Goal: Task Accomplishment & Management: Manage account settings

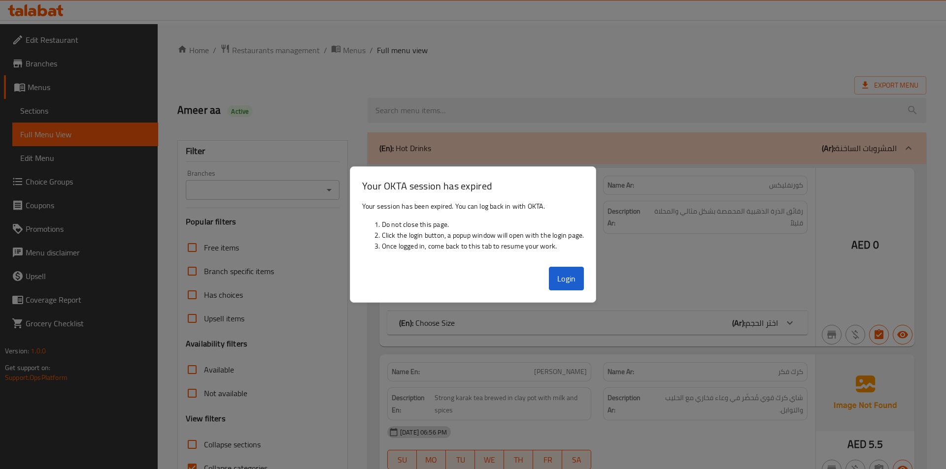
scroll to position [26242, 0]
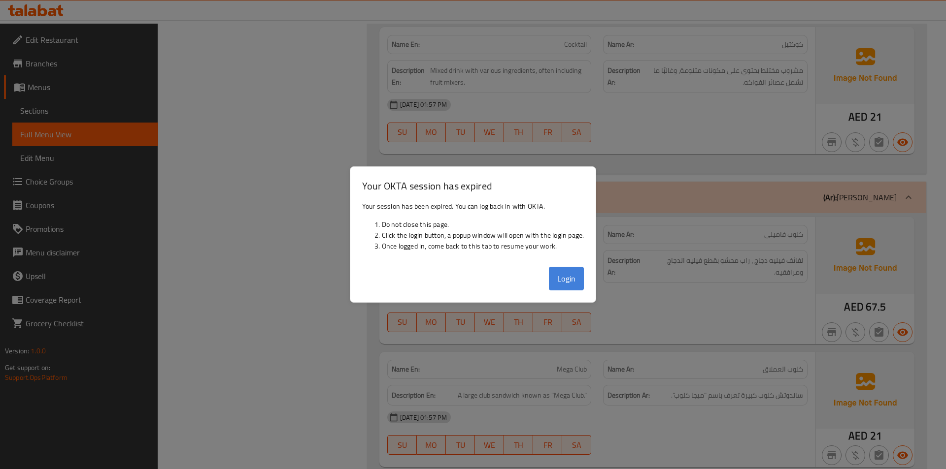
click at [571, 272] on button "Login" at bounding box center [566, 279] width 35 height 24
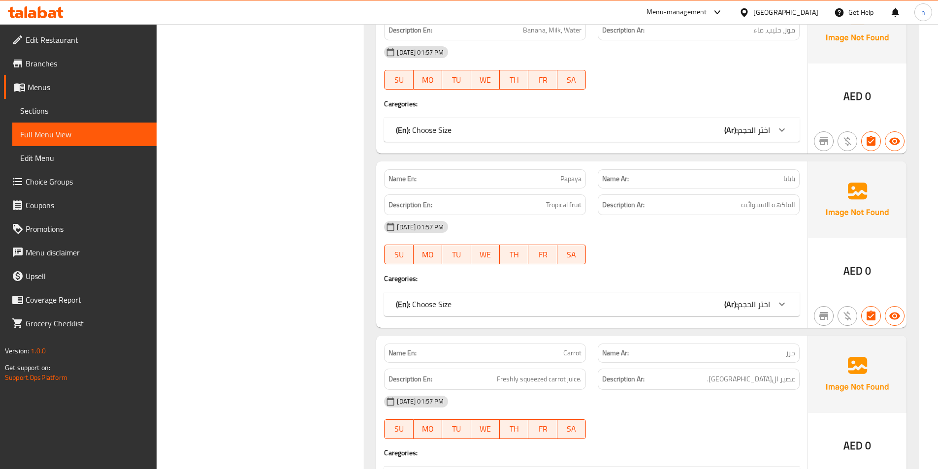
scroll to position [25417, 0]
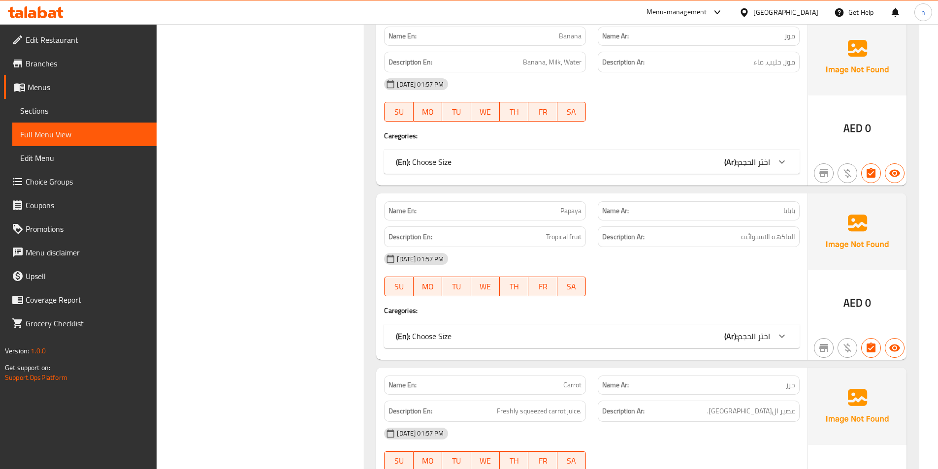
click at [57, 72] on link "Branches" at bounding box center [80, 64] width 153 height 24
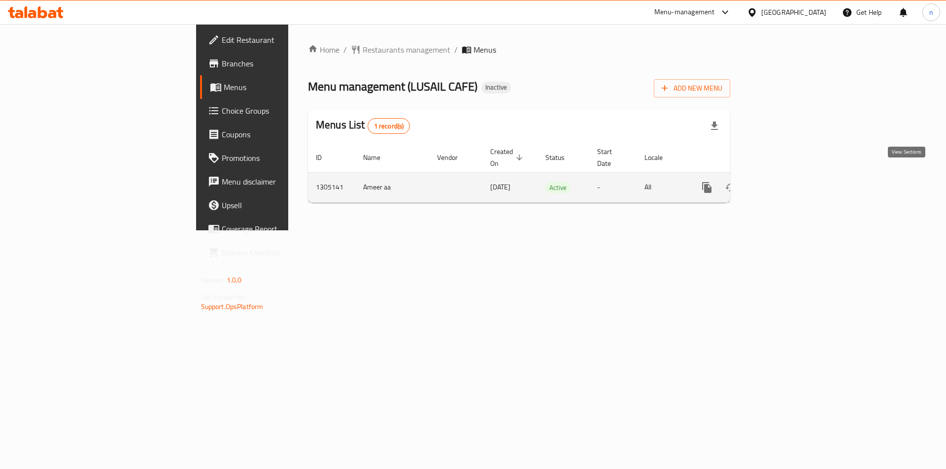
click at [784, 182] on icon "enhanced table" at bounding box center [778, 188] width 12 height 12
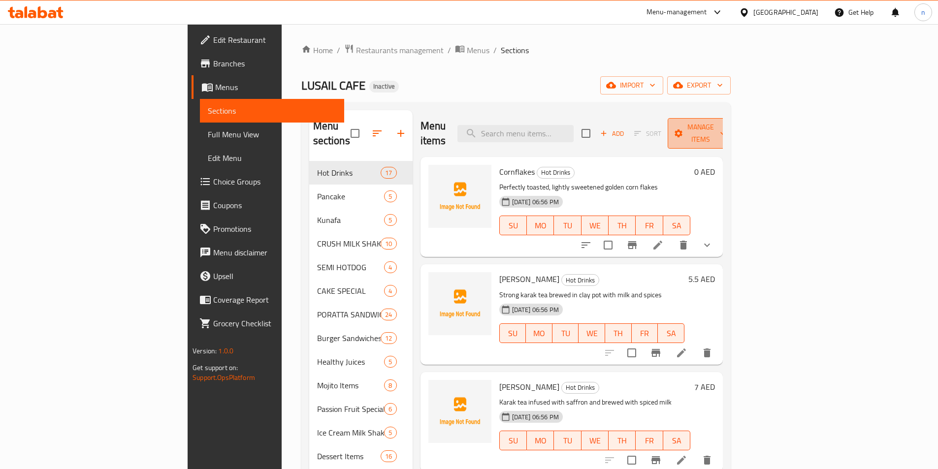
click at [726, 127] on span "Manage items" at bounding box center [701, 133] width 50 height 25
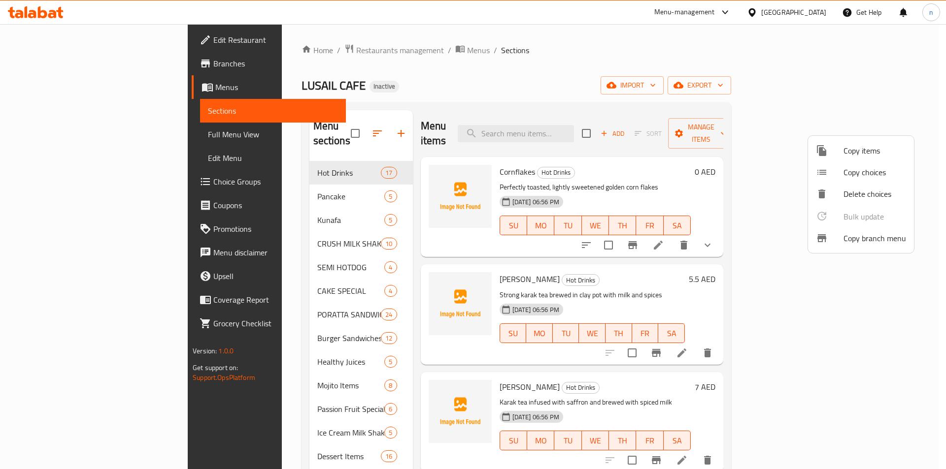
click at [809, 87] on div at bounding box center [473, 234] width 946 height 469
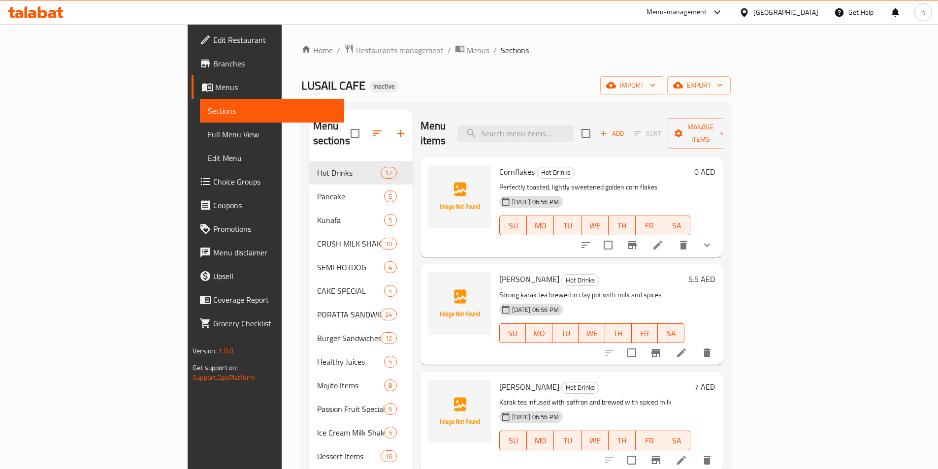
click at [656, 87] on span "import" at bounding box center [631, 85] width 47 height 12
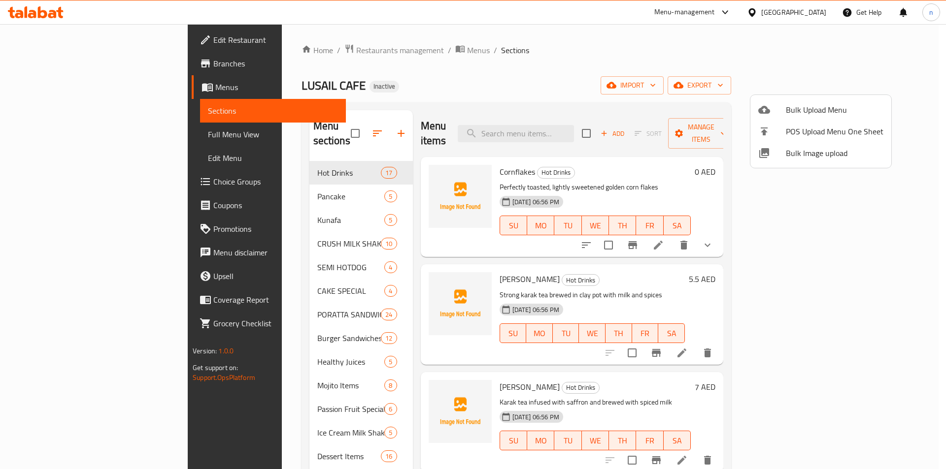
click at [235, 336] on div at bounding box center [473, 234] width 946 height 469
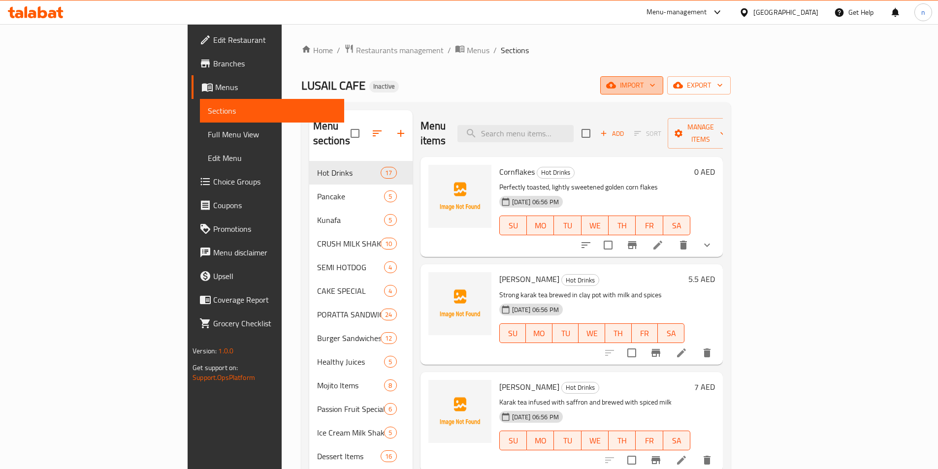
click at [656, 89] on span "import" at bounding box center [631, 85] width 47 height 12
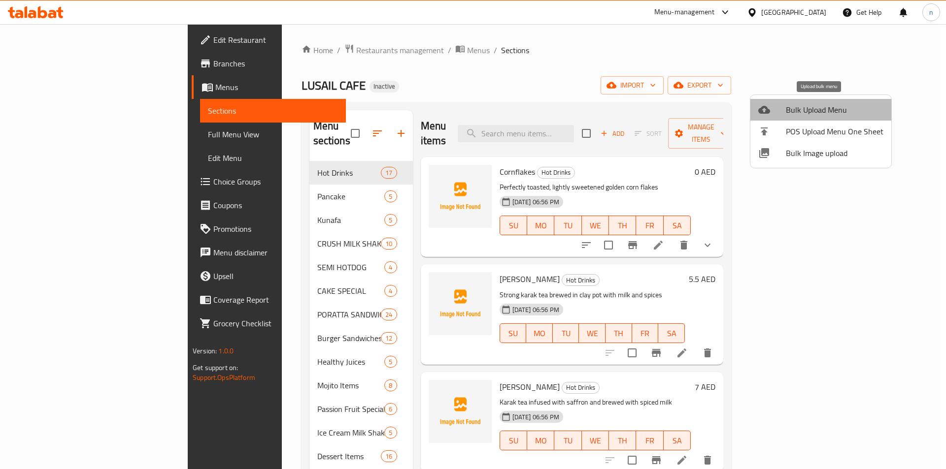
click at [834, 109] on span "Bulk Upload Menu" at bounding box center [835, 110] width 98 height 12
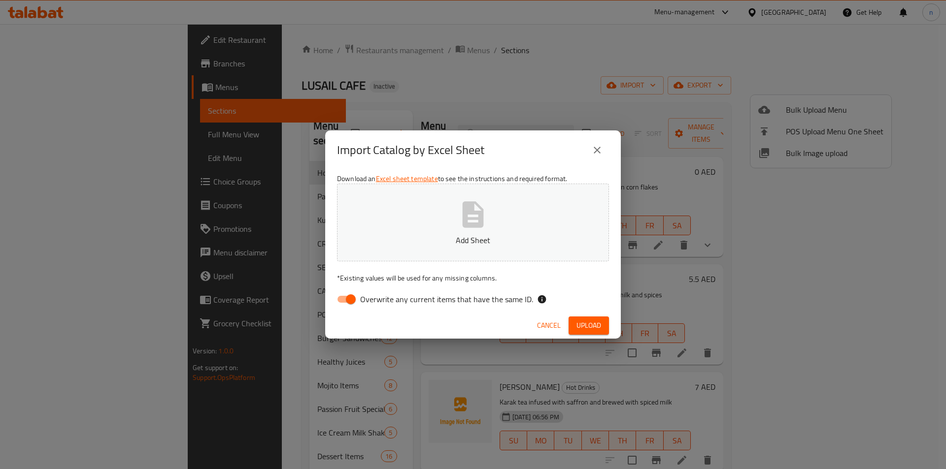
click at [340, 302] on input "Overwrite any current items that have the same ID." at bounding box center [351, 299] width 56 height 19
checkbox input "false"
click at [425, 227] on button "Add Sheet" at bounding box center [473, 223] width 272 height 78
click at [587, 328] on span "Upload" at bounding box center [588, 326] width 25 height 12
click at [458, 231] on button "Menu Description HRXF6W (1).xlsx" at bounding box center [473, 223] width 272 height 78
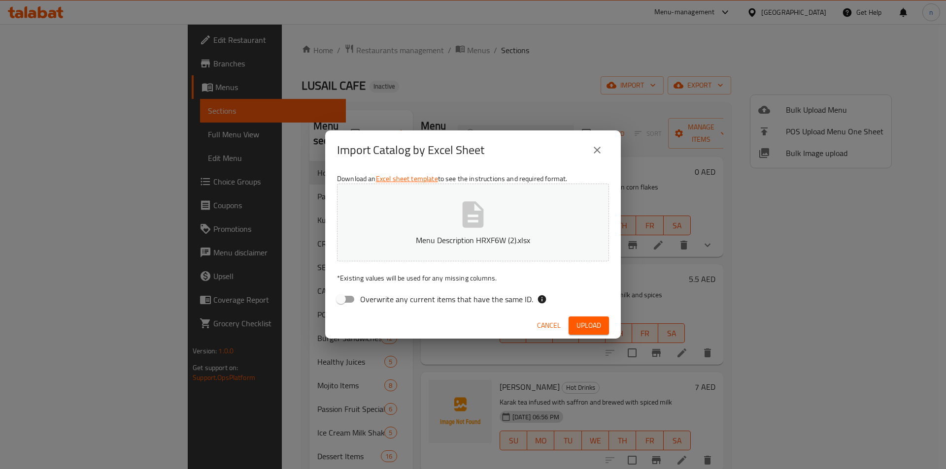
click at [596, 328] on span "Upload" at bounding box center [588, 326] width 25 height 12
click at [426, 228] on button "Menu Description HRXF6W (2).xlsx" at bounding box center [473, 223] width 272 height 78
click at [583, 321] on span "Upload" at bounding box center [588, 326] width 25 height 12
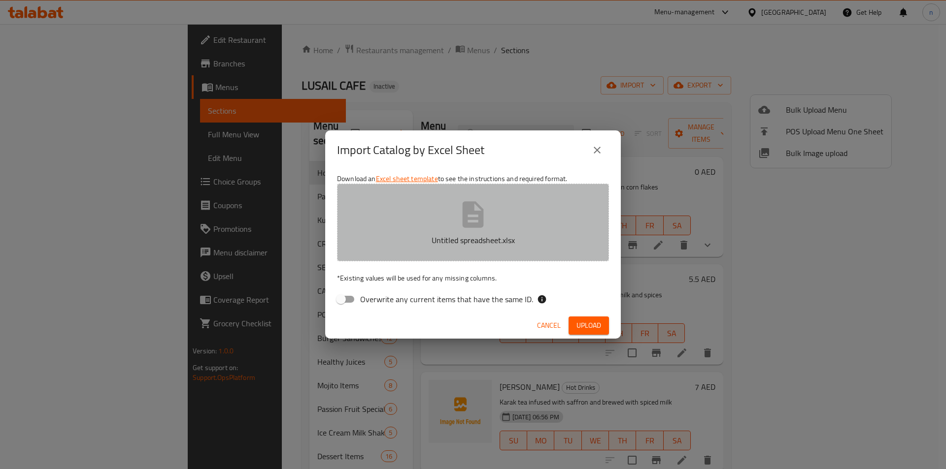
click at [467, 231] on button "Untitled spreadsheet.xlsx" at bounding box center [473, 223] width 272 height 78
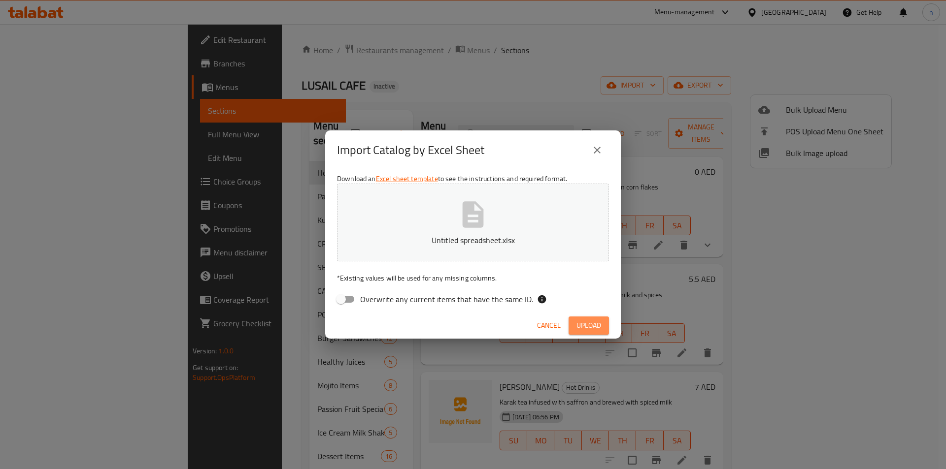
click at [594, 327] on span "Upload" at bounding box center [588, 326] width 25 height 12
click at [599, 143] on button "close" at bounding box center [597, 150] width 24 height 24
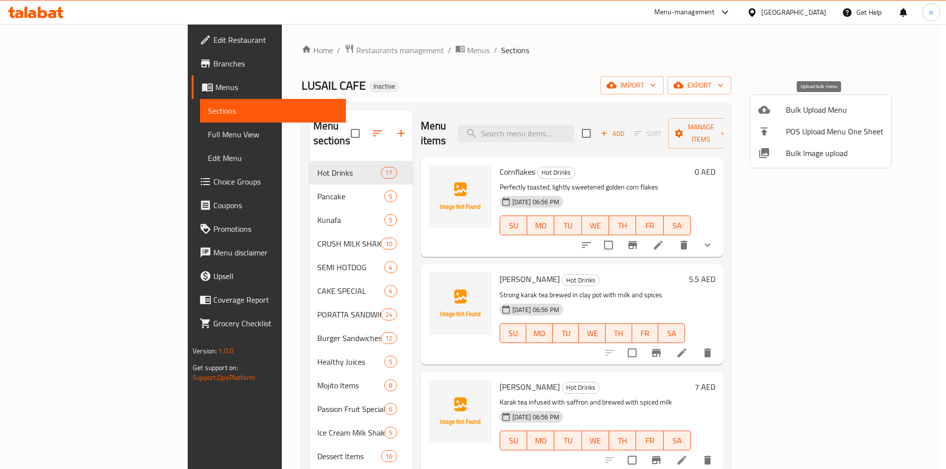
click at [811, 109] on span "Bulk Upload Menu" at bounding box center [835, 110] width 98 height 12
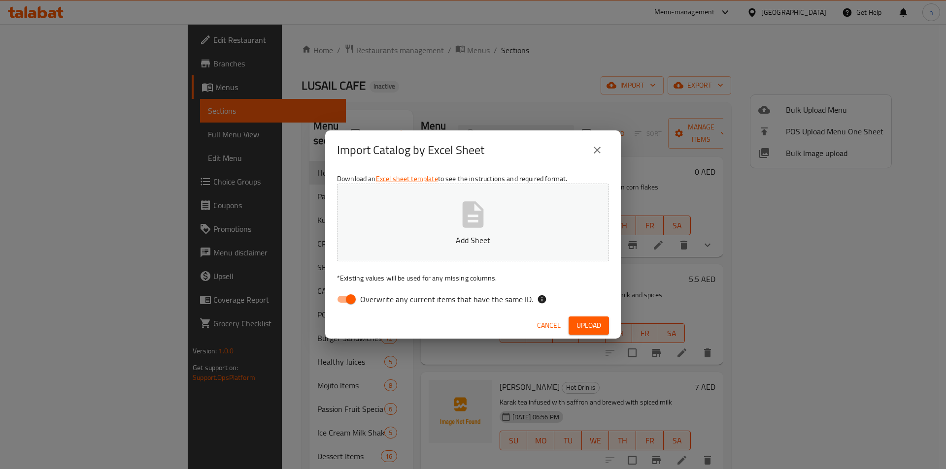
click at [339, 302] on input "Overwrite any current items that have the same ID." at bounding box center [351, 299] width 56 height 19
checkbox input "false"
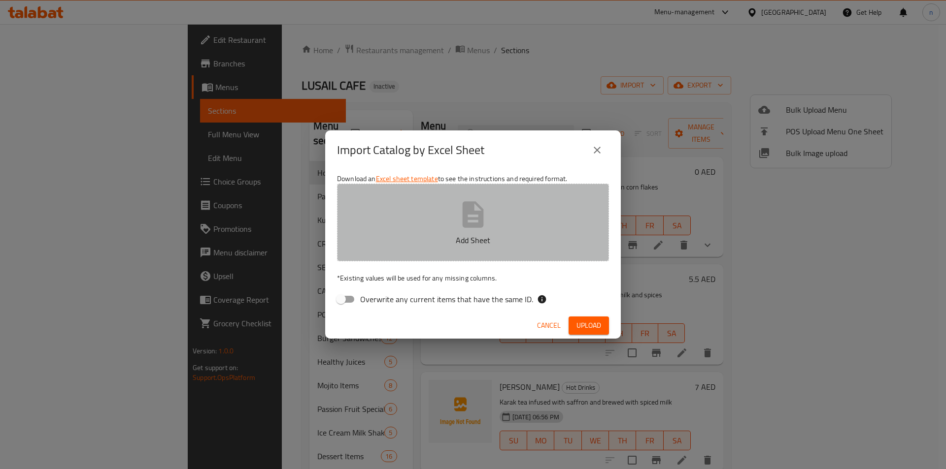
click at [403, 231] on button "Add Sheet" at bounding box center [473, 223] width 272 height 78
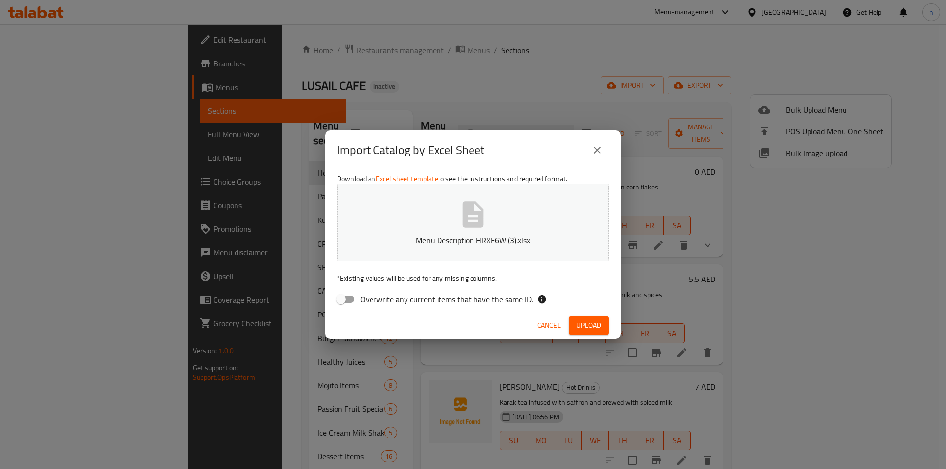
click at [595, 322] on span "Upload" at bounding box center [588, 326] width 25 height 12
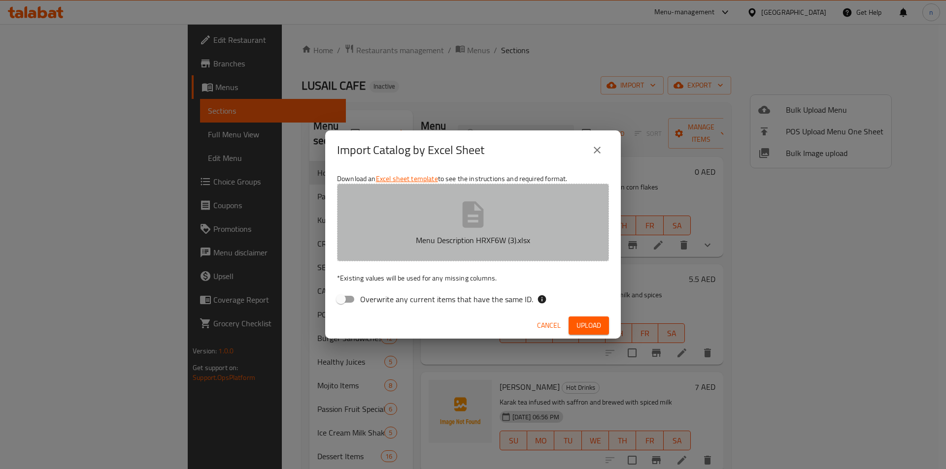
click at [516, 234] on p "Menu Description HRXF6W (3).xlsx" at bounding box center [472, 240] width 241 height 12
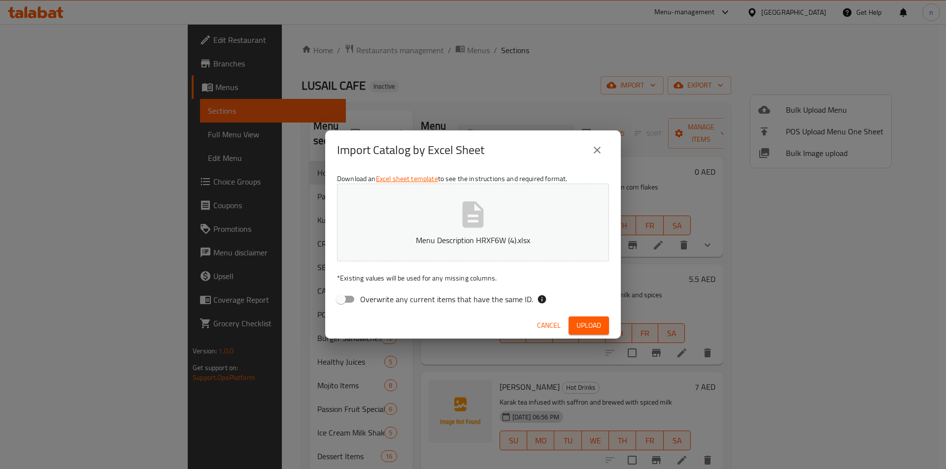
click at [590, 321] on span "Upload" at bounding box center [588, 326] width 25 height 12
click at [407, 204] on button "Menu Description HRXF6W (4).xlsx" at bounding box center [473, 223] width 272 height 78
click at [592, 327] on span "Upload" at bounding box center [588, 326] width 25 height 12
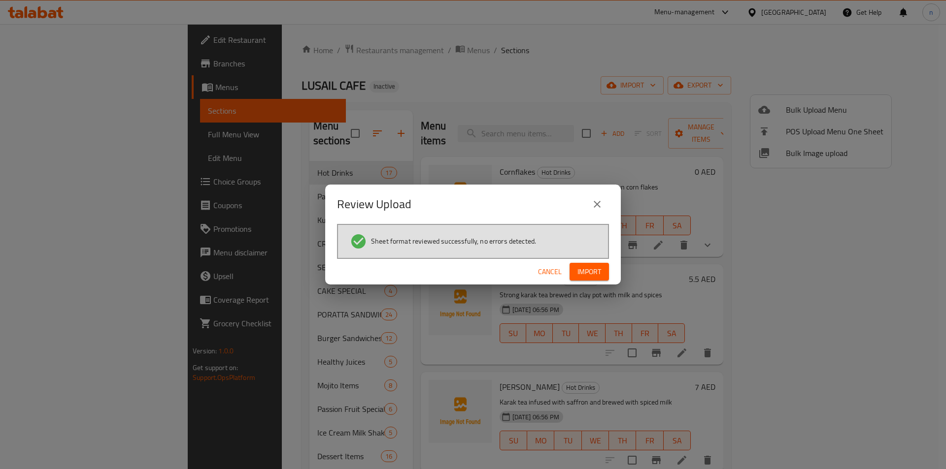
click at [587, 272] on span "Import" at bounding box center [589, 272] width 24 height 12
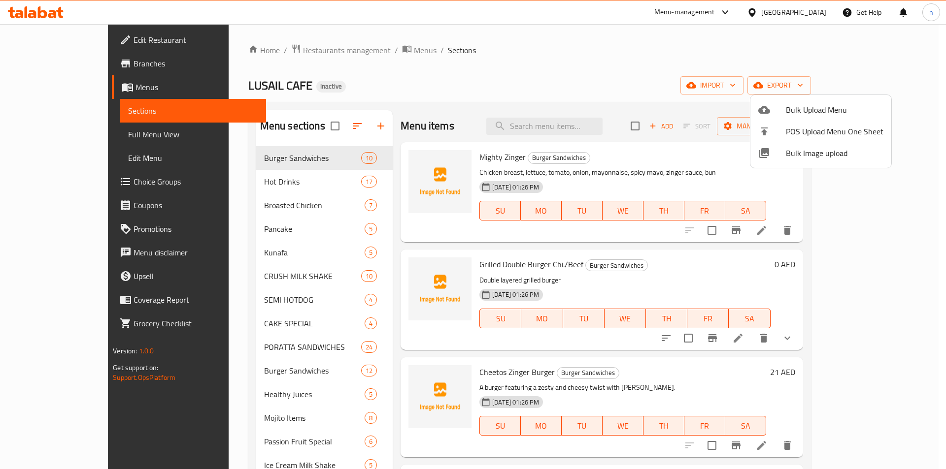
click at [302, 157] on div at bounding box center [473, 234] width 946 height 469
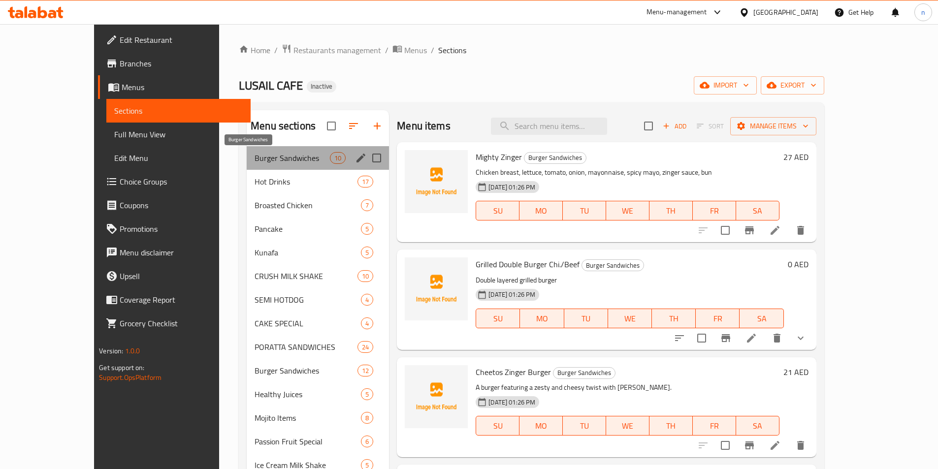
click at [295, 156] on span "Burger Sandwiches" at bounding box center [292, 158] width 75 height 12
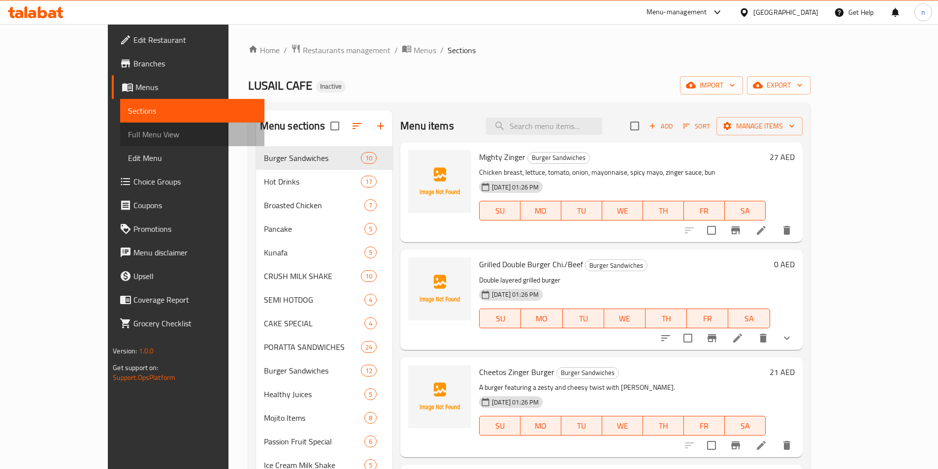
click at [128, 138] on span "Full Menu View" at bounding box center [192, 135] width 129 height 12
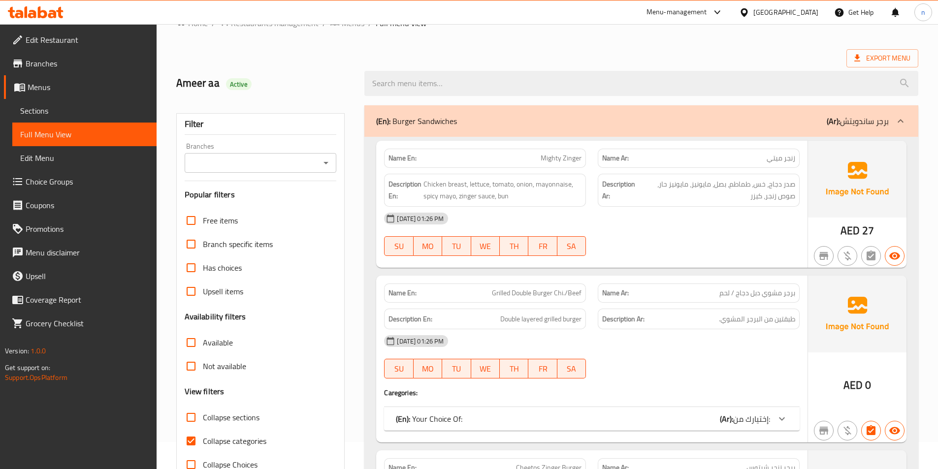
scroll to position [49, 0]
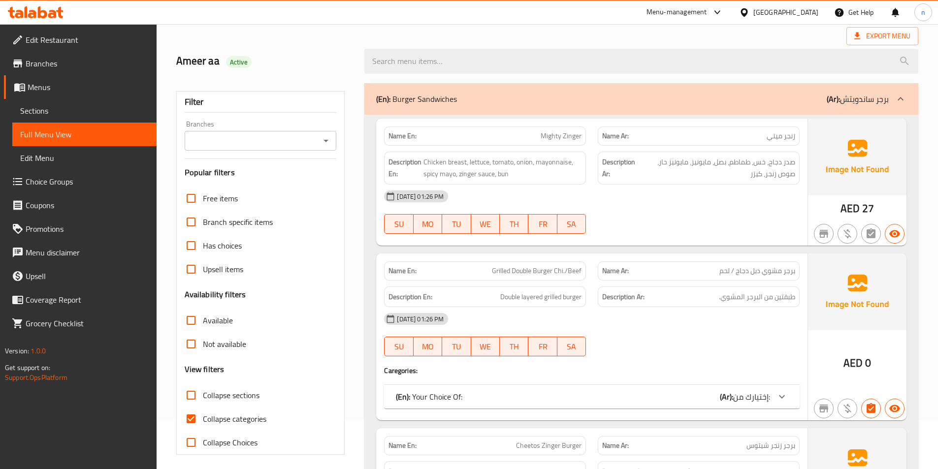
click at [190, 418] on input "Collapse categories" at bounding box center [191, 419] width 24 height 24
checkbox input "false"
click at [189, 391] on input "Collapse sections" at bounding box center [191, 396] width 24 height 24
checkbox input "true"
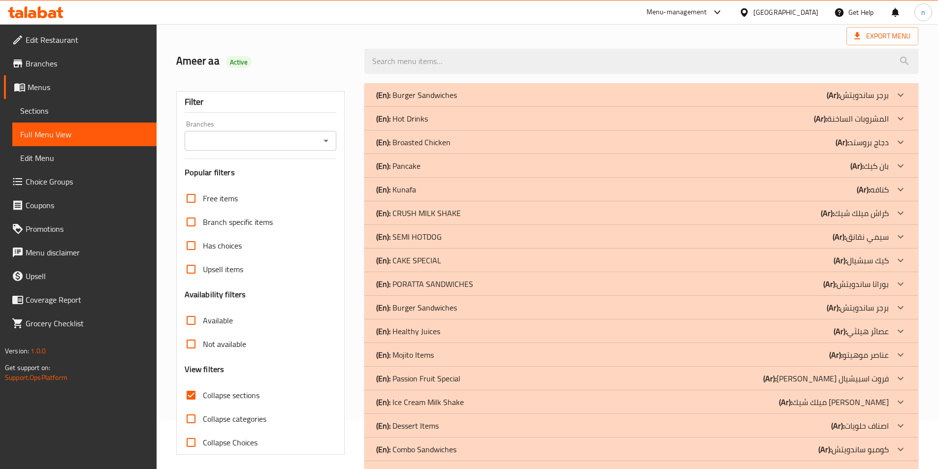
click at [190, 417] on input "Collapse categories" at bounding box center [191, 419] width 24 height 24
click at [190, 419] on input "Collapse categories" at bounding box center [191, 419] width 24 height 24
checkbox input "false"
click at [674, 98] on div "(En): Burger Sandwiches (Ar): برجر ساندويتش" at bounding box center [632, 95] width 513 height 12
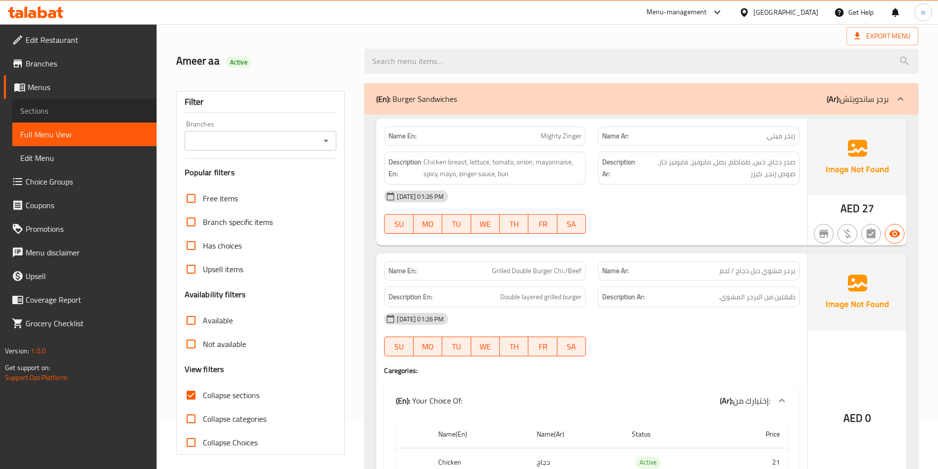
click at [83, 111] on span "Sections" at bounding box center [84, 111] width 129 height 12
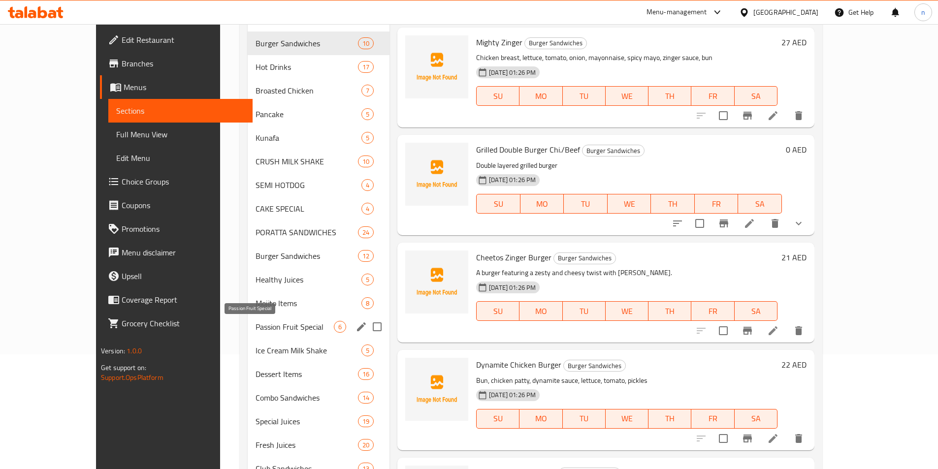
scroll to position [77, 0]
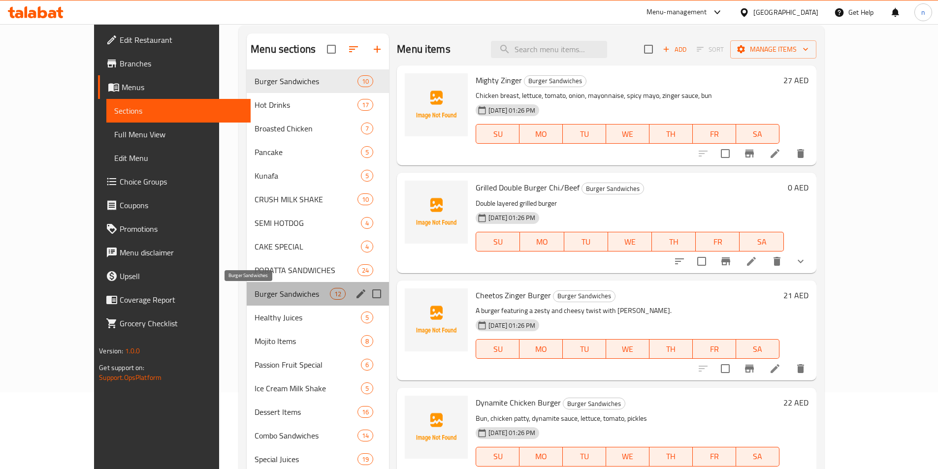
click at [255, 297] on span "Burger Sandwiches" at bounding box center [292, 294] width 75 height 12
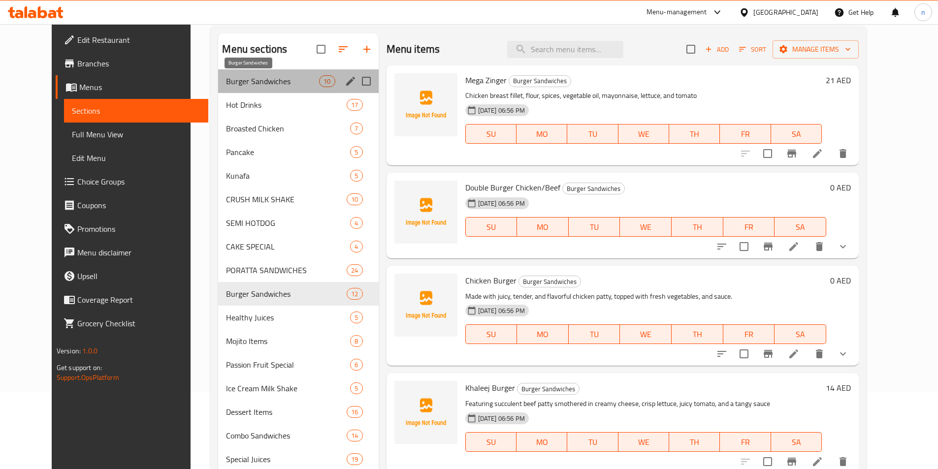
click at [278, 86] on span "Burger Sandwiches" at bounding box center [272, 81] width 93 height 12
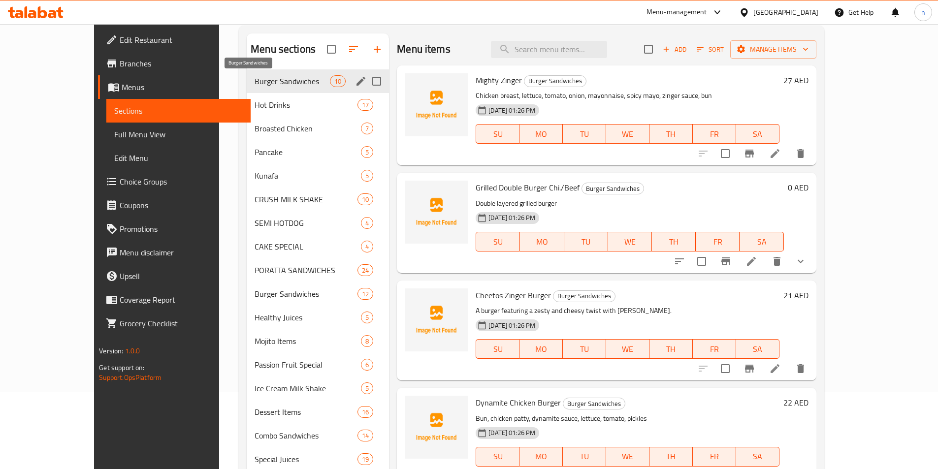
click at [272, 85] on span "Burger Sandwiches" at bounding box center [292, 81] width 75 height 12
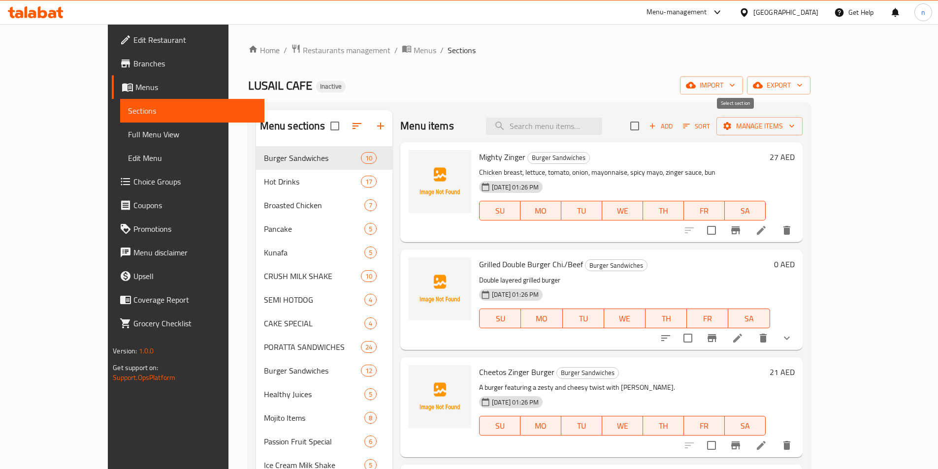
click at [645, 127] on input "checkbox" at bounding box center [634, 126] width 21 height 21
checkbox input "true"
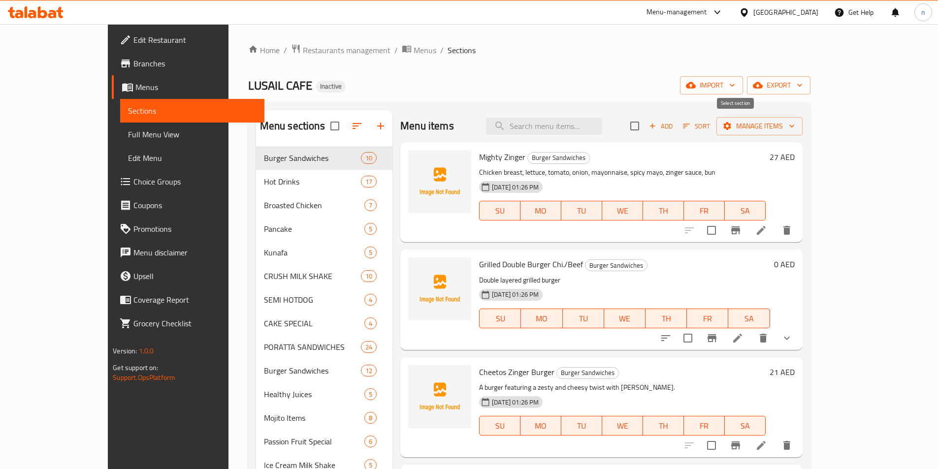
checkbox input "true"
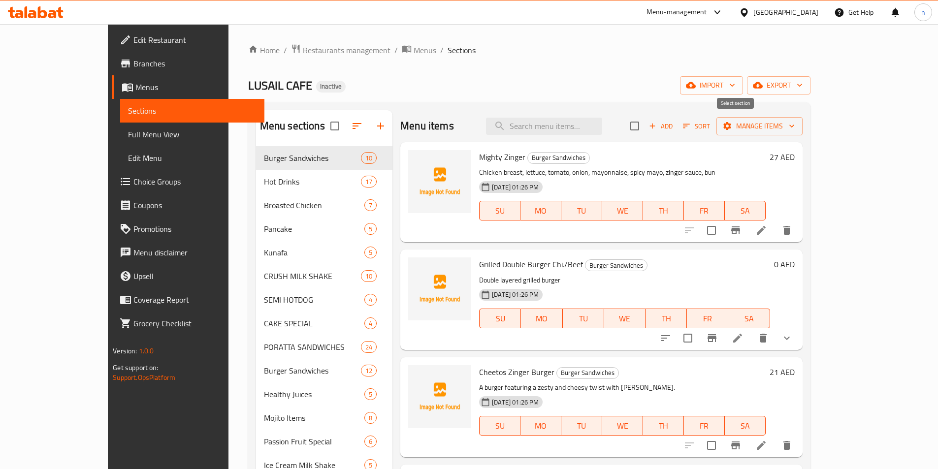
checkbox input "true"
click at [795, 126] on span "Manage items" at bounding box center [759, 126] width 70 height 12
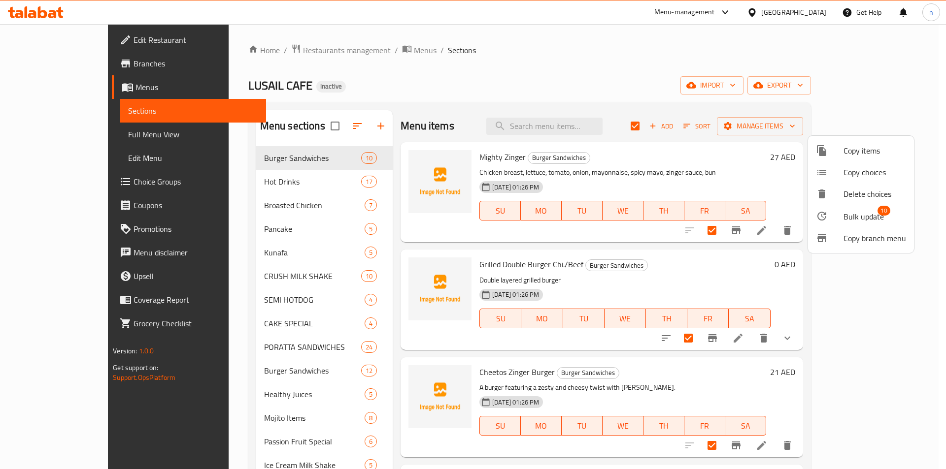
click at [850, 151] on span "Copy items" at bounding box center [874, 151] width 63 height 12
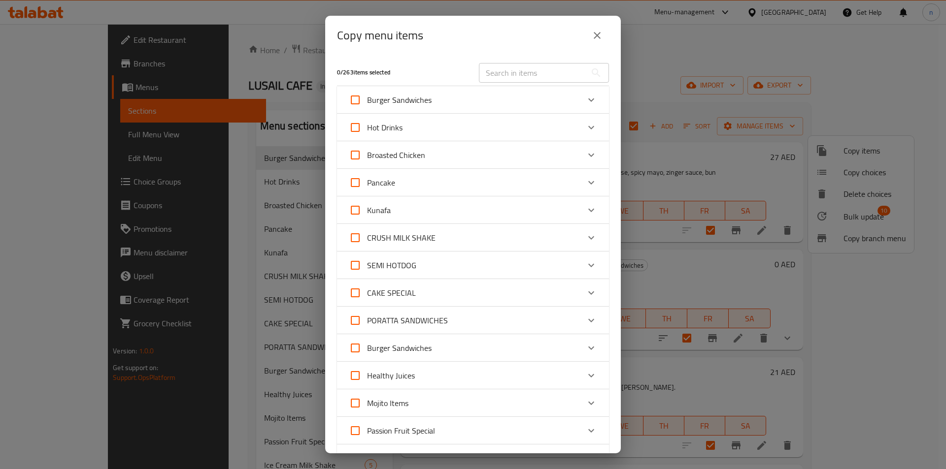
click at [408, 347] on span "Burger Sandwiches" at bounding box center [399, 348] width 65 height 15
click at [367, 347] on input "Burger Sandwiches" at bounding box center [355, 348] width 24 height 24
checkbox input "true"
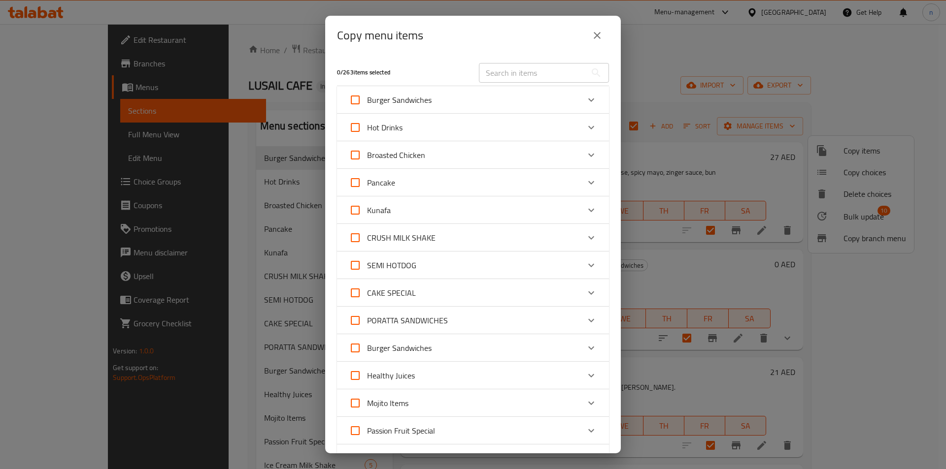
checkbox input "true"
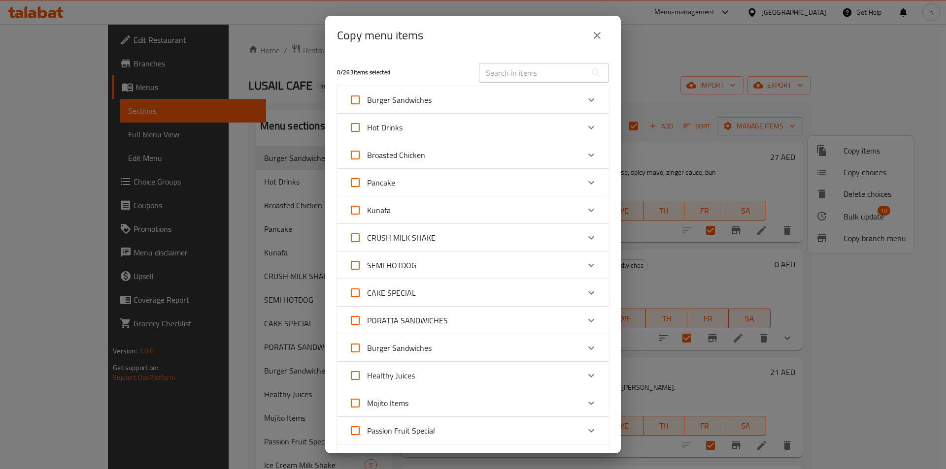
checkbox input "true"
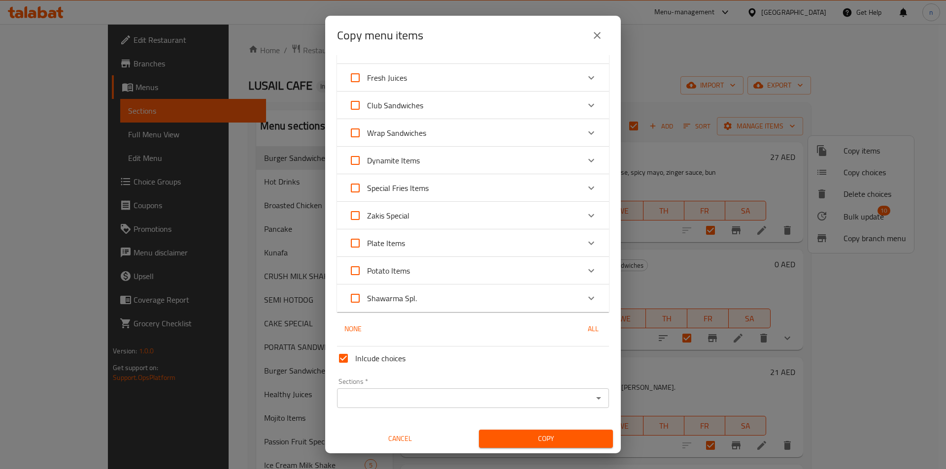
scroll to position [492, 0]
click at [519, 402] on input "Sections   *" at bounding box center [465, 398] width 250 height 14
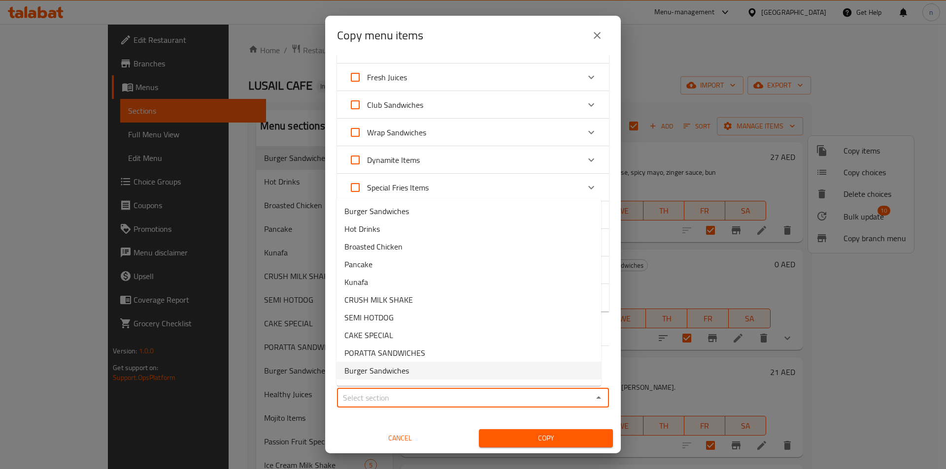
scroll to position [49, 0]
click at [455, 407] on div "Sections *" at bounding box center [473, 398] width 272 height 20
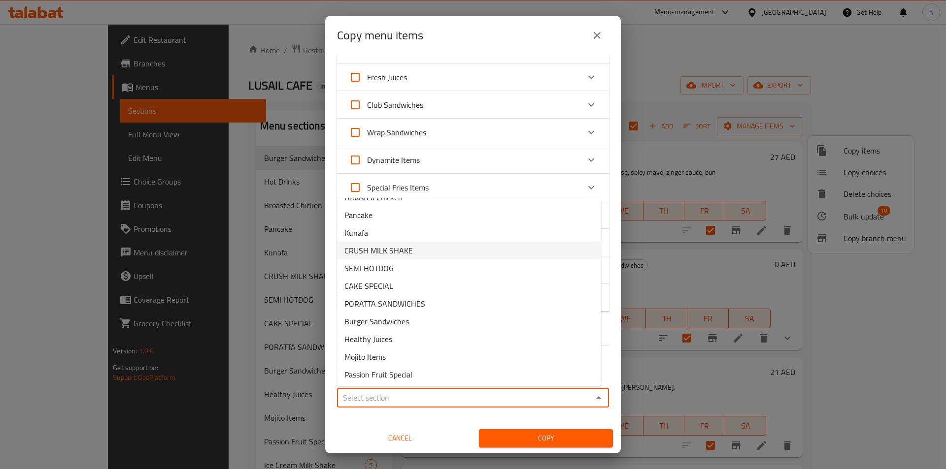
click at [607, 277] on div "12 / 263 items selected ​ Burger Sandwiches Mighty Zinger 27 AED Grilled Double…" at bounding box center [472, 254] width 295 height 398
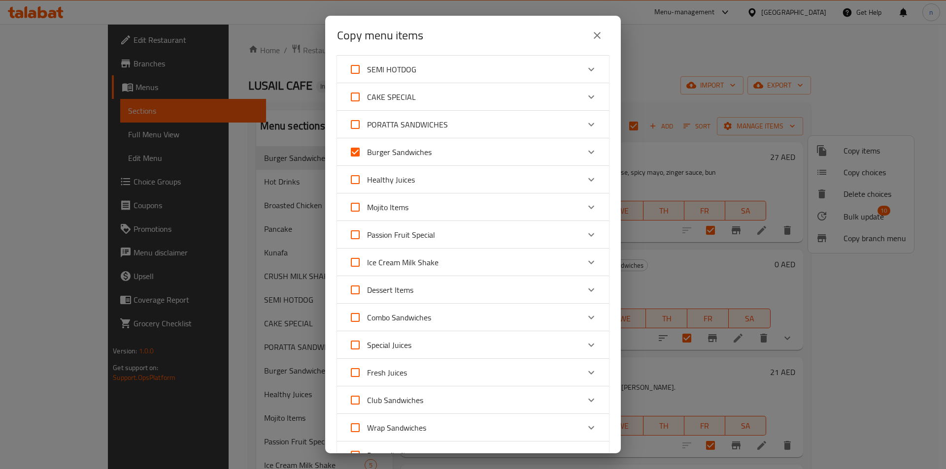
scroll to position [0, 0]
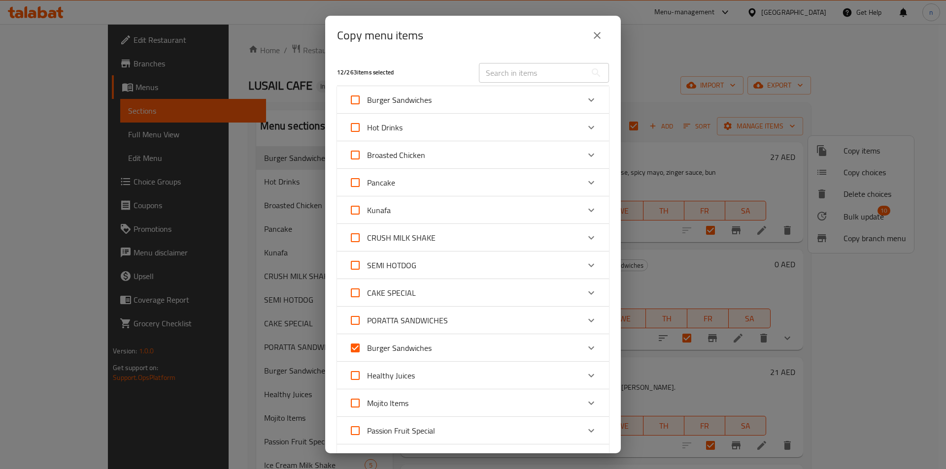
click at [356, 346] on input "Burger Sandwiches" at bounding box center [355, 348] width 24 height 24
checkbox input "false"
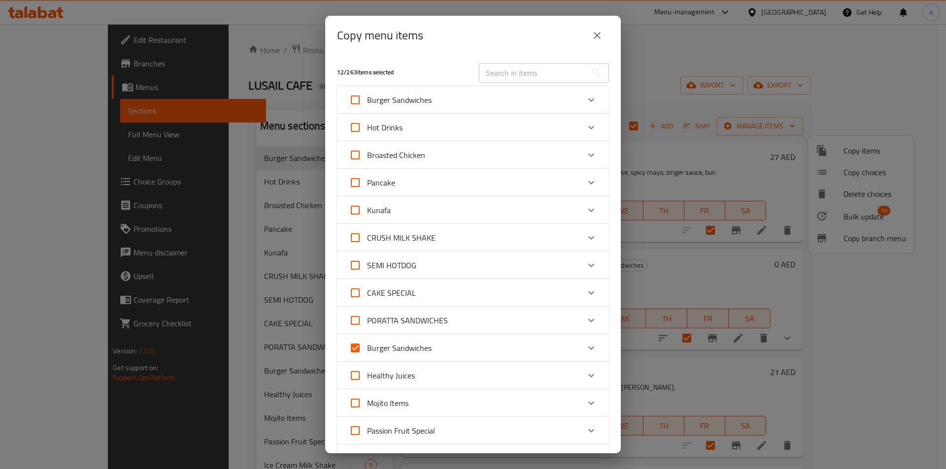
checkbox input "false"
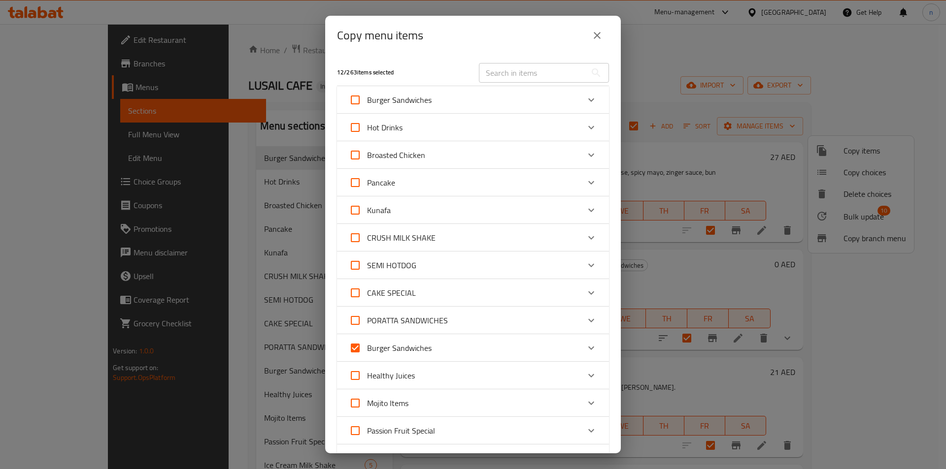
checkbox input "false"
click at [356, 99] on input "Burger Sandwiches" at bounding box center [355, 100] width 24 height 24
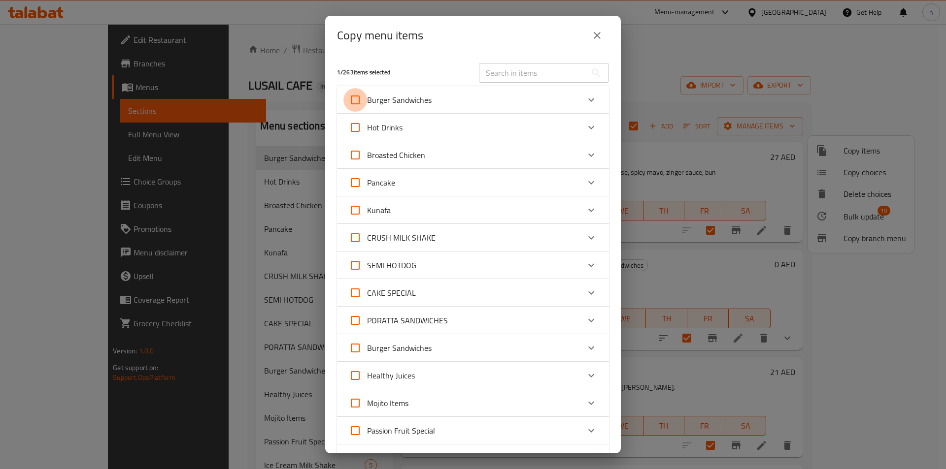
checkbox input "true"
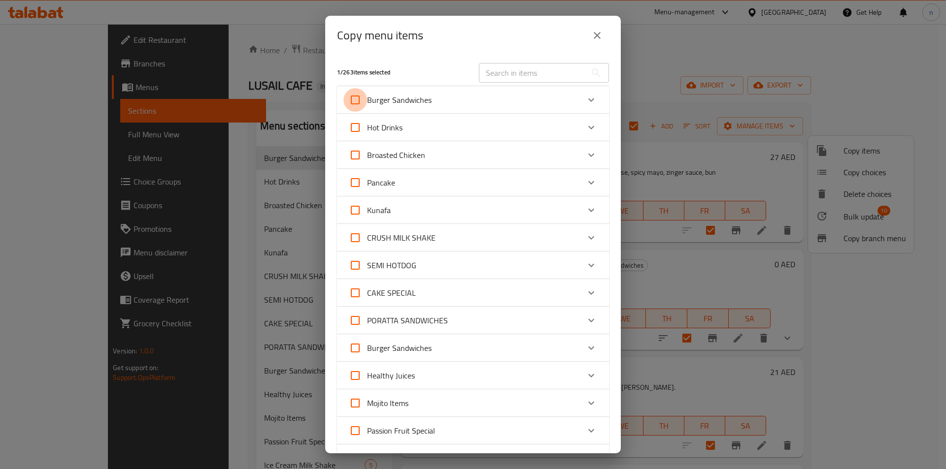
checkbox input "true"
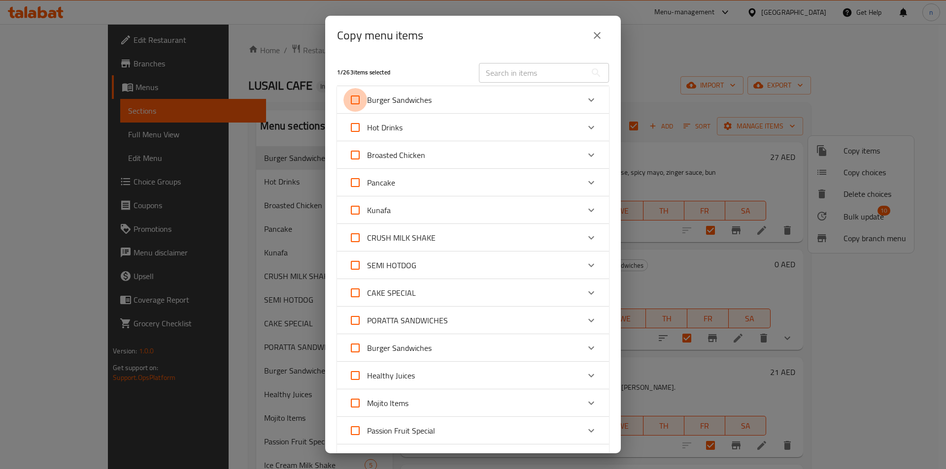
checkbox input "true"
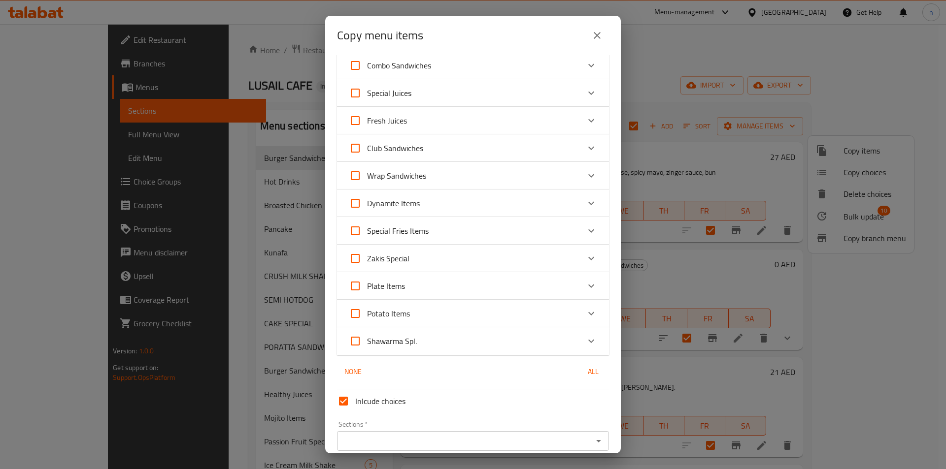
scroll to position [492, 0]
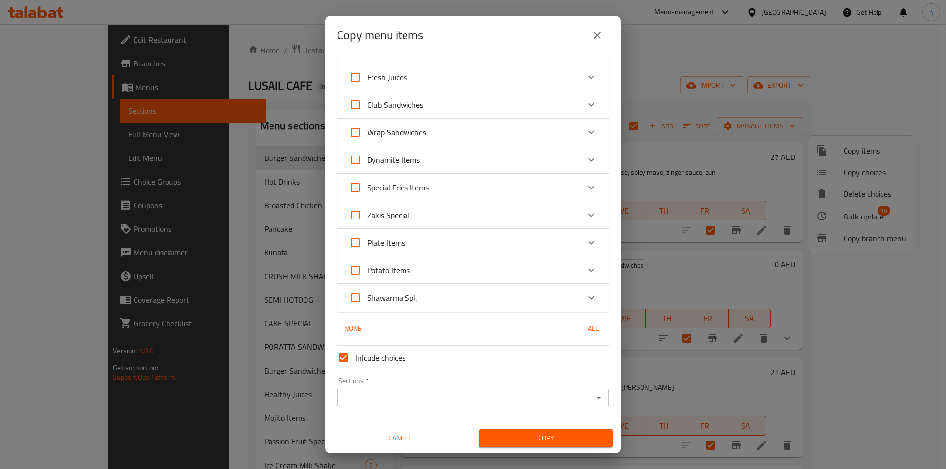
click at [475, 394] on input "Sections   *" at bounding box center [465, 398] width 250 height 14
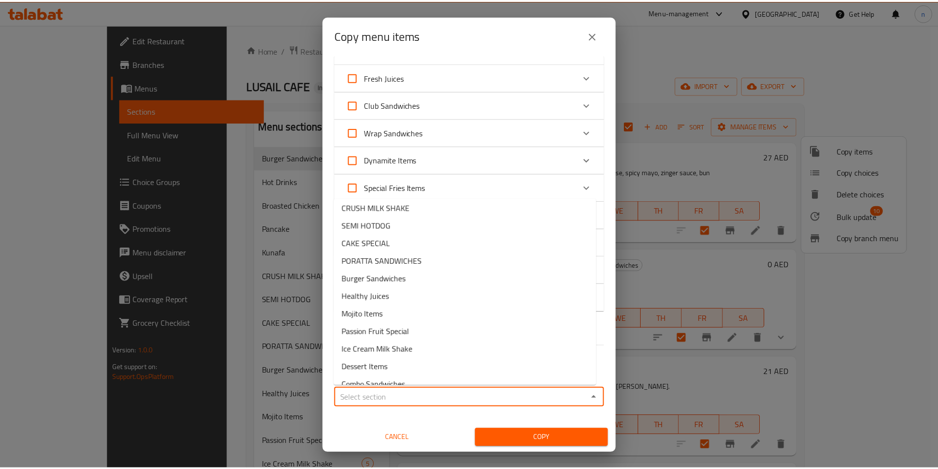
scroll to position [0, 0]
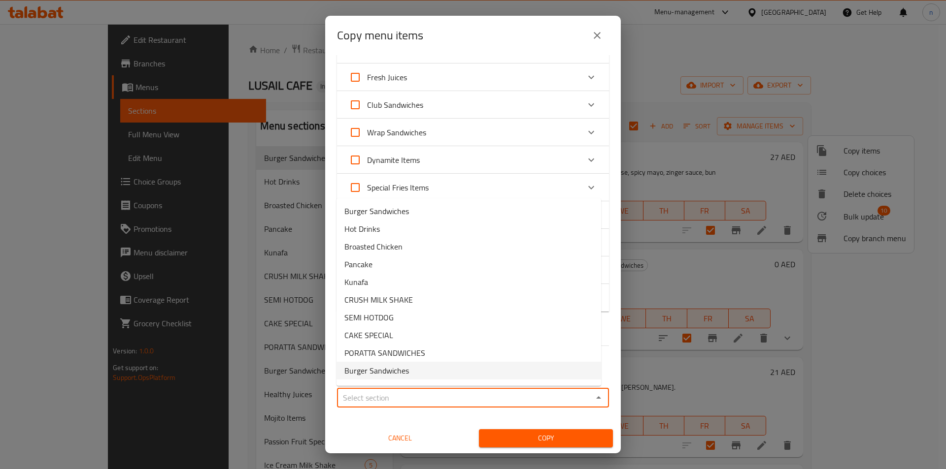
click at [384, 372] on span "Burger Sandwiches" at bounding box center [376, 371] width 65 height 12
type input "Burger Sandwiches"
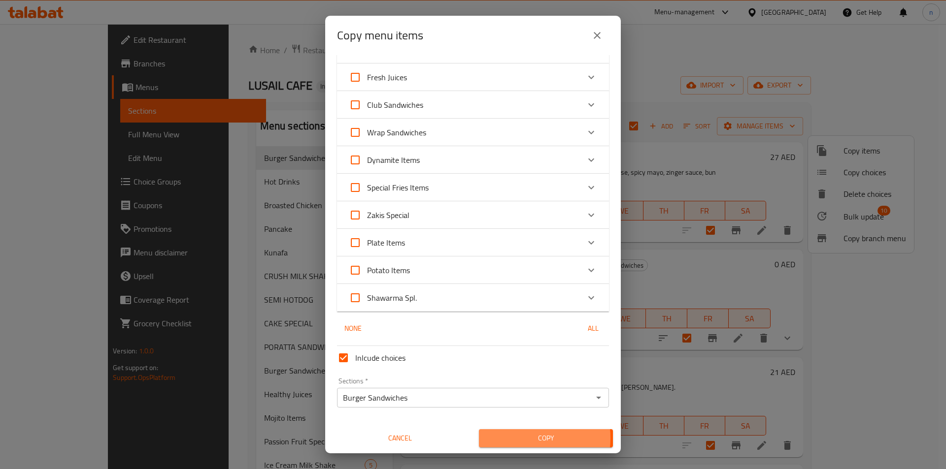
click at [506, 438] on span "Copy" at bounding box center [546, 438] width 118 height 12
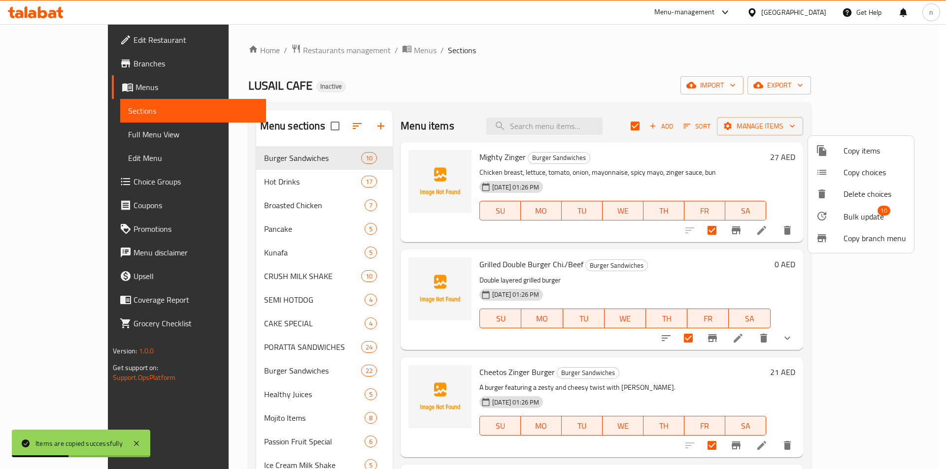
click at [314, 153] on div at bounding box center [473, 234] width 946 height 469
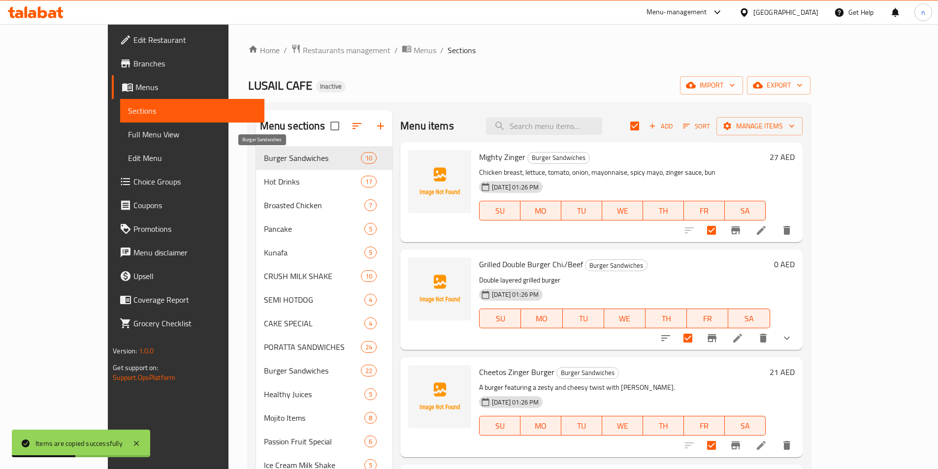
click at [321, 156] on span "Burger Sandwiches" at bounding box center [312, 158] width 97 height 12
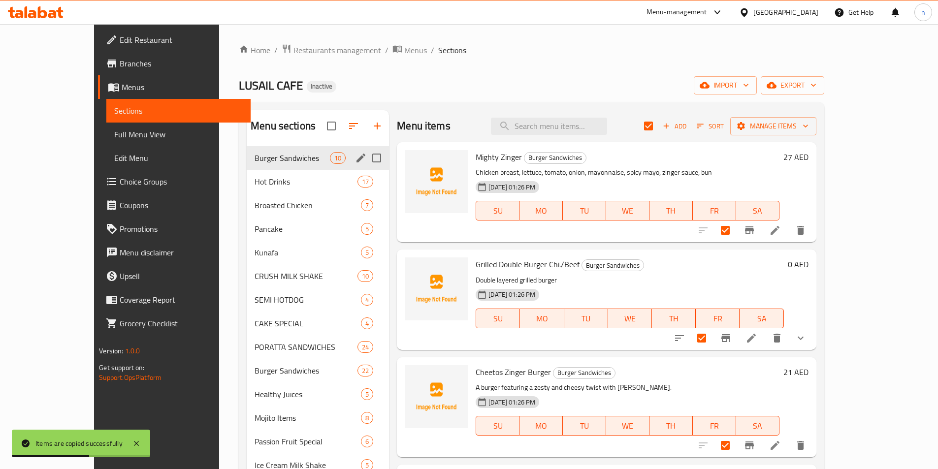
click at [325, 164] on div "Burger Sandwiches 10" at bounding box center [318, 158] width 142 height 24
click at [366, 162] on input "Menu sections" at bounding box center [376, 158] width 21 height 21
checkbox input "true"
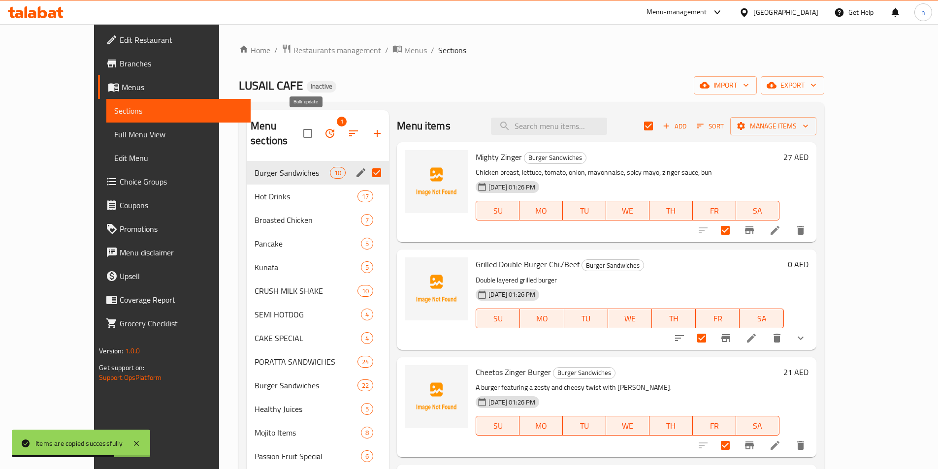
click at [324, 129] on icon "button" at bounding box center [330, 134] width 12 height 12
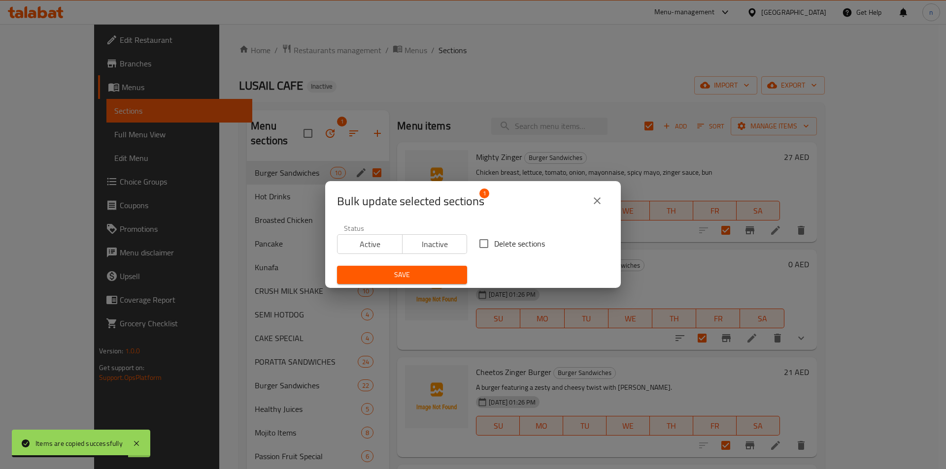
click at [478, 242] on input "Delete sections" at bounding box center [483, 243] width 21 height 21
checkbox input "true"
click at [424, 279] on span "Save" at bounding box center [402, 275] width 114 height 12
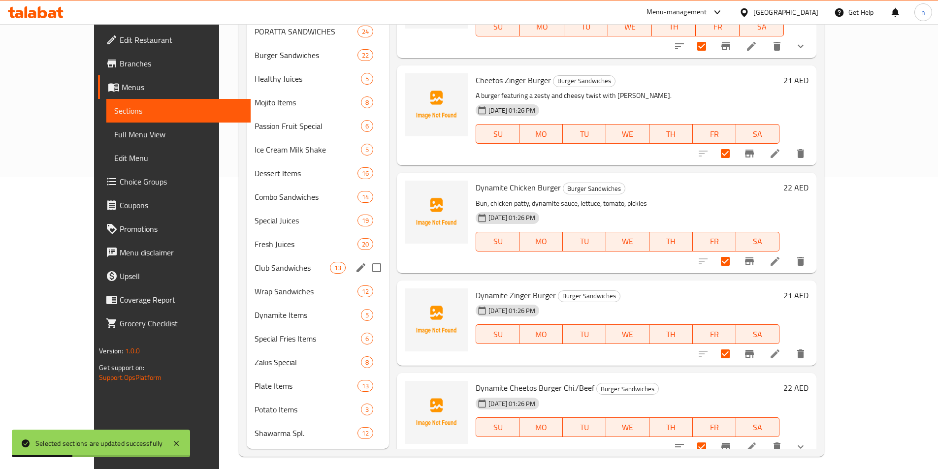
scroll to position [299, 0]
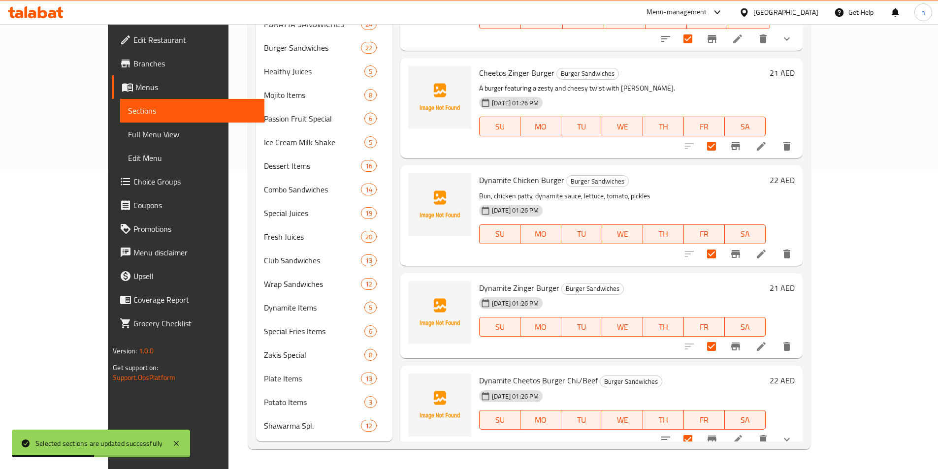
click at [128, 137] on span "Full Menu View" at bounding box center [192, 135] width 129 height 12
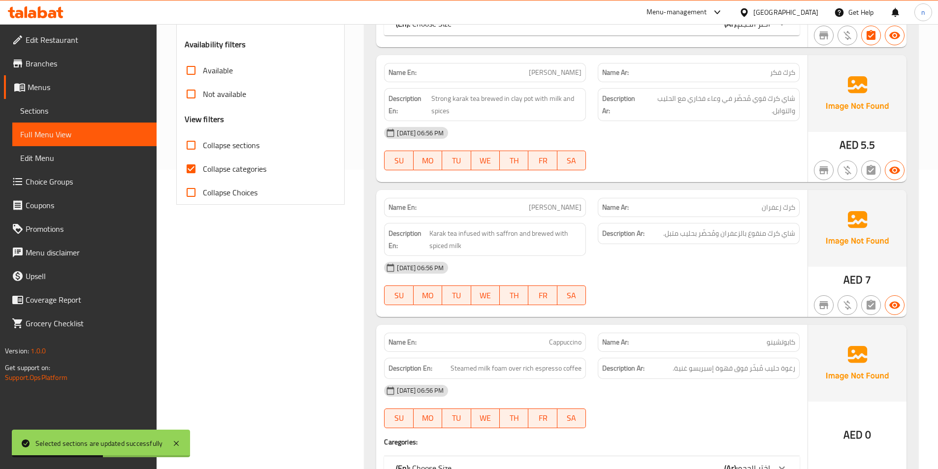
scroll to position [349, 0]
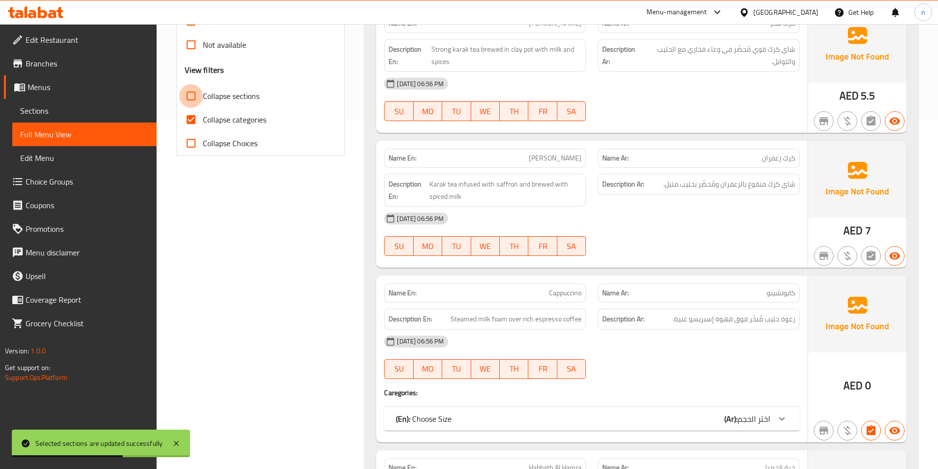
click at [190, 97] on input "Collapse sections" at bounding box center [191, 96] width 24 height 24
checkbox input "true"
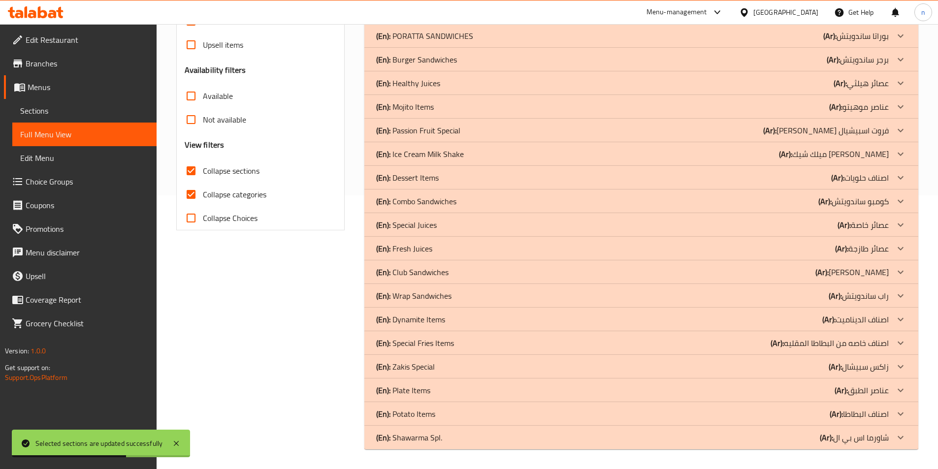
scroll to position [274, 0]
drag, startPoint x: 194, startPoint y: 192, endPoint x: 701, endPoint y: 177, distance: 508.0
click at [195, 192] on input "Collapse categories" at bounding box center [191, 195] width 24 height 24
checkbox input "false"
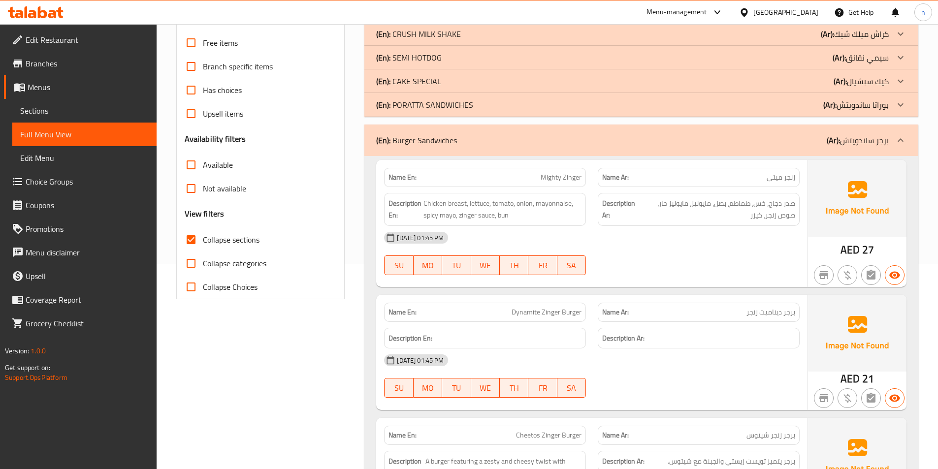
scroll to position [0, 0]
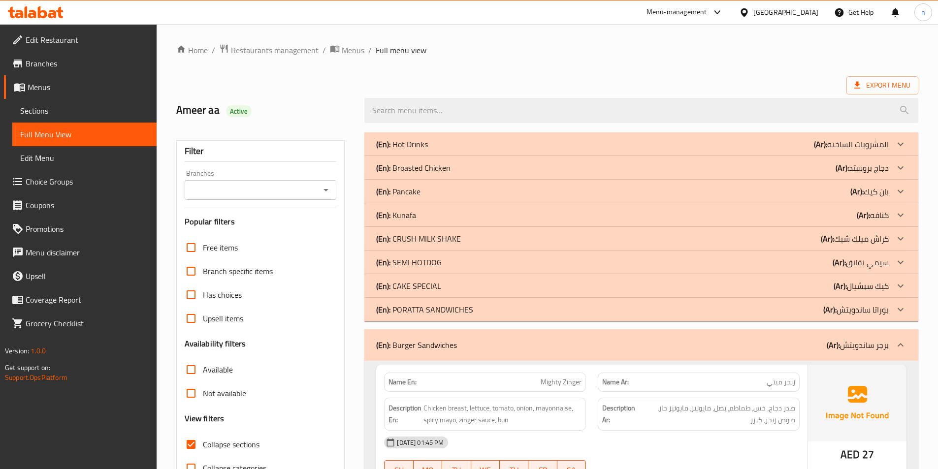
click at [781, 150] on div "(En): Broasted Chicken (Ar): دجاج بروستد" at bounding box center [632, 144] width 513 height 12
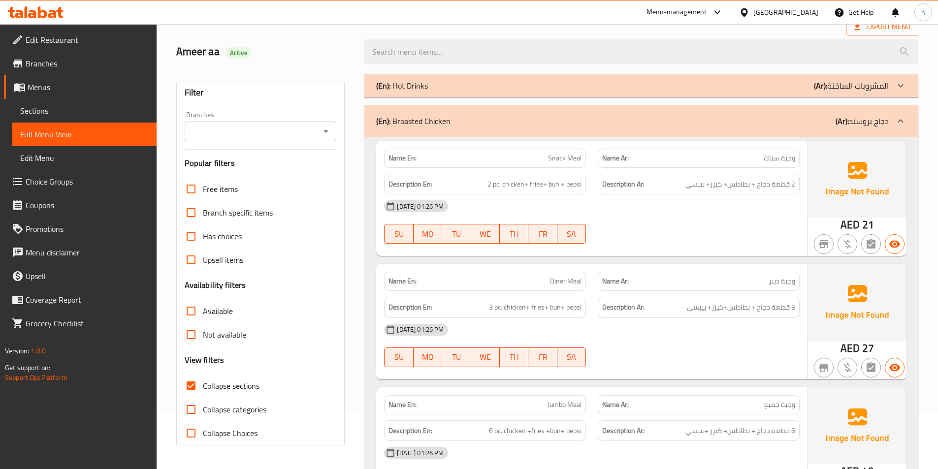
scroll to position [49, 0]
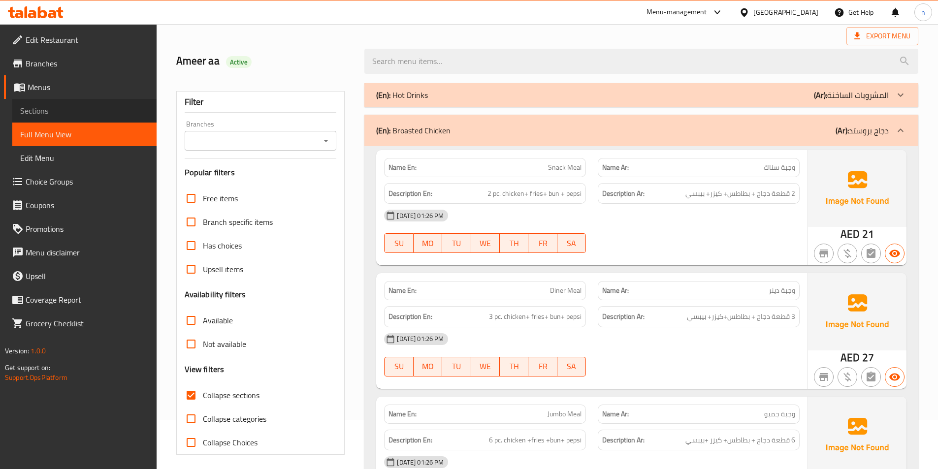
click at [80, 116] on span "Sections" at bounding box center [84, 111] width 129 height 12
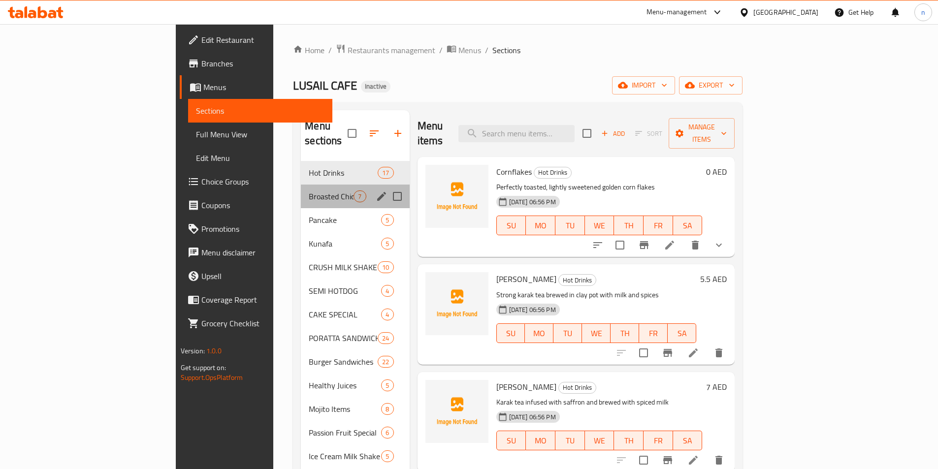
click at [301, 185] on div "Broasted Chicken 7" at bounding box center [355, 197] width 108 height 24
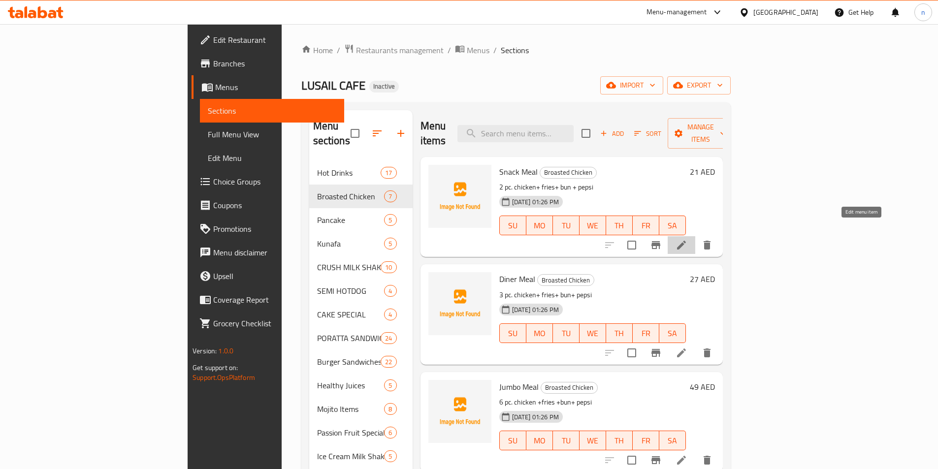
click at [686, 241] on icon at bounding box center [681, 245] width 9 height 9
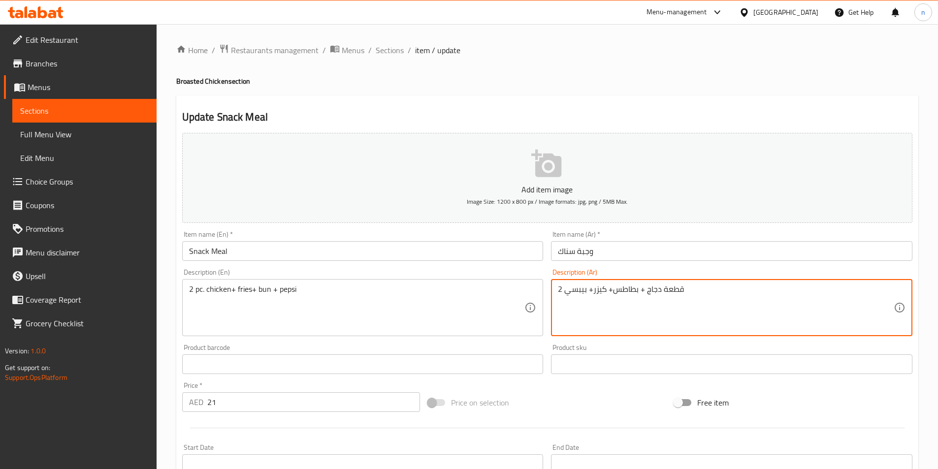
click at [622, 290] on textarea "2 قطعة دجاج + بطاطس+ كيزر+ بيبسي" at bounding box center [726, 308] width 336 height 47
paste textarea "[GEOGRAPHIC_DATA]"
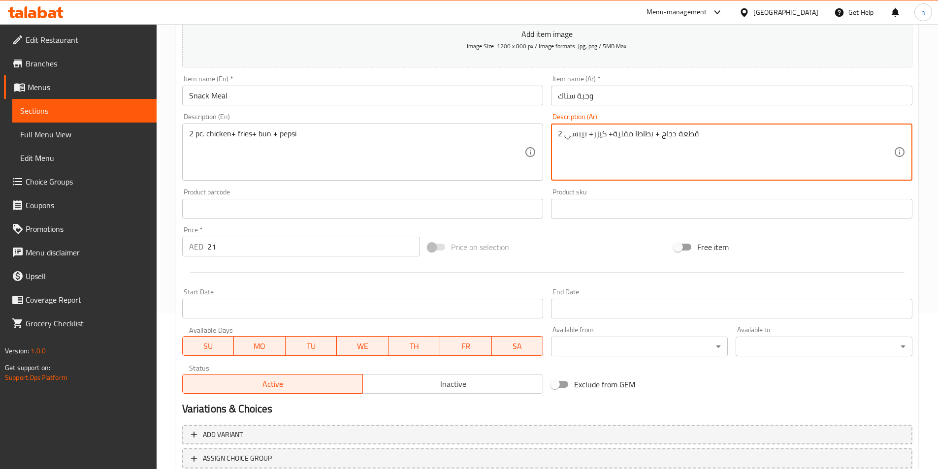
scroll to position [227, 0]
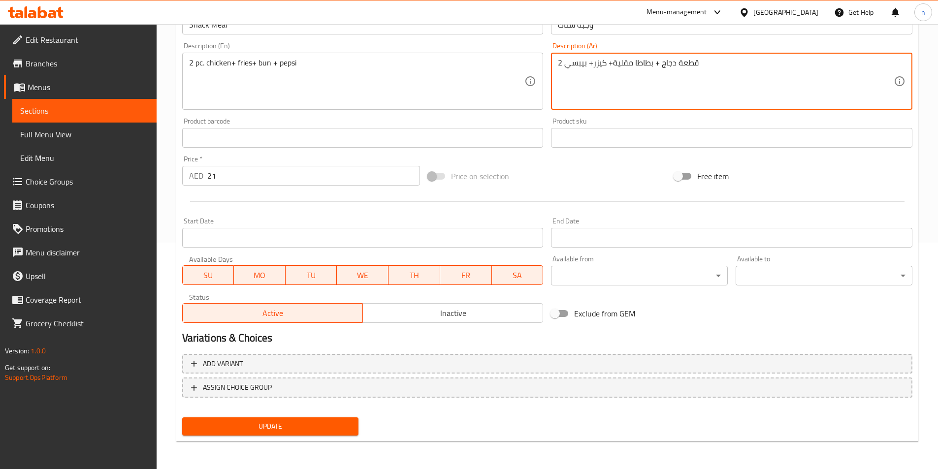
type textarea "2 قطعة دجاج + بطاطا مقلية+ كيزر+ بيبسي"
click at [289, 431] on span "Update" at bounding box center [270, 427] width 161 height 12
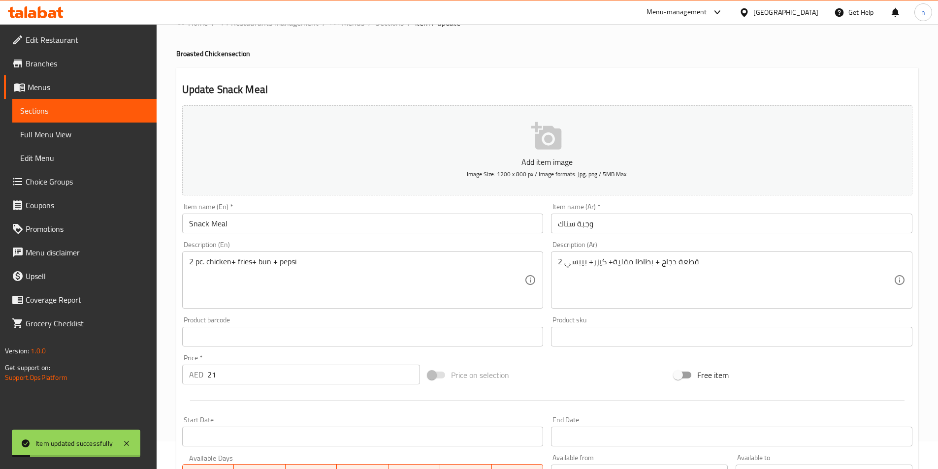
scroll to position [0, 0]
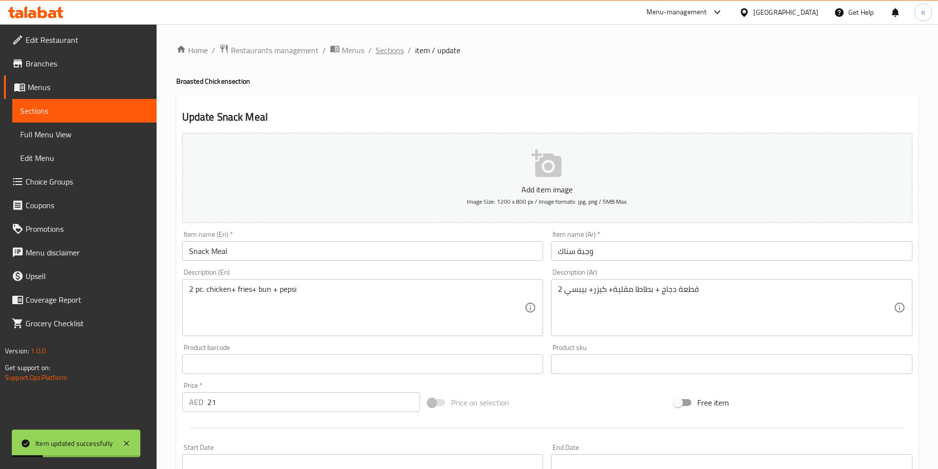
click at [395, 47] on span "Sections" at bounding box center [390, 50] width 28 height 12
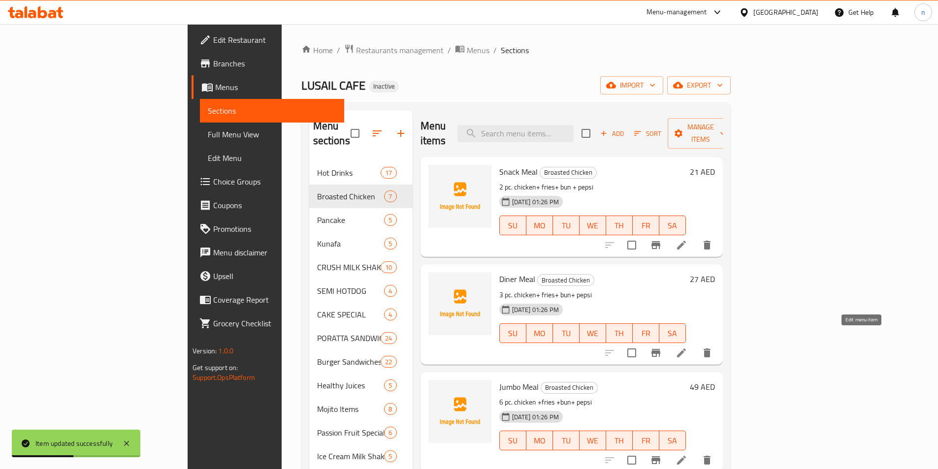
click at [688, 347] on icon at bounding box center [682, 353] width 12 height 12
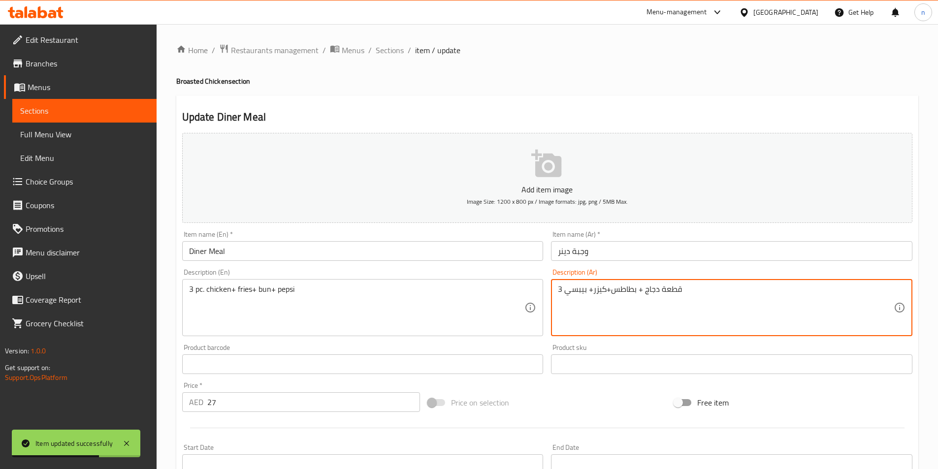
click at [625, 287] on textarea "3 قطعة دجاج + بطاطس+كيزر+ بيبسي" at bounding box center [726, 308] width 336 height 47
paste textarea "[GEOGRAPHIC_DATA]"
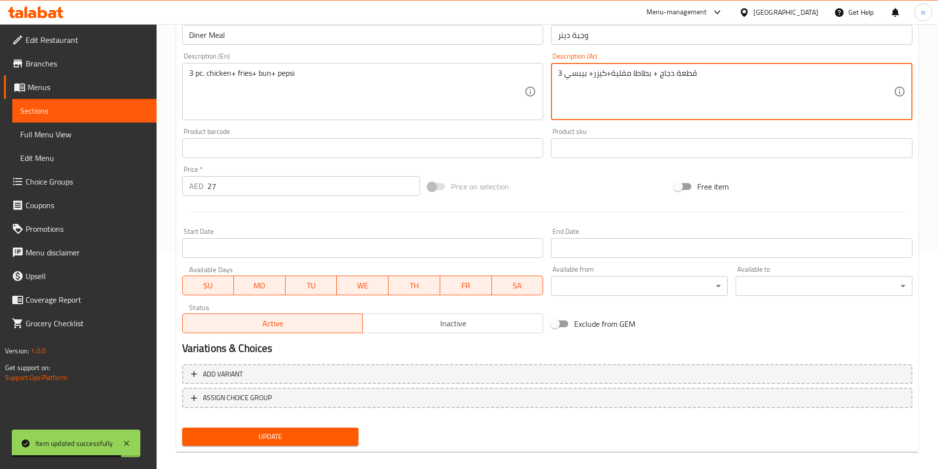
scroll to position [227, 0]
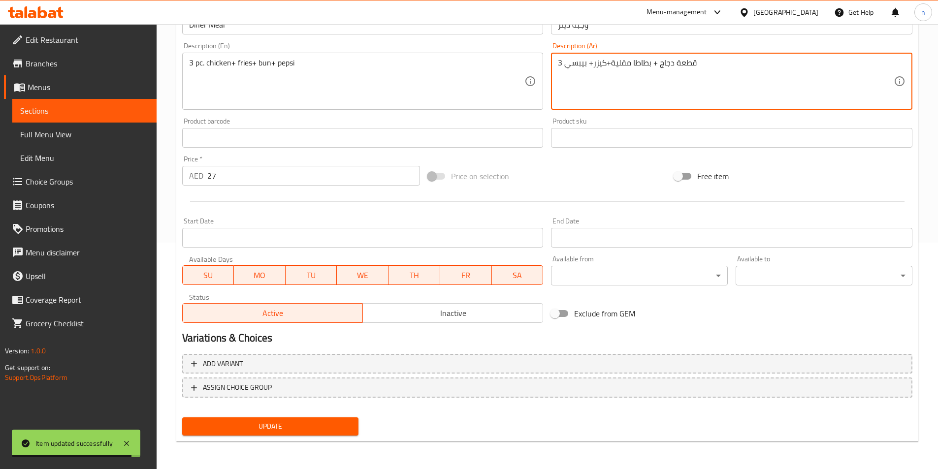
type textarea "3 قطعة دجاج + بطاطا مقلية+كيزر+ بيبسي"
click at [247, 427] on span "Update" at bounding box center [270, 427] width 161 height 12
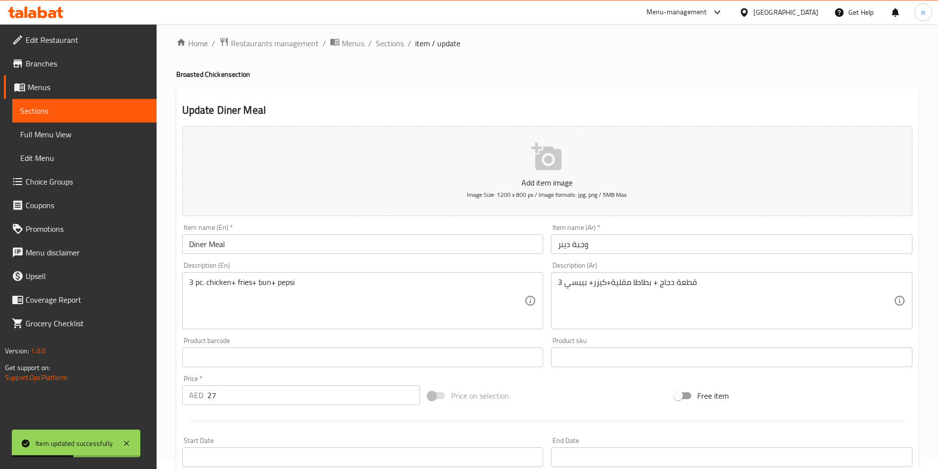
scroll to position [0, 0]
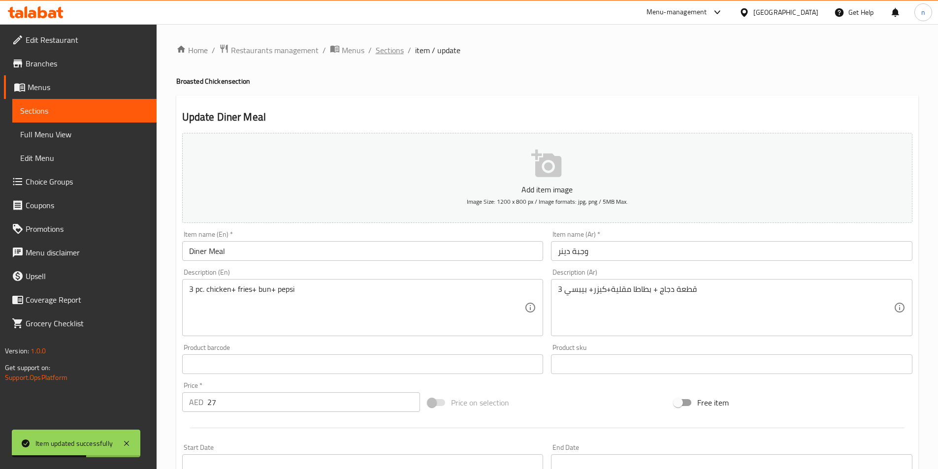
click at [388, 49] on span "Sections" at bounding box center [390, 50] width 28 height 12
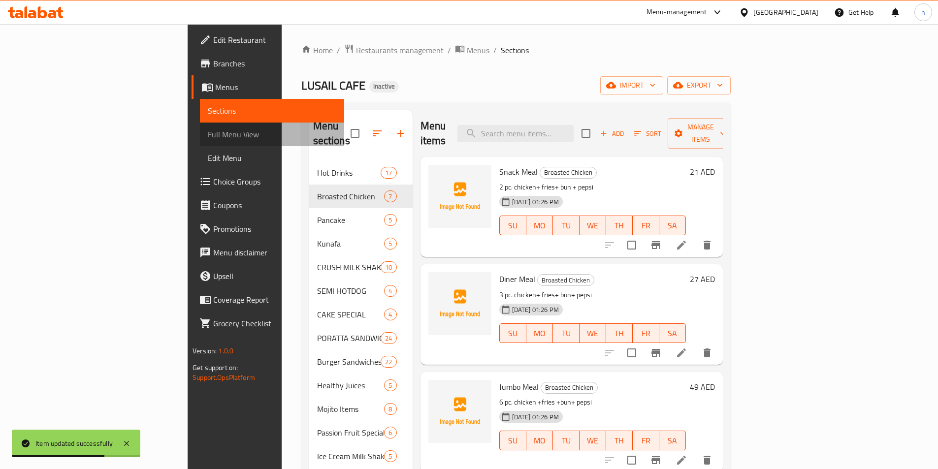
click at [208, 139] on span "Full Menu View" at bounding box center [272, 135] width 129 height 12
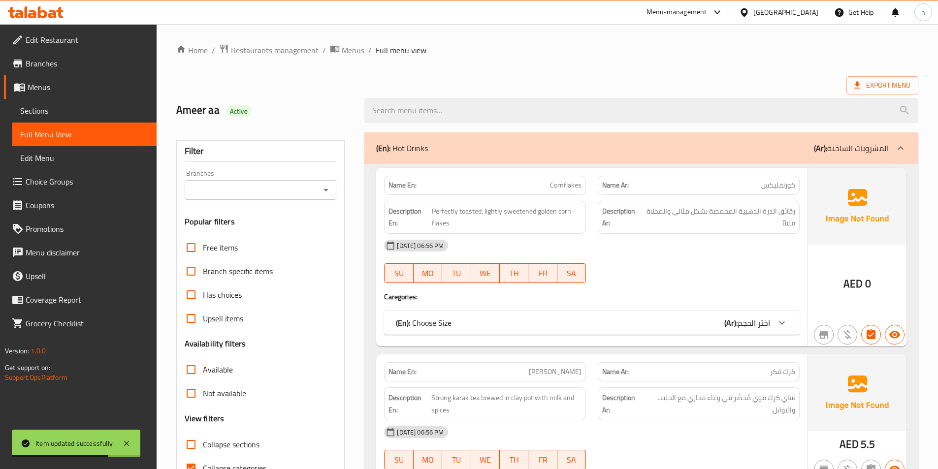
scroll to position [98, 0]
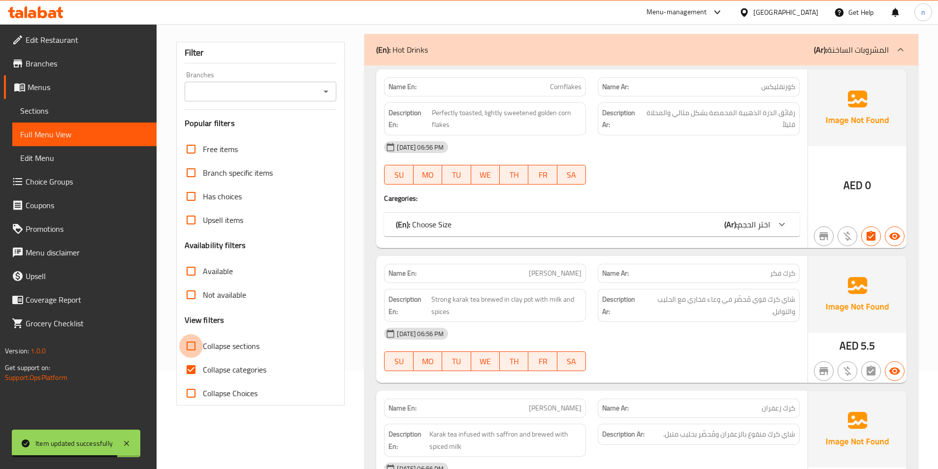
click at [194, 347] on input "Collapse sections" at bounding box center [191, 346] width 24 height 24
checkbox input "true"
click at [191, 367] on input "Collapse categories" at bounding box center [191, 370] width 24 height 24
checkbox input "false"
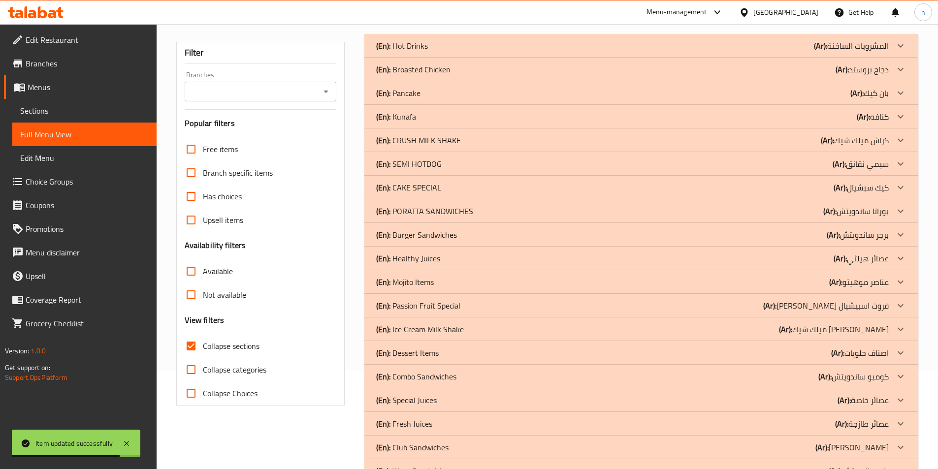
scroll to position [0, 0]
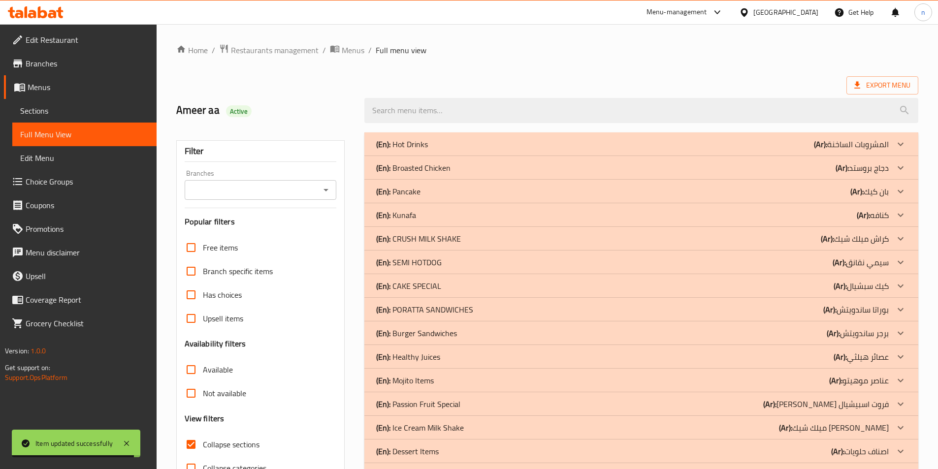
click at [710, 150] on div "(En): Broasted Chicken (Ar): دجاج بروستد" at bounding box center [632, 144] width 513 height 12
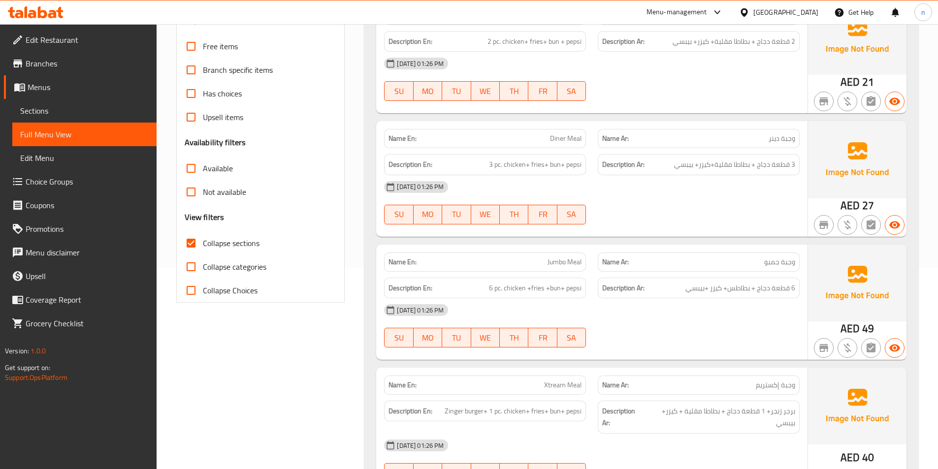
scroll to position [197, 0]
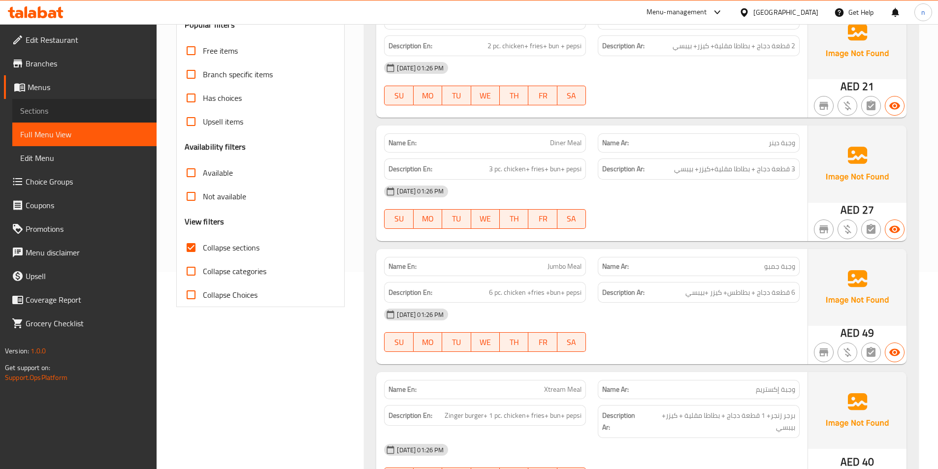
click at [115, 118] on link "Sections" at bounding box center [84, 111] width 144 height 24
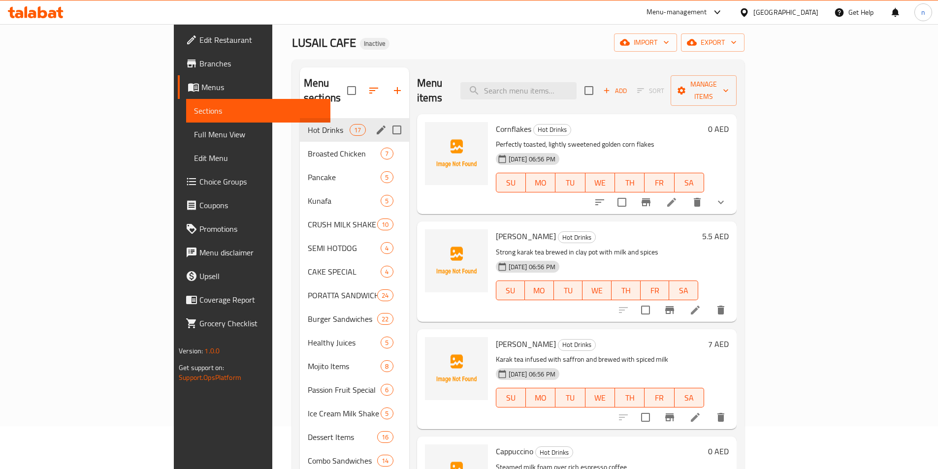
scroll to position [39, 0]
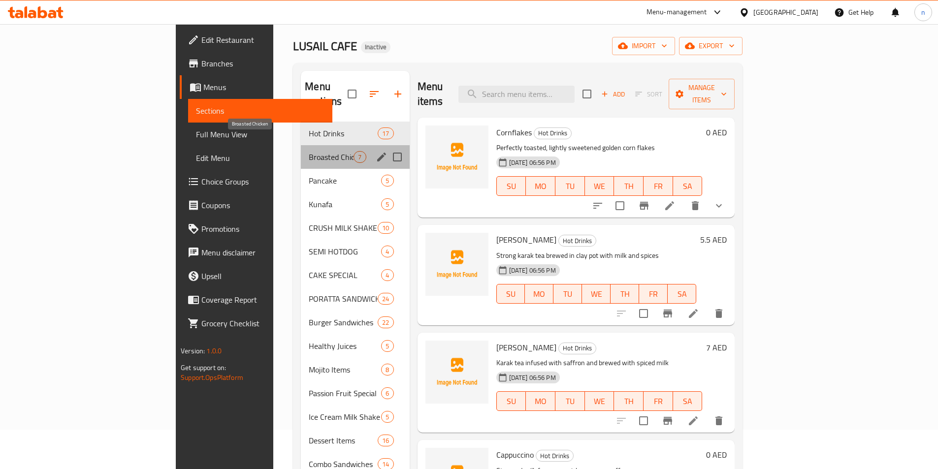
click at [309, 151] on span "Broasted Chicken" at bounding box center [331, 157] width 45 height 12
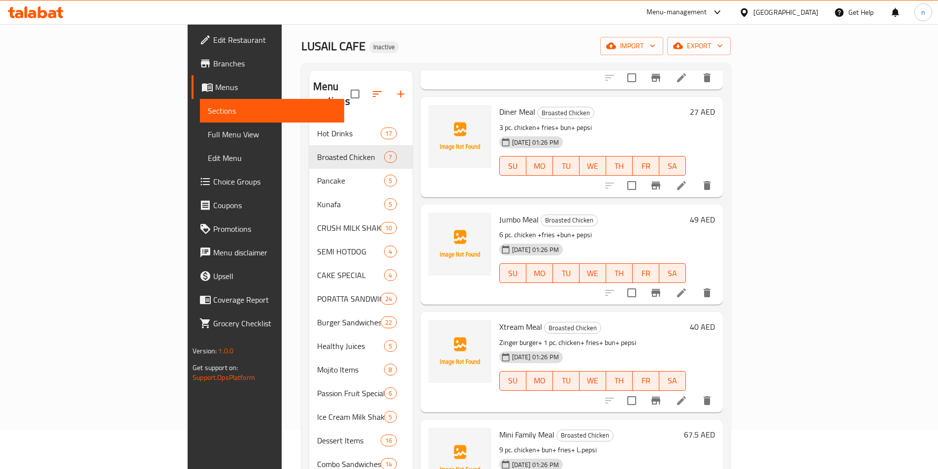
scroll to position [147, 0]
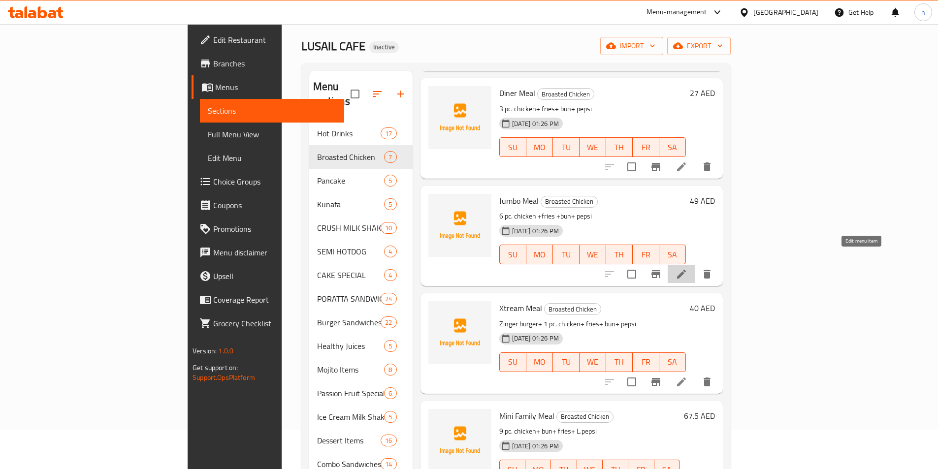
click at [686, 270] on icon at bounding box center [681, 274] width 9 height 9
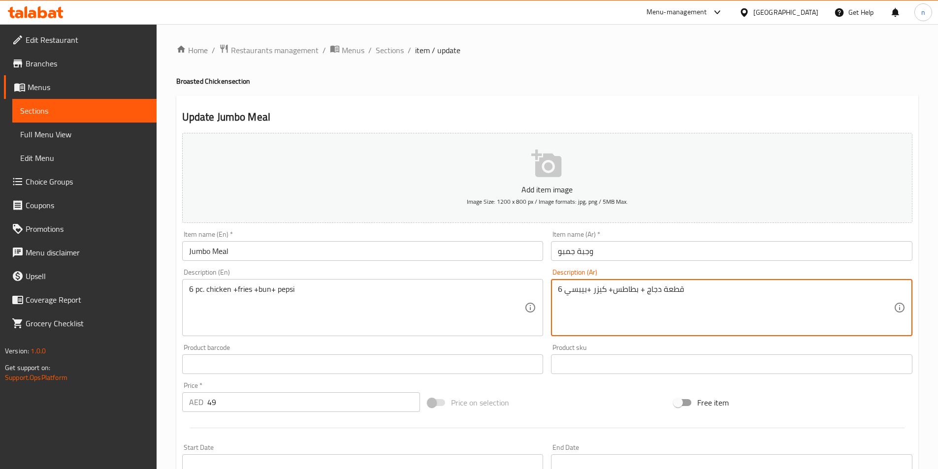
click at [627, 286] on textarea "6 قطعة دجاج + بطاطس+ كيزر +بيبسي" at bounding box center [726, 308] width 336 height 47
paste textarea "[GEOGRAPHIC_DATA]"
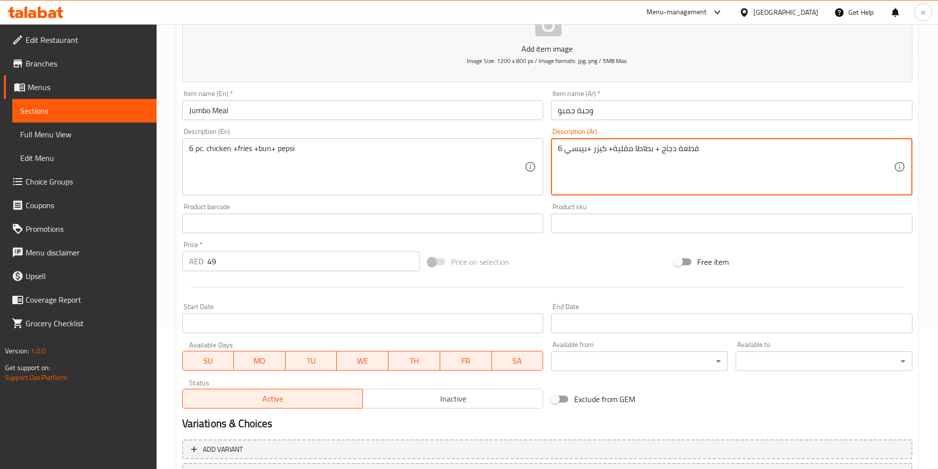
scroll to position [227, 0]
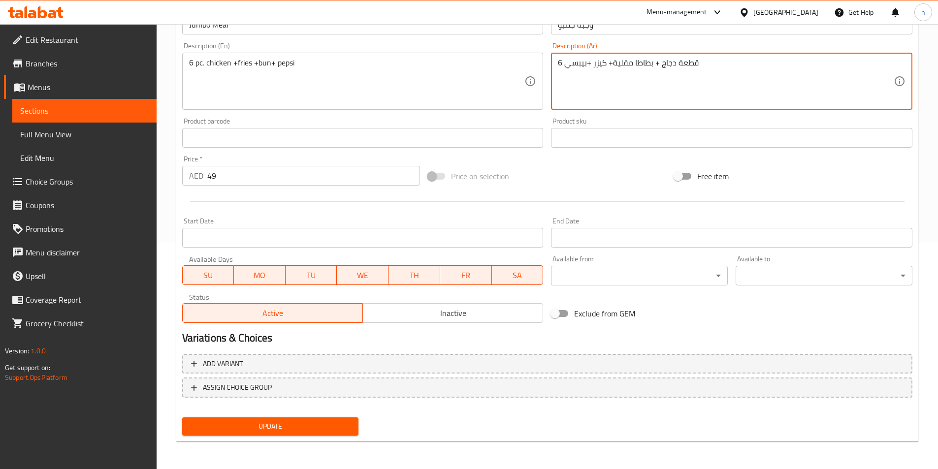
type textarea "6 قطعة دجاج + بطاطا مقلية+ كيزر +بيبسي"
click at [313, 429] on span "Update" at bounding box center [270, 427] width 161 height 12
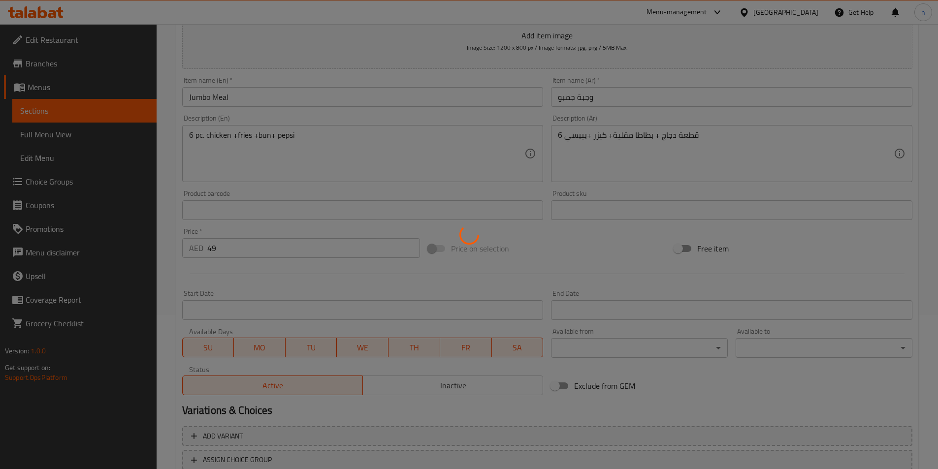
scroll to position [0, 0]
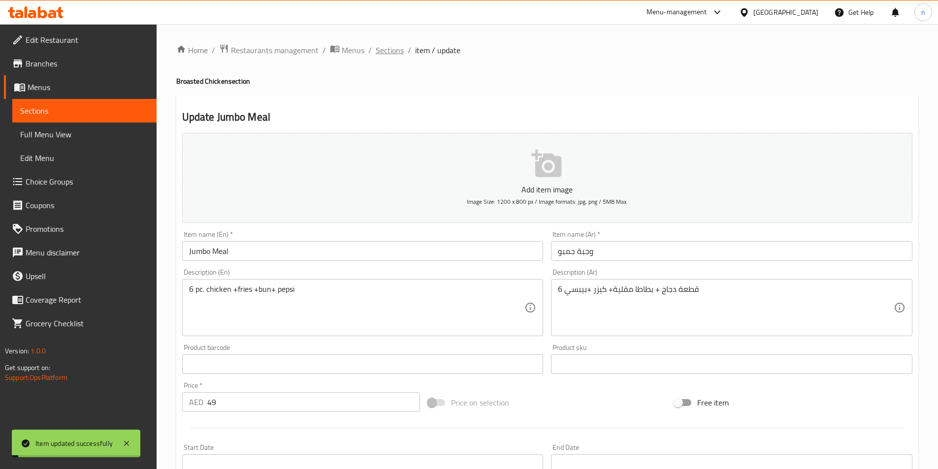
click at [389, 46] on span "Sections" at bounding box center [390, 50] width 28 height 12
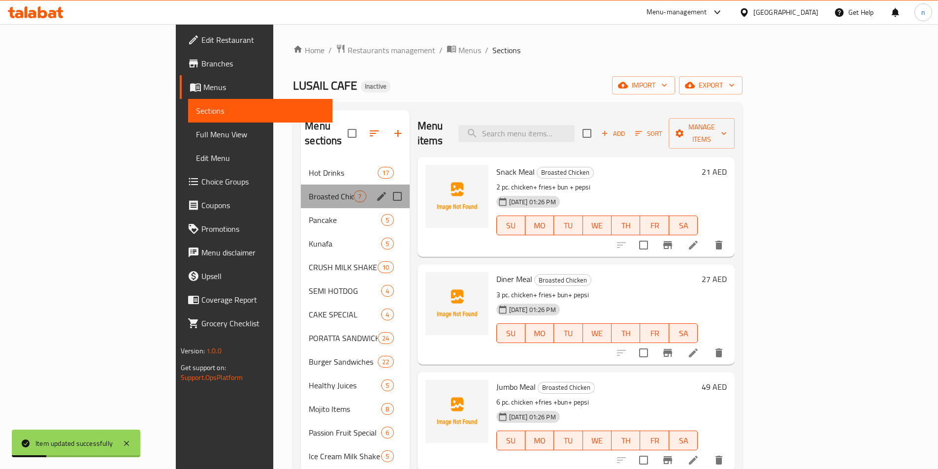
drag, startPoint x: 238, startPoint y: 188, endPoint x: 342, endPoint y: 187, distance: 103.9
click at [301, 188] on div "Broasted Chicken 7" at bounding box center [355, 197] width 108 height 24
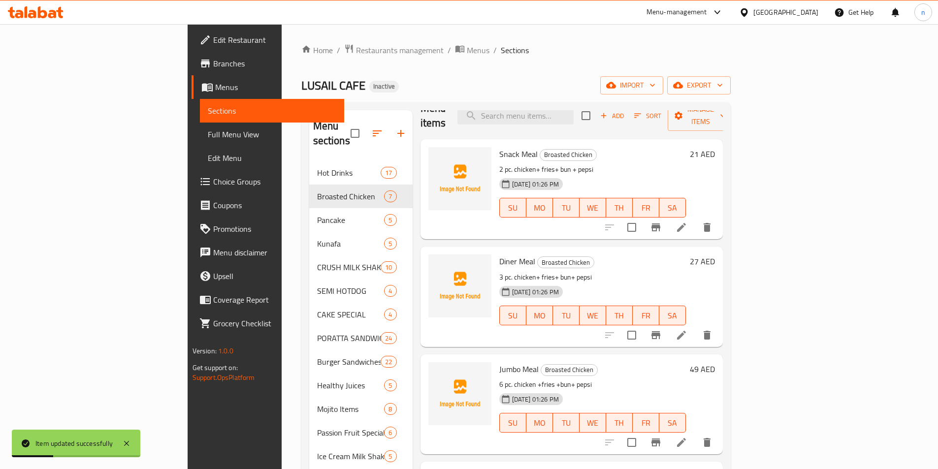
scroll to position [49, 0]
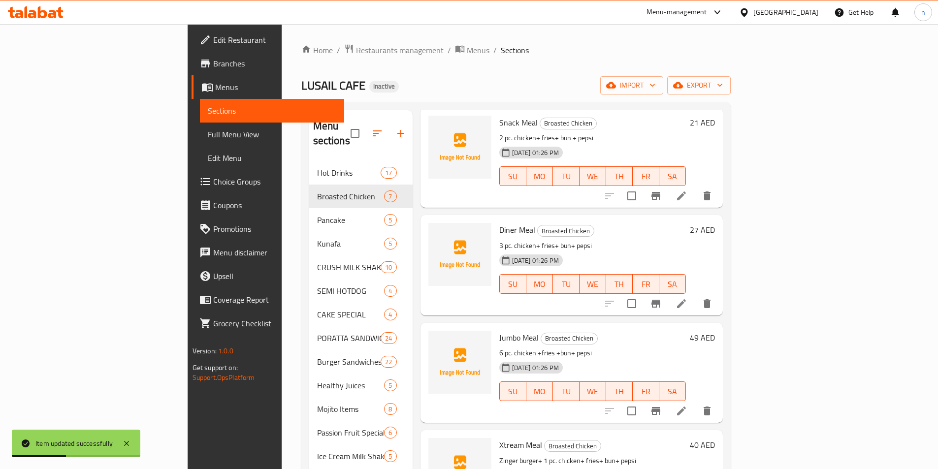
click at [208, 132] on span "Full Menu View" at bounding box center [272, 135] width 129 height 12
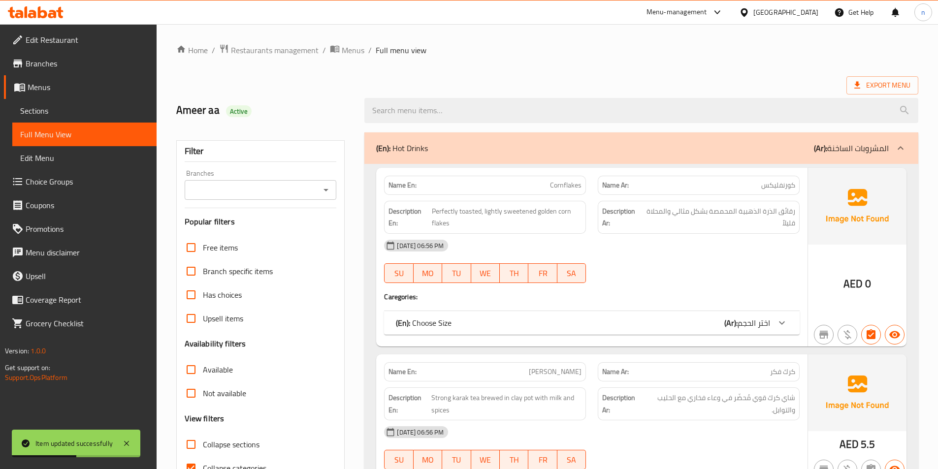
scroll to position [98, 0]
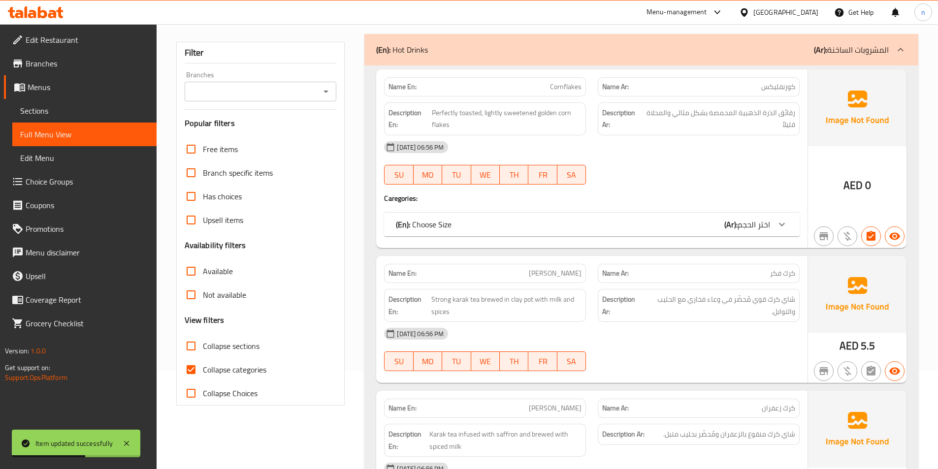
click at [192, 348] on input "Collapse sections" at bounding box center [191, 346] width 24 height 24
checkbox input "true"
click at [192, 367] on input "Collapse categories" at bounding box center [191, 370] width 24 height 24
checkbox input "false"
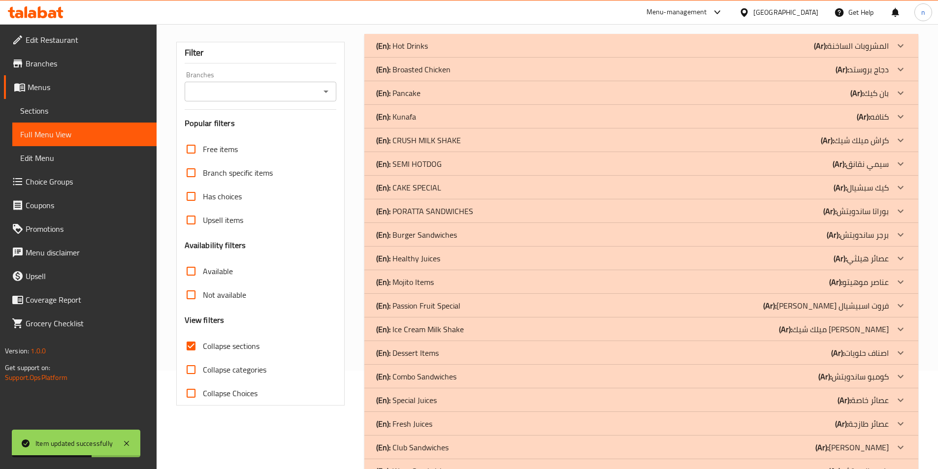
scroll to position [0, 0]
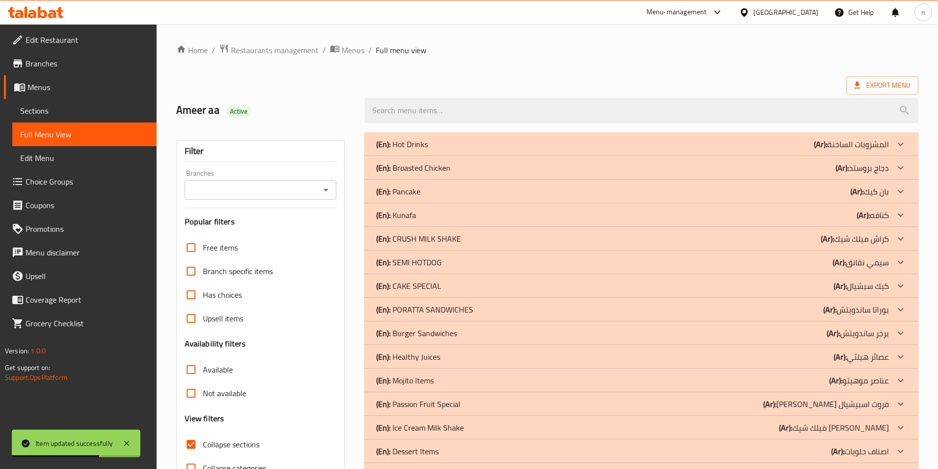
click at [738, 150] on div "(En): Broasted Chicken (Ar): دجاج بروستد" at bounding box center [632, 144] width 513 height 12
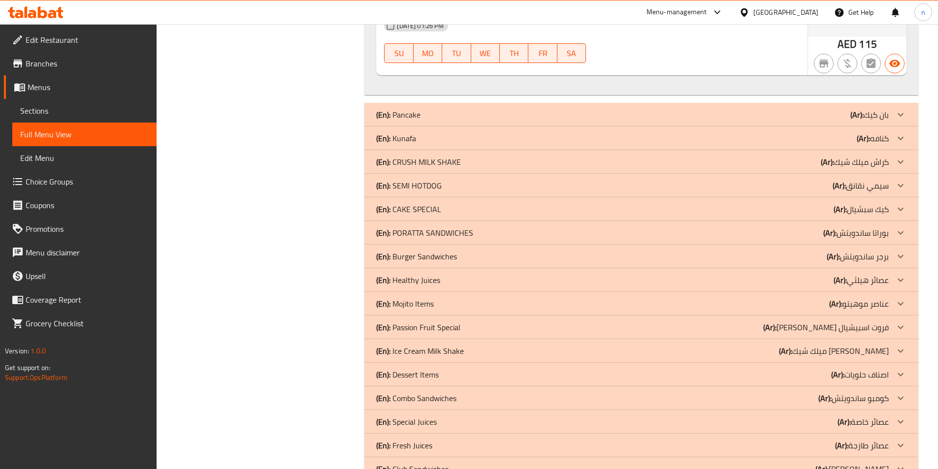
scroll to position [1188, 0]
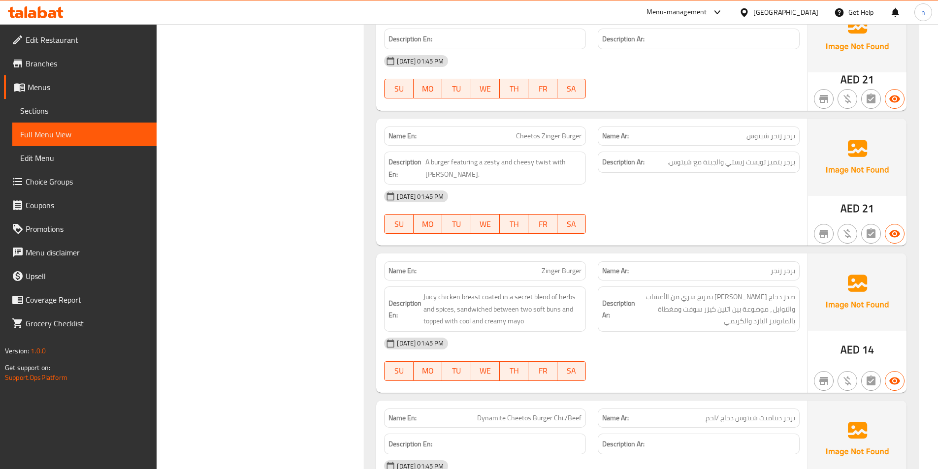
scroll to position [1434, 0]
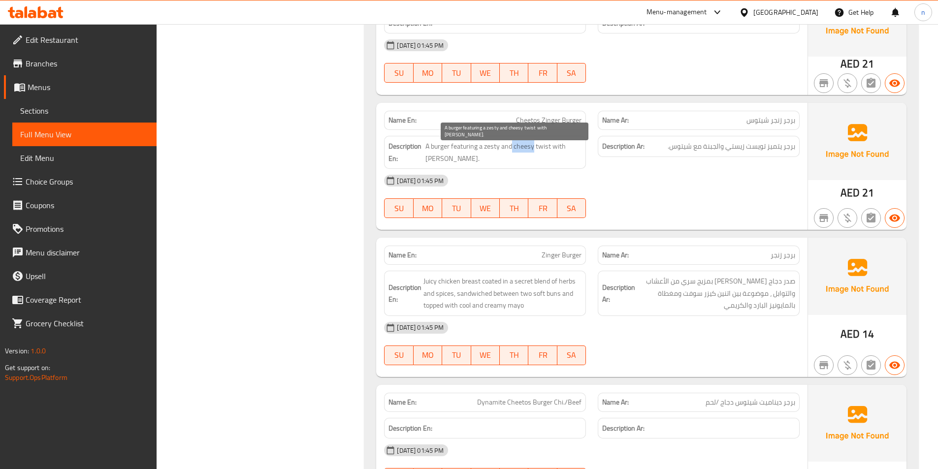
drag, startPoint x: 518, startPoint y: 146, endPoint x: 540, endPoint y: 152, distance: 22.5
click at [540, 152] on span "A burger featuring a zesty and cheesy twist with [PERSON_NAME]." at bounding box center [504, 152] width 156 height 24
copy span "cheesy"
click at [68, 112] on span "Sections" at bounding box center [84, 111] width 129 height 12
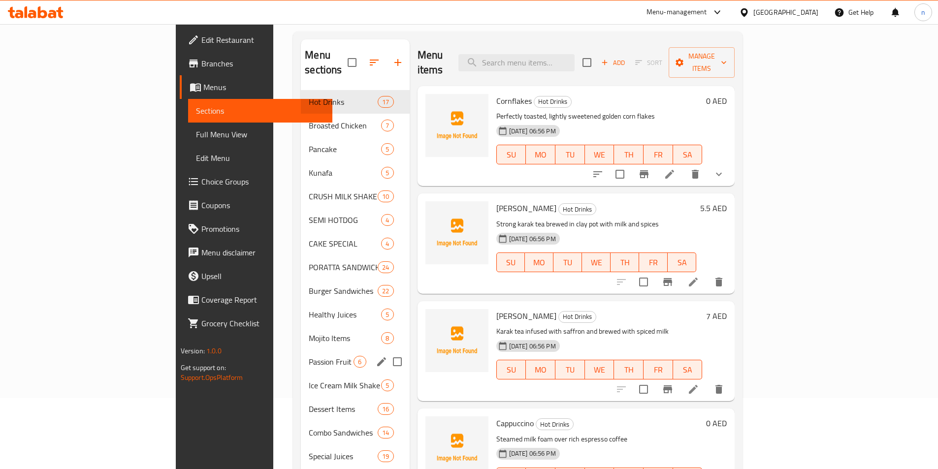
scroll to position [53, 0]
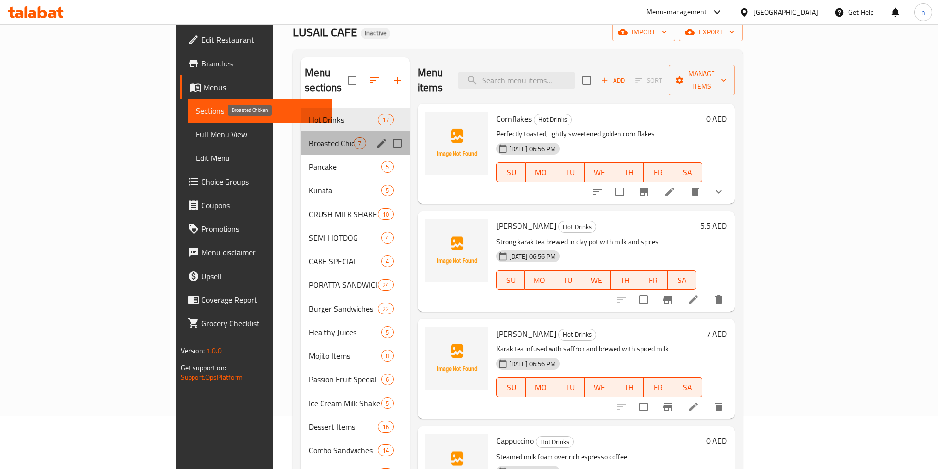
click at [309, 137] on span "Broasted Chicken" at bounding box center [331, 143] width 45 height 12
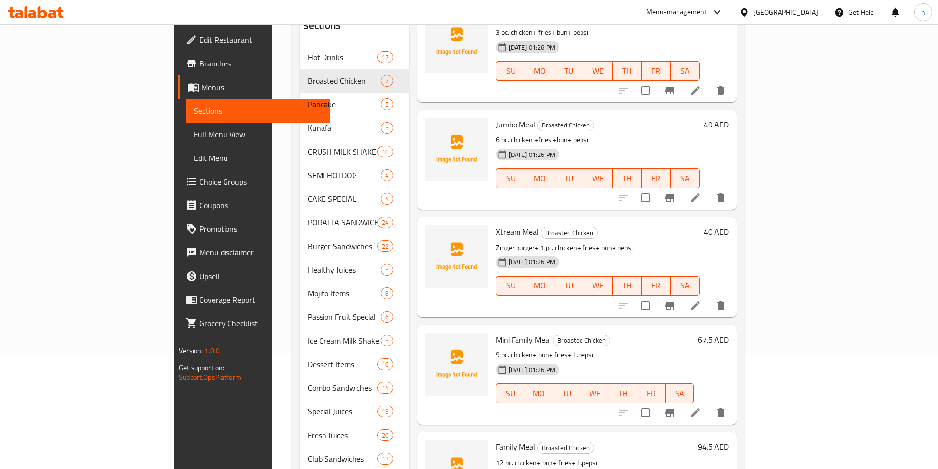
scroll to position [102, 0]
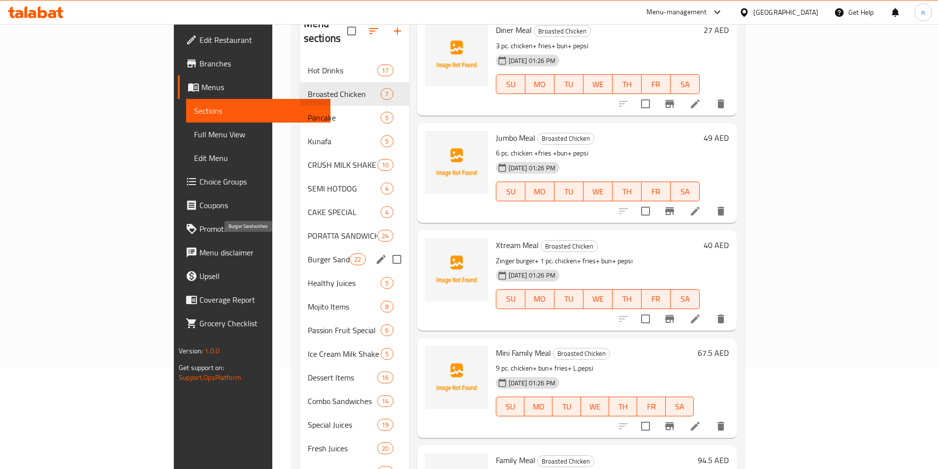
click at [308, 254] on span "Burger Sandwiches" at bounding box center [329, 260] width 42 height 12
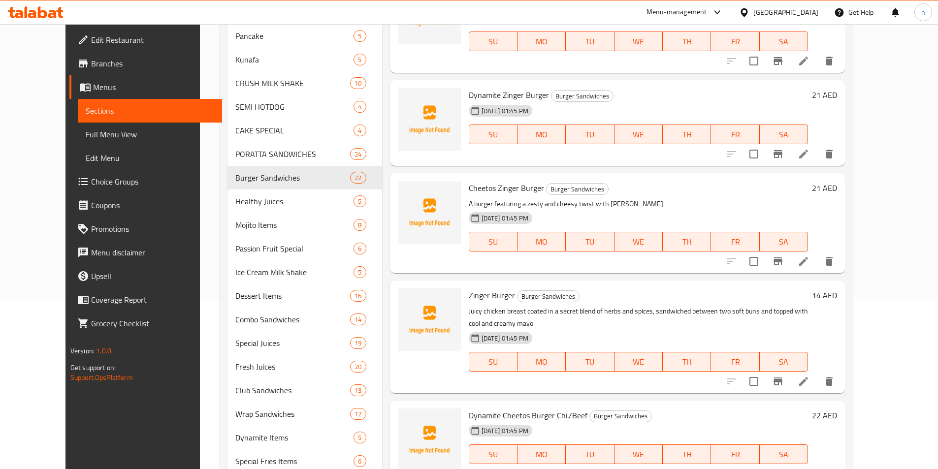
scroll to position [197, 0]
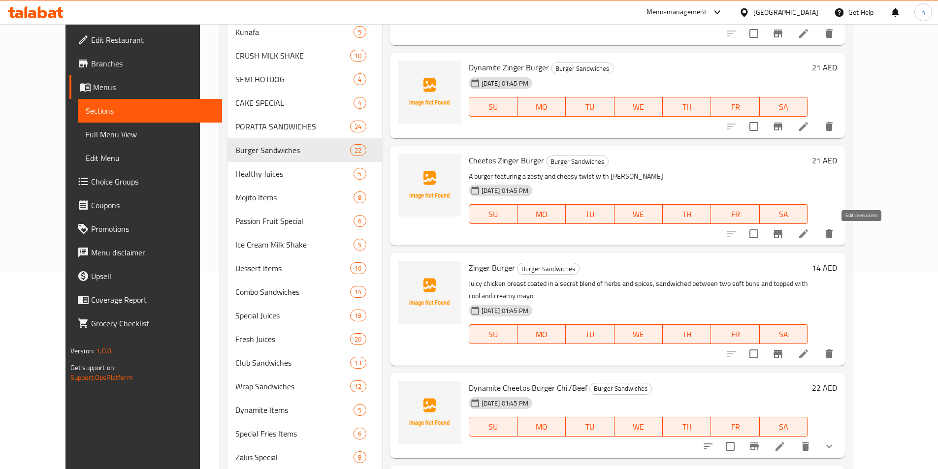
click at [810, 232] on icon at bounding box center [804, 234] width 12 height 12
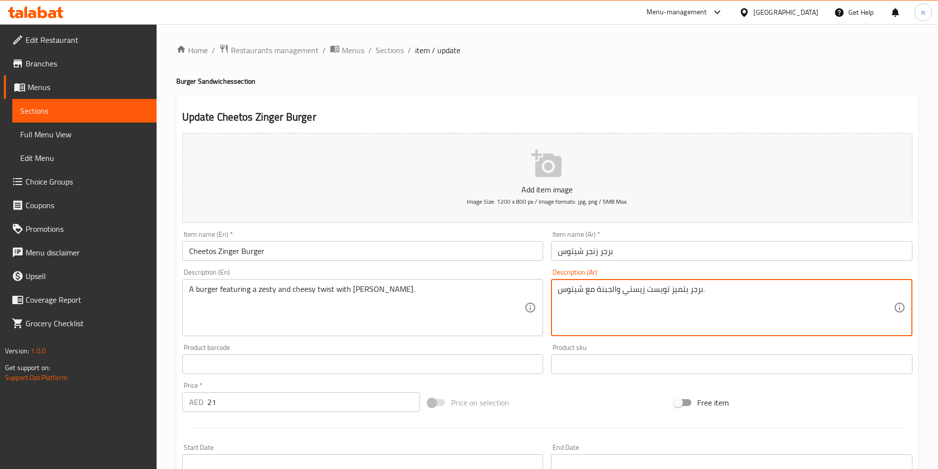
click at [606, 290] on textarea "برجر يتميز تويست زيستي والجبنة مع شيتوس." at bounding box center [726, 308] width 336 height 47
click at [608, 290] on textarea "برجر يتميز تويست زيستي والجبنة مع شيتوس." at bounding box center [726, 308] width 336 height 47
click at [607, 290] on textarea "برجر يتميز تويست زيستي والجبنة مع شيتوس." at bounding box center [726, 308] width 336 height 47
drag, startPoint x: 596, startPoint y: 291, endPoint x: 616, endPoint y: 298, distance: 21.0
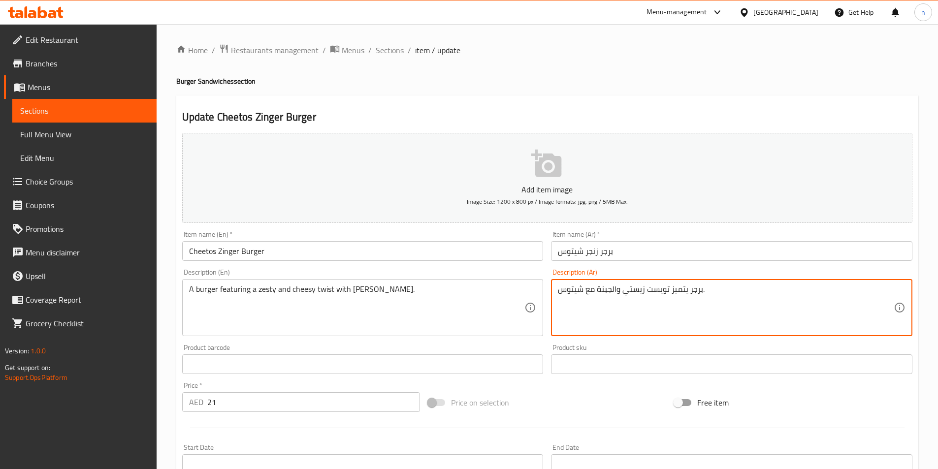
click at [616, 298] on textarea "برجر يتميز تويست زيستي والجبنة مع شيتوس." at bounding box center [726, 308] width 336 height 47
paste textarea "cheesy"
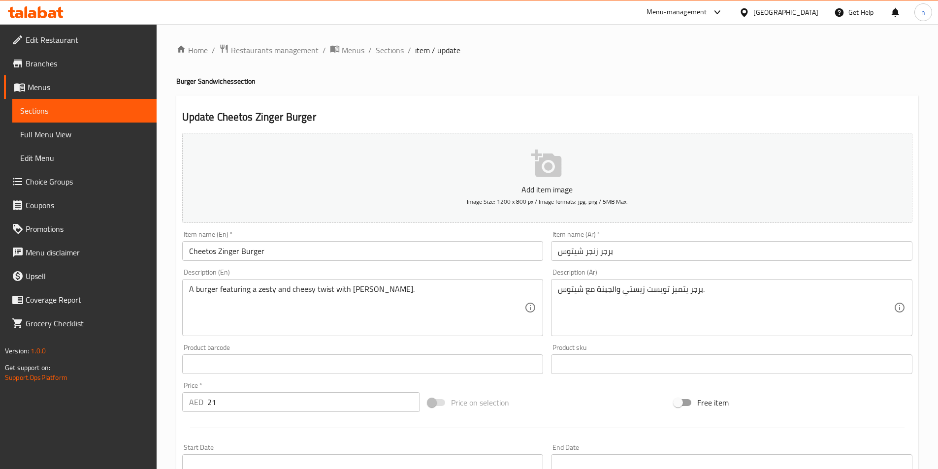
click at [642, 290] on textarea "برجر يتميز تويست زيستي والجبنة مع شيتوس." at bounding box center [726, 308] width 336 height 47
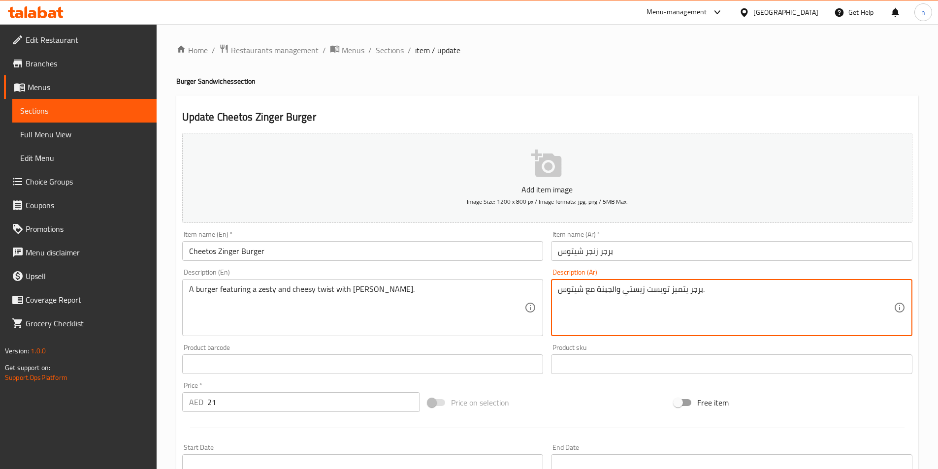
click at [642, 290] on textarea "برجر يتميز تويست زيستي والجبنة مع شيتوس." at bounding box center [726, 308] width 336 height 47
click at [641, 291] on textarea "برجر يتميز تويست زيستي والجبنة مع شيتوس." at bounding box center [726, 308] width 336 height 47
click at [793, 289] on textarea "برجر يتميز تويست زيستي والجبنة مع شيتوس." at bounding box center [726, 308] width 336 height 47
drag, startPoint x: 789, startPoint y: 290, endPoint x: 809, endPoint y: 293, distance: 19.4
click at [809, 293] on textarea "برجر يتميز تويست زيستي والجبنة مع شيتوس." at bounding box center [726, 308] width 336 height 47
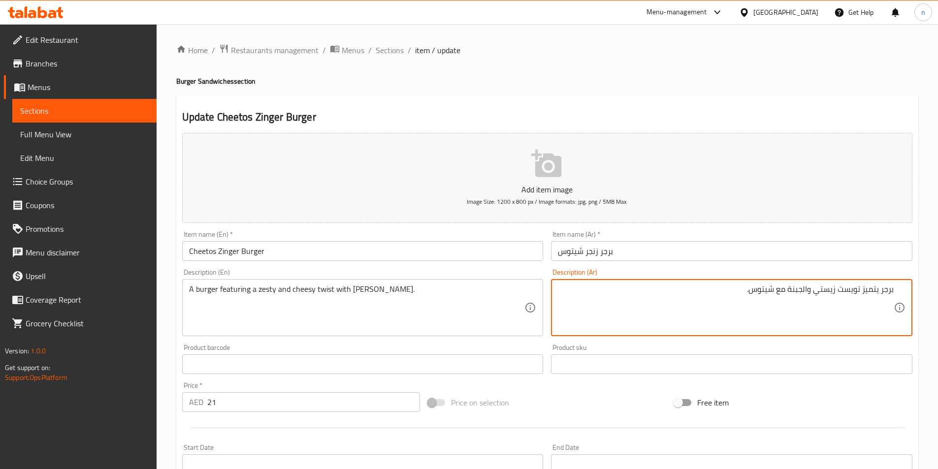
paste textarea "بني"
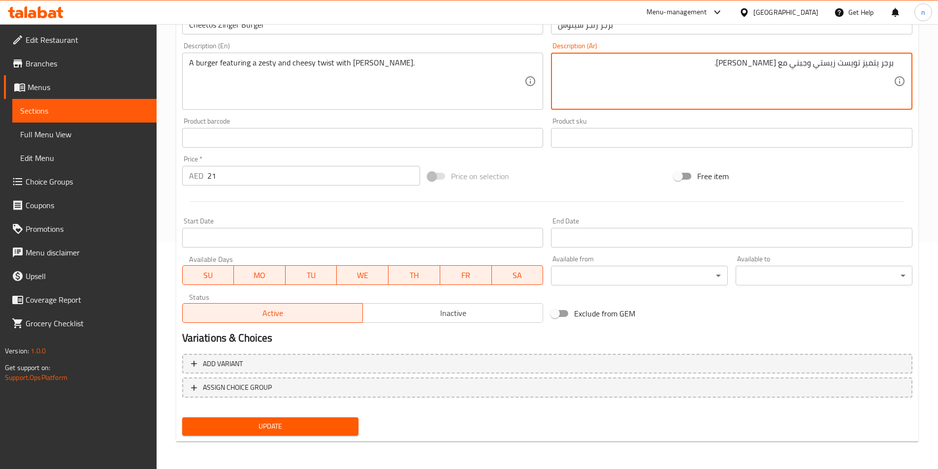
scroll to position [79, 0]
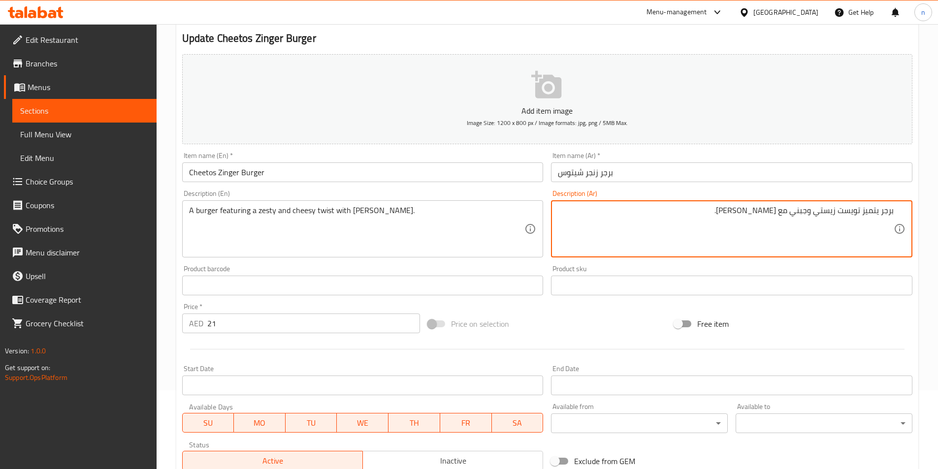
click at [847, 211] on textarea "برجر يتميز تويست زيستي وجبني مع [PERSON_NAME]." at bounding box center [726, 229] width 336 height 47
type textarea "برجر يتميز تويست زيستي وجبني مع [PERSON_NAME]."
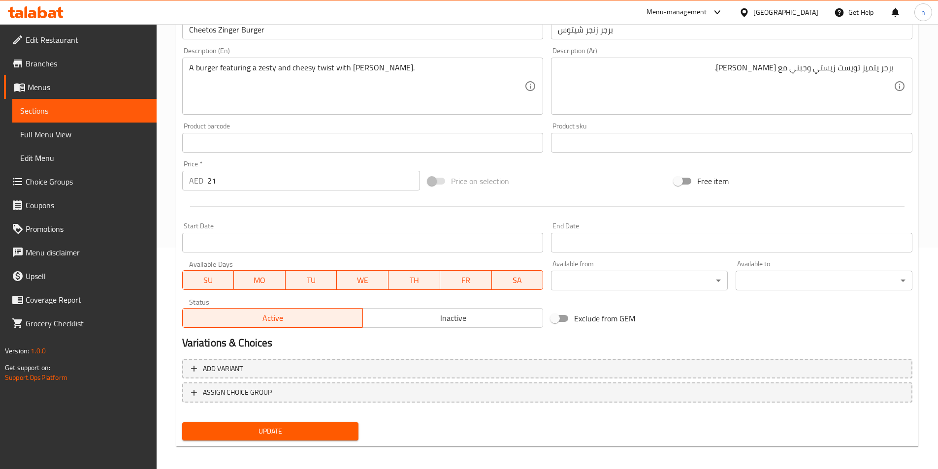
scroll to position [227, 0]
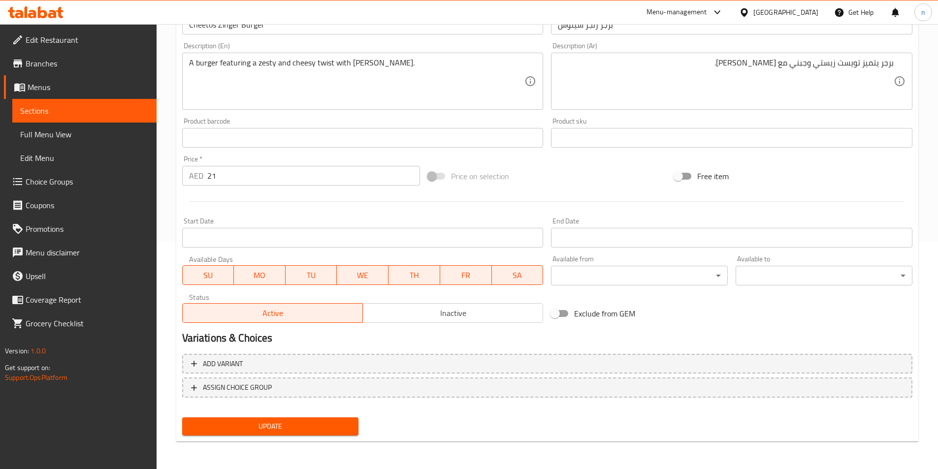
click at [306, 423] on span "Update" at bounding box center [270, 427] width 161 height 12
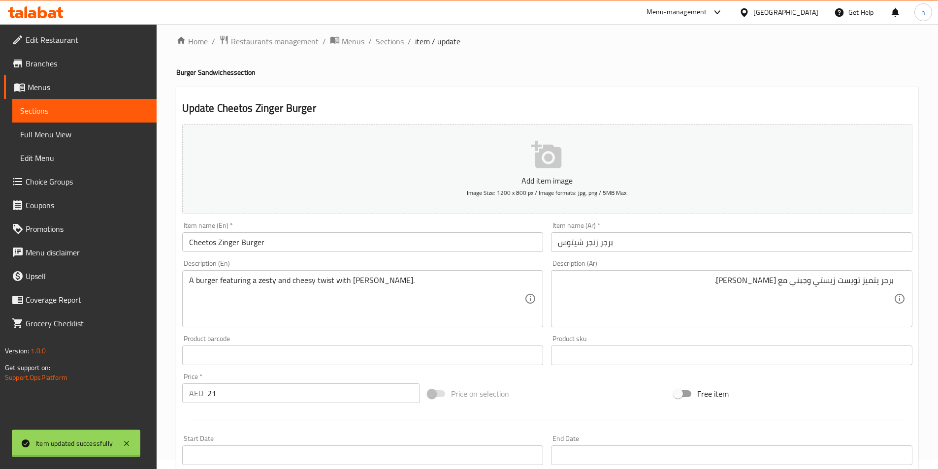
scroll to position [0, 0]
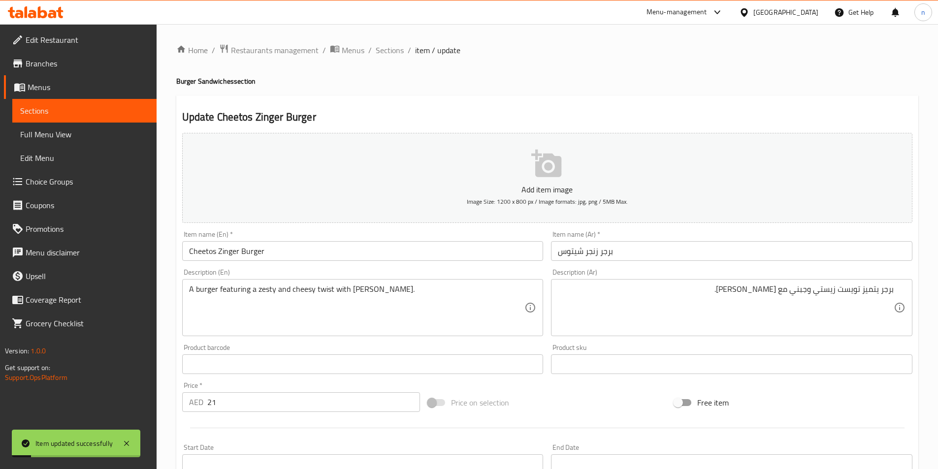
click at [62, 131] on span "Full Menu View" at bounding box center [84, 135] width 129 height 12
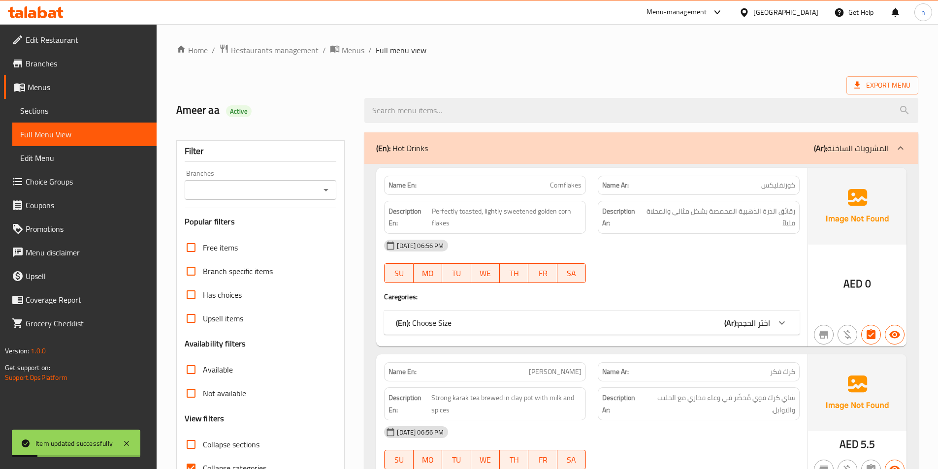
scroll to position [148, 0]
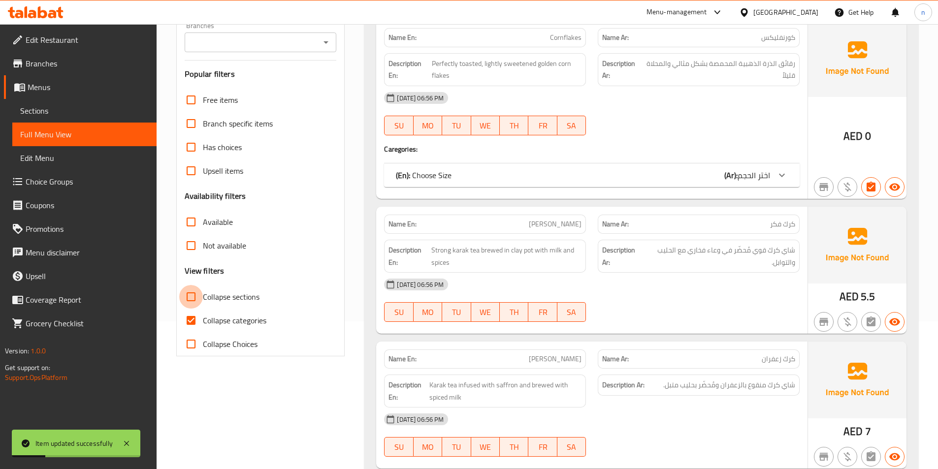
click at [192, 296] on input "Collapse sections" at bounding box center [191, 297] width 24 height 24
checkbox input "true"
click at [191, 321] on input "Collapse categories" at bounding box center [191, 321] width 24 height 24
checkbox input "false"
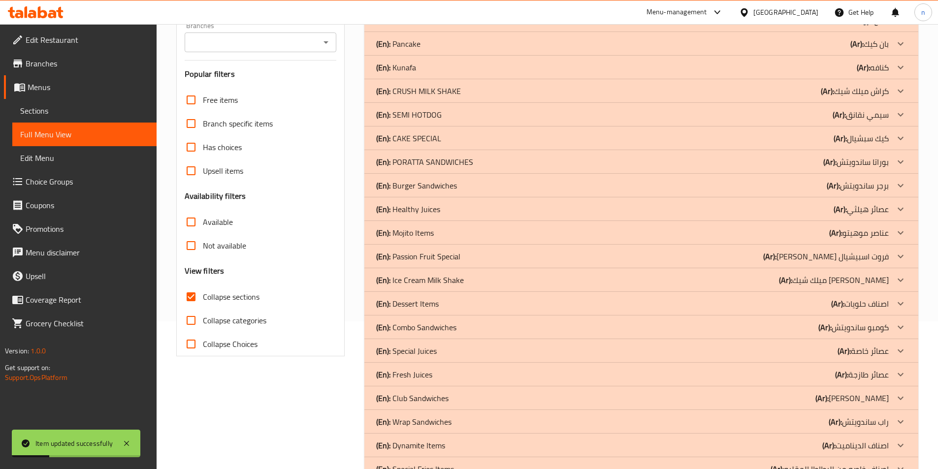
scroll to position [0, 0]
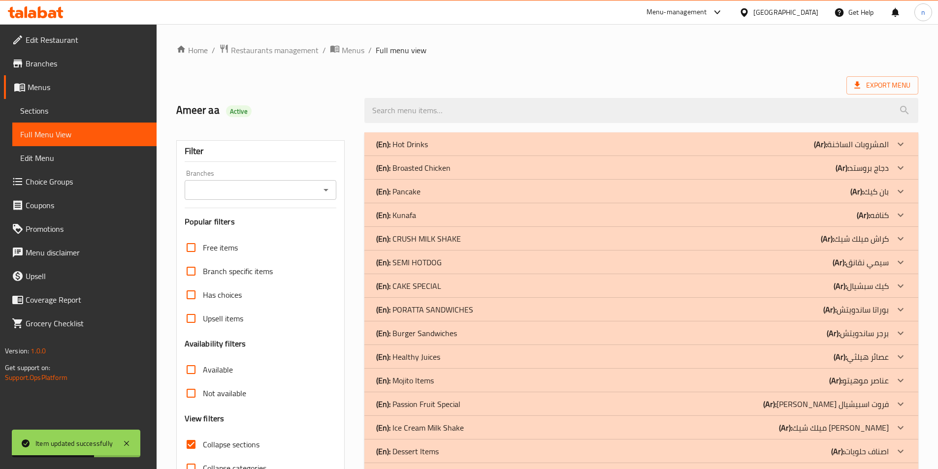
click at [671, 156] on div "(En): Burger Sandwiches (Ar): برجر ساندويتش" at bounding box center [641, 144] width 554 height 24
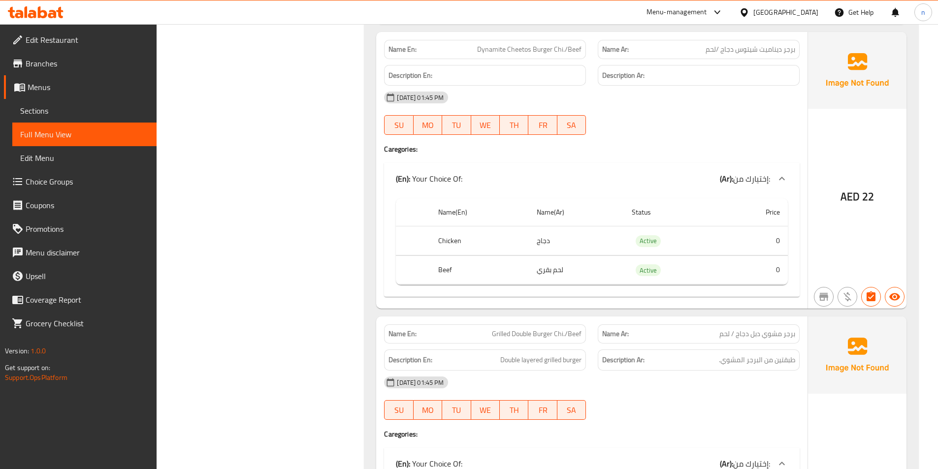
scroll to position [837, 0]
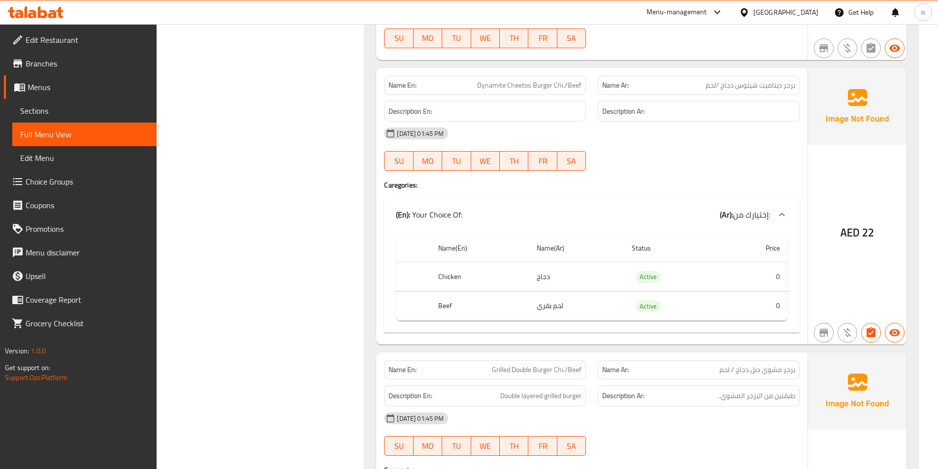
click at [108, 106] on span "Sections" at bounding box center [84, 111] width 129 height 12
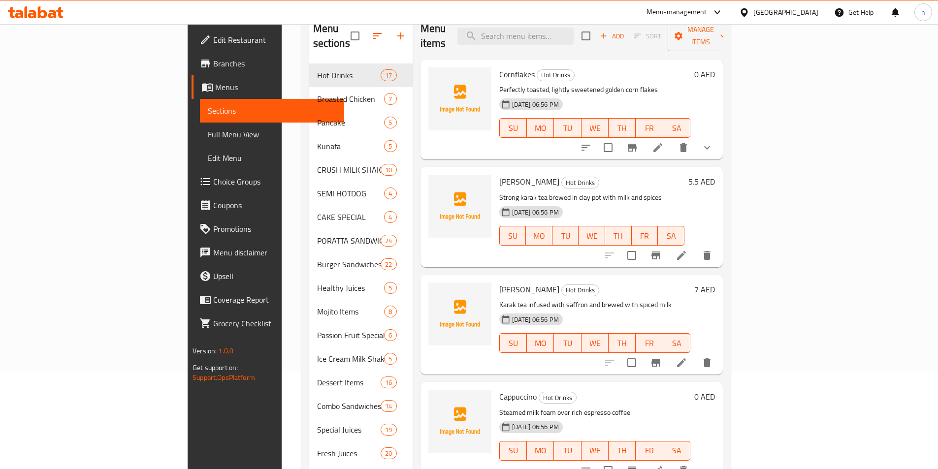
scroll to position [53, 0]
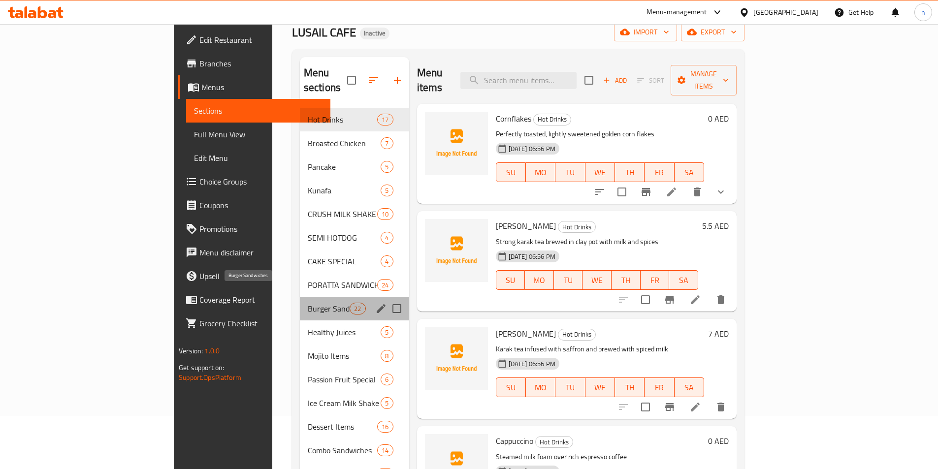
click at [308, 303] on span "Burger Sandwiches" at bounding box center [329, 309] width 42 height 12
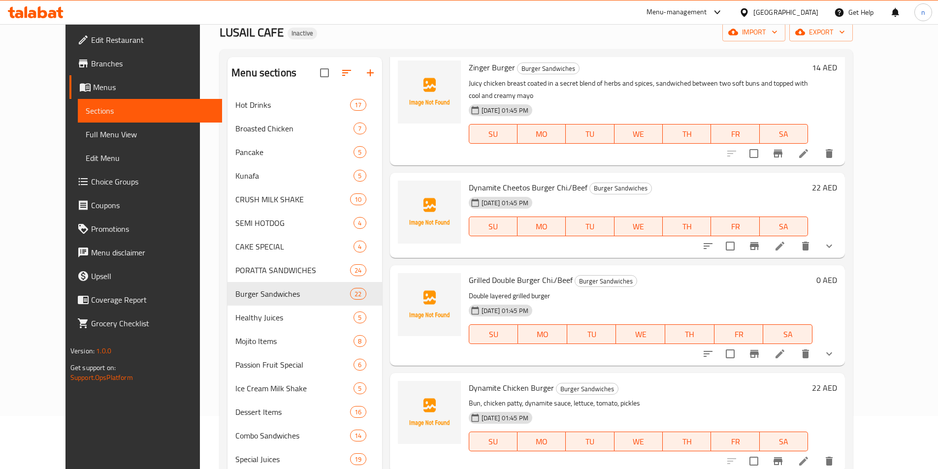
scroll to position [345, 0]
click at [786, 240] on icon at bounding box center [780, 246] width 12 height 12
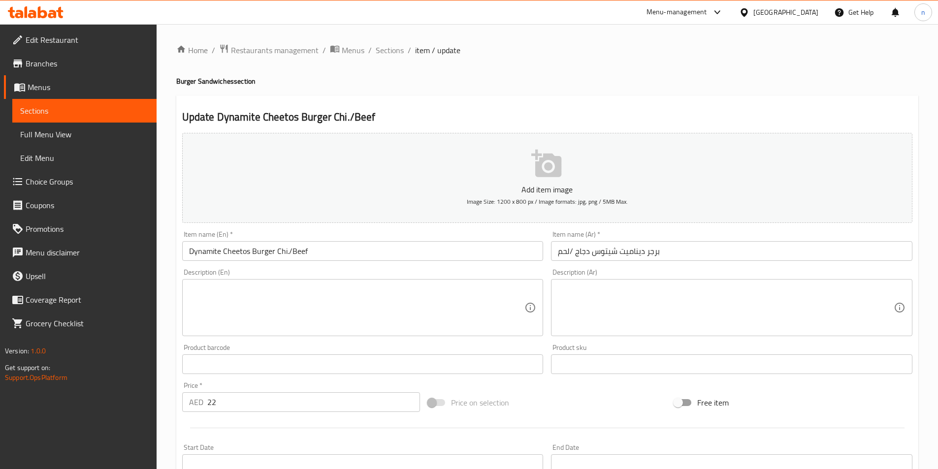
click at [564, 253] on input "برجر ديناميت شيتوس دجاج /لحم" at bounding box center [731, 251] width 361 height 20
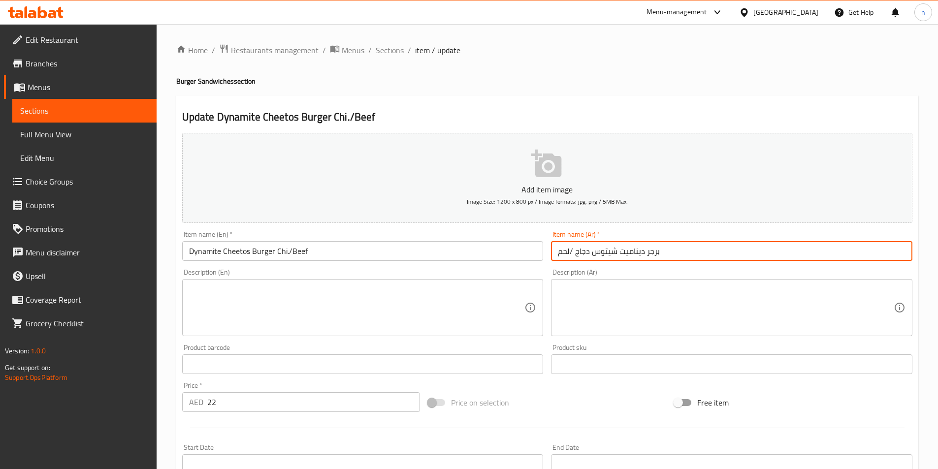
click at [564, 253] on input "برجر ديناميت شيتوس دجاج /لحم" at bounding box center [731, 251] width 361 height 20
click at [729, 257] on input "برجر ديناميت شيتوس دجاج /لحم" at bounding box center [731, 251] width 361 height 20
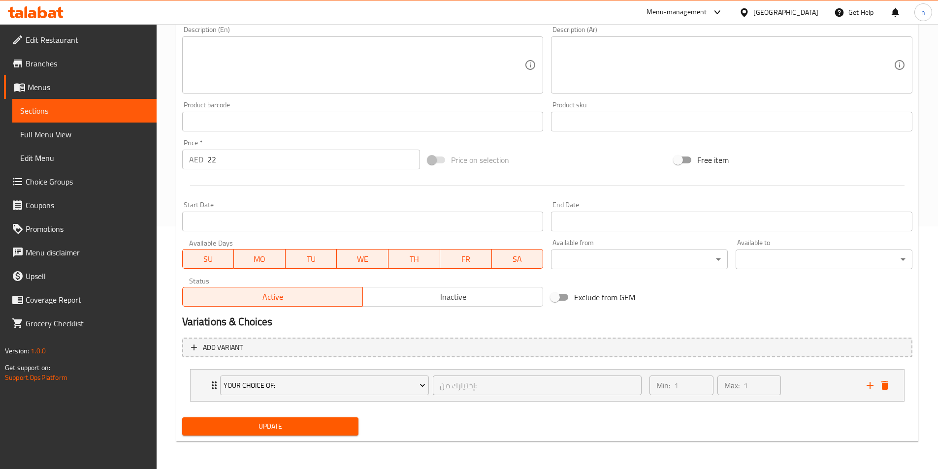
type input "برجر ديناميت شيتوس دجاج /لحم بقري"
click at [262, 423] on span "Update" at bounding box center [270, 427] width 161 height 12
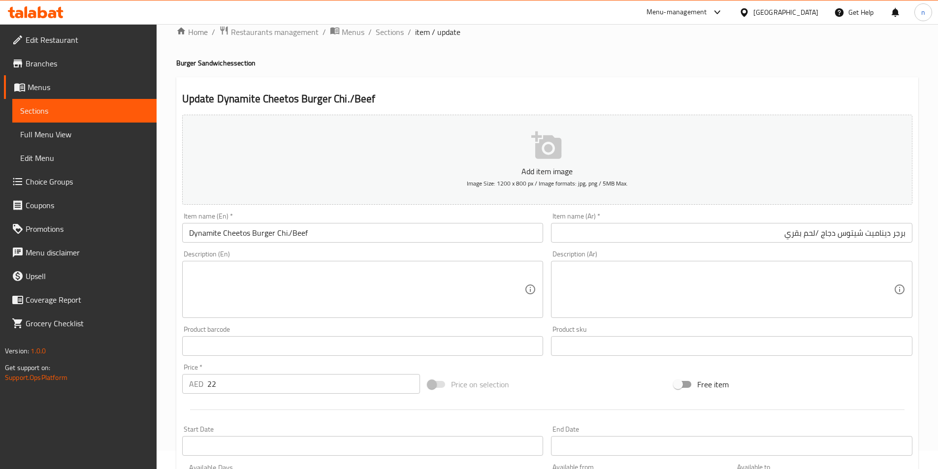
scroll to position [0, 0]
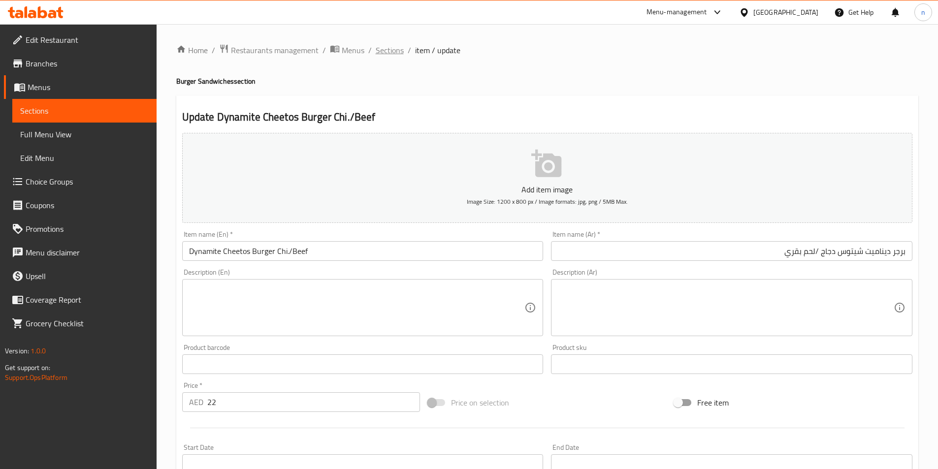
click at [385, 51] on span "Sections" at bounding box center [390, 50] width 28 height 12
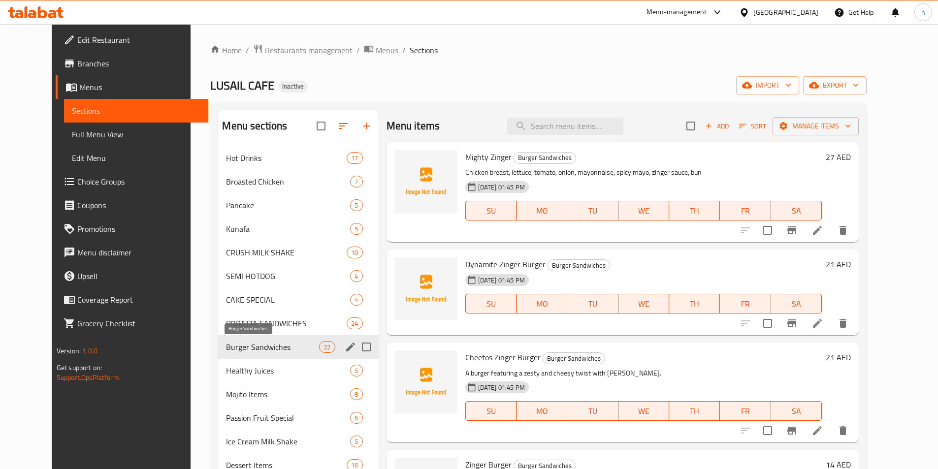
click at [227, 347] on span "Burger Sandwiches" at bounding box center [272, 347] width 93 height 12
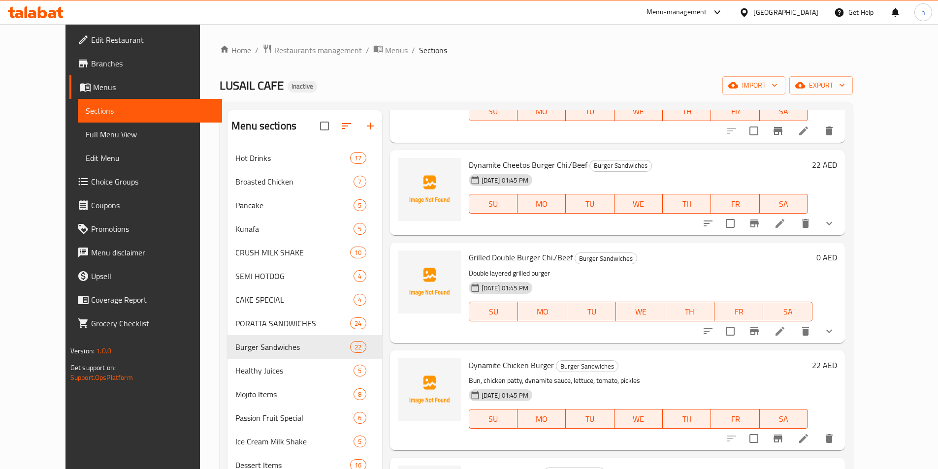
scroll to position [443, 0]
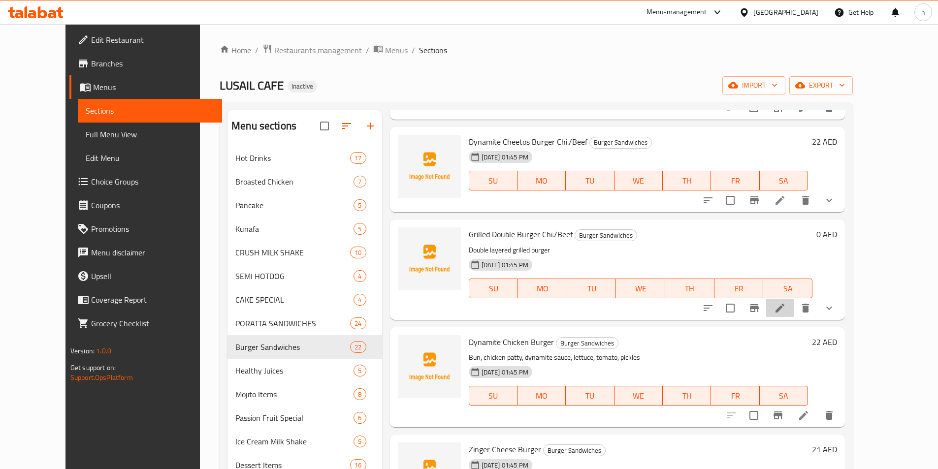
click at [794, 299] on li at bounding box center [780, 308] width 28 height 18
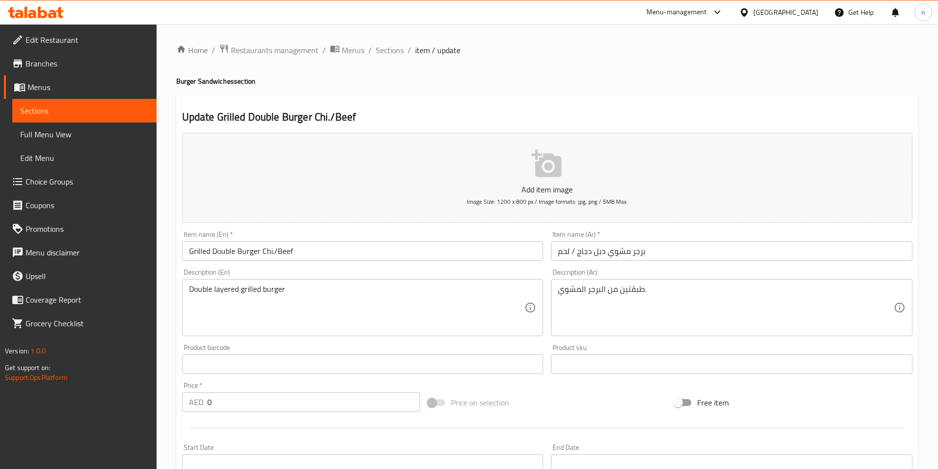
click at [598, 248] on input "برجر مشوي دبل دجاج / لحم" at bounding box center [731, 251] width 361 height 20
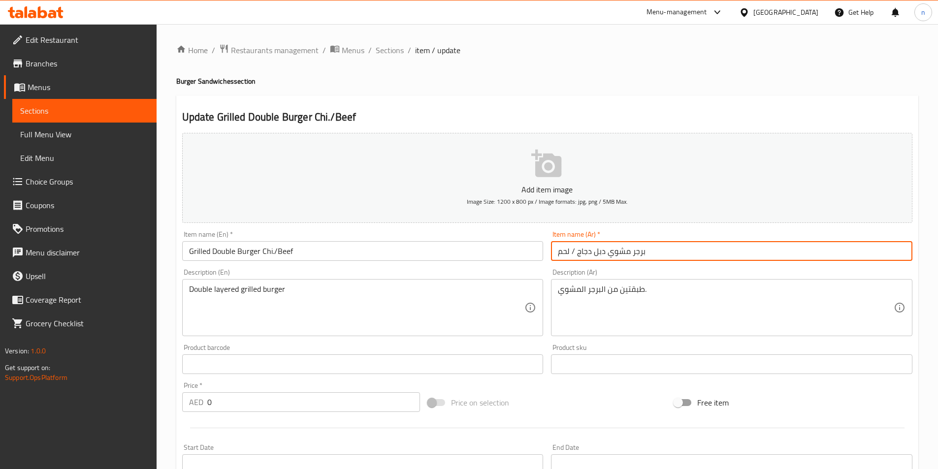
click at [598, 248] on input "برجر مشوي دبل دجاج / لحم" at bounding box center [731, 251] width 361 height 20
click at [752, 249] on input "برجر مشوي دبل دجاج / لحم" at bounding box center [731, 251] width 361 height 20
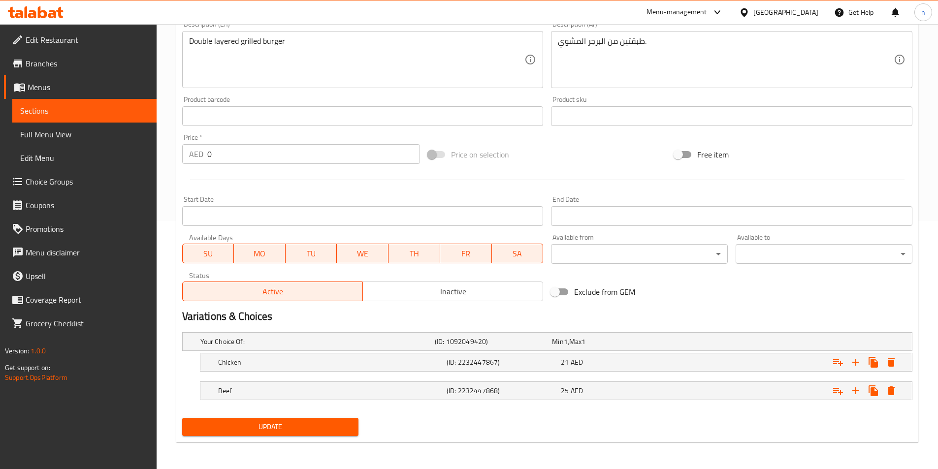
scroll to position [249, 0]
type input "برجر مشوي دبل دجاج / لحم بقري"
click at [220, 430] on span "Update" at bounding box center [270, 427] width 161 height 12
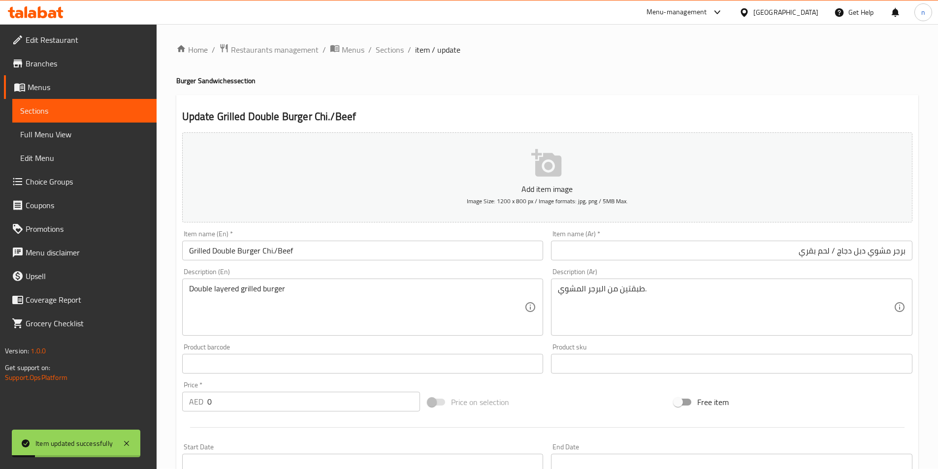
scroll to position [0, 0]
click at [397, 49] on span "Sections" at bounding box center [390, 50] width 28 height 12
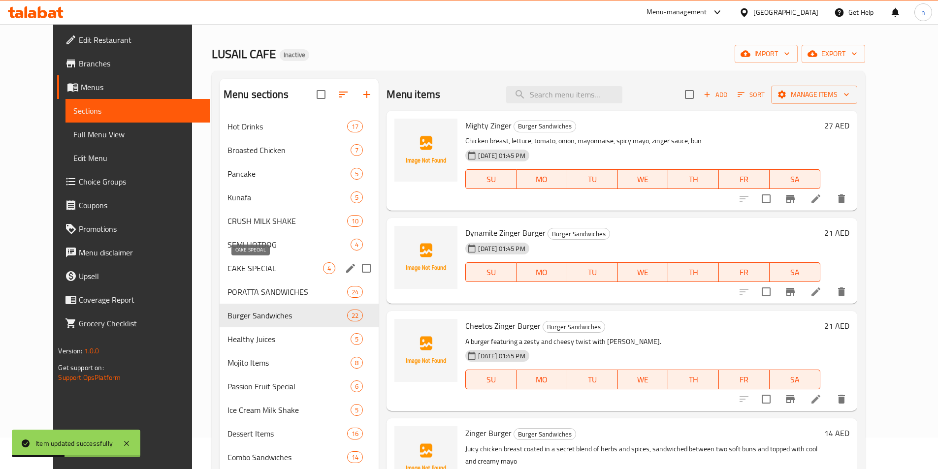
scroll to position [49, 0]
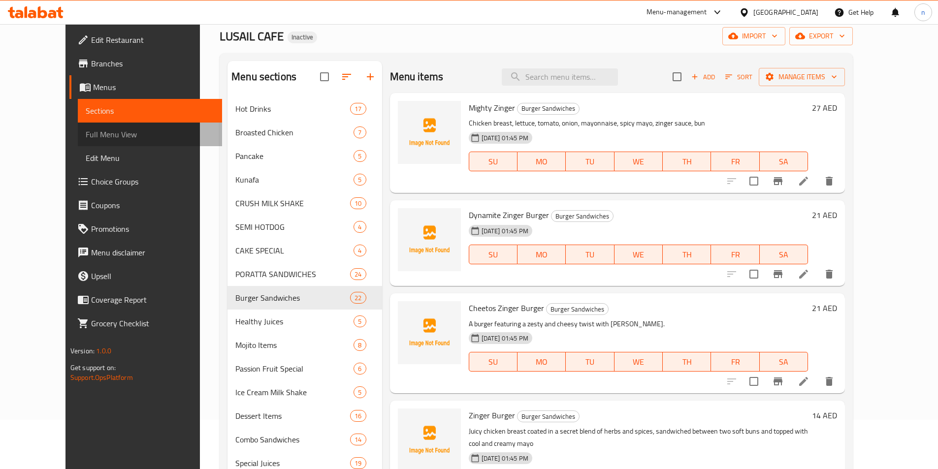
click at [97, 136] on span "Full Menu View" at bounding box center [150, 135] width 129 height 12
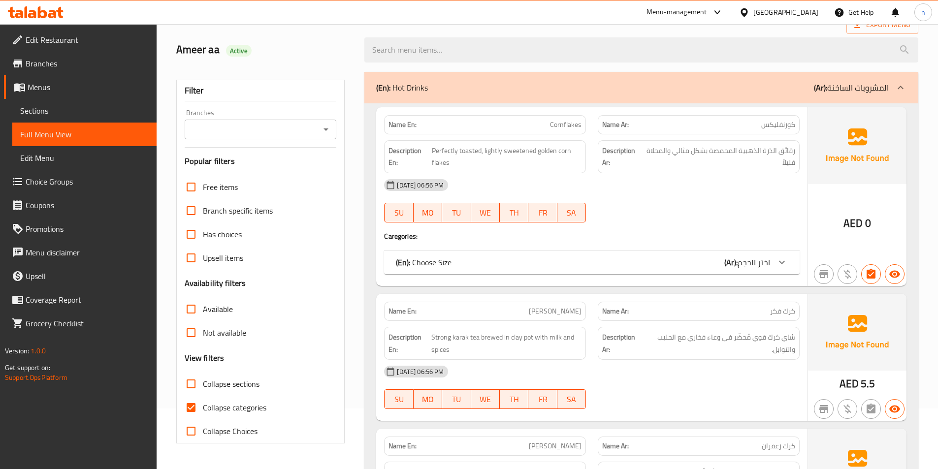
scroll to position [148, 0]
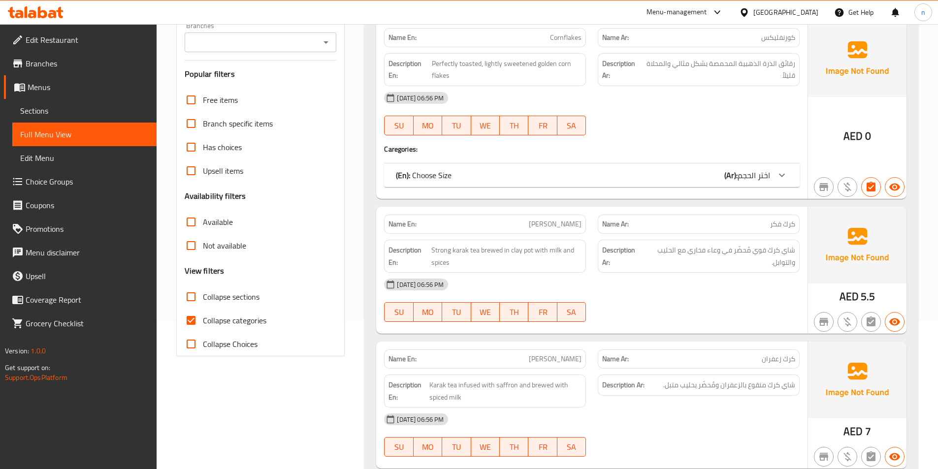
click at [195, 298] on input "Collapse sections" at bounding box center [191, 297] width 24 height 24
checkbox input "true"
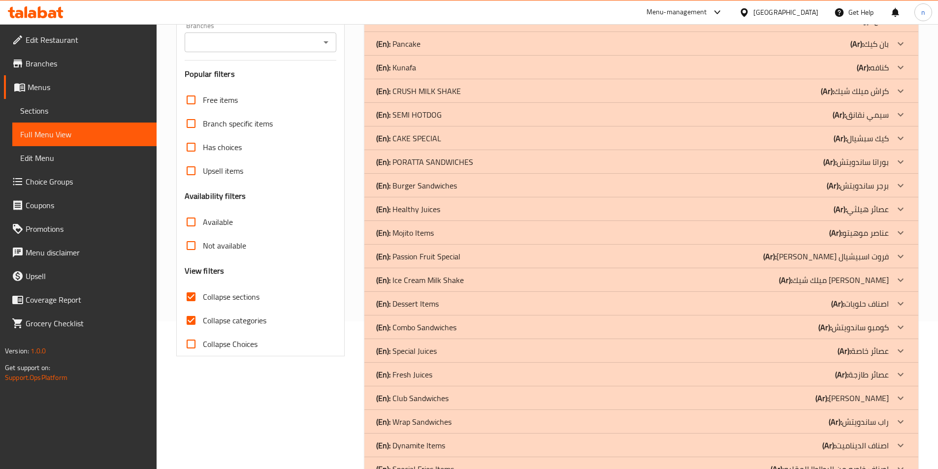
click at [192, 317] on input "Collapse categories" at bounding box center [191, 321] width 24 height 24
checkbox input "false"
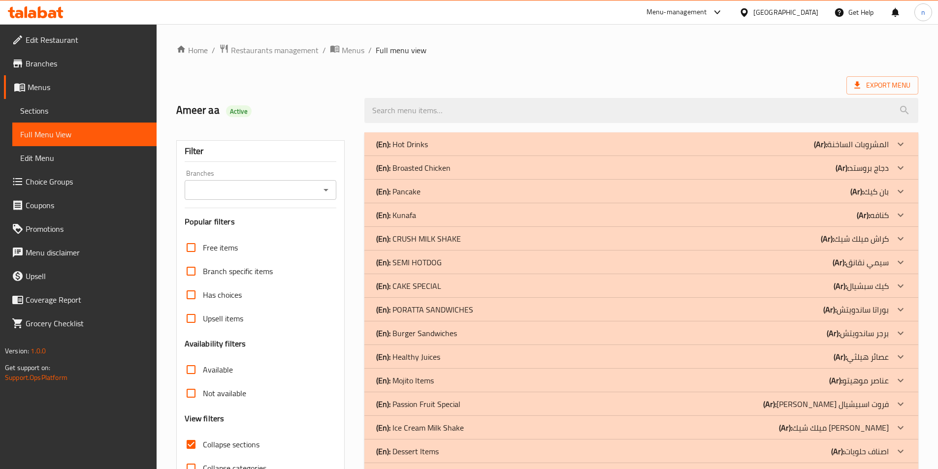
click at [654, 150] on div "(En): Broasted Chicken (Ar): دجاج بروستد" at bounding box center [632, 144] width 513 height 12
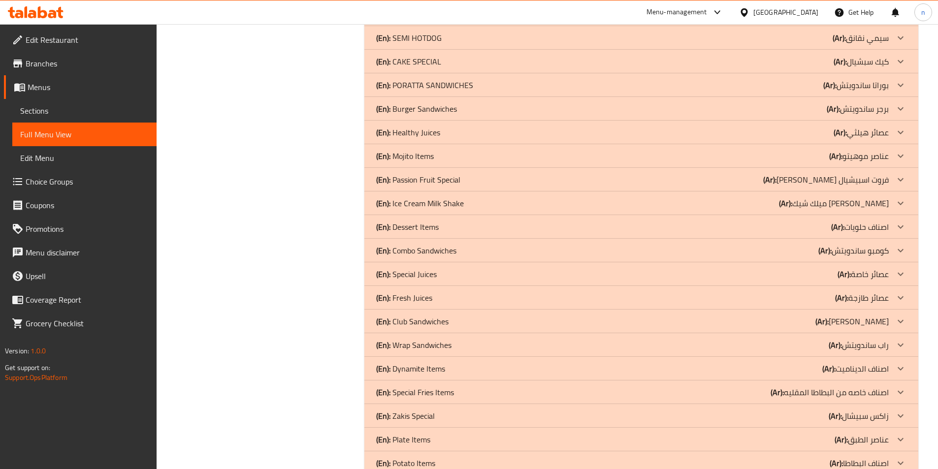
scroll to position [1040, 0]
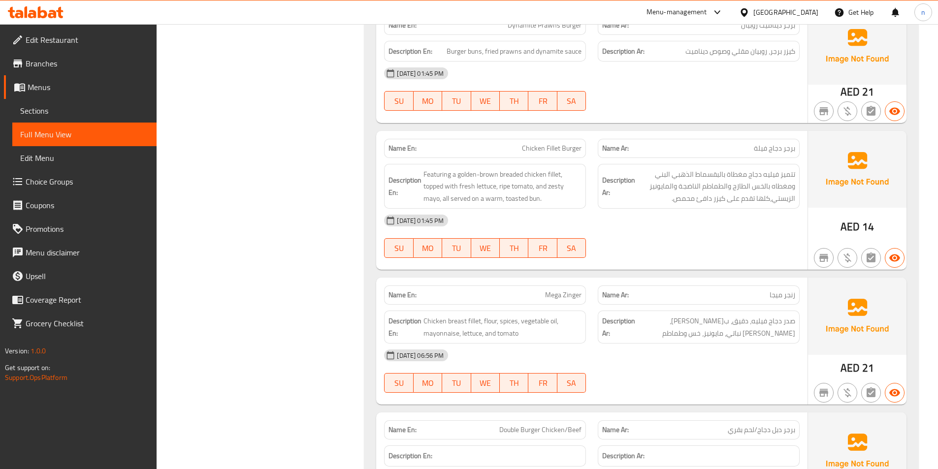
scroll to position [2616, 0]
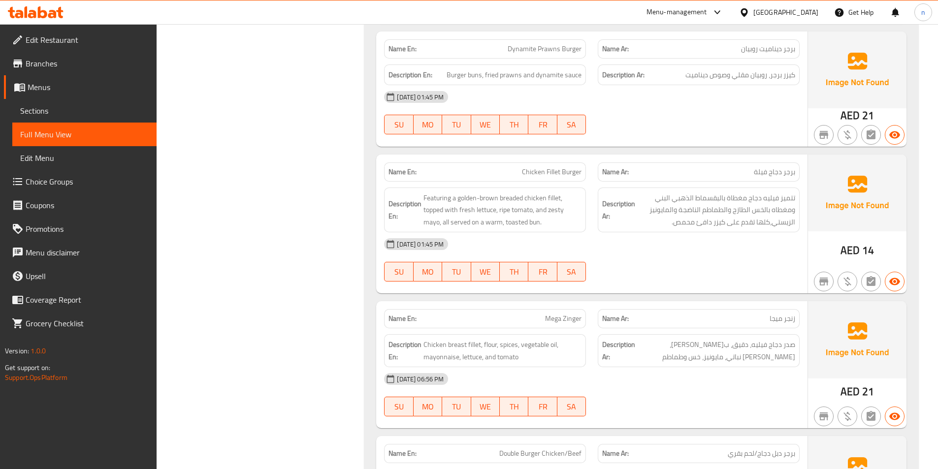
click at [90, 113] on span "Sections" at bounding box center [84, 111] width 129 height 12
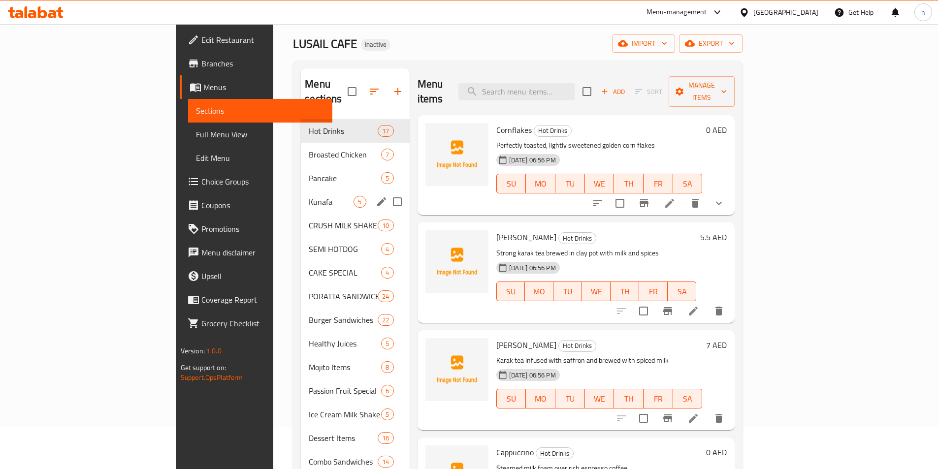
scroll to position [53, 0]
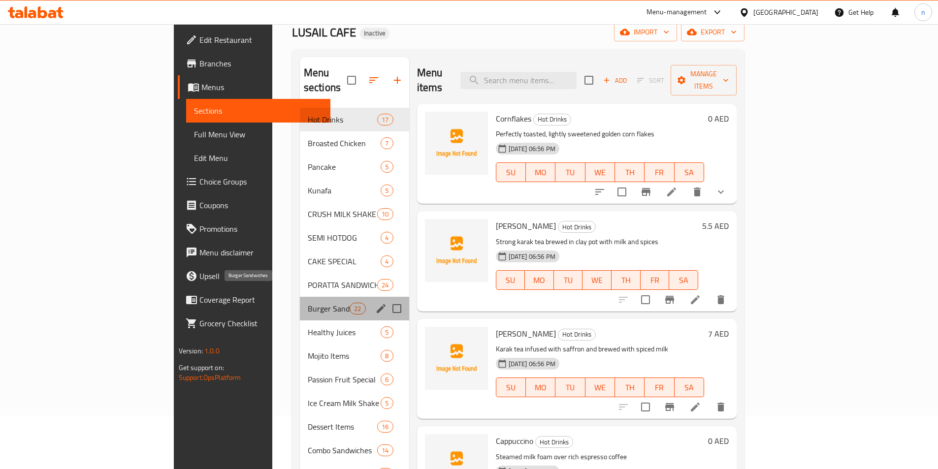
click at [308, 303] on span "Burger Sandwiches" at bounding box center [329, 309] width 42 height 12
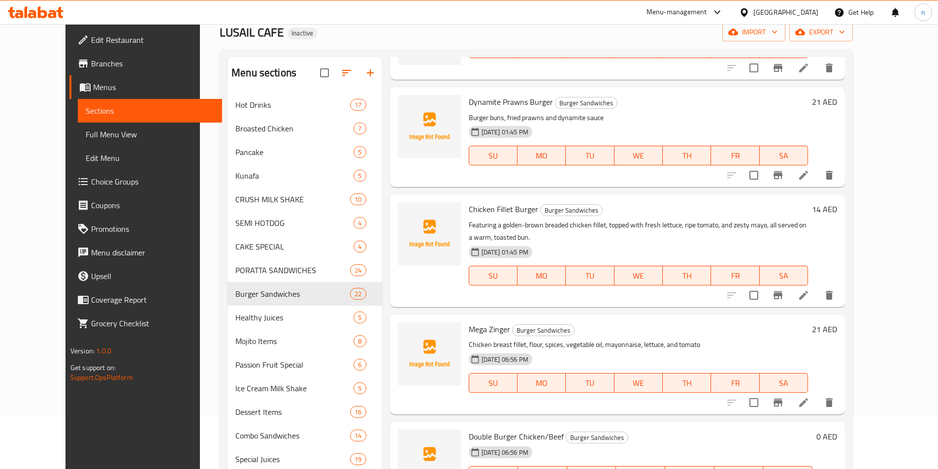
scroll to position [837, 0]
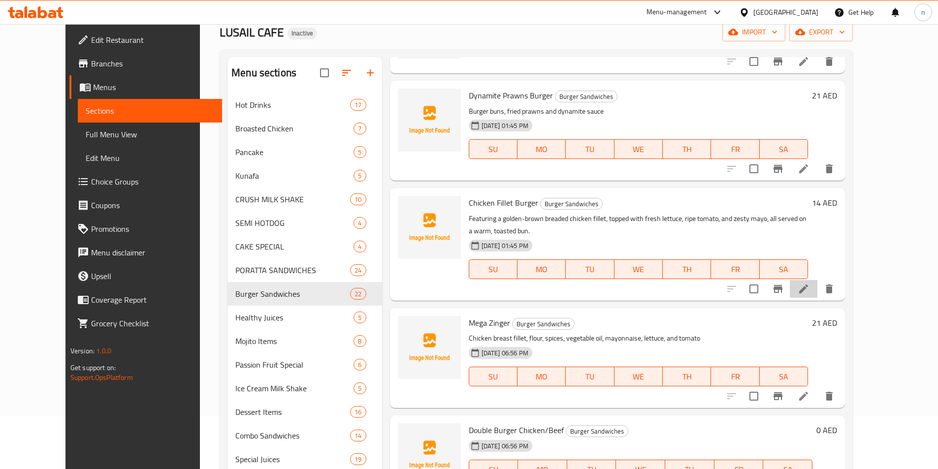
click at [818, 280] on li at bounding box center [804, 289] width 28 height 18
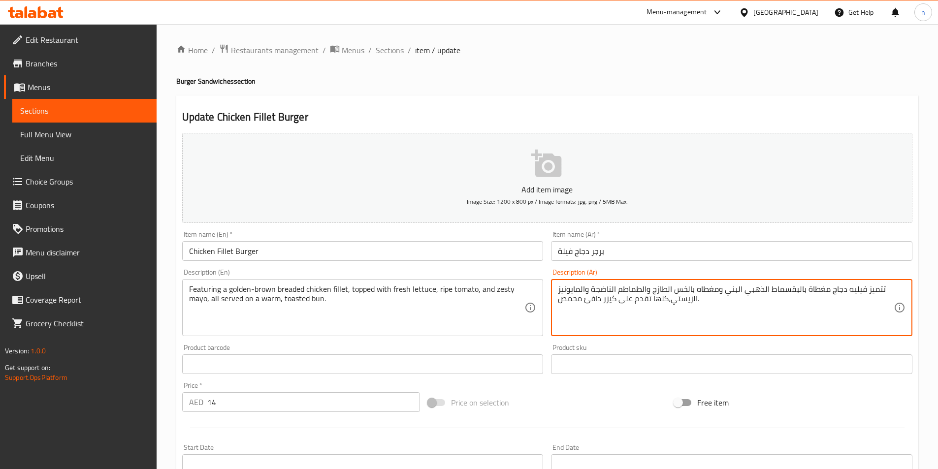
click at [683, 288] on textarea "تتميز فيليه دجاج مغطاة بالبقسماط الذهبي البني ومغطاه بالخس الطازج والطماطم النا…" at bounding box center [726, 308] width 336 height 47
click at [696, 311] on textarea "تتميز فيليه دجاج مغطاة بالبقسماط الذهبي البني ومغطاه بالخس الطازج والطماطم النا…" at bounding box center [726, 308] width 336 height 47
click at [783, 297] on textarea "تتميز فيليه دجاج مغطاة بالبقسماط الذهبي البني ومغطاه بالخس الطازج والطماطم النا…" at bounding box center [726, 308] width 336 height 47
click at [824, 290] on textarea "تتميز فيليه دجاج مغطاة بالبقسماط الذهبي البني ومغطاه بالخس الطازج والطماطم النا…" at bounding box center [726, 308] width 336 height 47
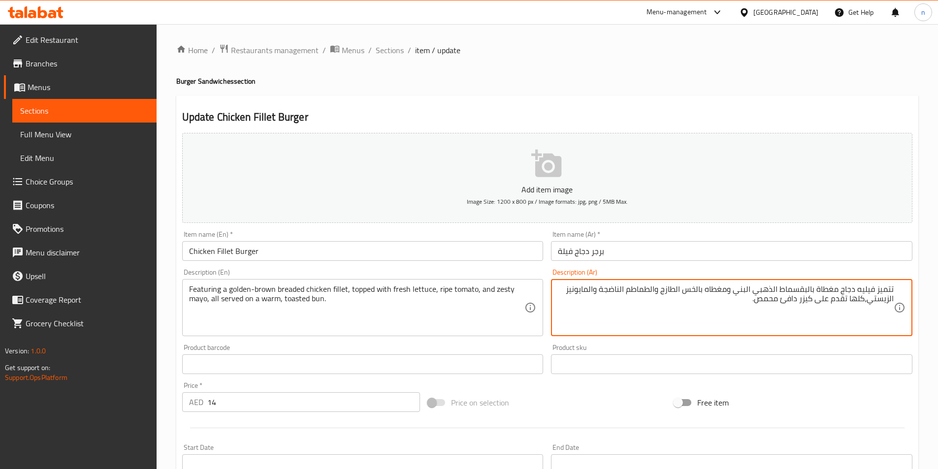
click at [824, 290] on textarea "تتميز فيليه دجاج مغطاة بالبقسماط الذهبي البني ومغطاه بالخس الطازج والطماطم النا…" at bounding box center [726, 308] width 336 height 47
click at [778, 291] on textarea "تتميز فيليه دجاج بالبقسماط الذهبي البني ومغطاه بالخس الطازج والطماطم الناضجة وا…" at bounding box center [726, 308] width 336 height 47
click at [751, 291] on textarea "تتميز فيليه دجاج بالبقسماط الذهبي- البني ومغطاه بالخس الطازج والطماطم الناضجة و…" at bounding box center [726, 308] width 336 height 47
click at [867, 298] on textarea "تتميز فيليه دجاج بالبقسماط الذهبي- البني مغطاه بالخس الطازج والطماطم الناضجة وا…" at bounding box center [726, 308] width 336 height 47
click at [865, 299] on textarea "تتميز فيليه دجاج بالبقسماط الذهبي- البني مغطاه بالخس الطازج والطماطم الناضجة وا…" at bounding box center [726, 308] width 336 height 47
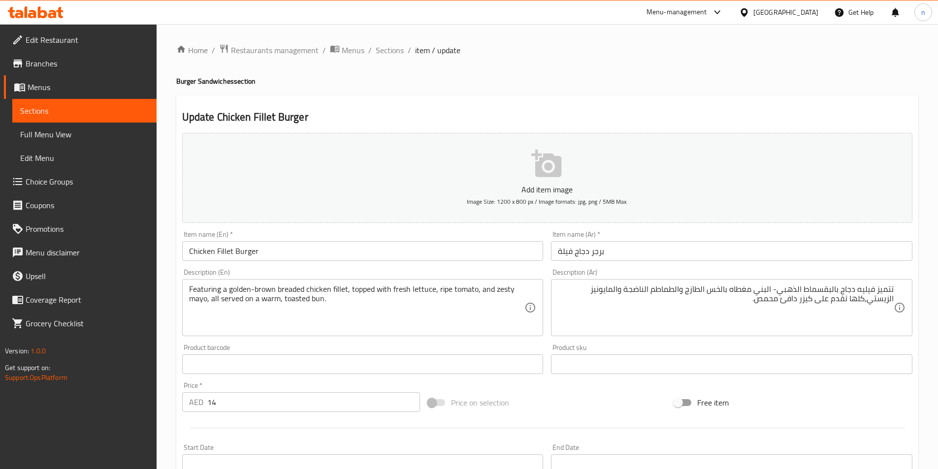
click at [865, 301] on textarea "تتميز فيليه دجاج بالبقسماط الذهبي- البني مغطاه بالخس الطازج والطماطم الناضجة وا…" at bounding box center [726, 308] width 336 height 47
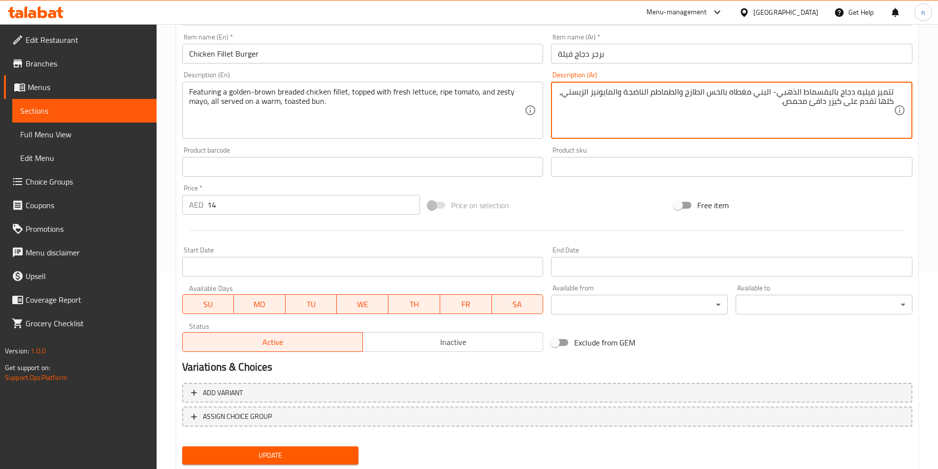
scroll to position [227, 0]
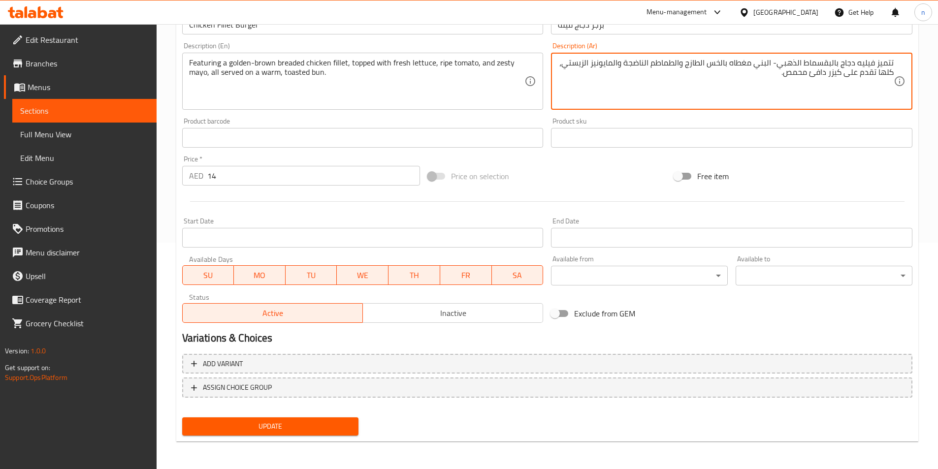
type textarea "تتميز فيليه دجاج بالبقسماط الذهبي- البني مغطاه بالخس الطازج والطماطم الناضجة وا…"
click at [239, 423] on span "Update" at bounding box center [270, 427] width 161 height 12
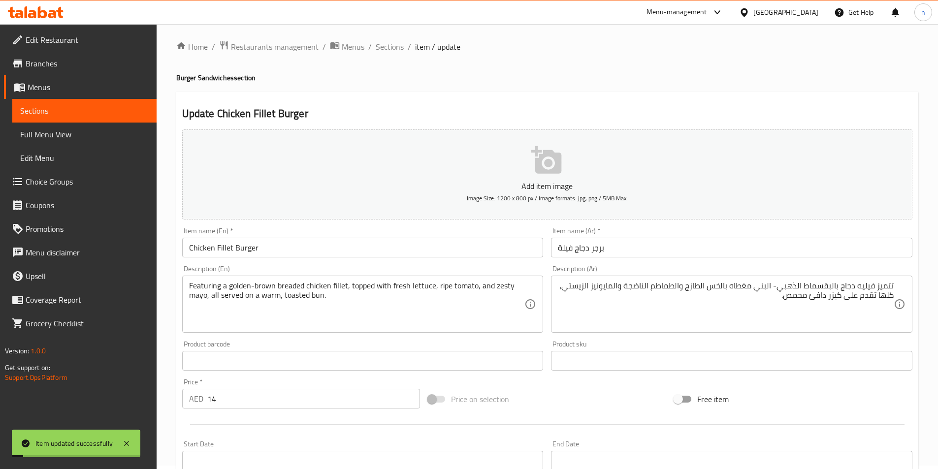
scroll to position [0, 0]
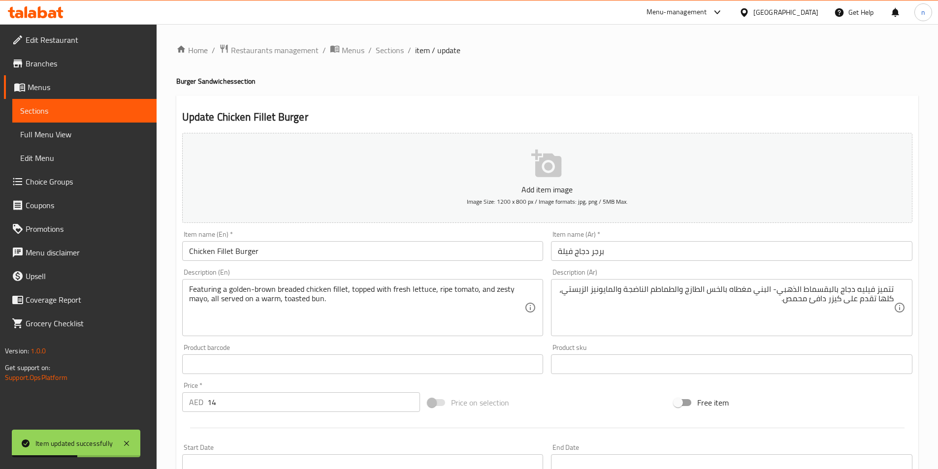
click at [91, 135] on span "Full Menu View" at bounding box center [84, 135] width 129 height 12
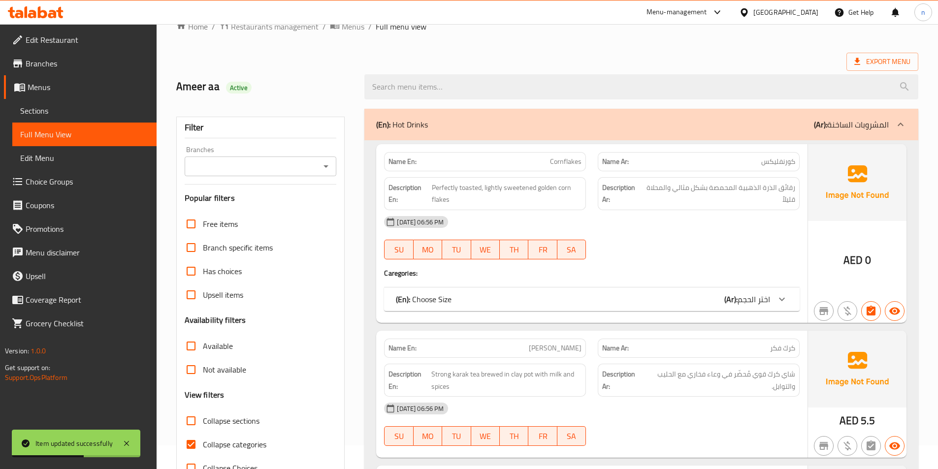
scroll to position [148, 0]
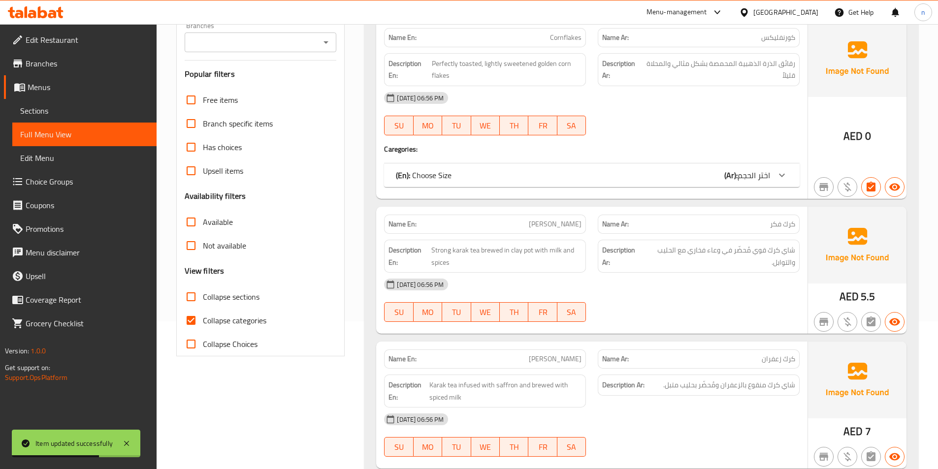
click at [193, 297] on input "Collapse sections" at bounding box center [191, 297] width 24 height 24
checkbox input "true"
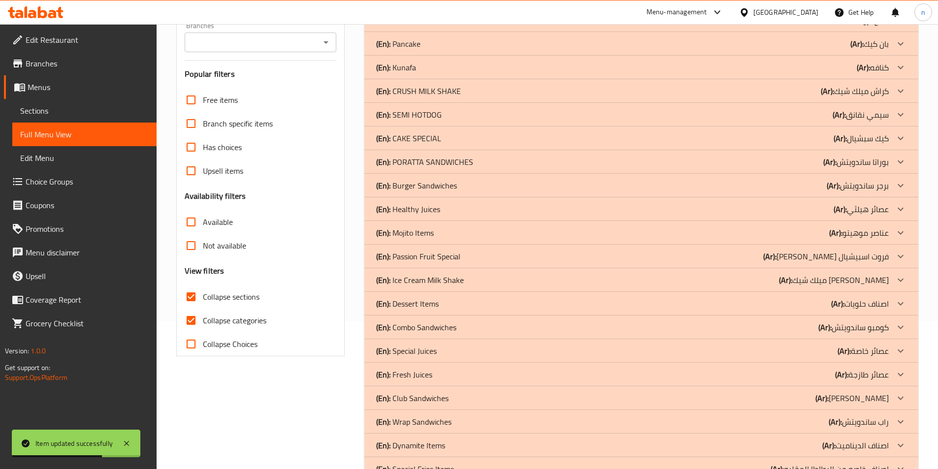
click at [189, 322] on input "Collapse categories" at bounding box center [191, 321] width 24 height 24
checkbox input "false"
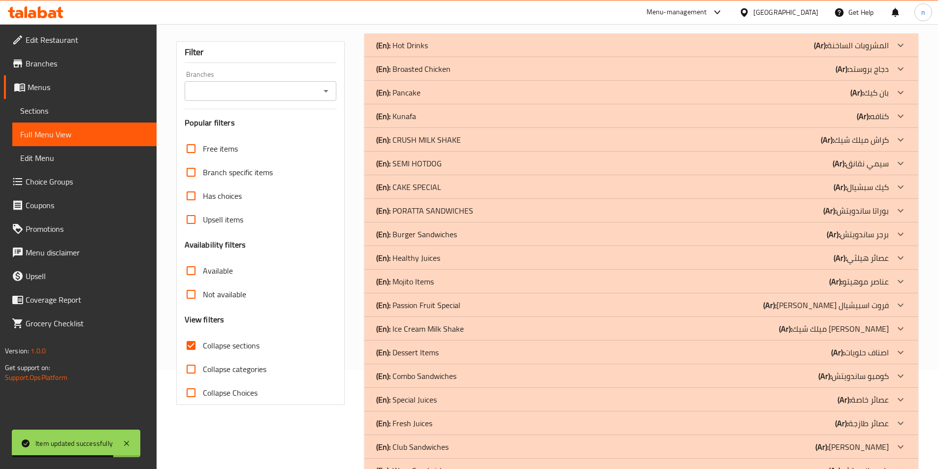
scroll to position [0, 0]
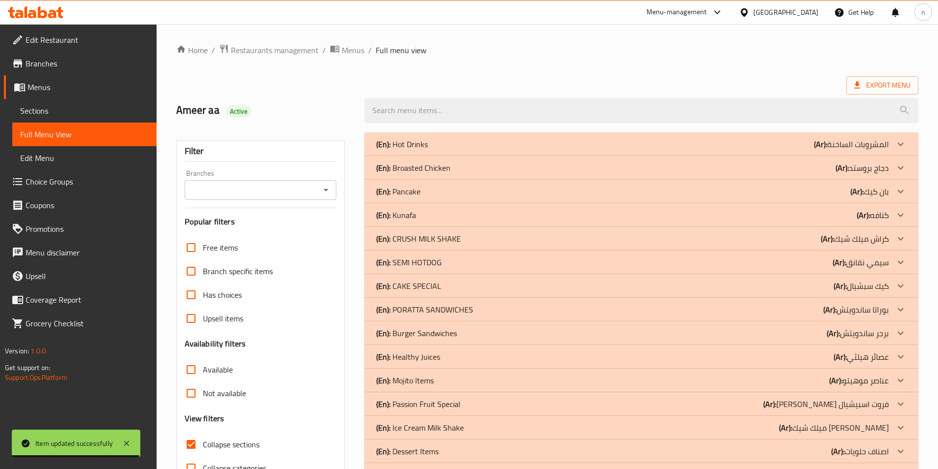
click at [633, 150] on div "(En): Broasted Chicken (Ar): دجاج بروستد" at bounding box center [632, 144] width 513 height 12
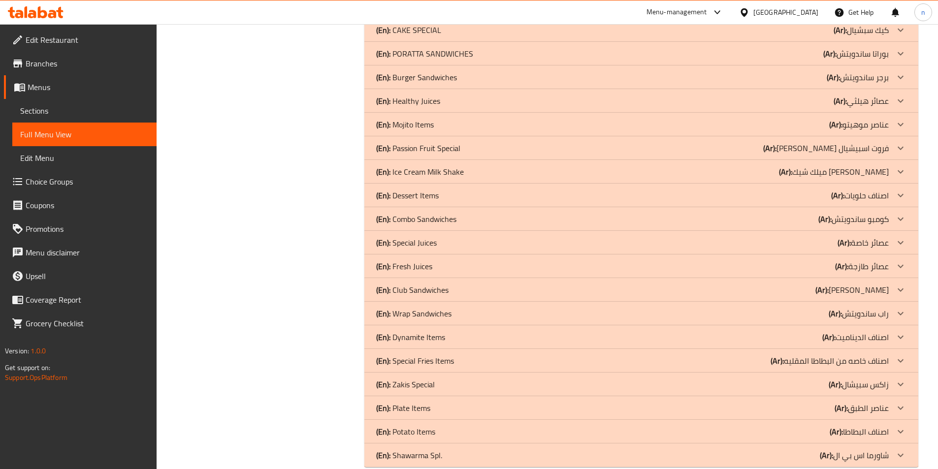
scroll to position [1188, 0]
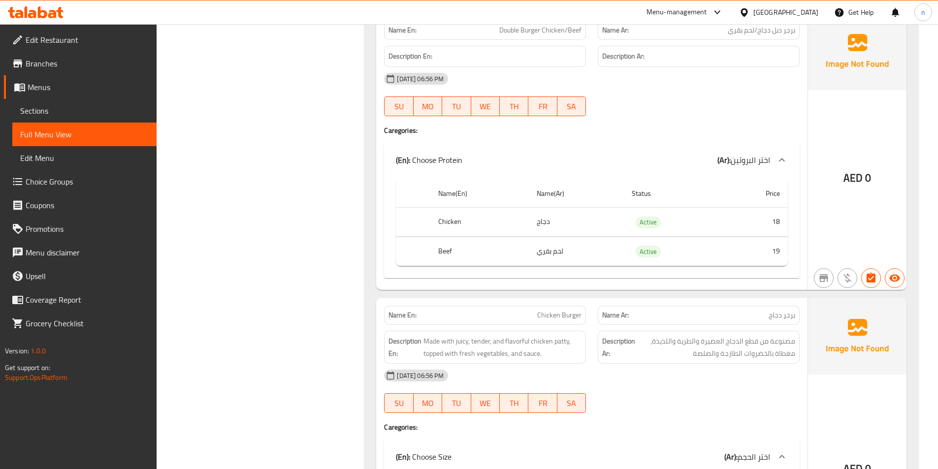
scroll to position [2793, 0]
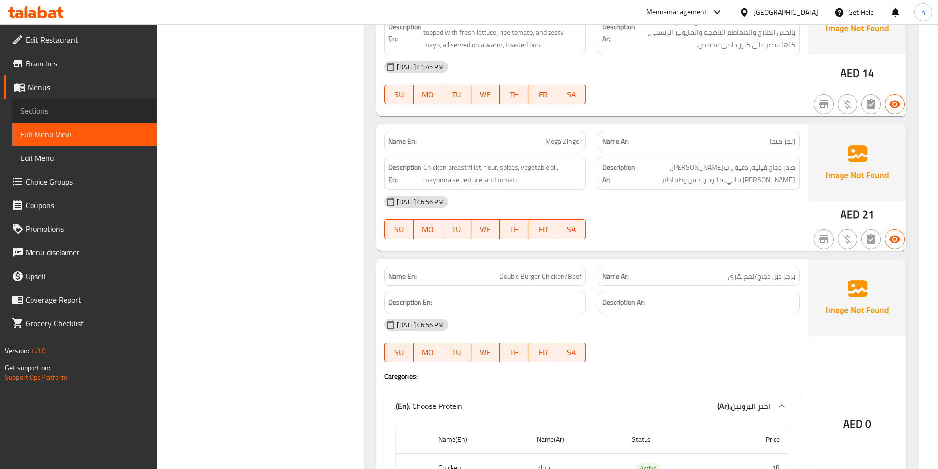
click at [115, 116] on span "Sections" at bounding box center [84, 111] width 129 height 12
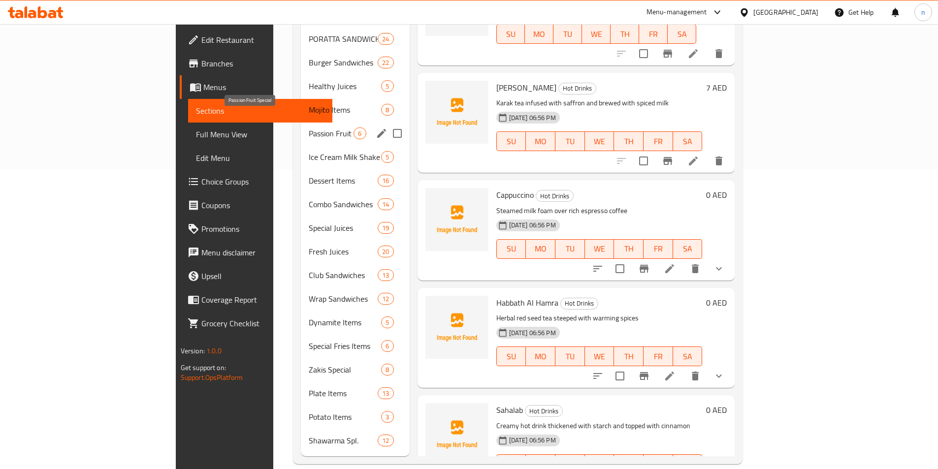
scroll to position [250, 0]
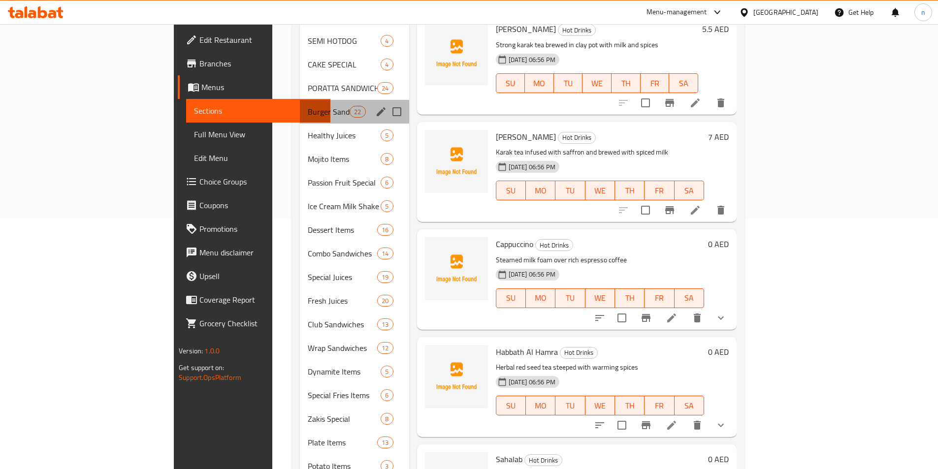
click at [300, 107] on div "Burger Sandwiches 22" at bounding box center [354, 112] width 109 height 24
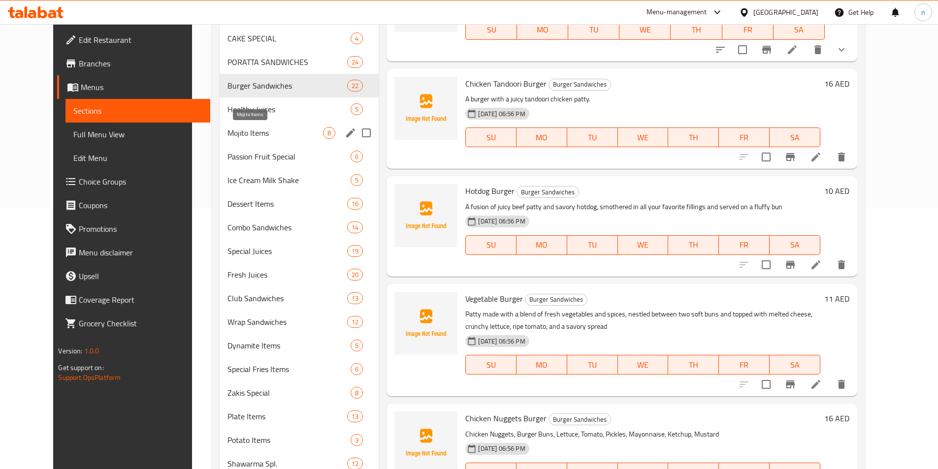
scroll to position [250, 0]
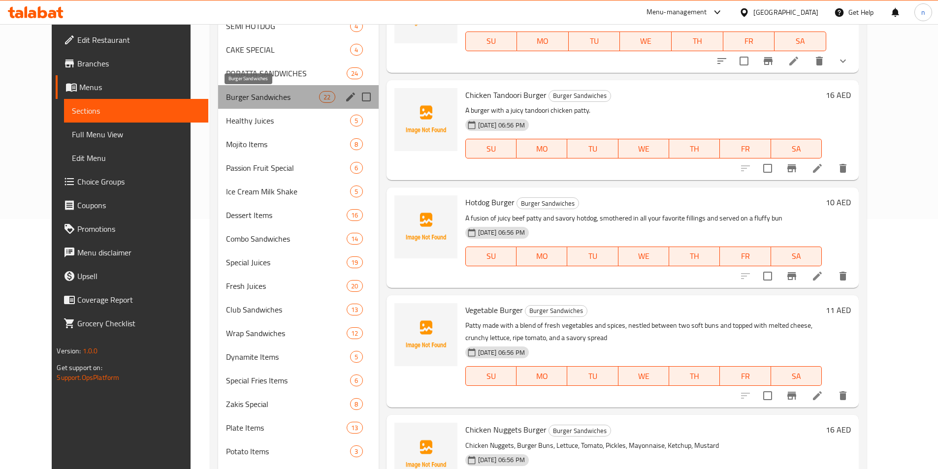
click at [256, 97] on span "Burger Sandwiches" at bounding box center [272, 97] width 93 height 12
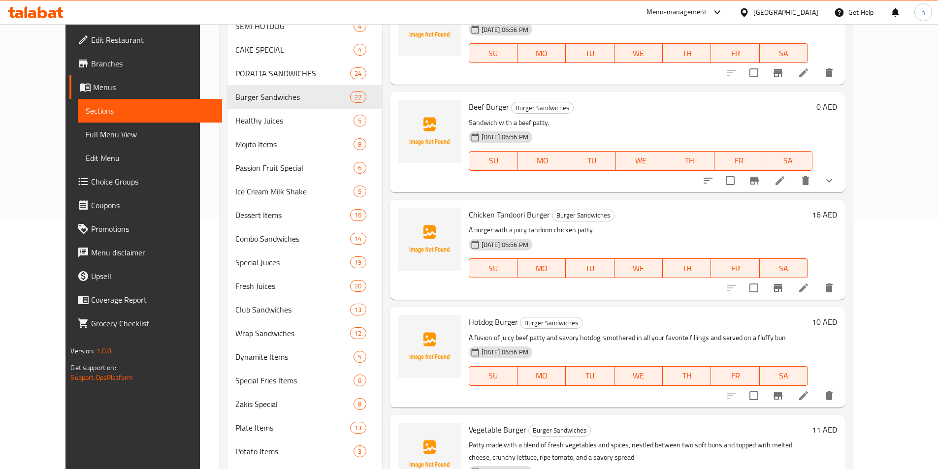
scroll to position [1567, 0]
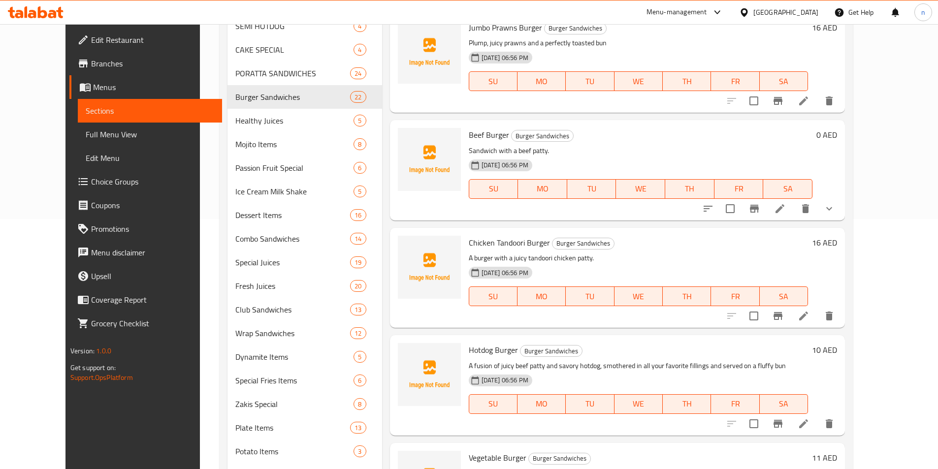
click at [86, 131] on span "Full Menu View" at bounding box center [150, 135] width 129 height 12
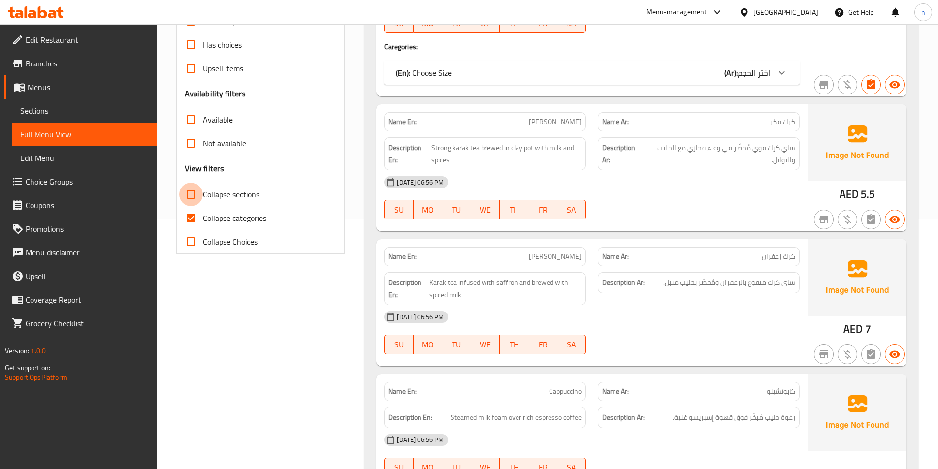
click at [194, 192] on input "Collapse sections" at bounding box center [191, 195] width 24 height 24
checkbox input "true"
click at [190, 215] on input "Collapse categories" at bounding box center [191, 218] width 24 height 24
checkbox input "false"
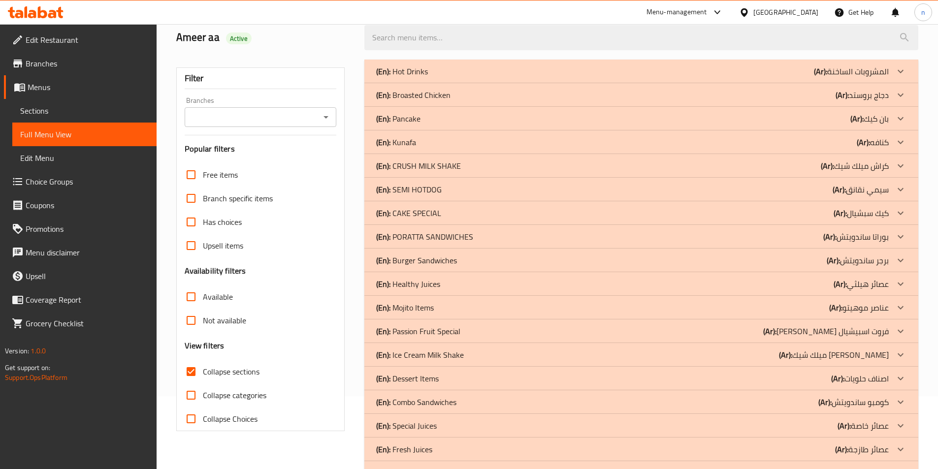
scroll to position [102, 0]
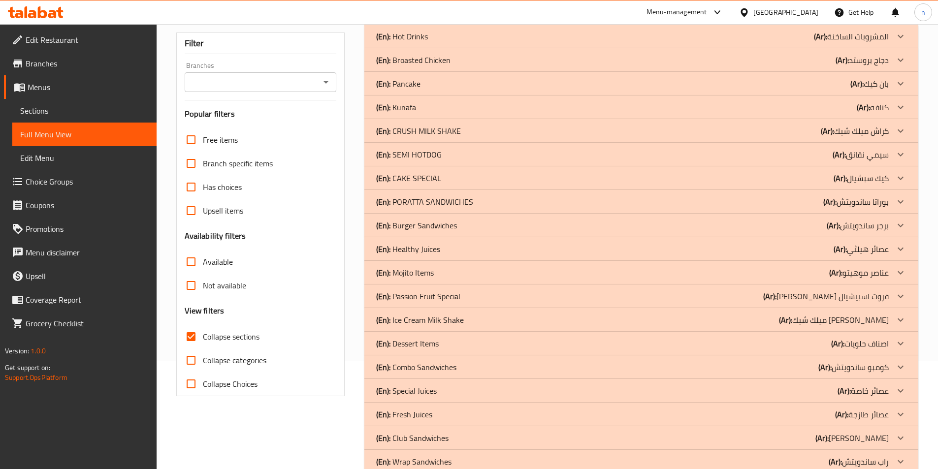
scroll to position [102, 0]
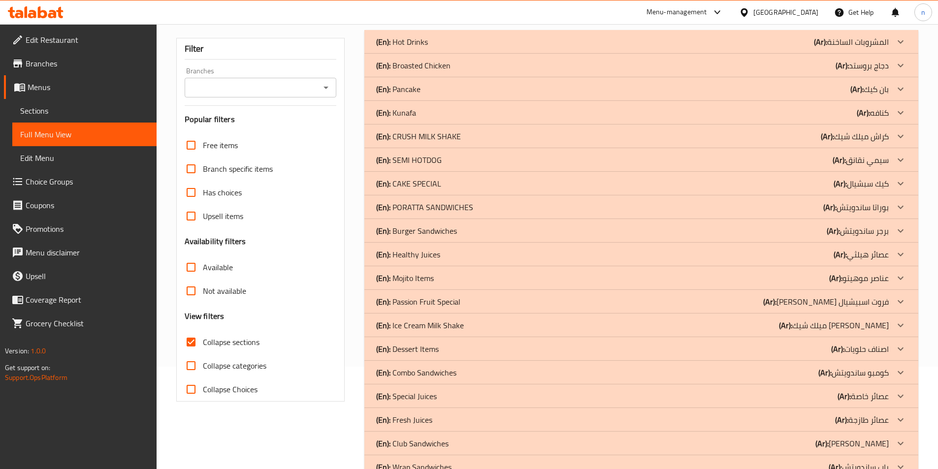
click at [782, 48] on div "(En): Burger Sandwiches (Ar): برجر ساندويتش" at bounding box center [632, 42] width 513 height 12
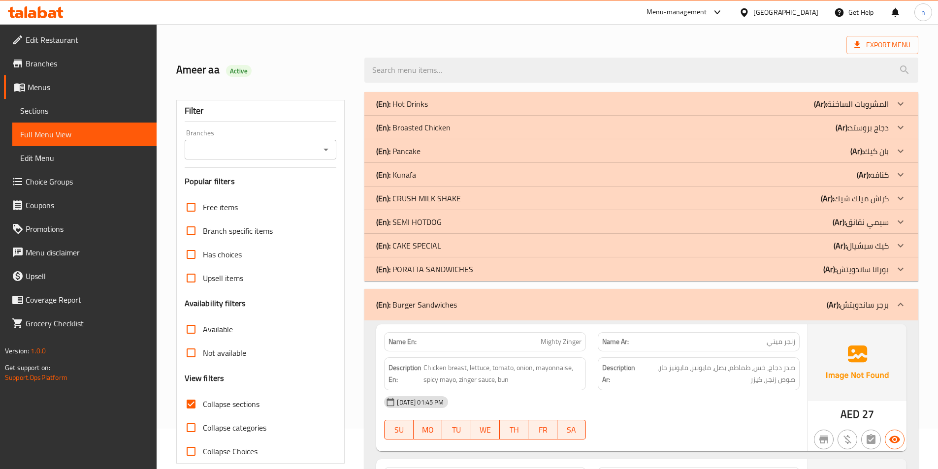
scroll to position [0, 0]
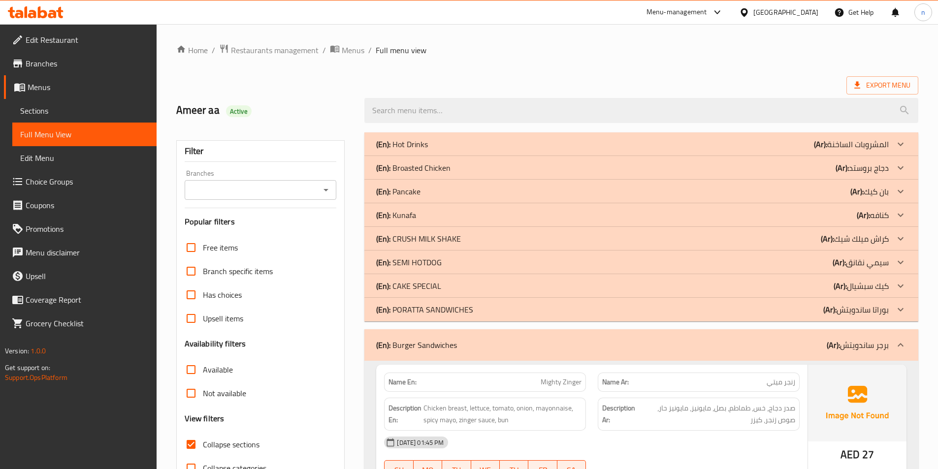
drag, startPoint x: 805, startPoint y: 167, endPoint x: 683, endPoint y: 156, distance: 123.1
click at [805, 150] on div "(En): Broasted Chicken (Ar): دجاج بروستد" at bounding box center [632, 144] width 513 height 12
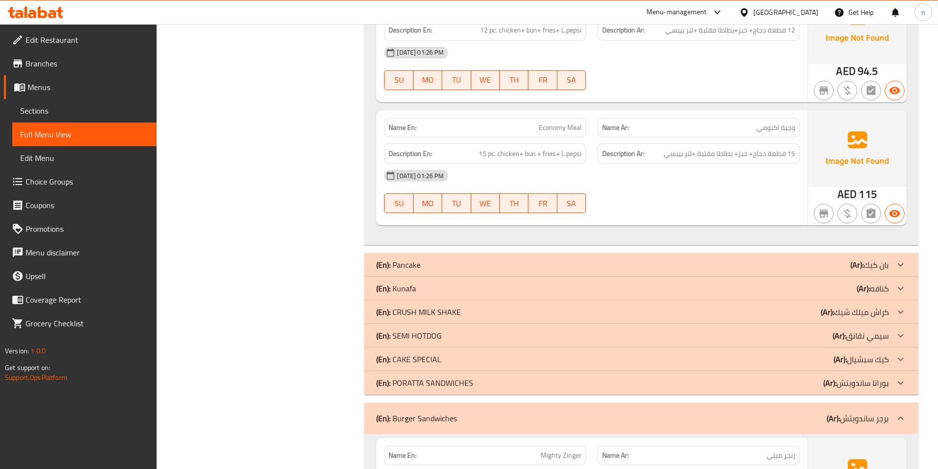
scroll to position [774, 0]
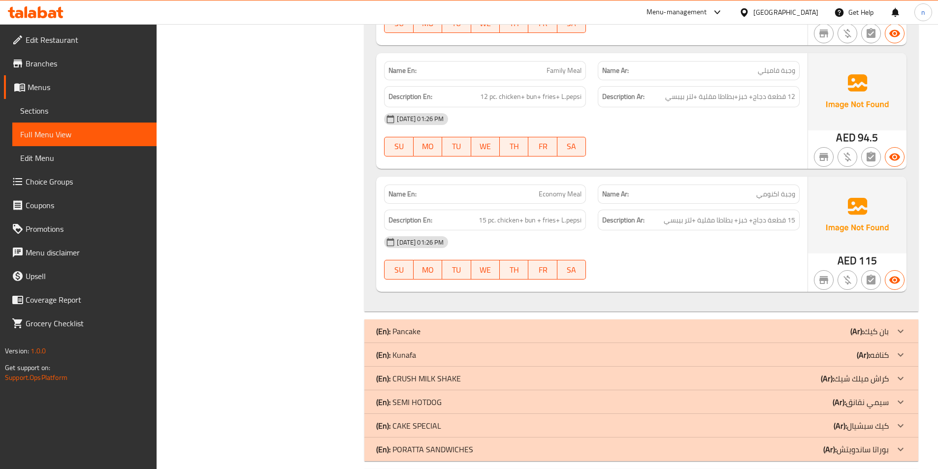
click at [79, 112] on span "Sections" at bounding box center [84, 111] width 129 height 12
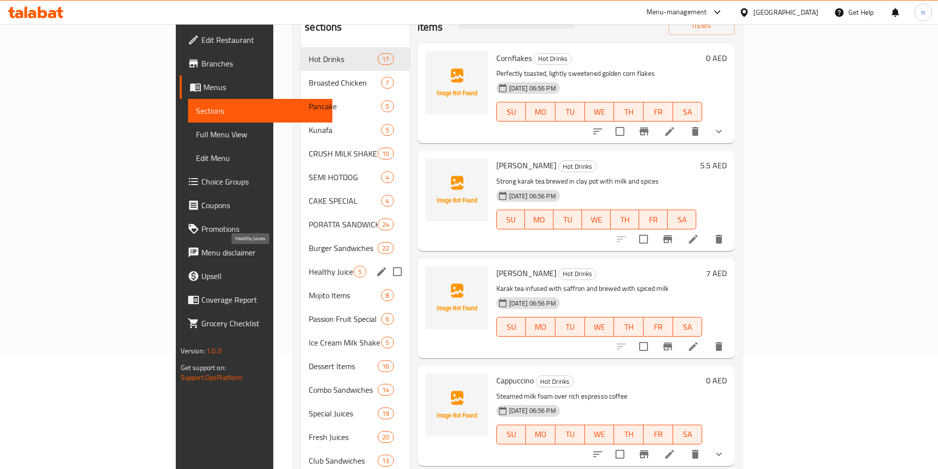
scroll to position [102, 0]
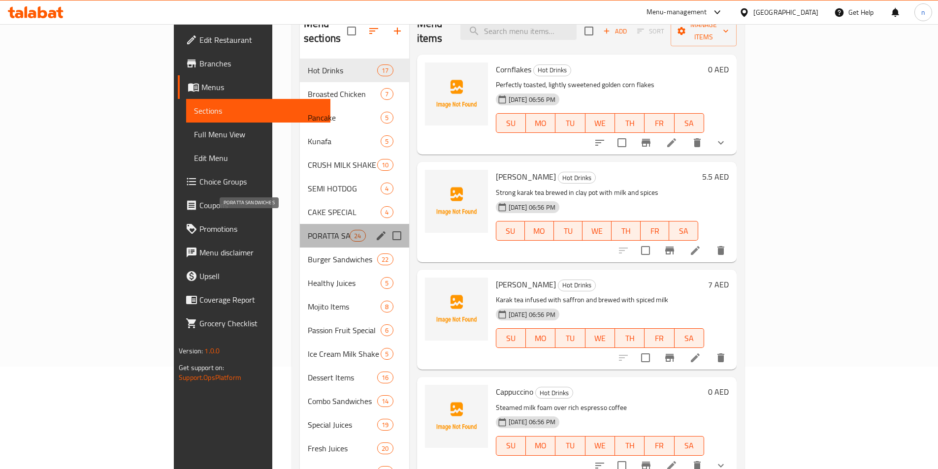
click at [308, 230] on span "PORATTA SANDWICHES" at bounding box center [329, 236] width 42 height 12
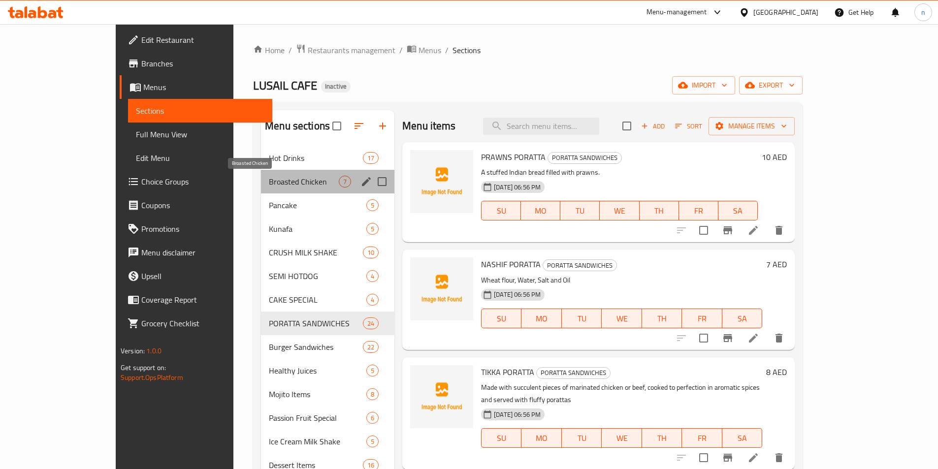
click at [269, 184] on span "Broasted Chicken" at bounding box center [304, 182] width 70 height 12
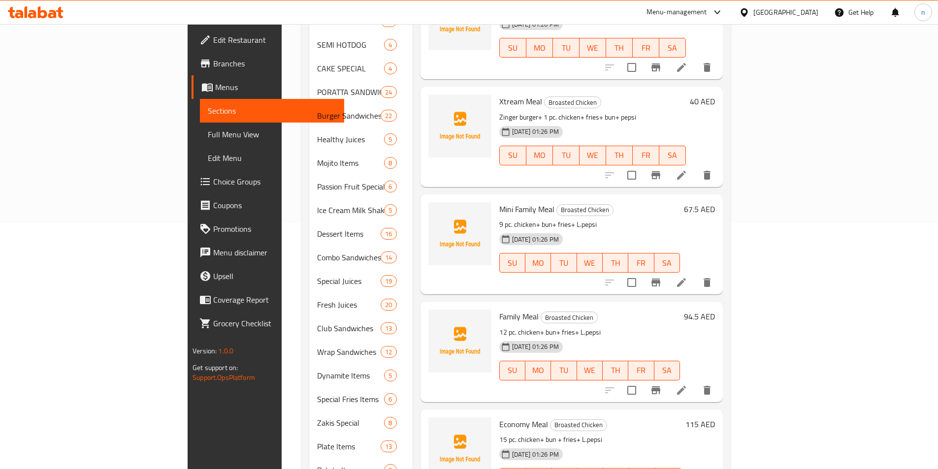
scroll to position [299, 0]
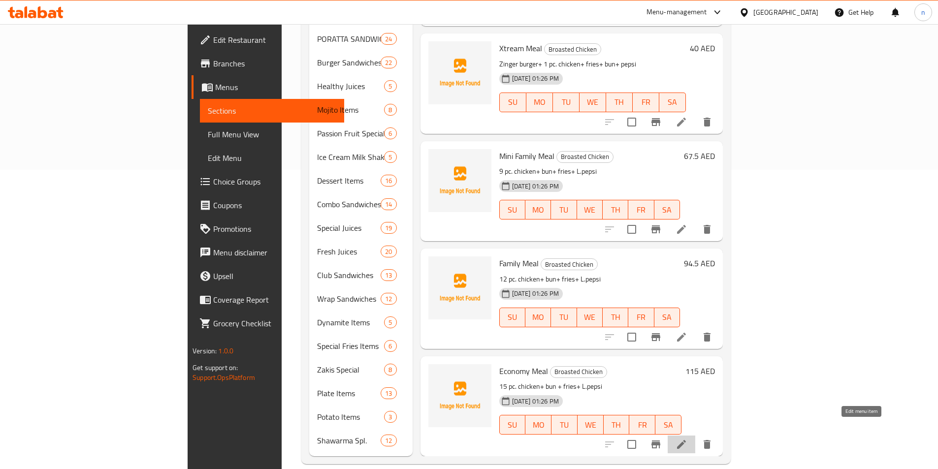
click at [688, 439] on icon at bounding box center [682, 445] width 12 height 12
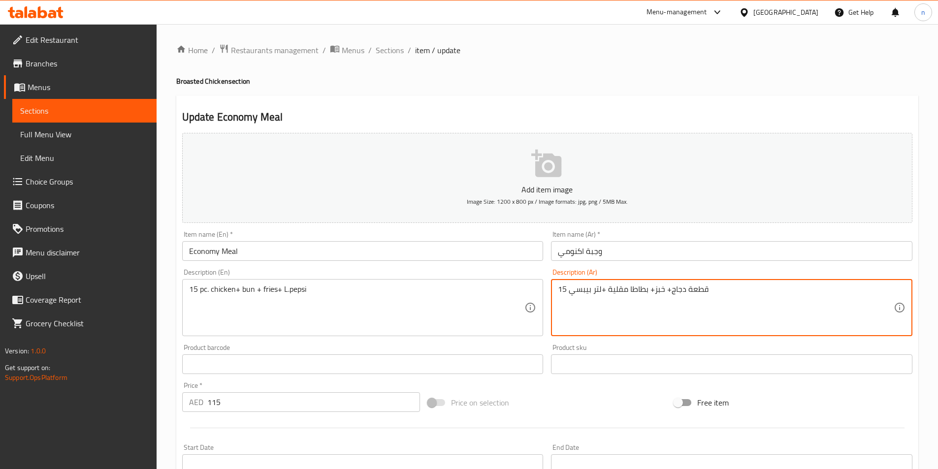
click at [658, 291] on textarea "15 قطعة دجاج+ خبز+ بطاطا مقلية +لتر بيبسي" at bounding box center [726, 308] width 336 height 47
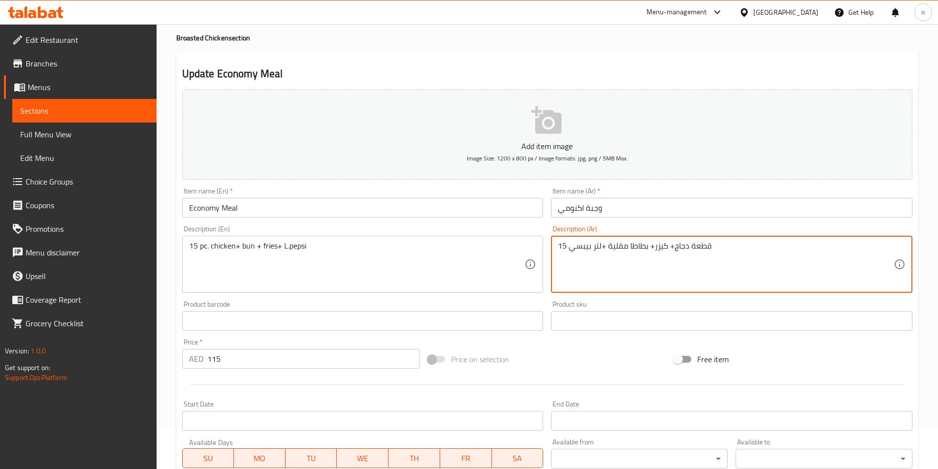
scroll to position [227, 0]
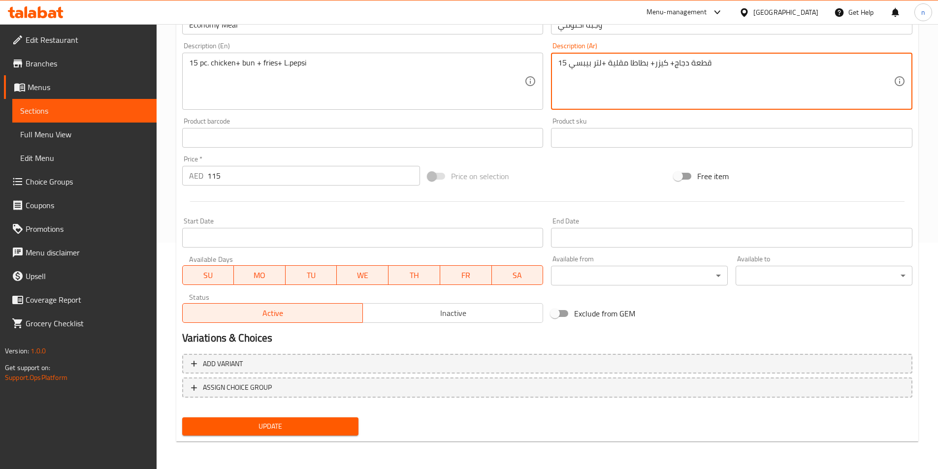
type textarea "15 قطعة دجاج+ كيزر+ بطاطا مقلية +لتر بيبسي"
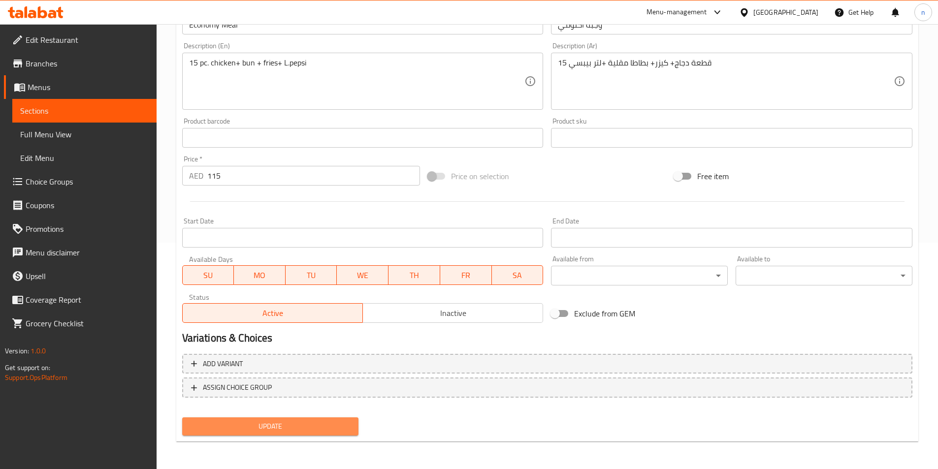
click at [313, 423] on span "Update" at bounding box center [270, 427] width 161 height 12
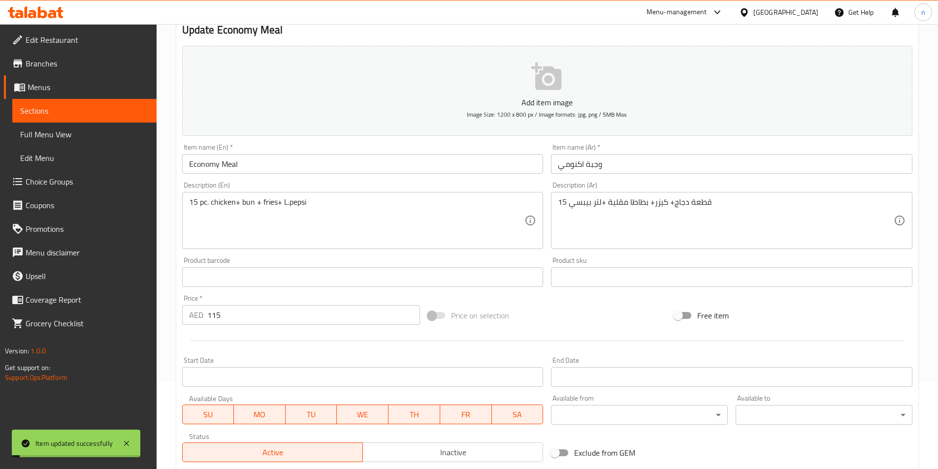
scroll to position [98, 0]
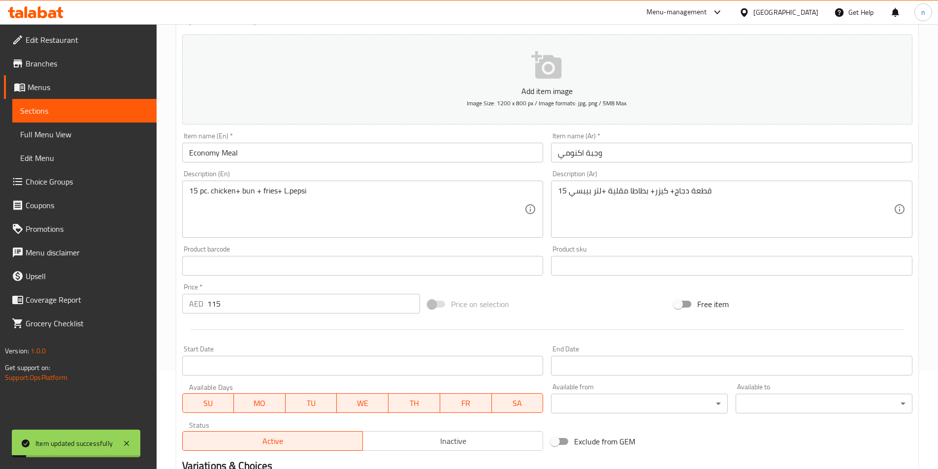
click at [130, 130] on span "Full Menu View" at bounding box center [84, 135] width 129 height 12
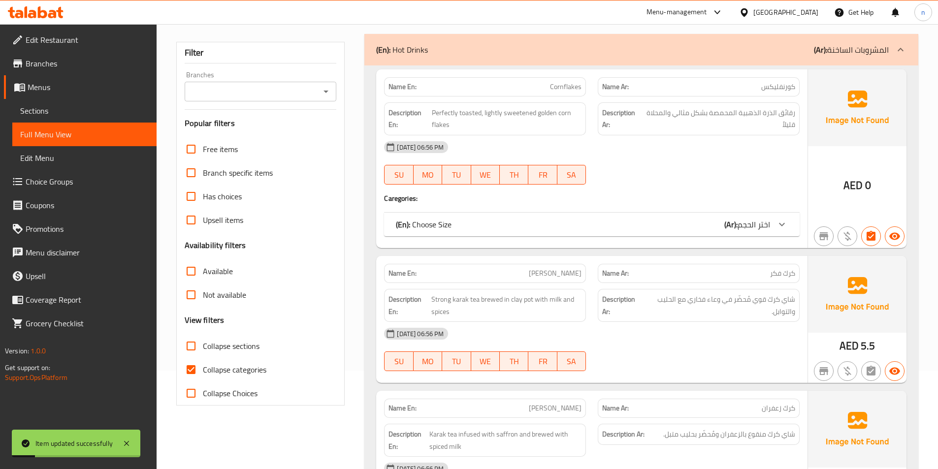
drag, startPoint x: 191, startPoint y: 350, endPoint x: 190, endPoint y: 372, distance: 21.7
click at [192, 350] on input "Collapse sections" at bounding box center [191, 346] width 24 height 24
checkbox input "true"
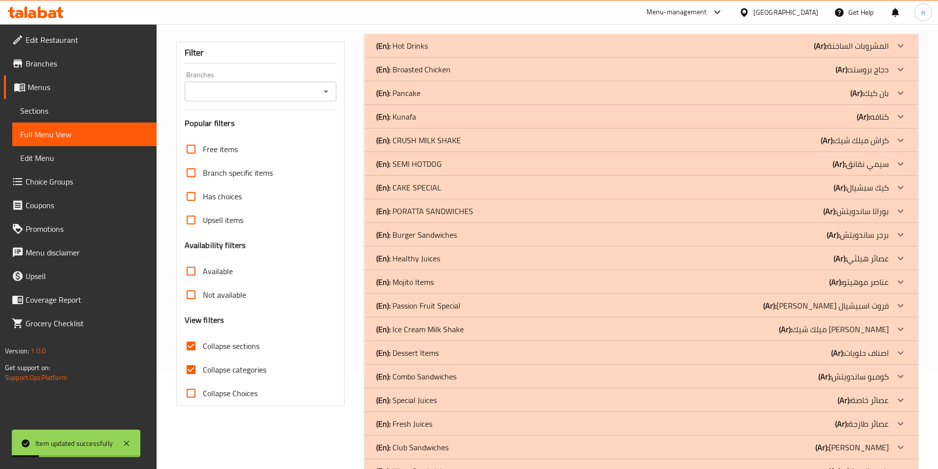
click at [191, 368] on input "Collapse categories" at bounding box center [191, 370] width 24 height 24
checkbox input "false"
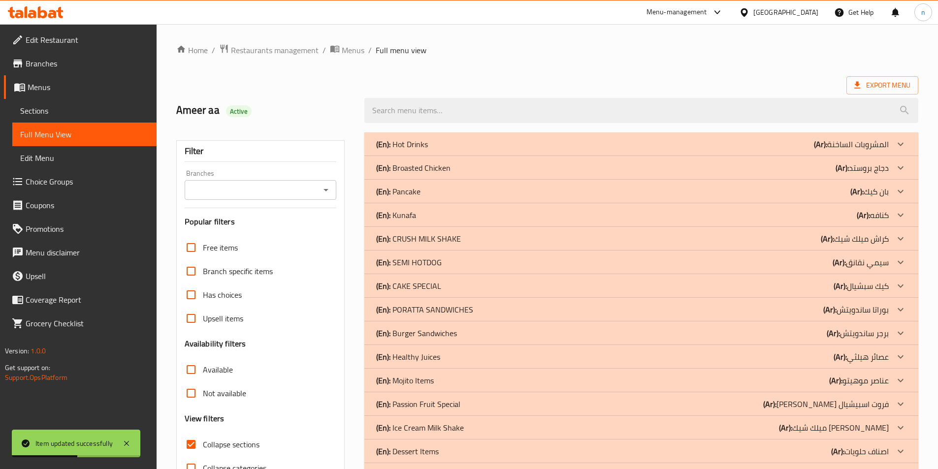
click at [558, 156] on div "(En): Broasted Chicken (Ar): دجاج بروستد" at bounding box center [641, 144] width 554 height 24
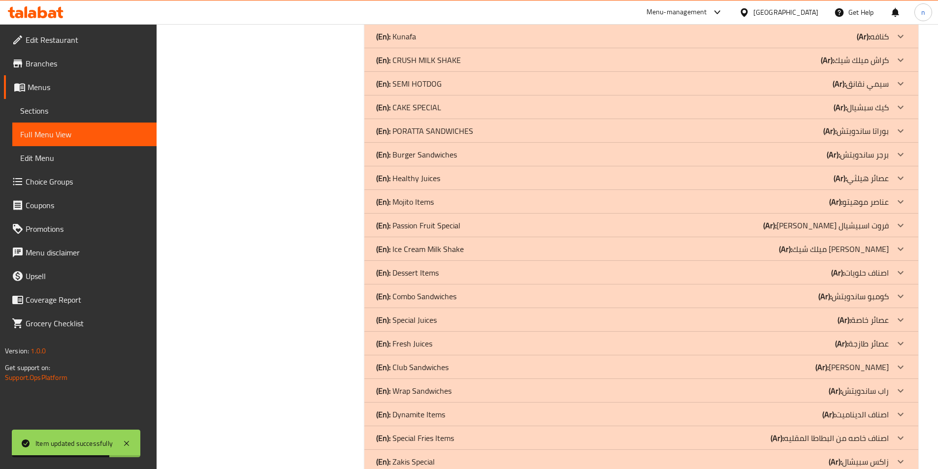
scroll to position [1088, 0]
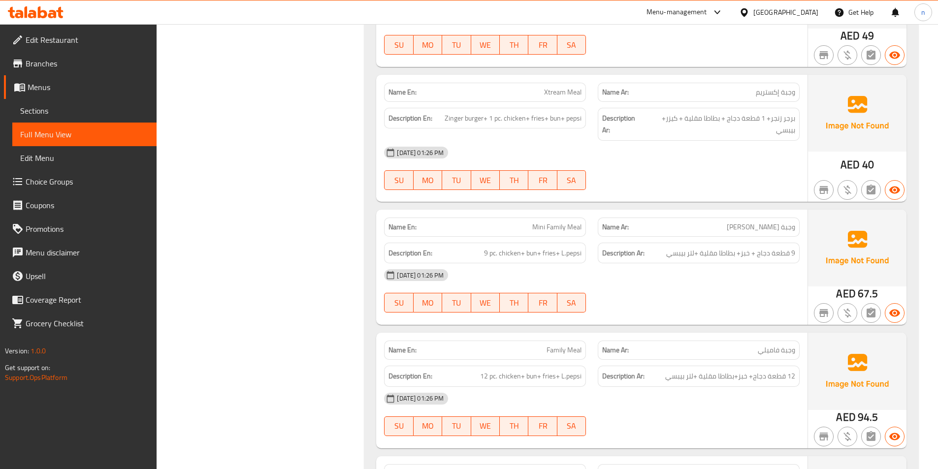
scroll to position [497, 0]
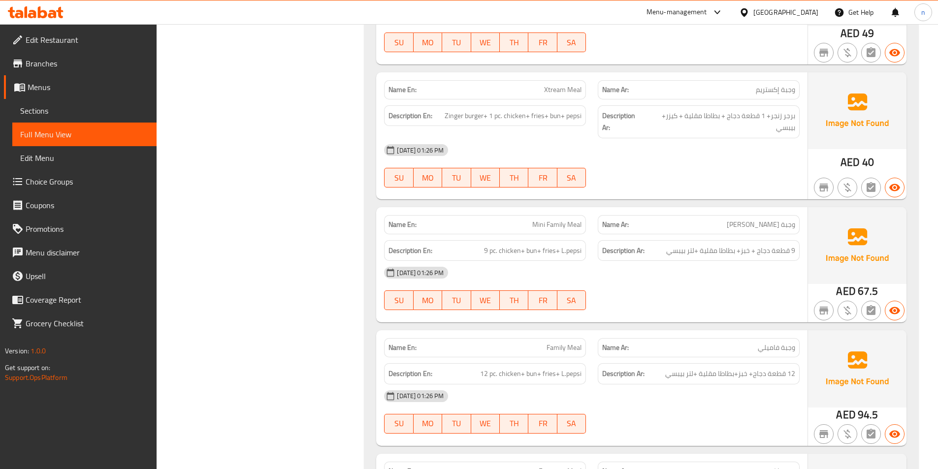
click at [65, 108] on span "Sections" at bounding box center [84, 111] width 129 height 12
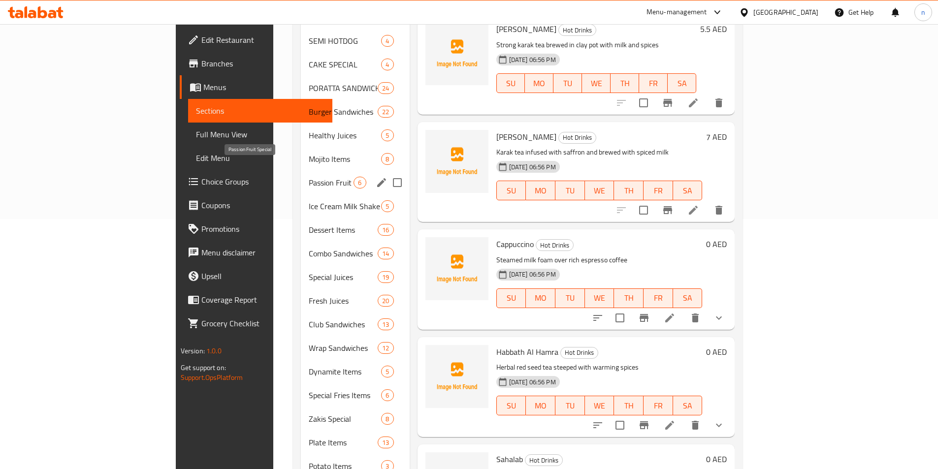
scroll to position [201, 0]
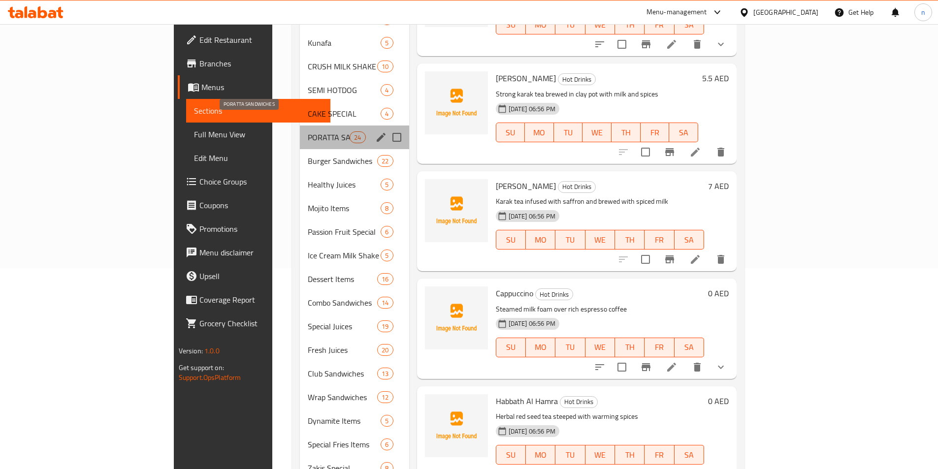
click at [308, 131] on span "PORATTA SANDWICHES" at bounding box center [329, 137] width 42 height 12
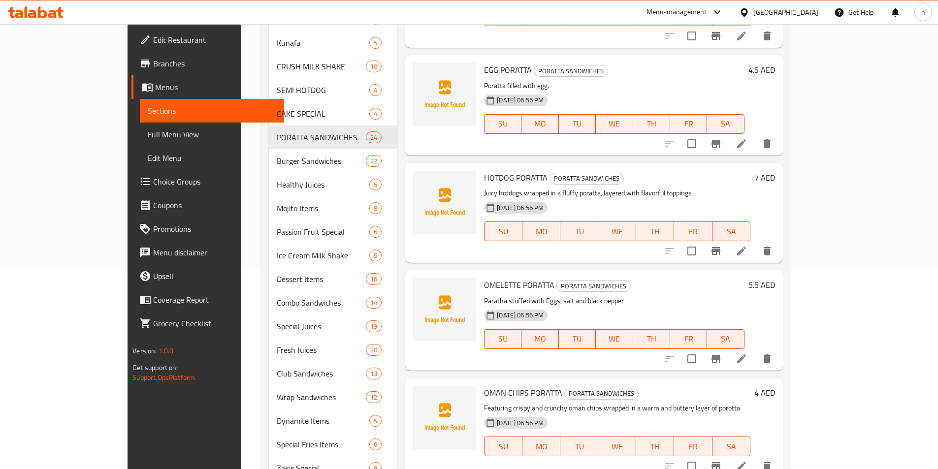
scroll to position [886, 0]
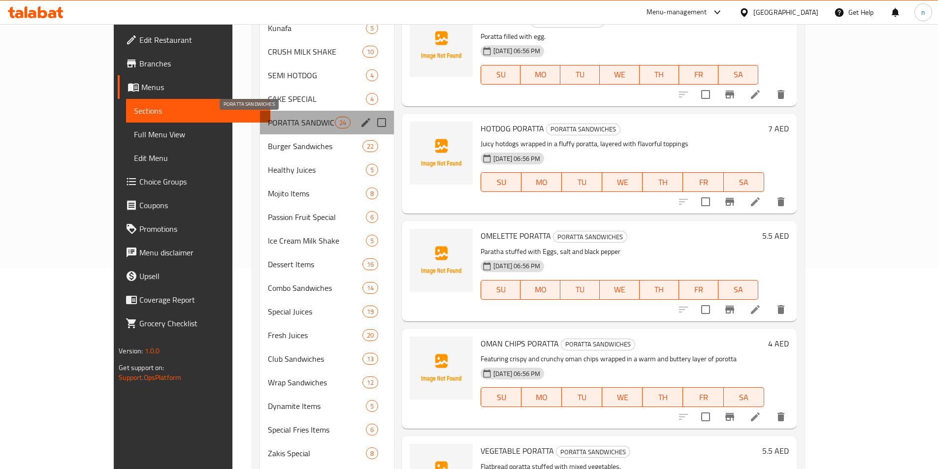
click at [277, 124] on span "PORATTA SANDWICHES" at bounding box center [301, 123] width 67 height 12
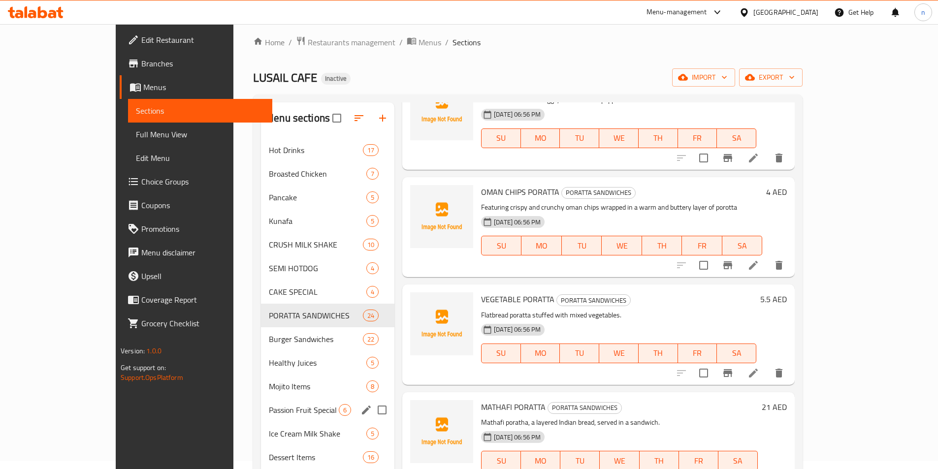
scroll to position [4, 0]
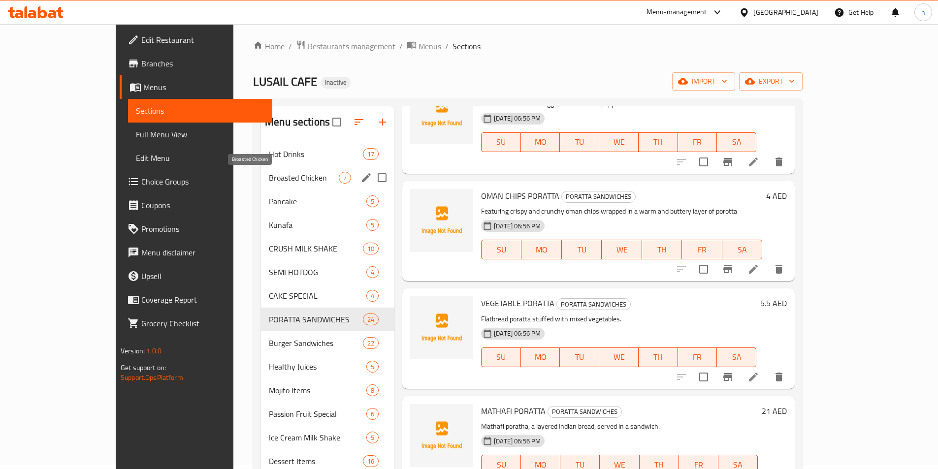
click at [281, 183] on span "Broasted Chicken" at bounding box center [304, 178] width 70 height 12
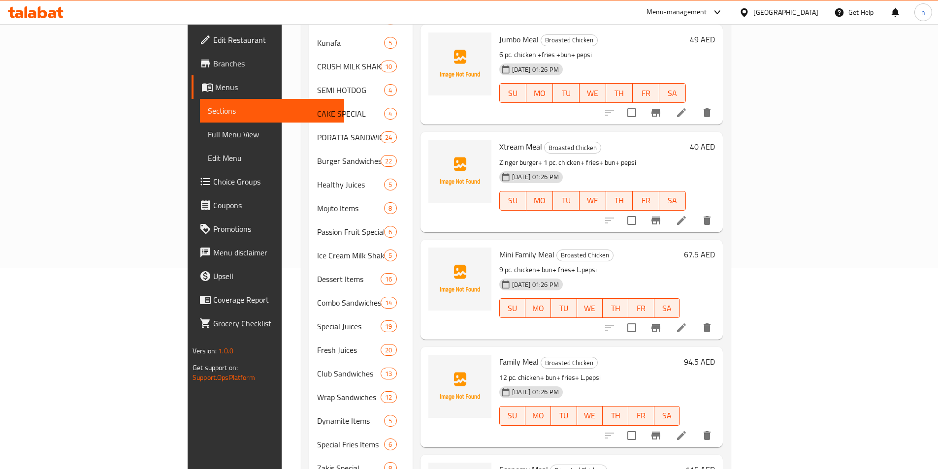
scroll to position [299, 0]
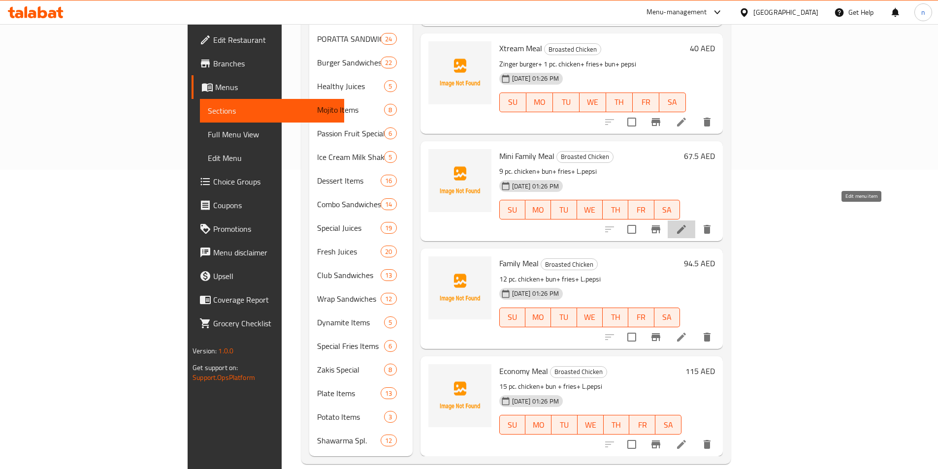
click at [688, 224] on icon at bounding box center [682, 230] width 12 height 12
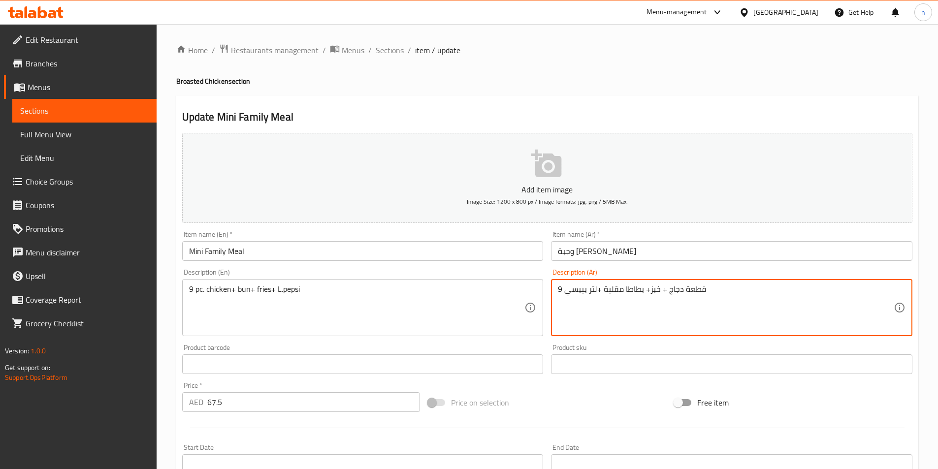
click at [655, 291] on textarea "9 قطعة دجاج + خبز+ بطاطا مقلية +لتر بيبسي" at bounding box center [726, 308] width 336 height 47
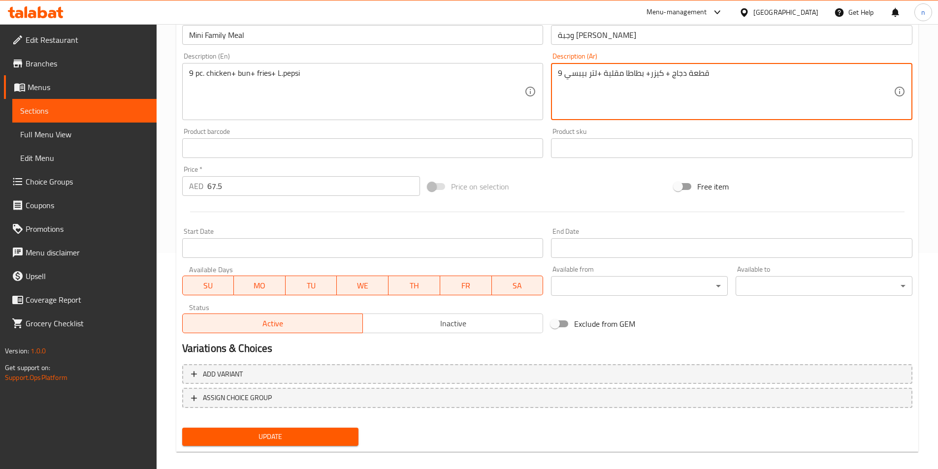
scroll to position [227, 0]
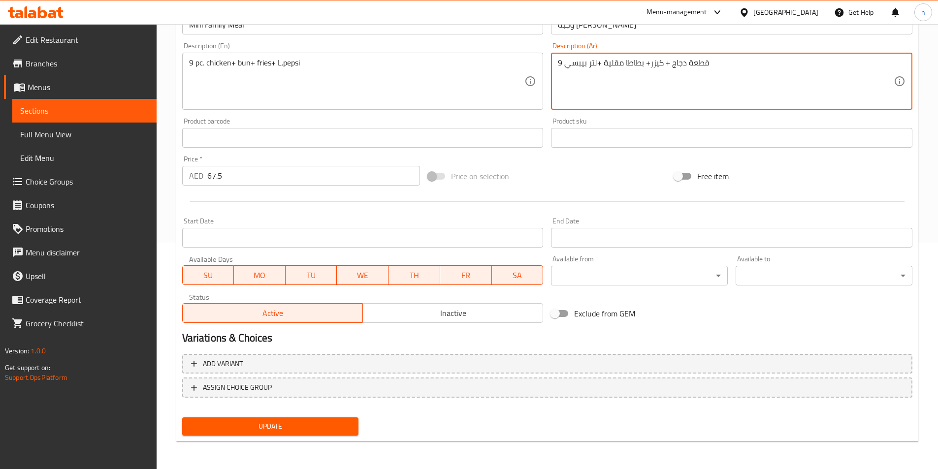
type textarea "9 قطعة دجاج + كيزر+ بطاطا مقلية +لتر بيبسي"
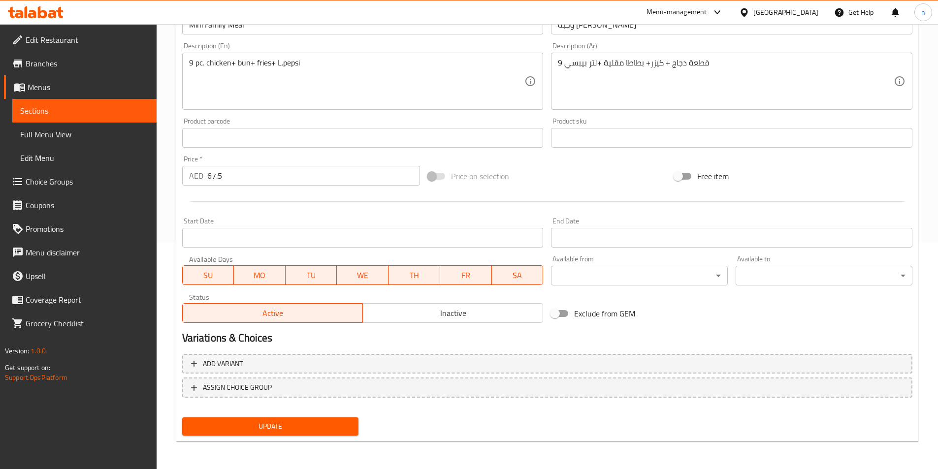
click at [313, 417] on div "Update" at bounding box center [270, 427] width 185 height 26
drag, startPoint x: 311, startPoint y: 423, endPoint x: 311, endPoint y: 429, distance: 6.4
click at [311, 429] on span "Update" at bounding box center [270, 427] width 161 height 12
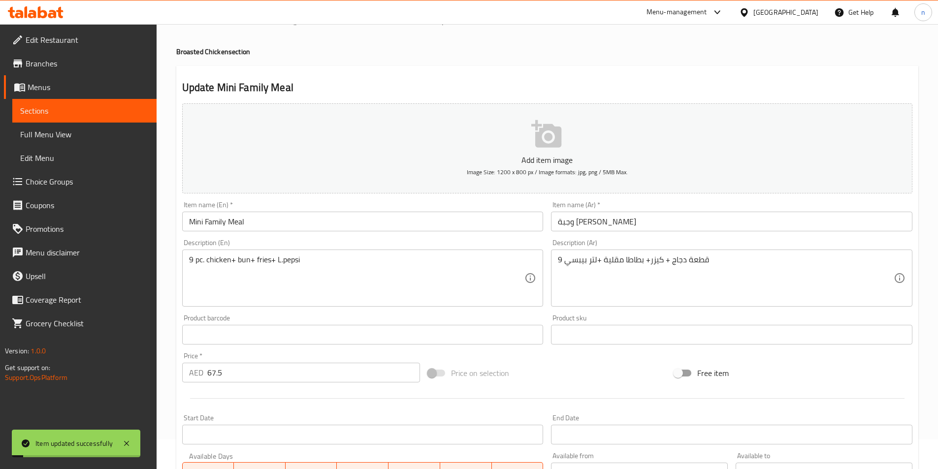
scroll to position [0, 0]
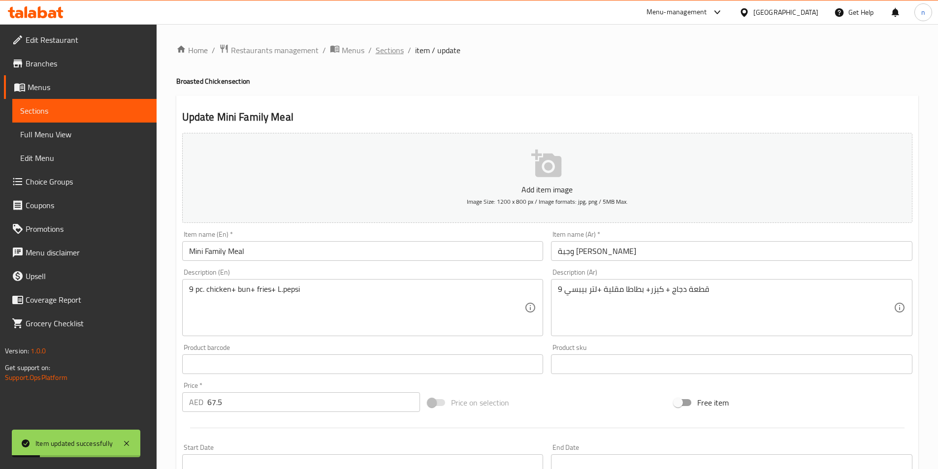
click at [382, 49] on span "Sections" at bounding box center [390, 50] width 28 height 12
click at [48, 135] on span "Full Menu View" at bounding box center [84, 135] width 129 height 12
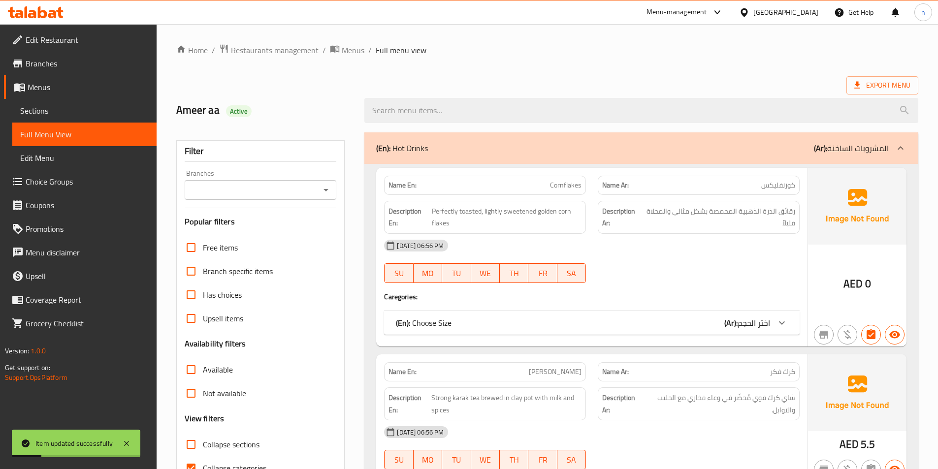
click at [192, 339] on div "Free items Branch specific items Has choices Upsell items Availability filters …" at bounding box center [261, 370] width 152 height 268
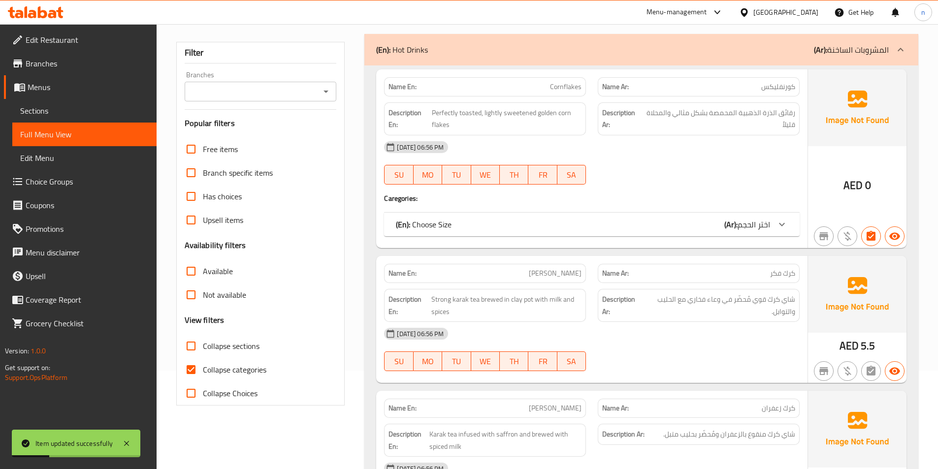
click at [190, 370] on input "Collapse categories" at bounding box center [191, 370] width 24 height 24
checkbox input "false"
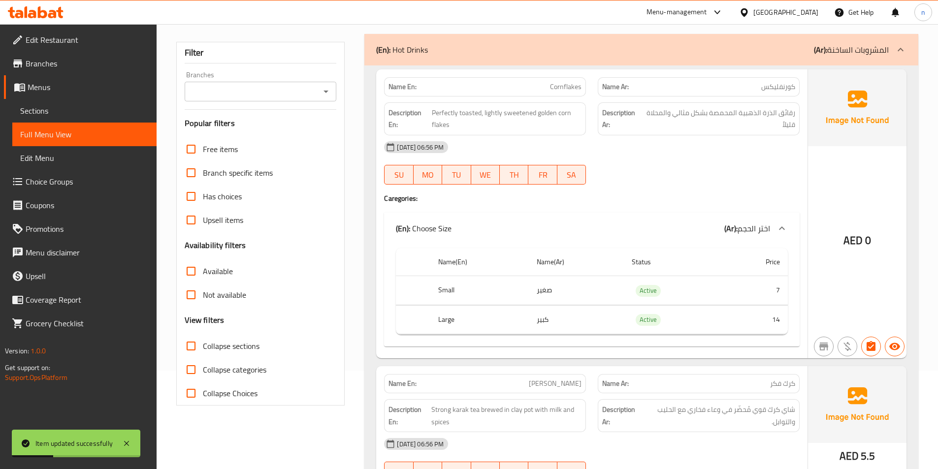
click at [192, 347] on input "Collapse sections" at bounding box center [191, 346] width 24 height 24
checkbox input "true"
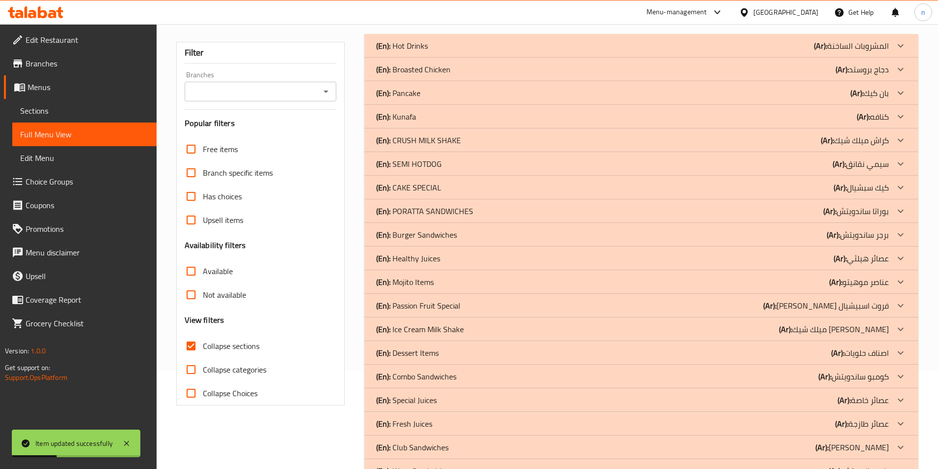
scroll to position [0, 0]
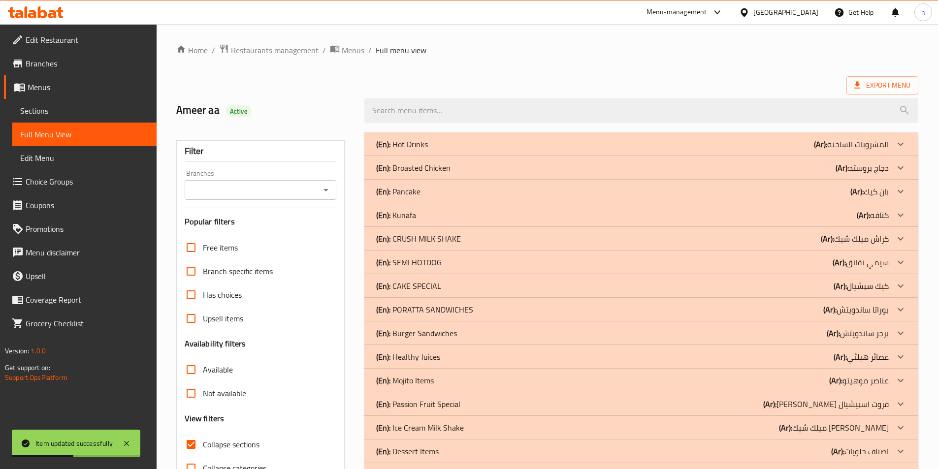
click at [808, 150] on div "(En): Broasted Chicken (Ar): دجاج بروستد" at bounding box center [632, 144] width 513 height 12
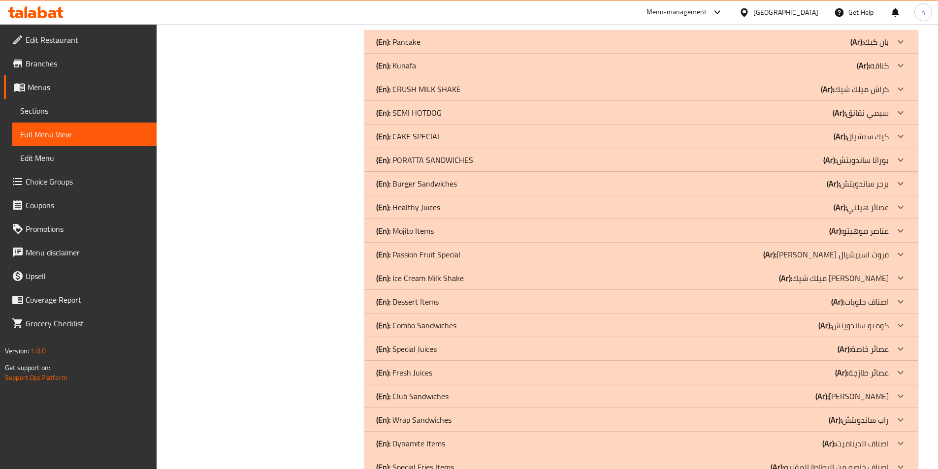
scroll to position [1034, 0]
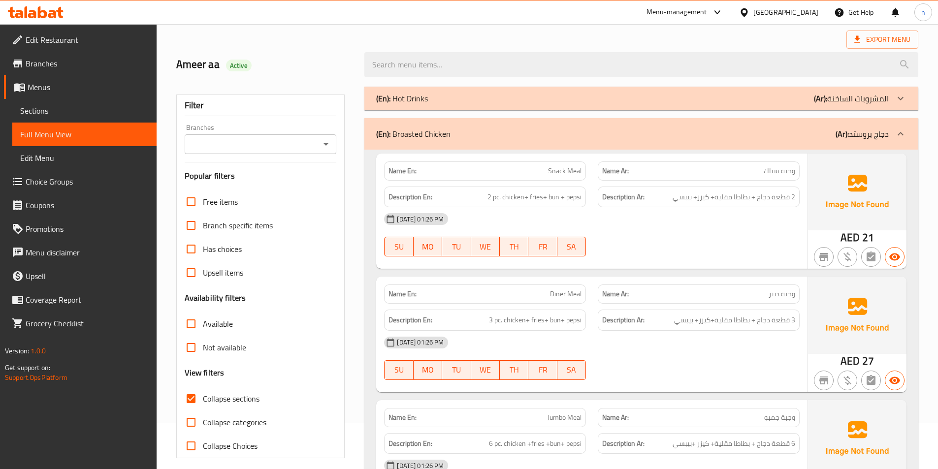
scroll to position [0, 0]
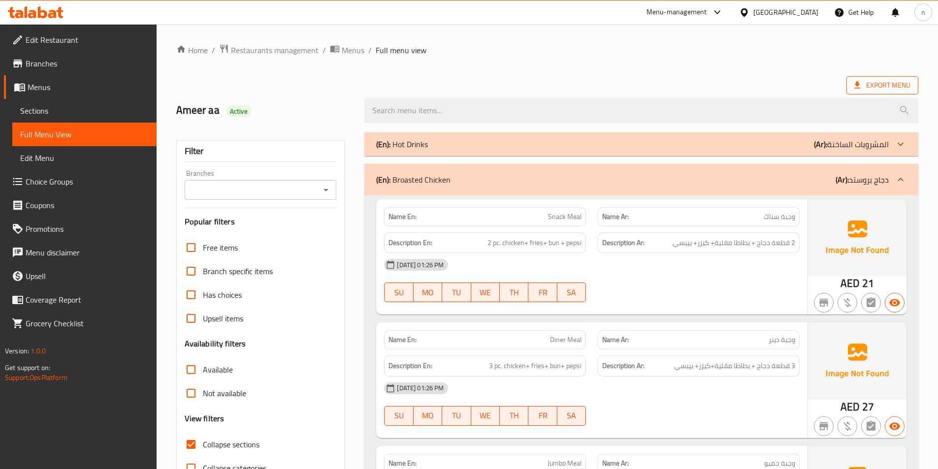
click at [872, 78] on span "Export Menu" at bounding box center [883, 85] width 72 height 18
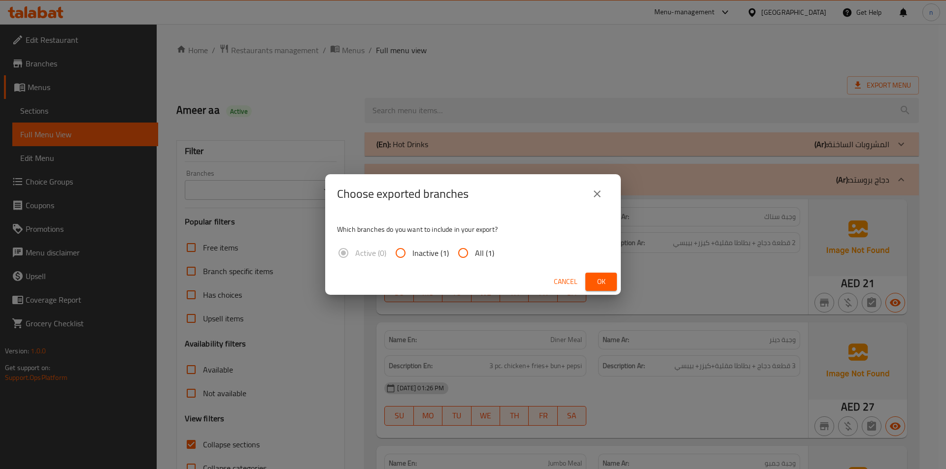
click at [459, 250] on input "All (1)" at bounding box center [463, 253] width 24 height 24
radio input "true"
click at [600, 279] on span "Ok" at bounding box center [601, 282] width 16 height 12
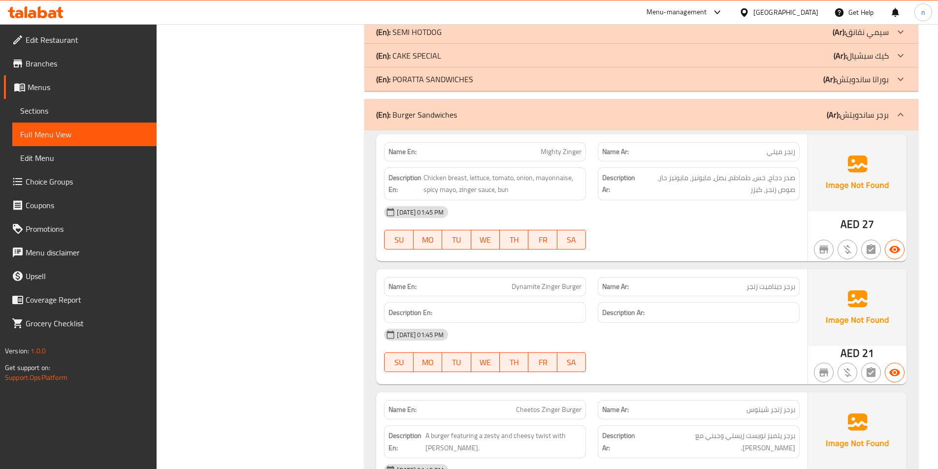
scroll to position [1133, 0]
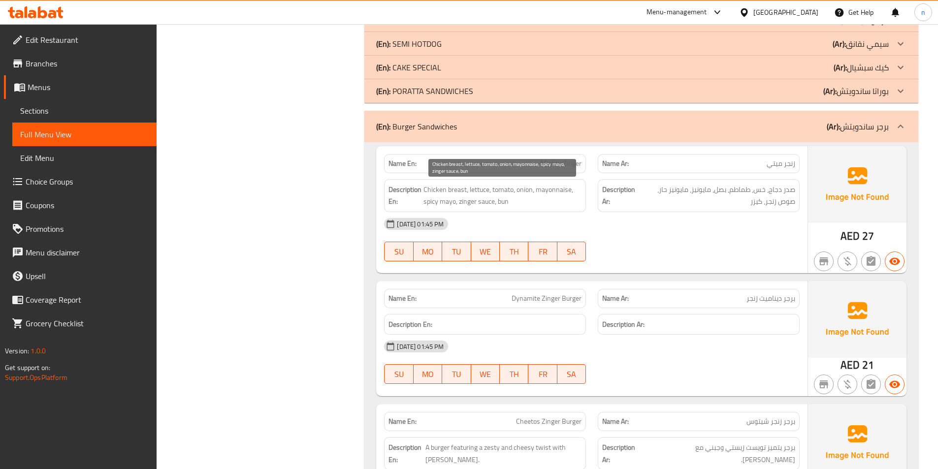
click at [458, 190] on span "Chicken breast, lettuce, tomato, onion, mayonnaise, spicy mayo, zinger sauce, b…" at bounding box center [503, 196] width 158 height 24
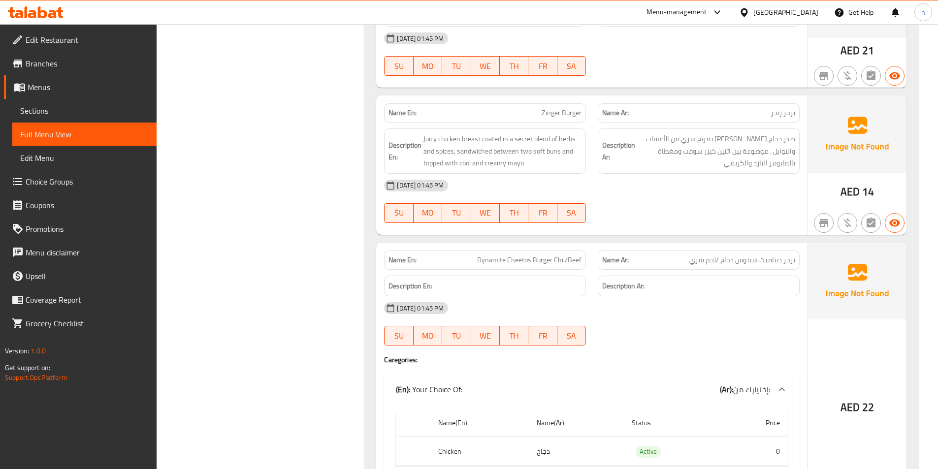
scroll to position [1428, 0]
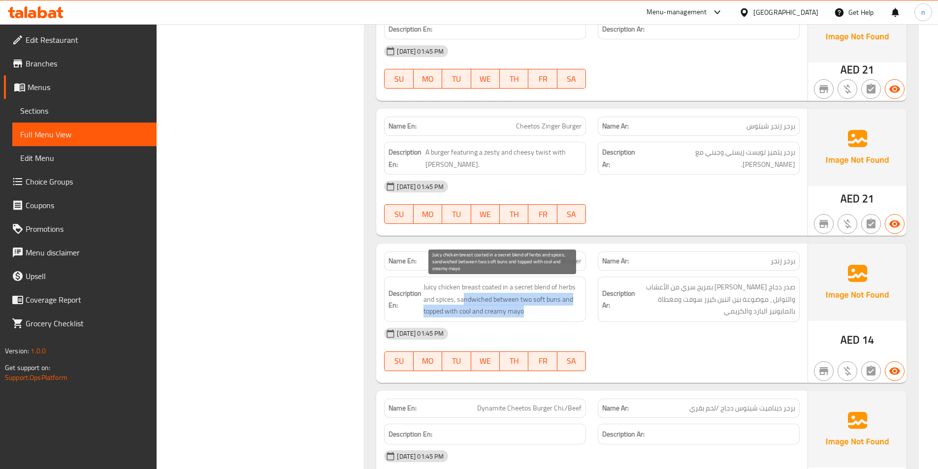
drag, startPoint x: 462, startPoint y: 299, endPoint x: 564, endPoint y: 308, distance: 101.8
click at [564, 308] on span "Juicy chicken breast coated in a secret blend of herbs and spices, sandwiched b…" at bounding box center [503, 299] width 158 height 36
drag, startPoint x: 457, startPoint y: 302, endPoint x: 495, endPoint y: 304, distance: 38.5
click at [495, 304] on span "Juicy chicken breast coated in a secret blend of herbs and spices, sandwiched b…" at bounding box center [503, 299] width 158 height 36
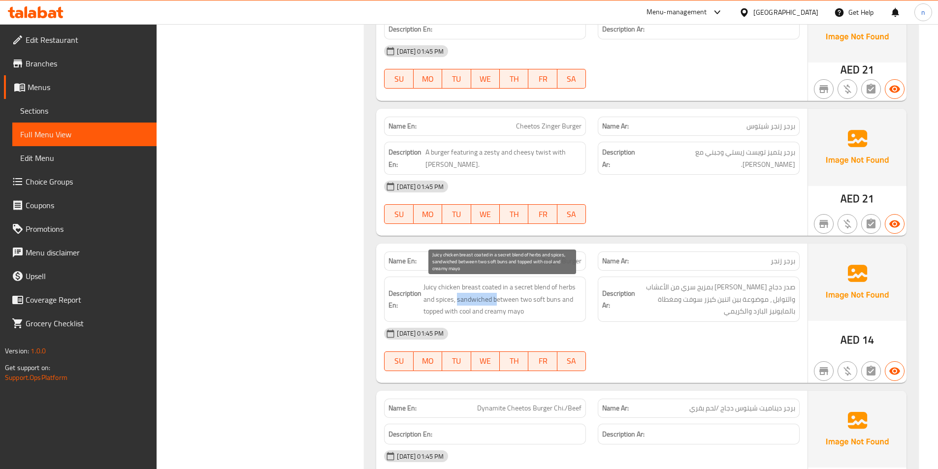
click at [488, 302] on span "Juicy chicken breast coated in a secret blend of herbs and spices, sandwiched b…" at bounding box center [503, 299] width 158 height 36
click at [478, 301] on span "Juicy chicken breast coated in a secret blend of herbs and spices, sandwiched b…" at bounding box center [503, 299] width 158 height 36
click at [478, 300] on span "Juicy chicken breast coated in a secret blend of herbs and spices, sandwiched b…" at bounding box center [503, 299] width 158 height 36
copy span "sandwiched"
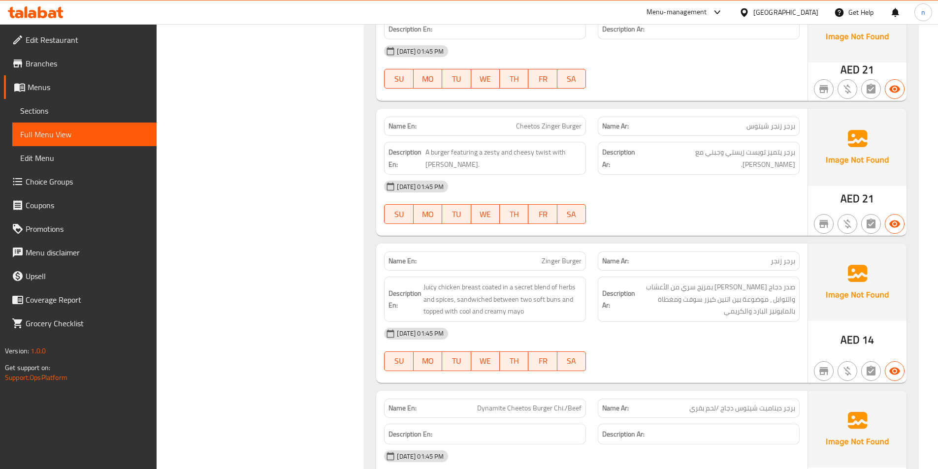
click at [691, 299] on span "صدر دجاج [PERSON_NAME] بمزيج سري من الأعشاب والتوابل ، موضوعة بين اتنين كيزر سو…" at bounding box center [716, 299] width 158 height 36
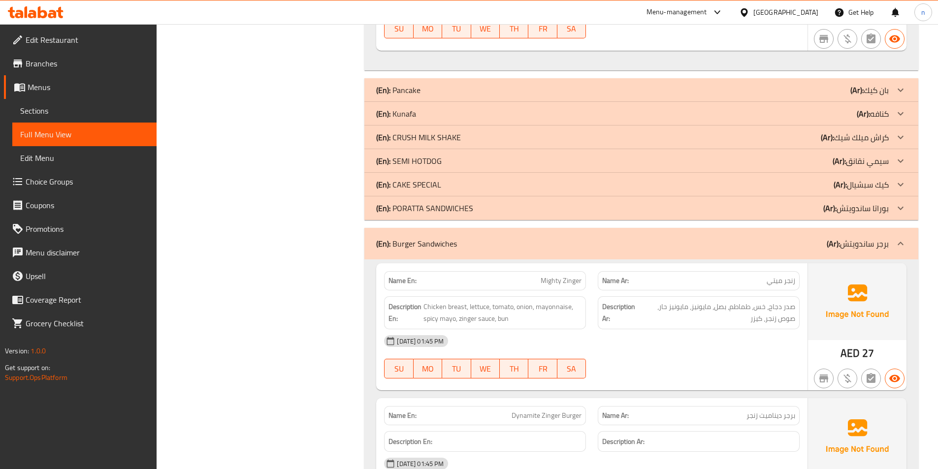
scroll to position [0, 0]
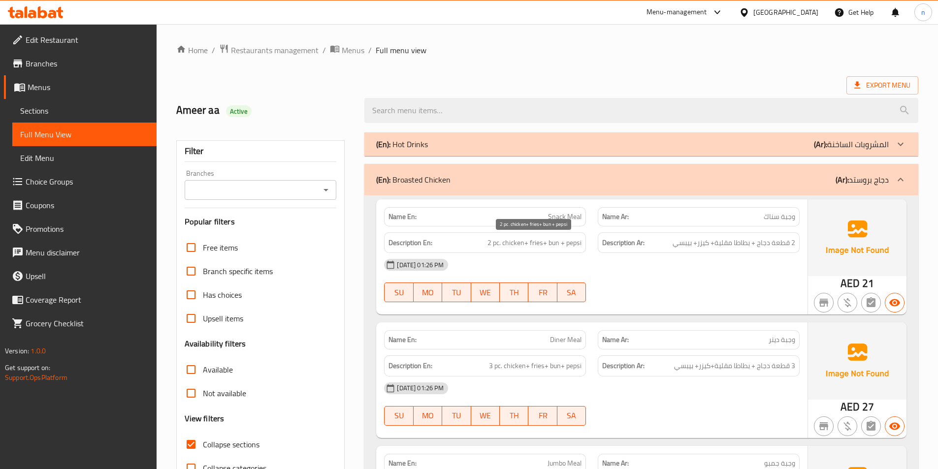
click at [496, 245] on span "2 pc. chicken+ fries+ bun + pepsi" at bounding box center [535, 243] width 94 height 12
click at [494, 247] on span "2 pc. chicken+ fries+ bun + pepsi" at bounding box center [535, 243] width 94 height 12
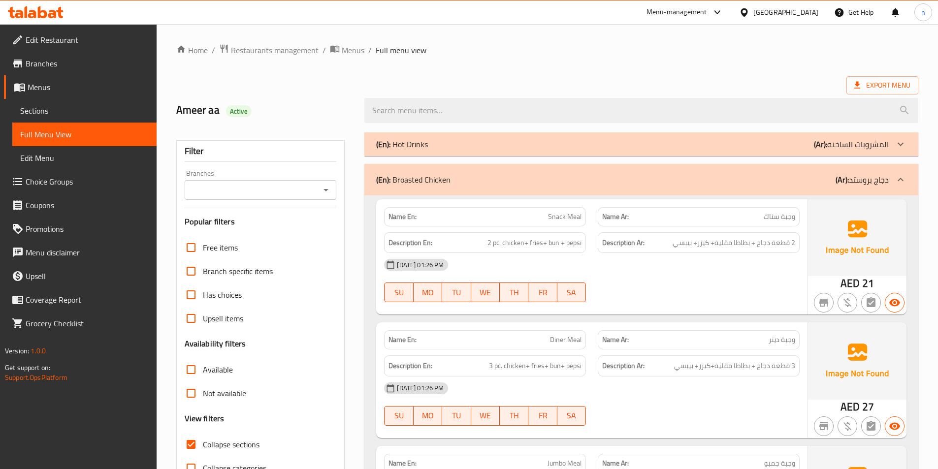
click at [632, 266] on div "[DATE] 01:26 PM" at bounding box center [591, 265] width 427 height 24
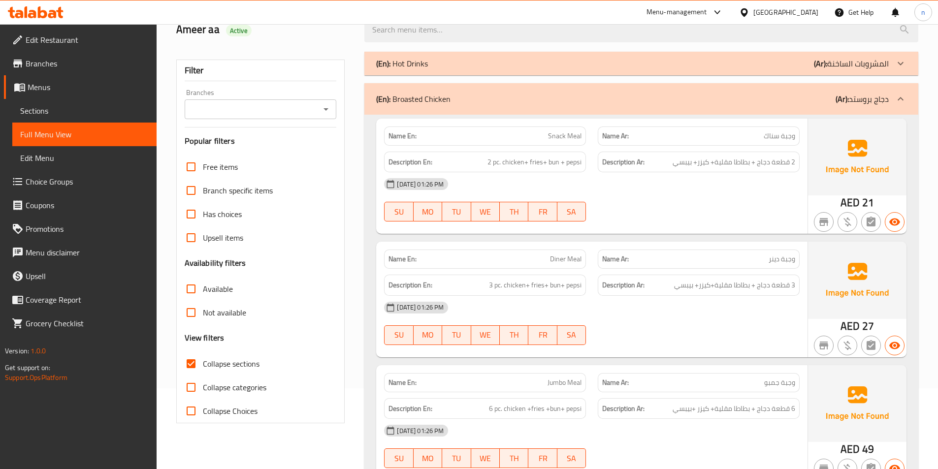
scroll to position [98, 0]
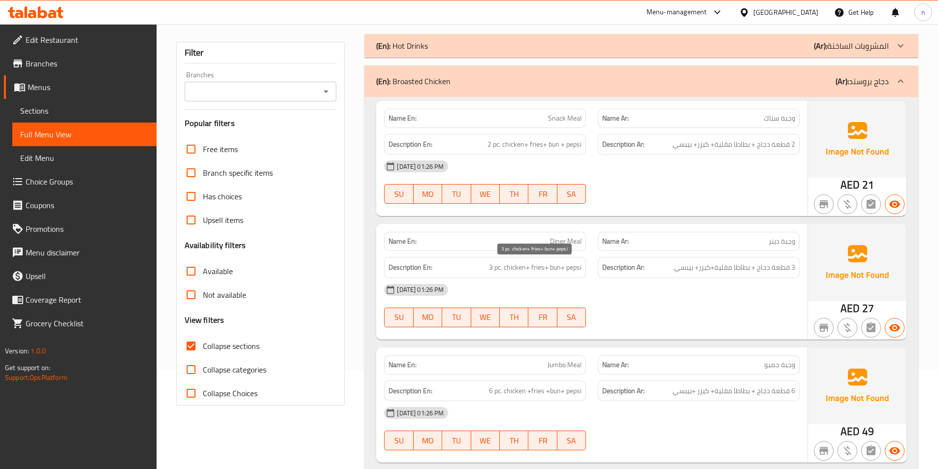
click at [500, 266] on span "3 pc. chicken+ fries+ bun+ pepsi" at bounding box center [535, 268] width 93 height 12
click at [498, 388] on span "6 pc. chicken +fries +bun+ pepsi" at bounding box center [535, 391] width 93 height 12
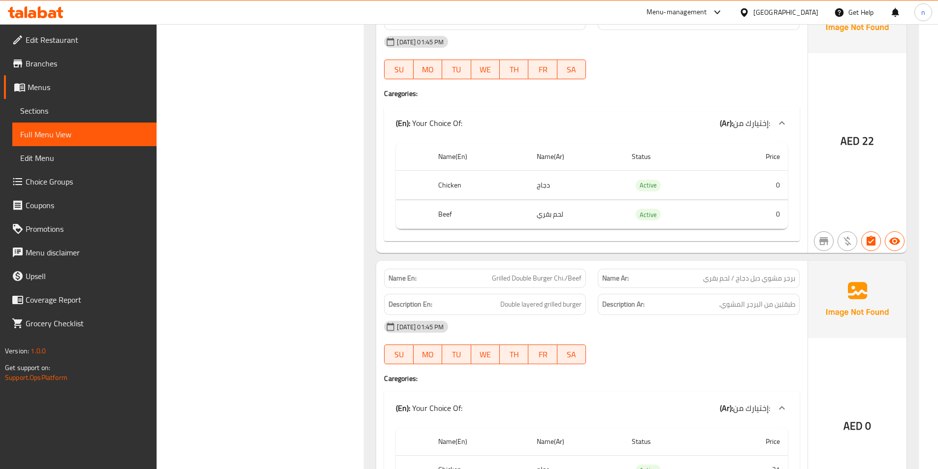
scroll to position [1921, 0]
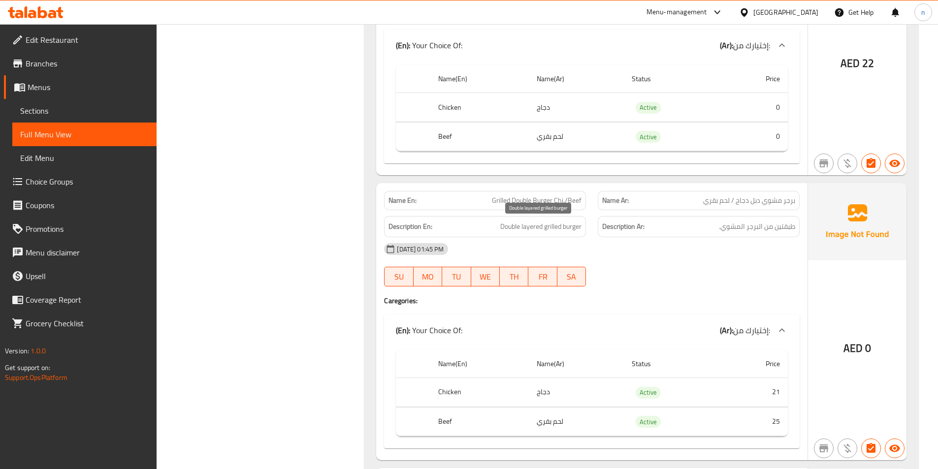
click at [514, 225] on span "Double layered grilled burger" at bounding box center [540, 227] width 81 height 12
click at [780, 231] on span "طبقتين من البرجر المشوي." at bounding box center [757, 227] width 76 height 12
click at [781, 231] on span "طبقتين من البرجر المشوي." at bounding box center [757, 227] width 76 height 12
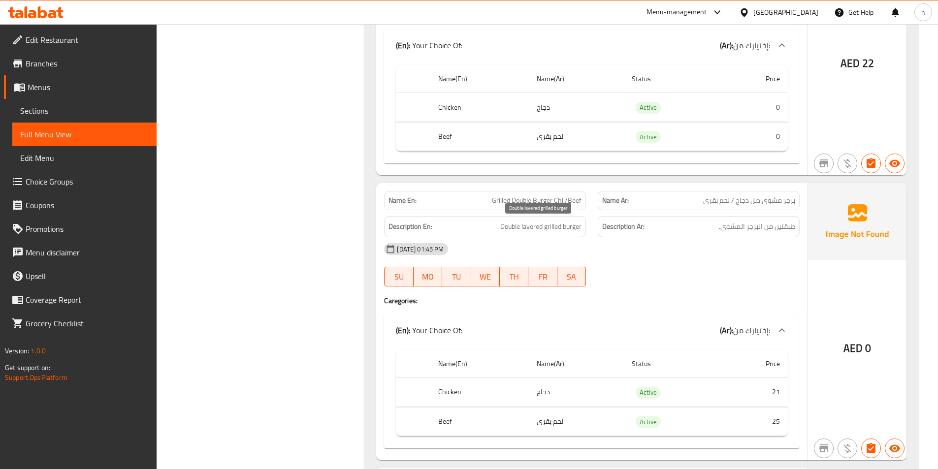
click at [503, 229] on span "Double layered grilled burger" at bounding box center [540, 227] width 81 height 12
click at [506, 232] on span "Double layered grilled burger" at bounding box center [540, 227] width 81 height 12
click at [505, 223] on span "Double layered grilled burger" at bounding box center [540, 227] width 81 height 12
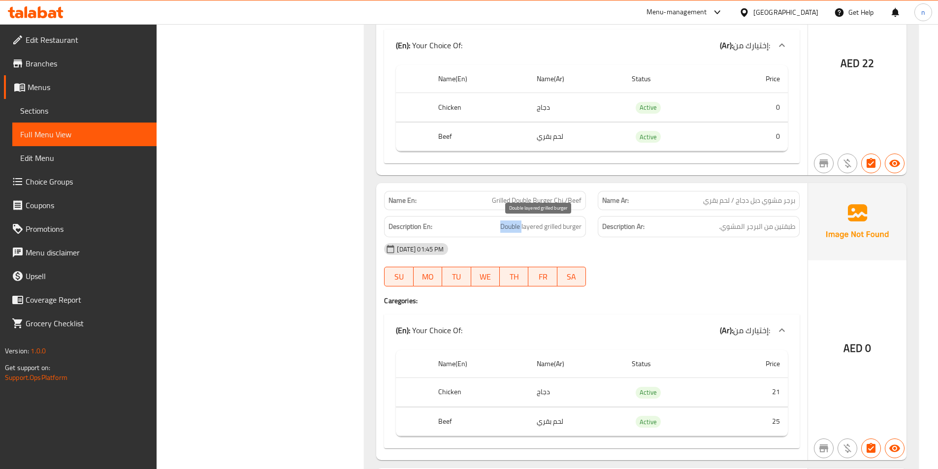
click at [502, 231] on span "Double layered grilled burger" at bounding box center [540, 227] width 81 height 12
click at [516, 228] on span "Double layered grilled burger" at bounding box center [540, 227] width 81 height 12
click at [788, 230] on span "طبقتين من البرجر المشوي." at bounding box center [757, 227] width 76 height 12
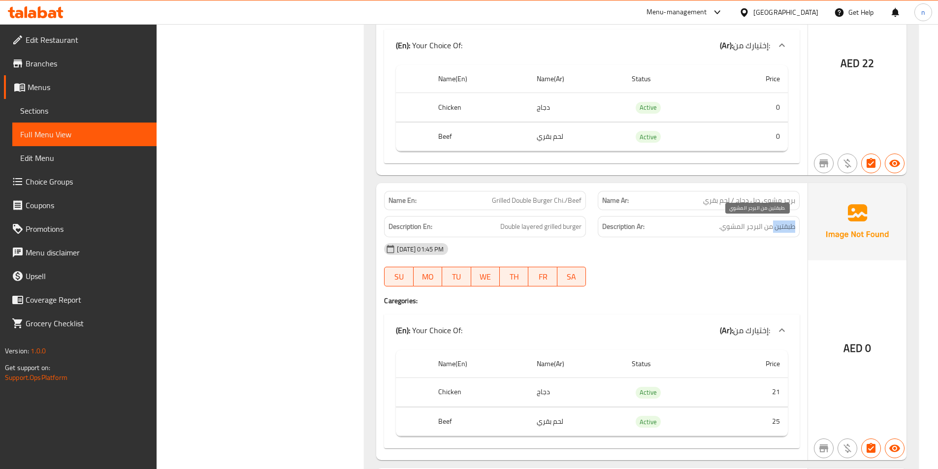
click at [788, 230] on span "طبقتين من البرجر المشوي." at bounding box center [757, 227] width 76 height 12
click at [536, 229] on span "Double layered grilled burger" at bounding box center [540, 227] width 81 height 12
click at [515, 224] on span "Double layered grilled burger" at bounding box center [540, 227] width 81 height 12
click at [536, 231] on span "Double layered grilled burger" at bounding box center [540, 227] width 81 height 12
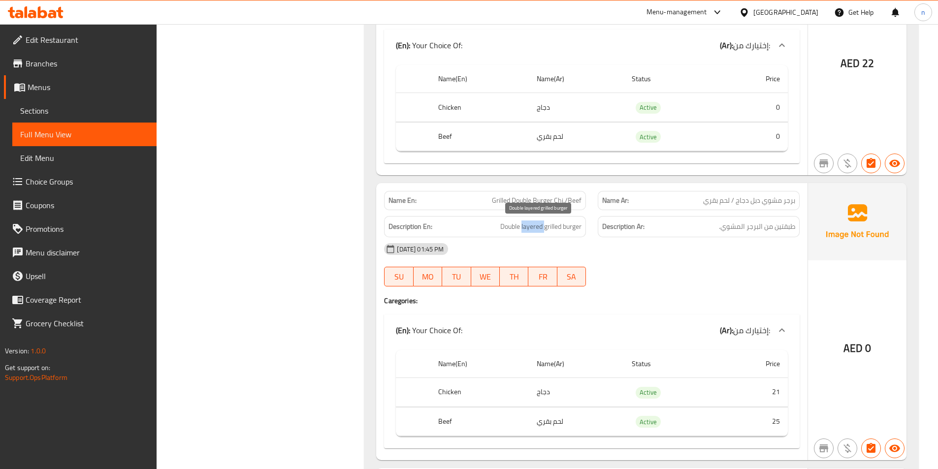
click at [537, 231] on span "Double layered grilled burger" at bounding box center [540, 227] width 81 height 12
click at [531, 230] on span "Double layered grilled burger" at bounding box center [540, 227] width 81 height 12
click at [528, 229] on span "Double layered grilled burger" at bounding box center [540, 227] width 81 height 12
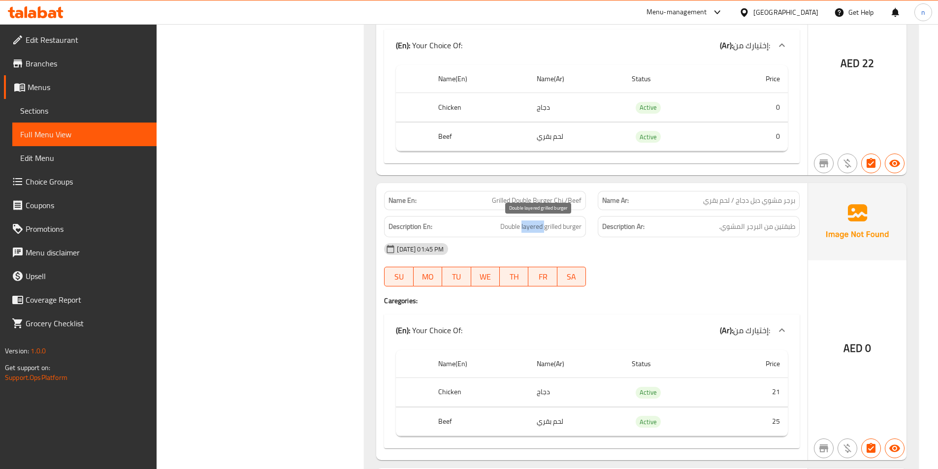
click at [528, 229] on span "Double layered grilled burger" at bounding box center [540, 227] width 81 height 12
click at [513, 223] on span "Double layered grilled burger" at bounding box center [540, 227] width 81 height 12
drag, startPoint x: 692, startPoint y: 227, endPoint x: 706, endPoint y: 226, distance: 13.3
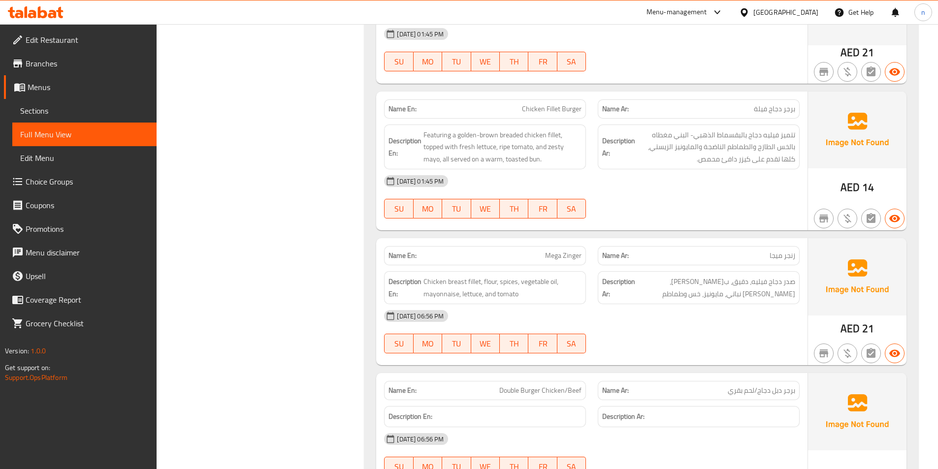
scroll to position [2758, 0]
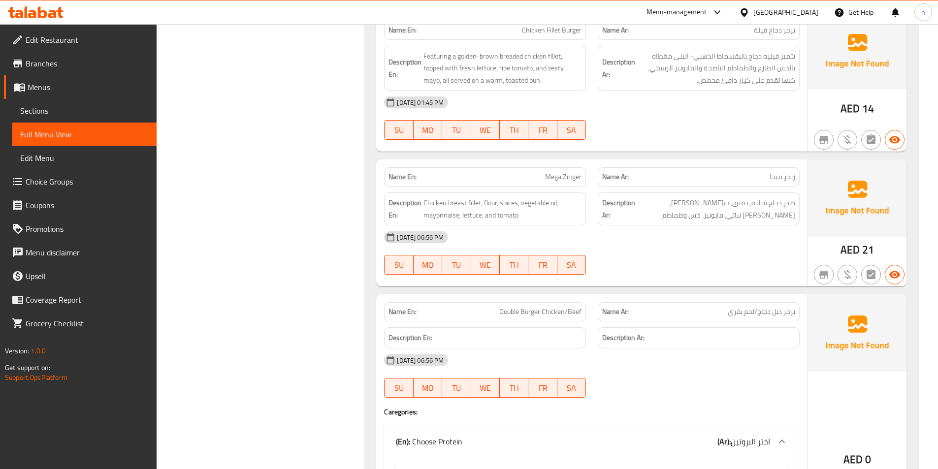
click at [780, 170] on div "Name Ar: زنجر ميجا" at bounding box center [699, 176] width 202 height 19
click at [784, 176] on span "زنجر ميجا" at bounding box center [783, 177] width 26 height 10
click at [786, 219] on span "صدر دجاج فيليه، دقيق، ب[PERSON_NAME]، [PERSON_NAME] نباتي، مايونيز، خس وطماطم" at bounding box center [716, 209] width 158 height 24
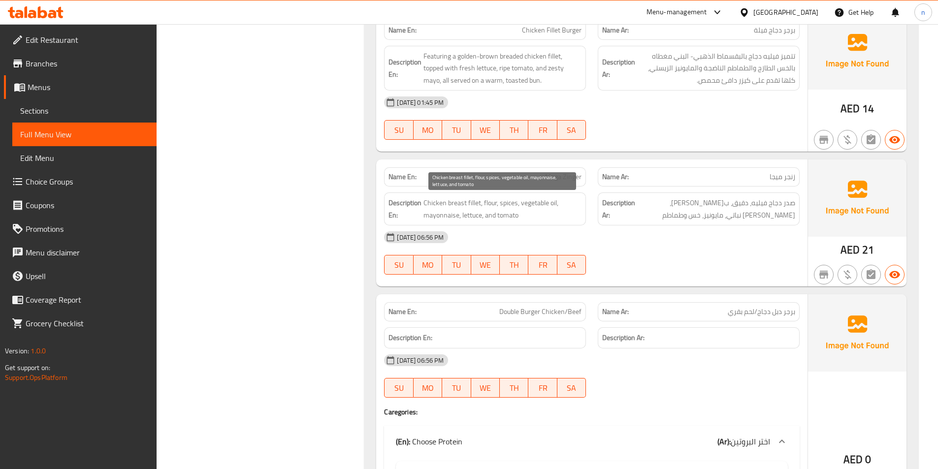
click at [472, 204] on span "Chicken breast fillet, flour, spices, vegetable oil, mayonnaise, lettuce, and t…" at bounding box center [503, 209] width 158 height 24
click at [462, 201] on span "Chicken breast fillet, flour, spices, vegetable oil, mayonnaise, lettuce, and t…" at bounding box center [503, 209] width 158 height 24
click at [432, 203] on span "Chicken breast fillet, flour, spices, vegetable oil, mayonnaise, lettuce, and t…" at bounding box center [503, 209] width 158 height 24
click at [538, 205] on span "Chicken breast fillet, flour, spices, vegetable oil, mayonnaise, lettuce, and t…" at bounding box center [503, 209] width 158 height 24
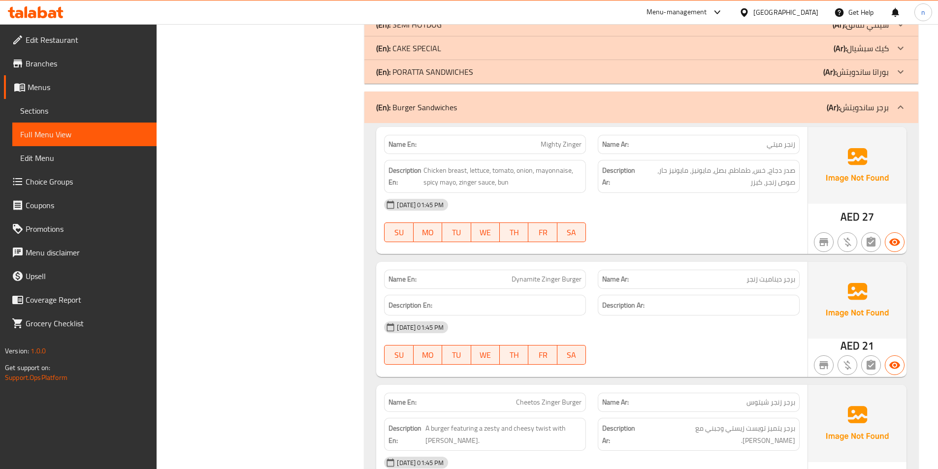
scroll to position [1133, 0]
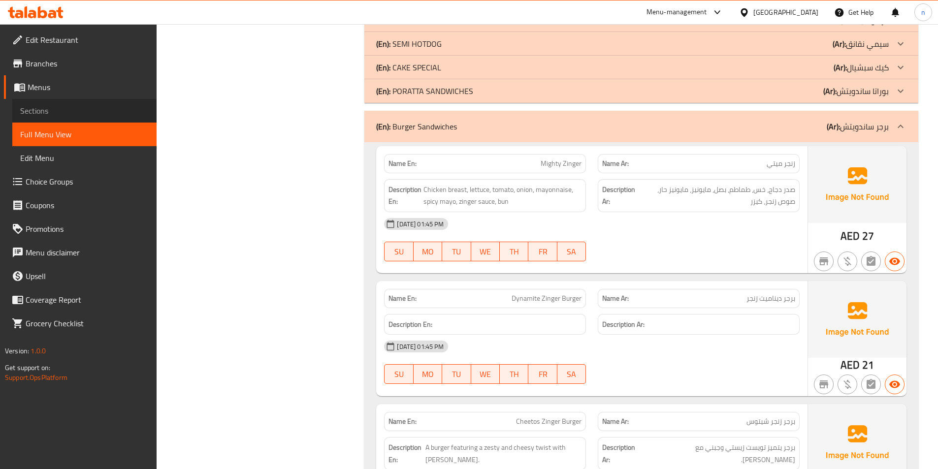
click at [103, 116] on span "Sections" at bounding box center [84, 111] width 129 height 12
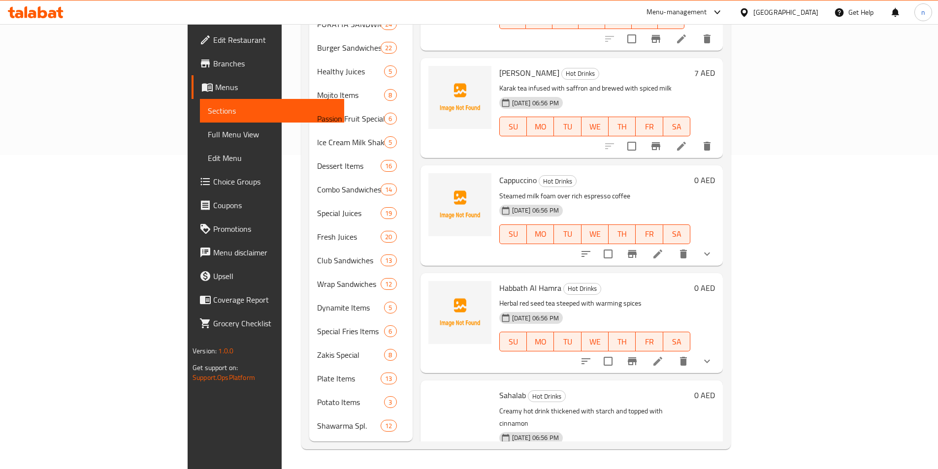
scroll to position [138, 0]
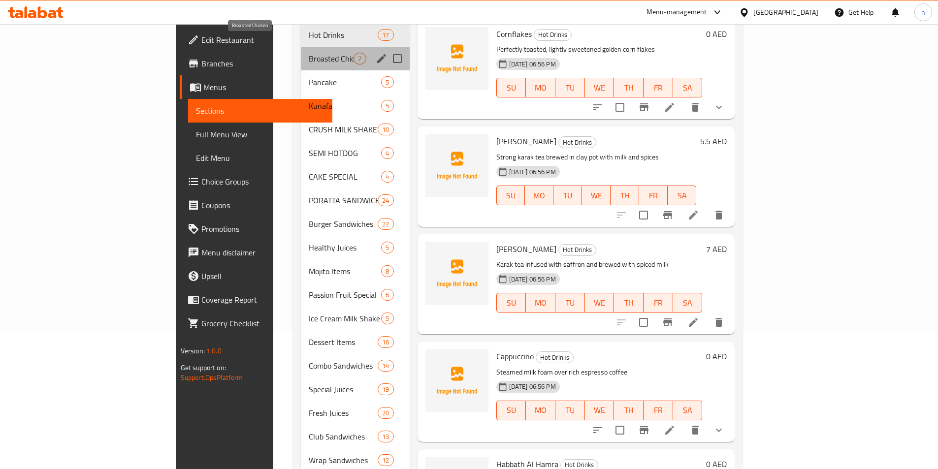
click at [309, 53] on span "Broasted Chicken" at bounding box center [331, 59] width 45 height 12
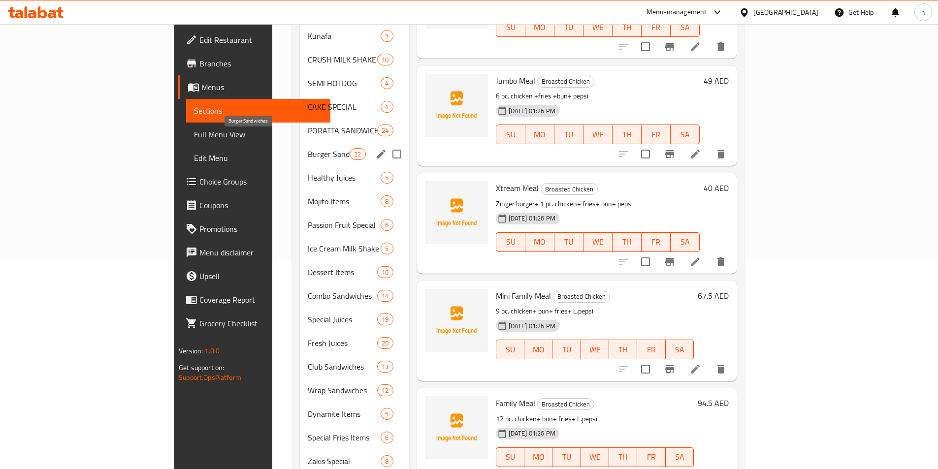
scroll to position [201, 0]
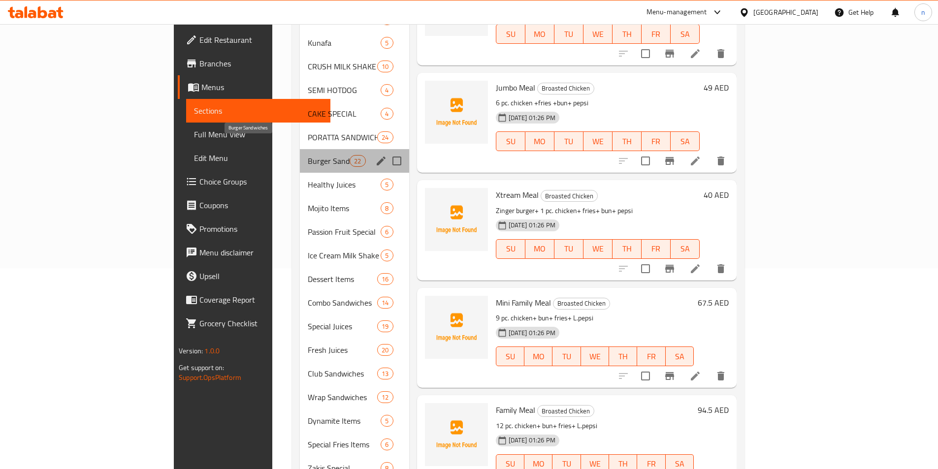
click at [308, 155] on span "Burger Sandwiches" at bounding box center [329, 161] width 42 height 12
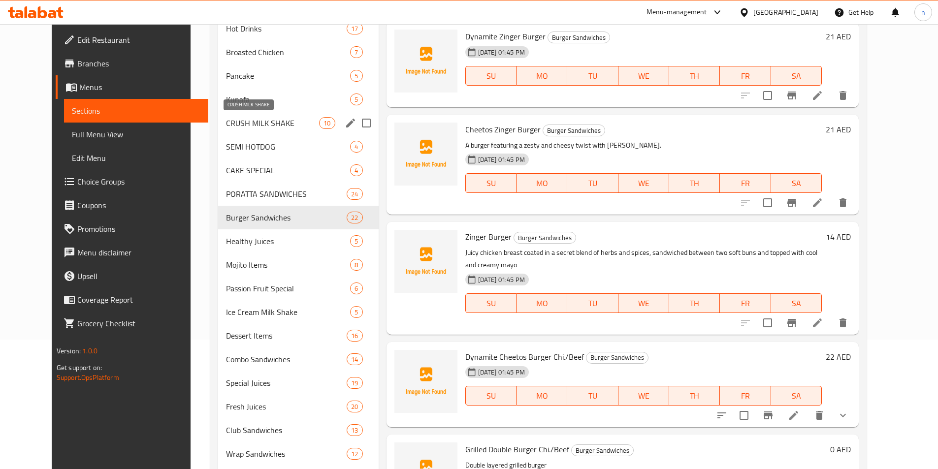
scroll to position [102, 0]
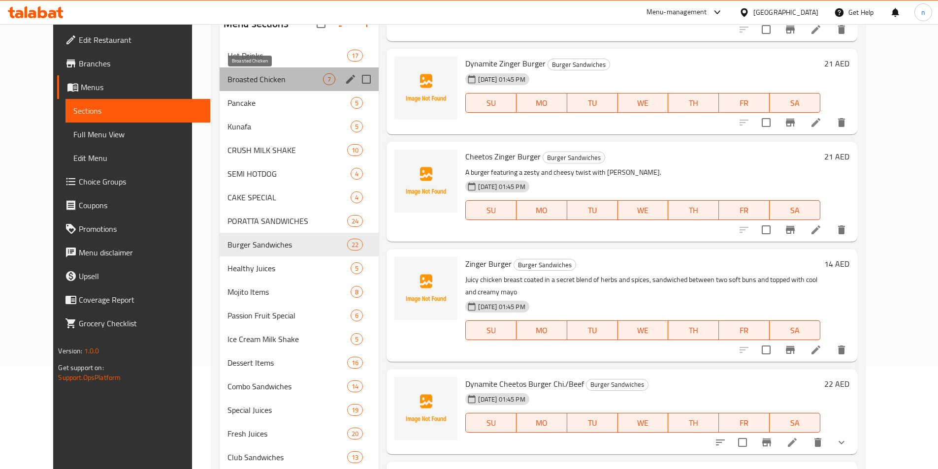
click at [248, 81] on span "Broasted Chicken" at bounding box center [276, 79] width 96 height 12
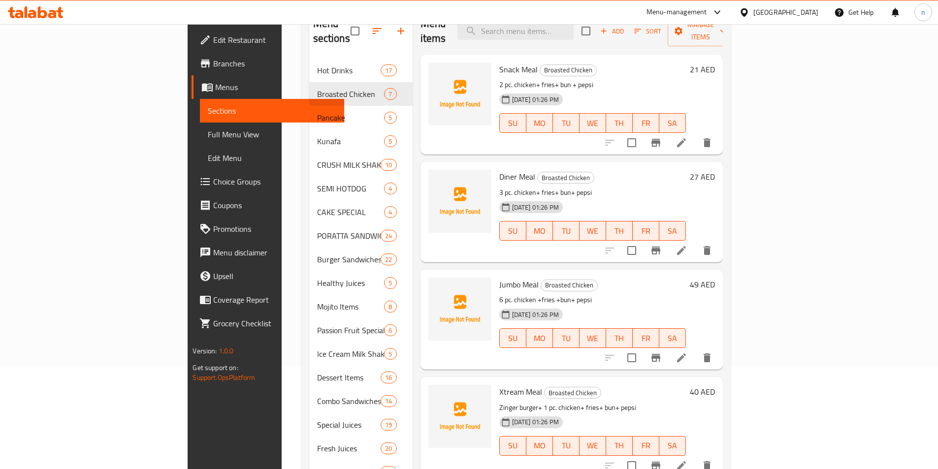
scroll to position [4, 0]
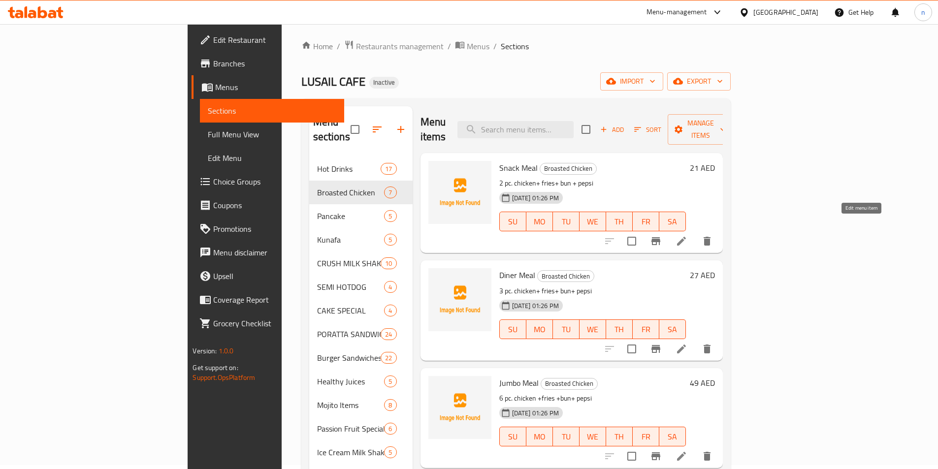
click at [686, 237] on icon at bounding box center [681, 241] width 9 height 9
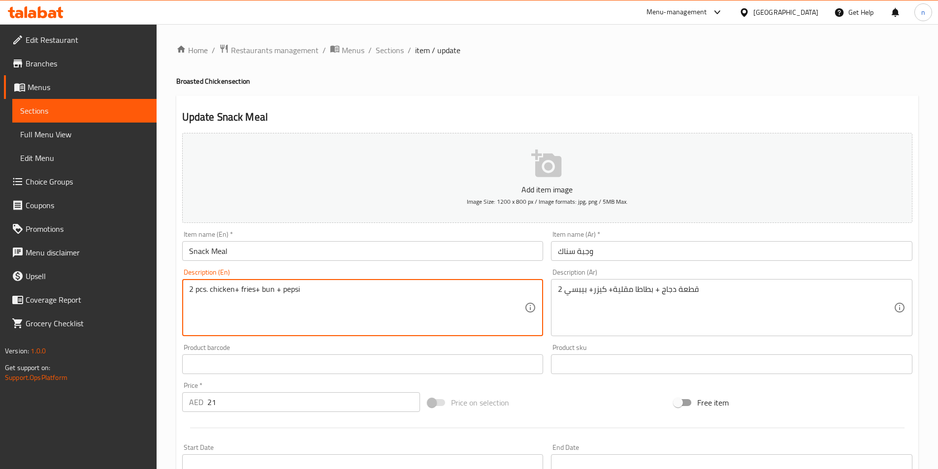
click at [200, 289] on textarea "2 pcs. chicken+ fries+ bun + pepsi" at bounding box center [357, 308] width 336 height 47
type textarea "2 pcs. chicken+ fries+ bun + pepsi"
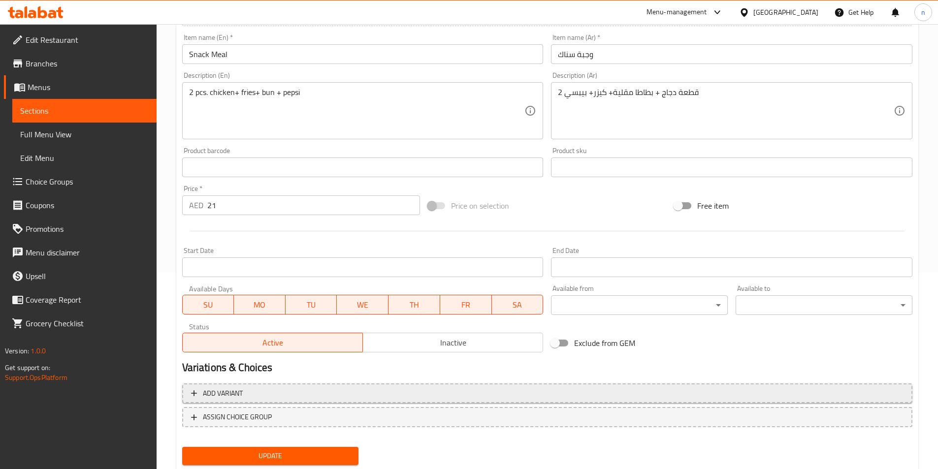
scroll to position [227, 0]
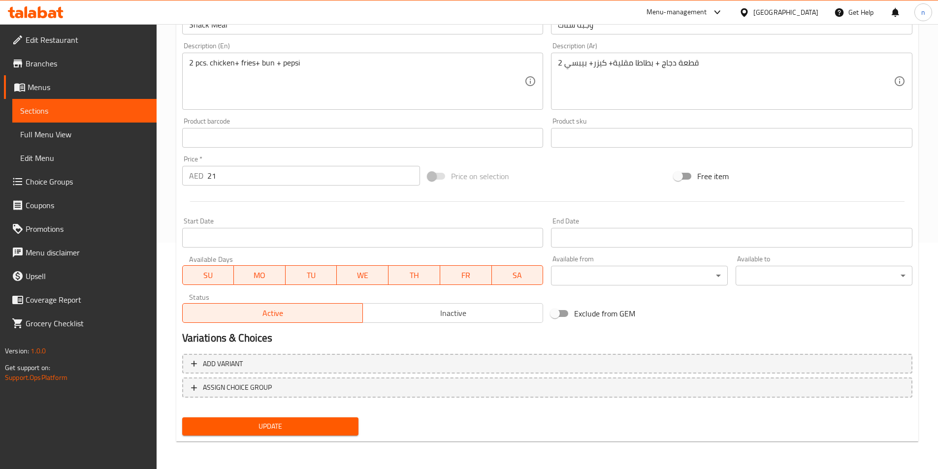
click at [269, 426] on span "Update" at bounding box center [270, 427] width 161 height 12
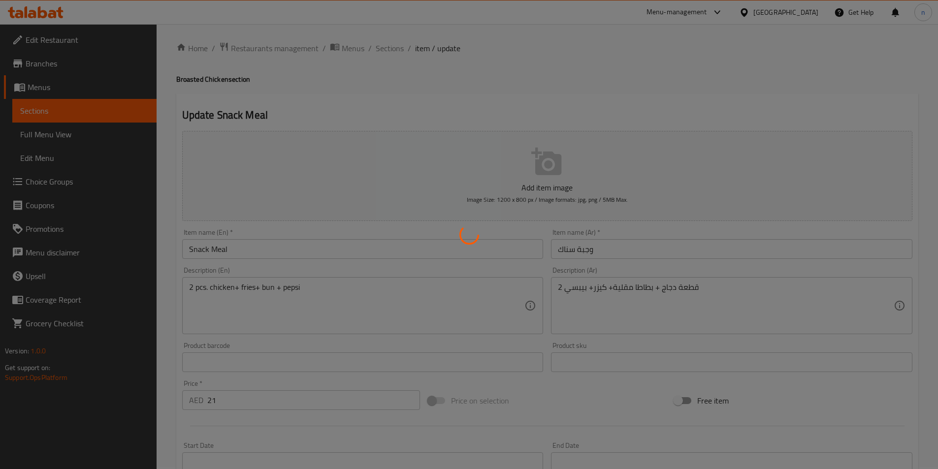
scroll to position [0, 0]
click at [392, 49] on div at bounding box center [469, 234] width 938 height 469
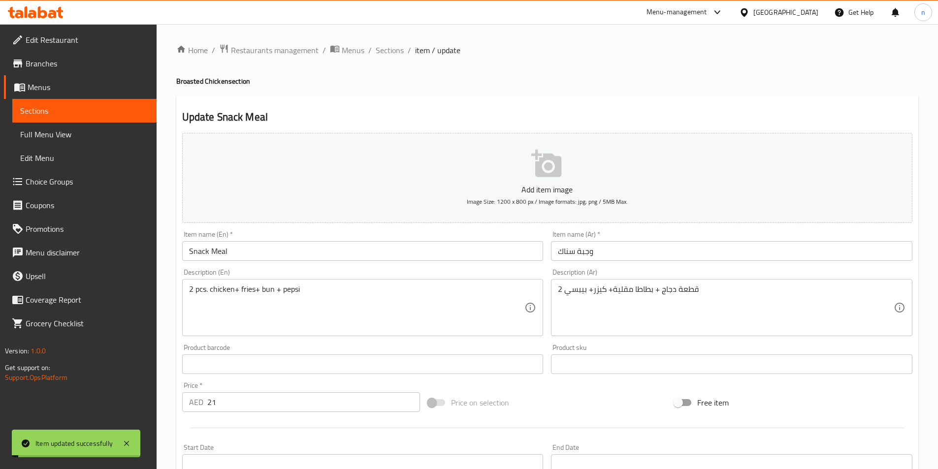
click at [392, 49] on span "Sections" at bounding box center [390, 50] width 28 height 12
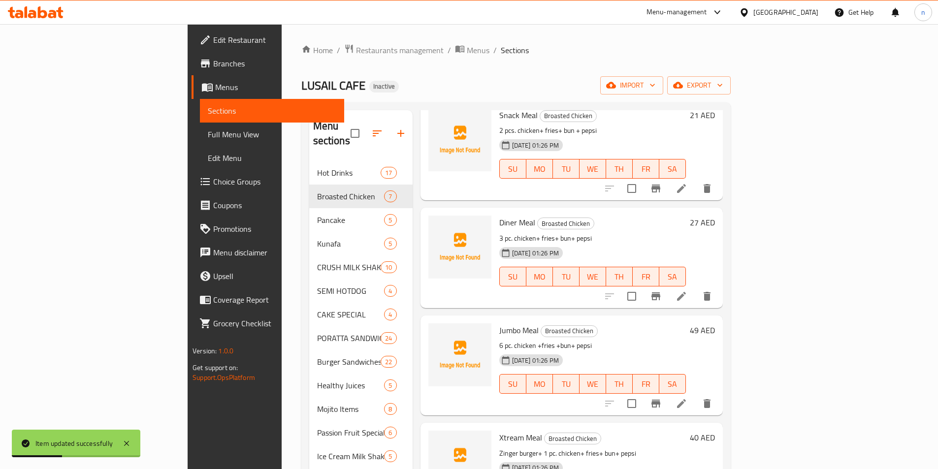
scroll to position [98, 0]
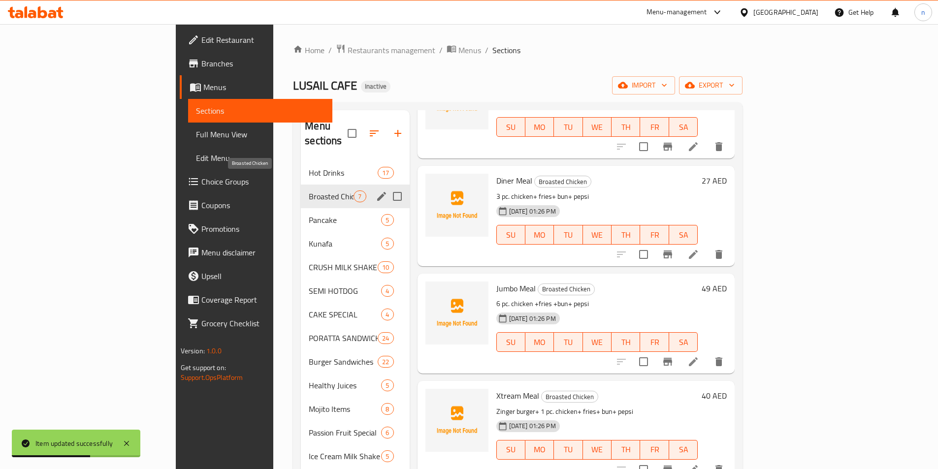
click at [309, 191] on span "Broasted Chicken" at bounding box center [331, 197] width 45 height 12
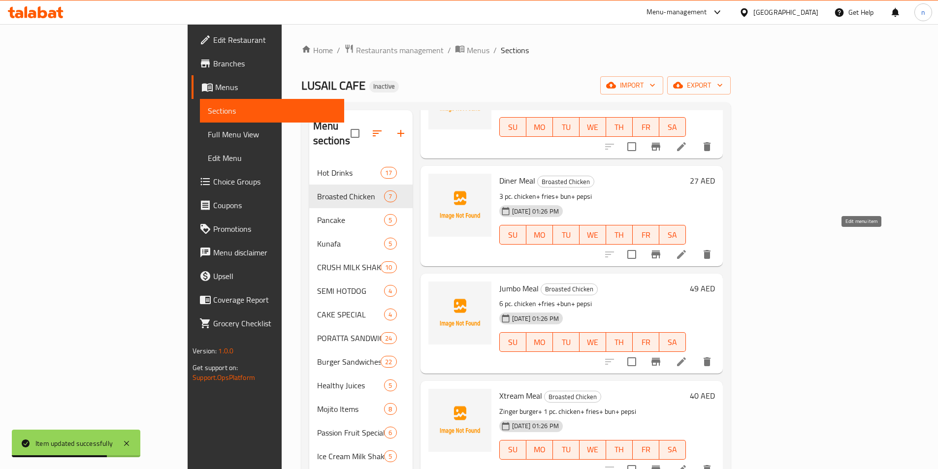
click at [688, 249] on icon at bounding box center [682, 255] width 12 height 12
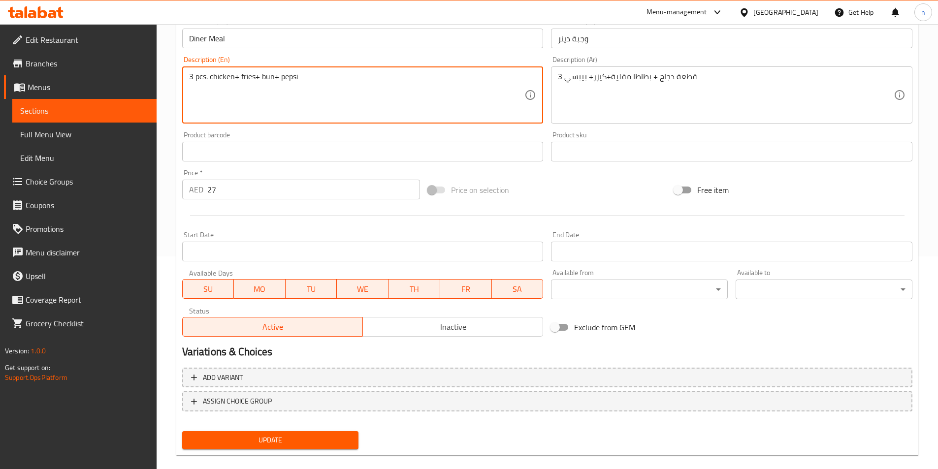
scroll to position [227, 0]
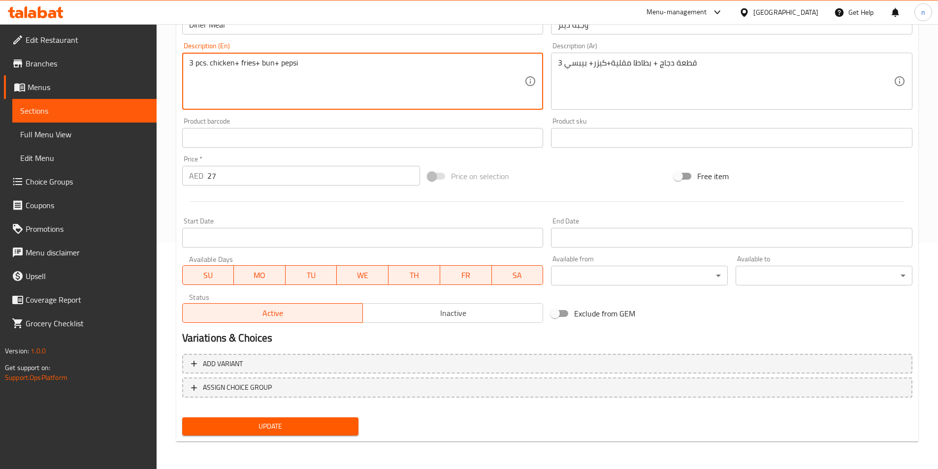
type textarea "3 pcs. chicken+ fries+ bun+ pepsi"
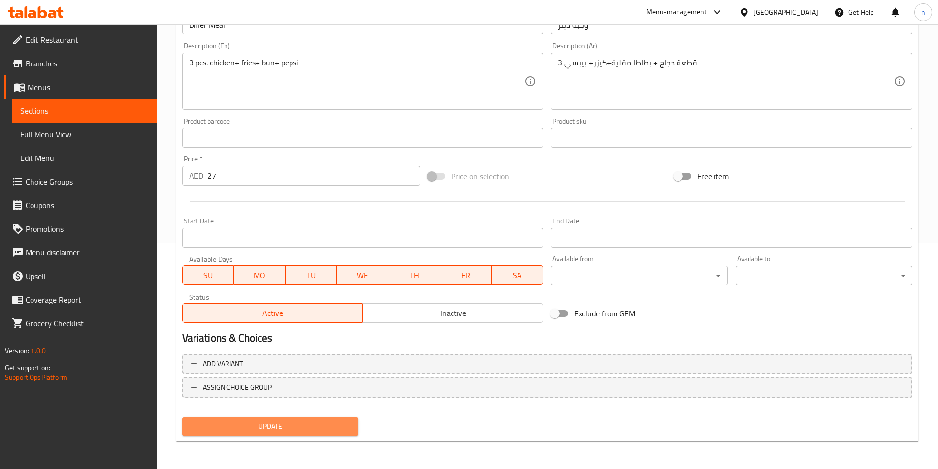
click at [214, 424] on span "Update" at bounding box center [270, 427] width 161 height 12
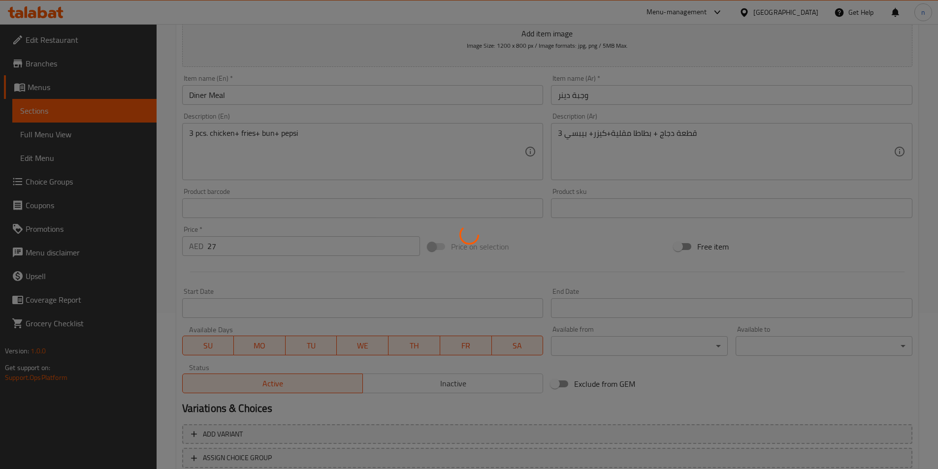
scroll to position [0, 0]
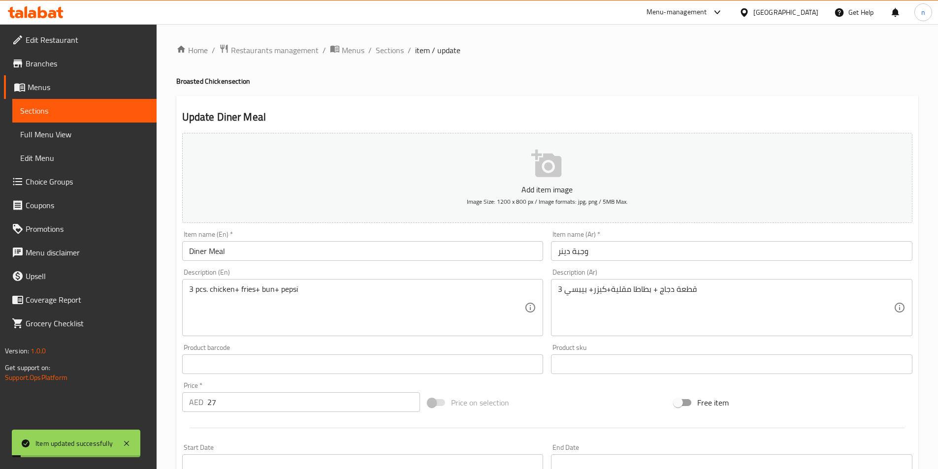
click at [385, 53] on span "Sections" at bounding box center [390, 50] width 28 height 12
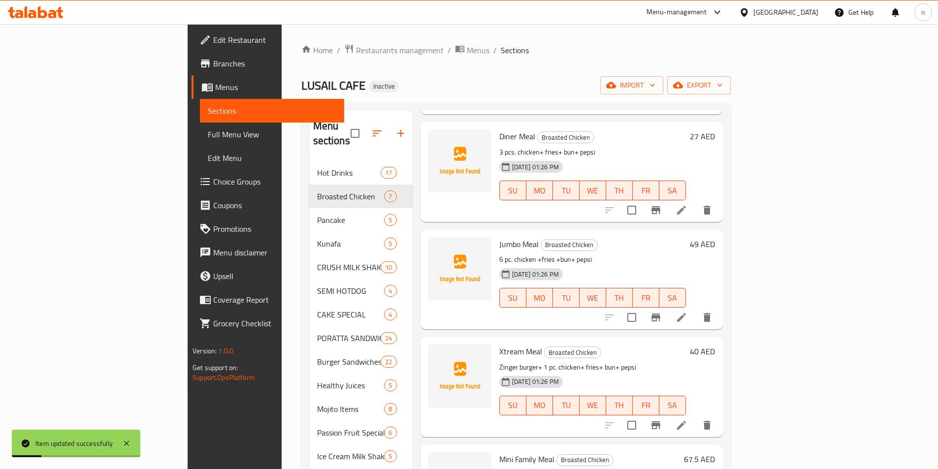
scroll to position [147, 0]
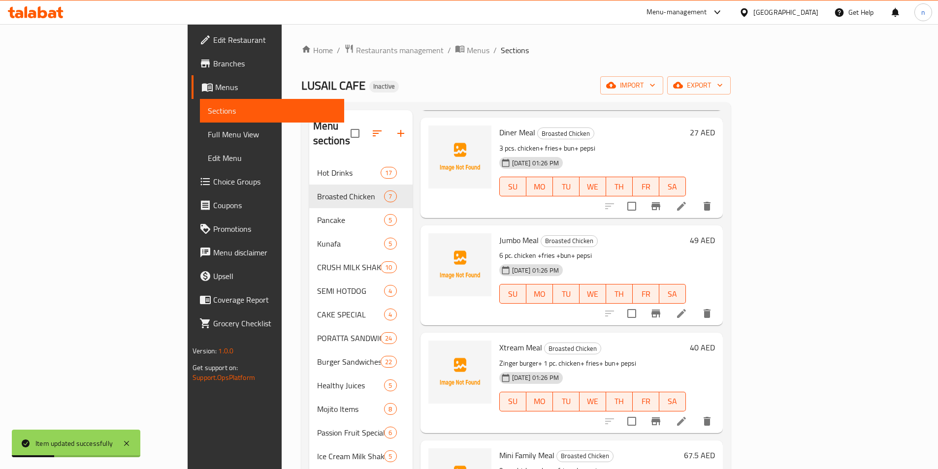
click at [695, 305] on li at bounding box center [682, 314] width 28 height 18
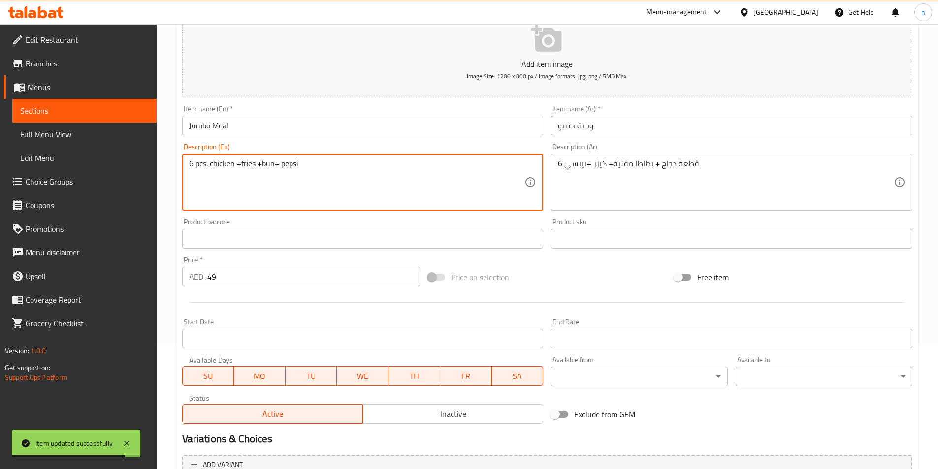
scroll to position [227, 0]
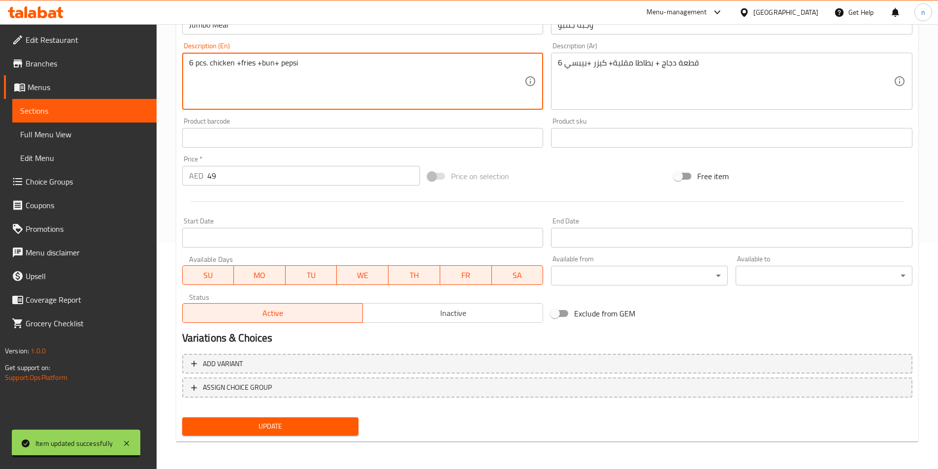
type textarea "6 pcs. chicken +fries +bun+ pepsi"
click at [225, 422] on span "Update" at bounding box center [270, 427] width 161 height 12
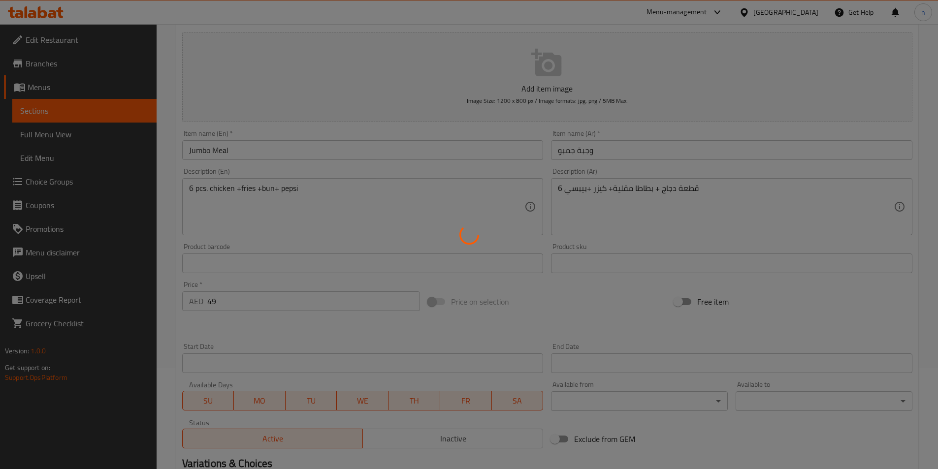
scroll to position [0, 0]
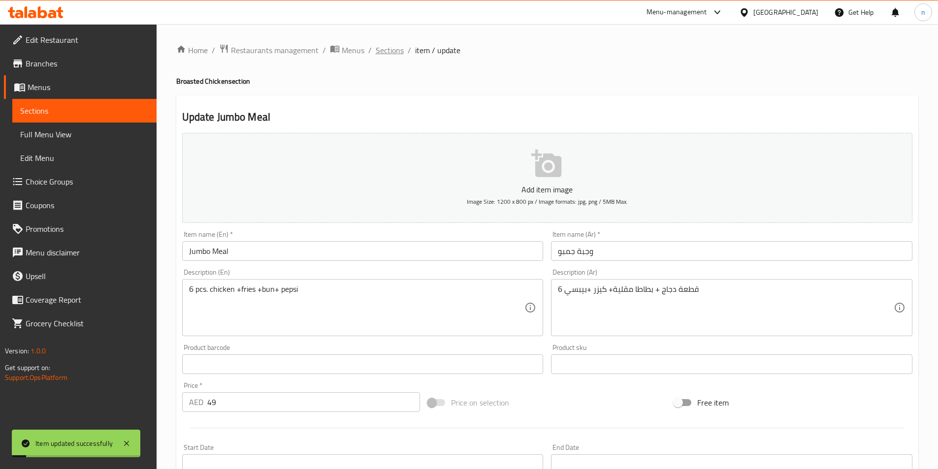
click at [389, 49] on span "Sections" at bounding box center [390, 50] width 28 height 12
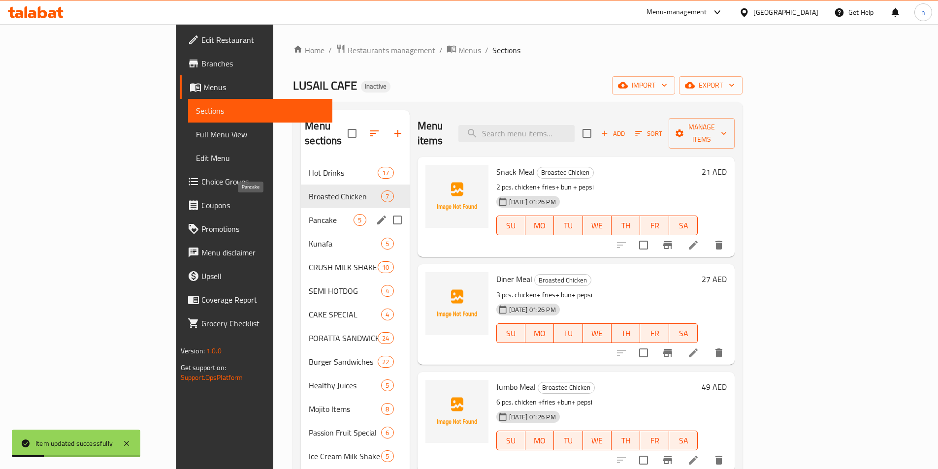
click at [309, 214] on span "Pancake" at bounding box center [331, 220] width 45 height 12
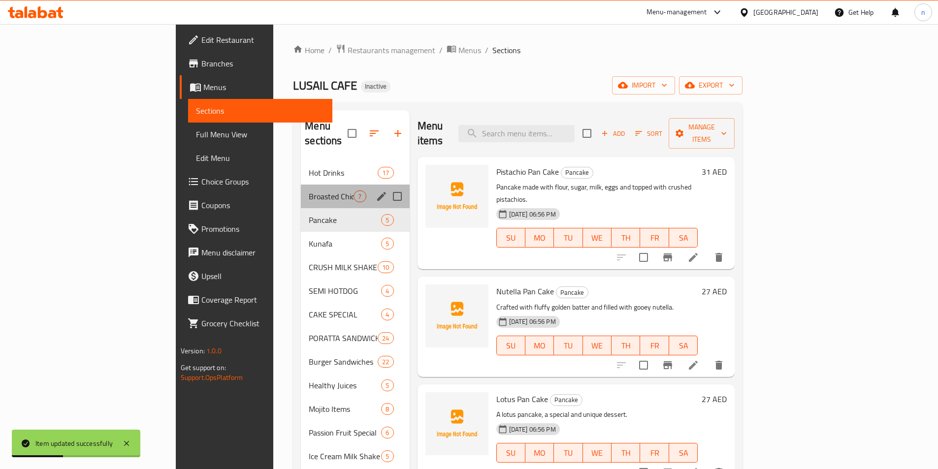
click at [316, 190] on div "Broasted Chicken 7" at bounding box center [355, 197] width 108 height 24
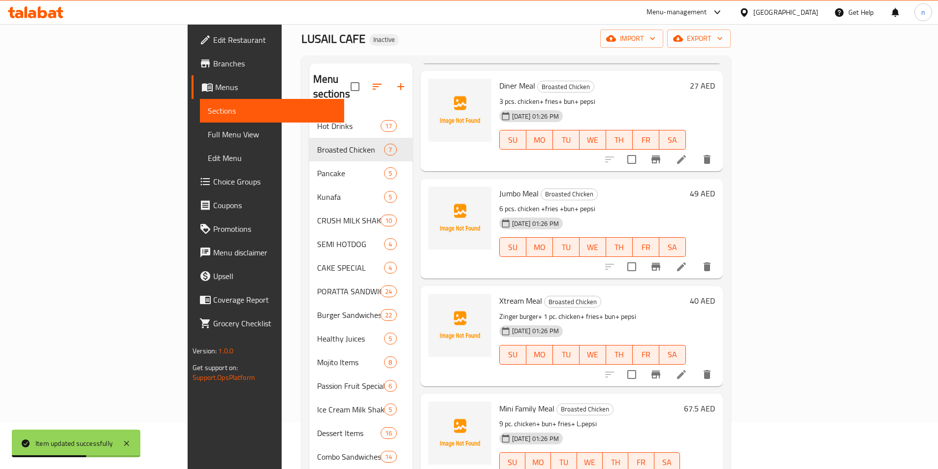
scroll to position [49, 0]
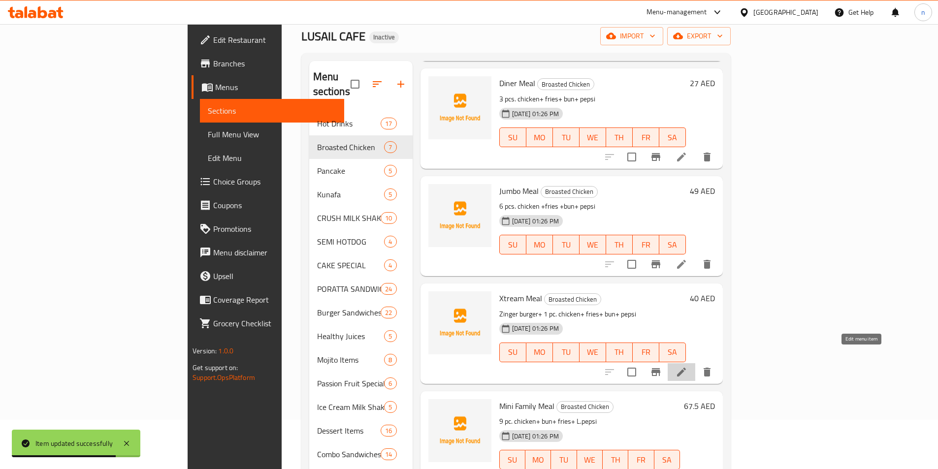
click at [686, 368] on icon at bounding box center [681, 372] width 9 height 9
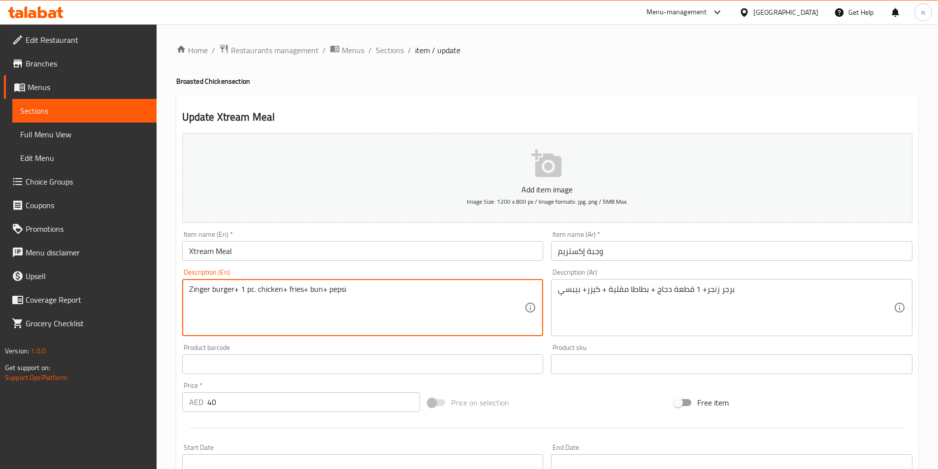
click at [252, 289] on textarea "Zinger burger+ 1 pc. chicken+ fries+ bun+ pepsi" at bounding box center [357, 308] width 336 height 47
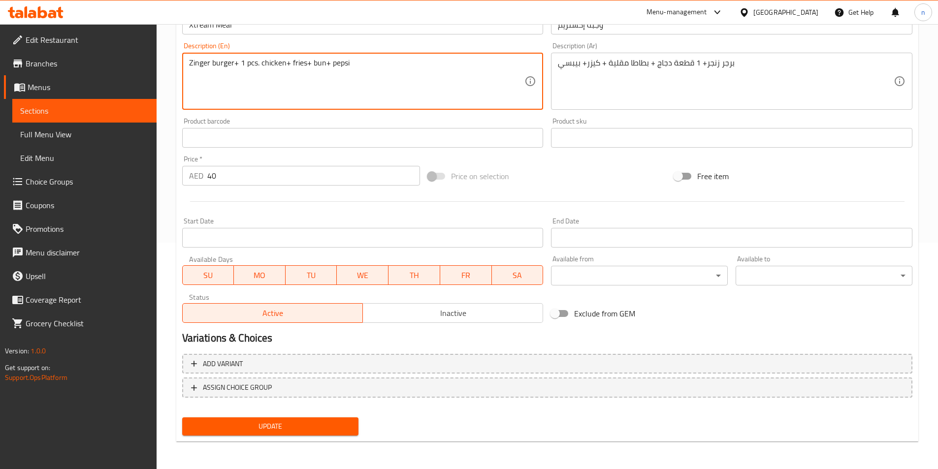
type textarea "Zinger burger+ 1 pcs. chicken+ fries+ bun+ pepsi"
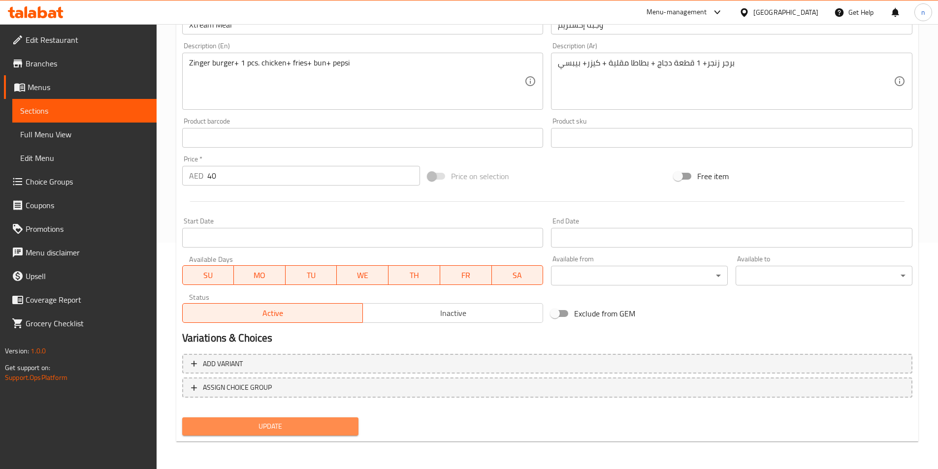
click at [196, 420] on button "Update" at bounding box center [270, 427] width 177 height 18
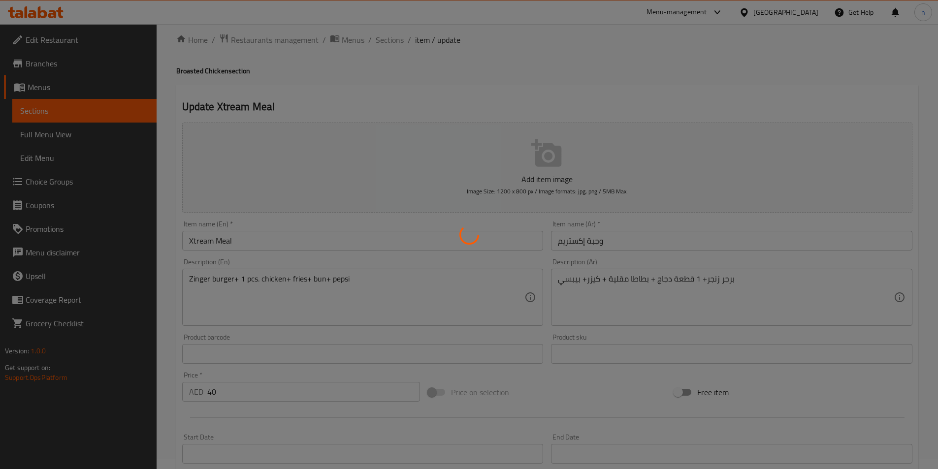
scroll to position [0, 0]
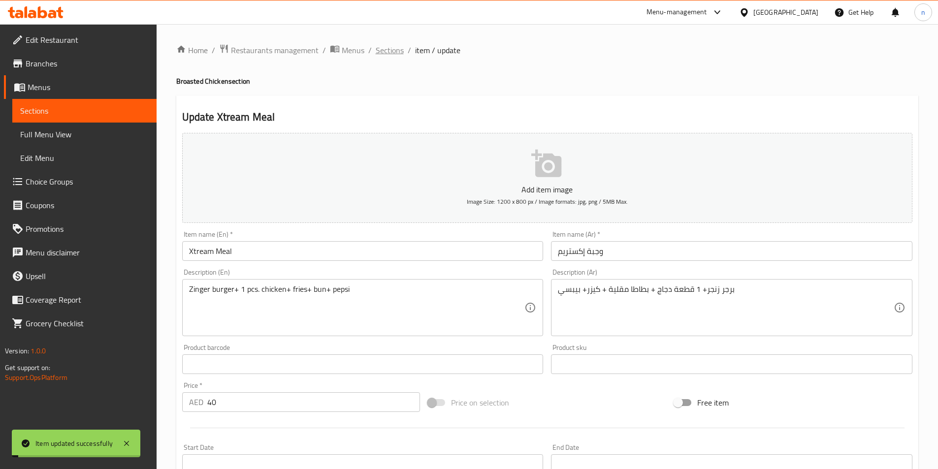
click at [382, 52] on span "Sections" at bounding box center [390, 50] width 28 height 12
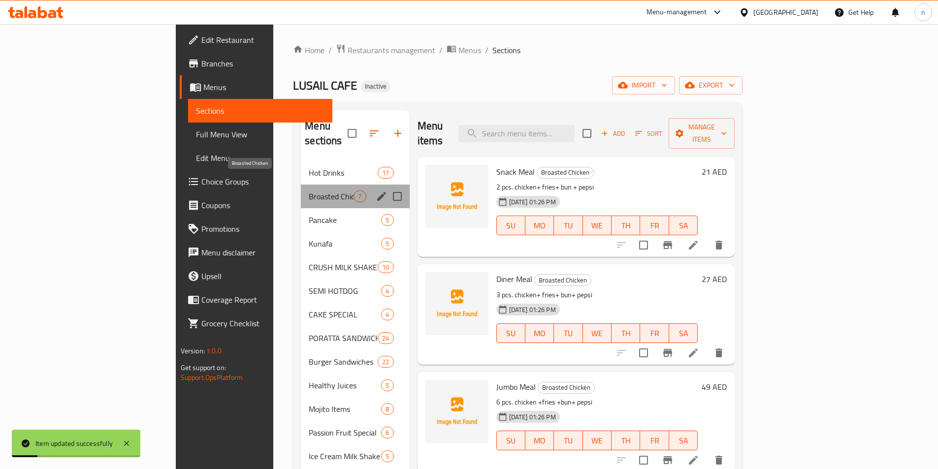
click at [309, 191] on span "Broasted Chicken" at bounding box center [331, 197] width 45 height 12
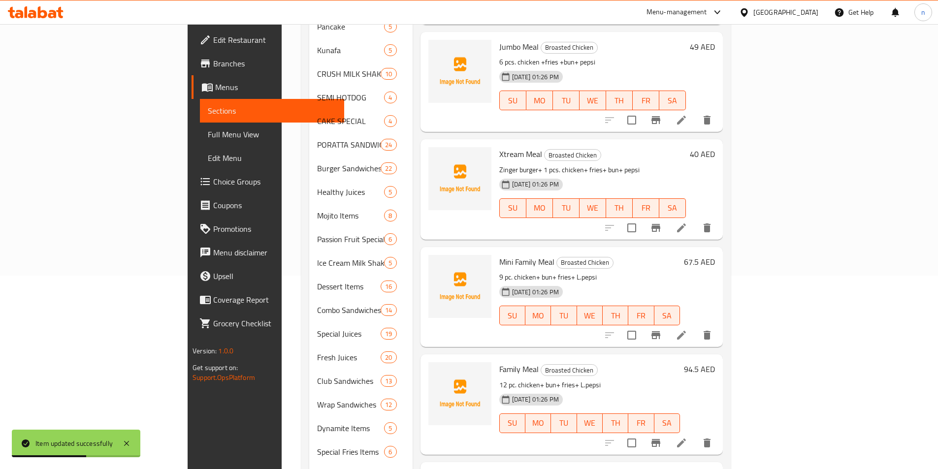
scroll to position [246, 0]
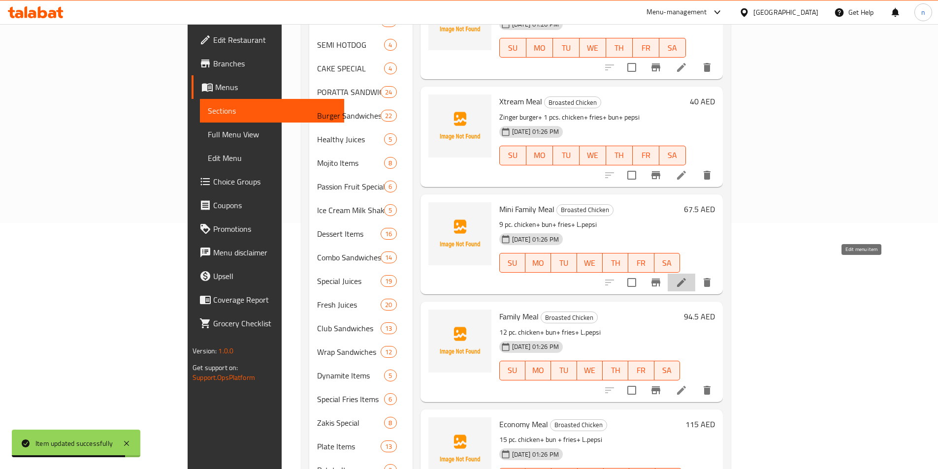
click at [686, 278] on icon at bounding box center [681, 282] width 9 height 9
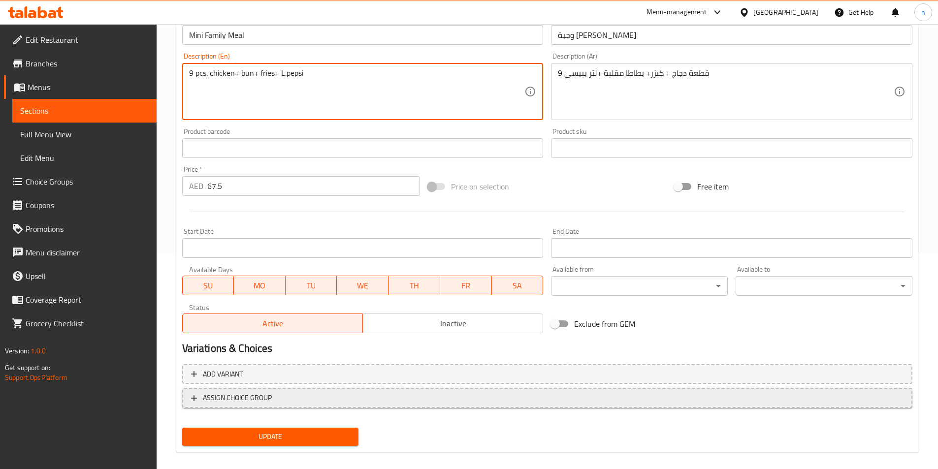
scroll to position [227, 0]
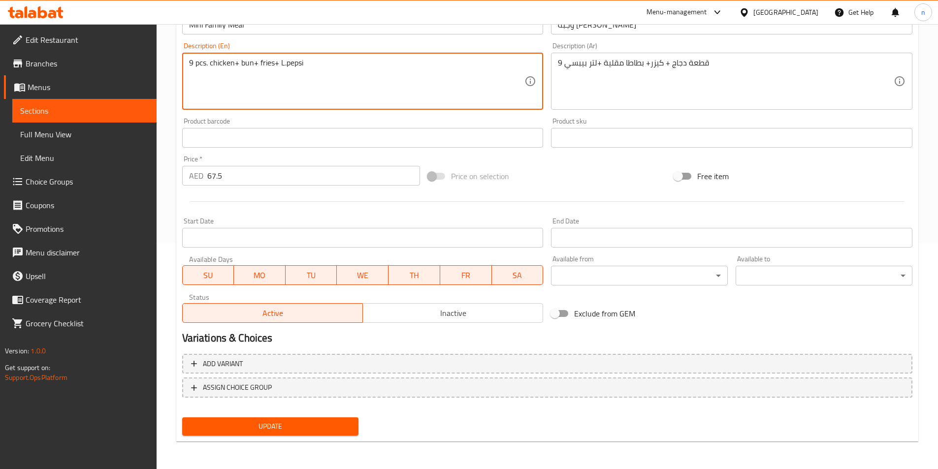
type textarea "9 pcs. chicken+ bun+ fries+ L.pepsi"
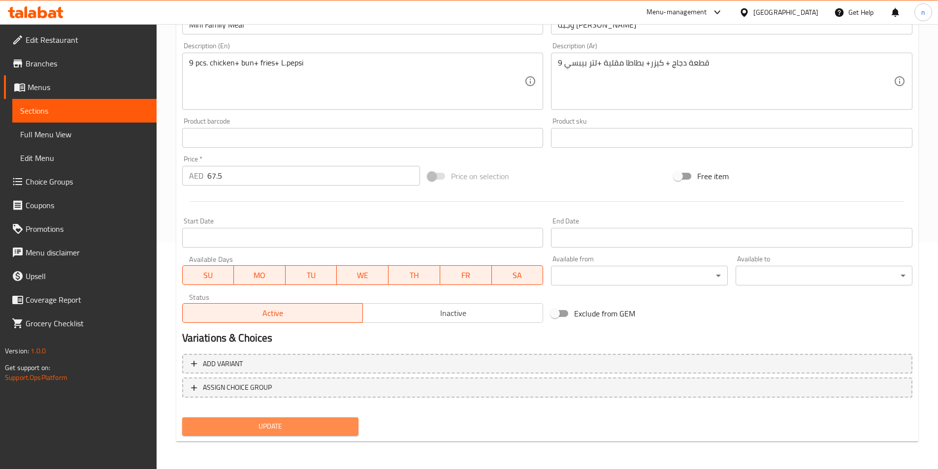
click at [211, 429] on span "Update" at bounding box center [270, 427] width 161 height 12
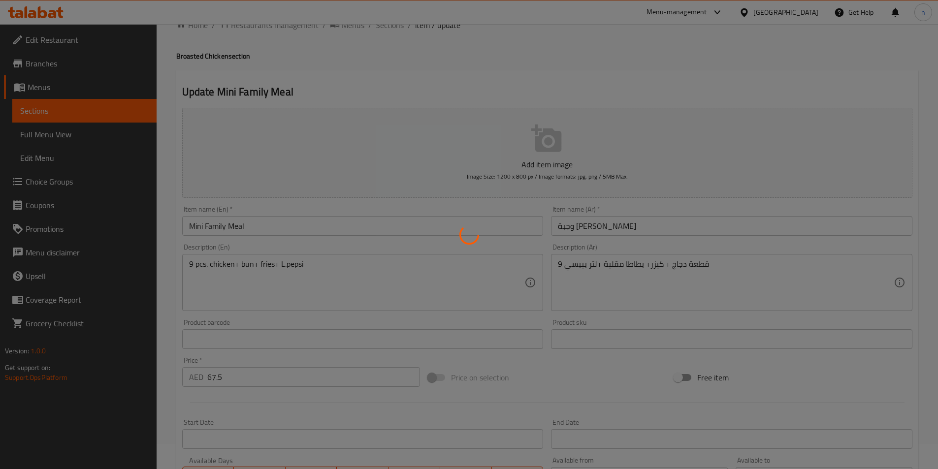
scroll to position [0, 0]
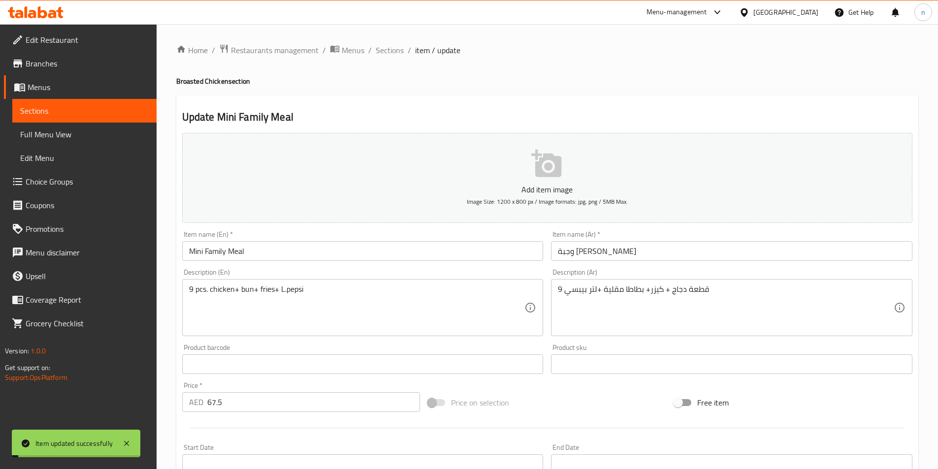
click at [384, 50] on span "Sections" at bounding box center [390, 50] width 28 height 12
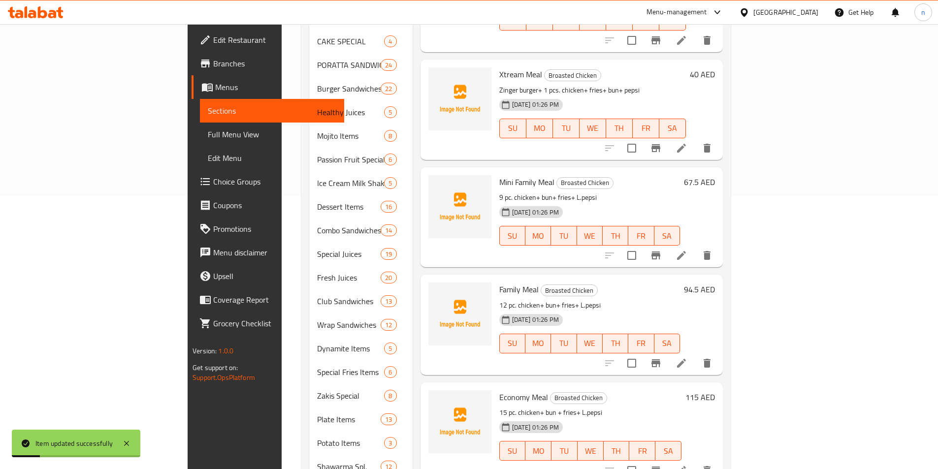
scroll to position [299, 0]
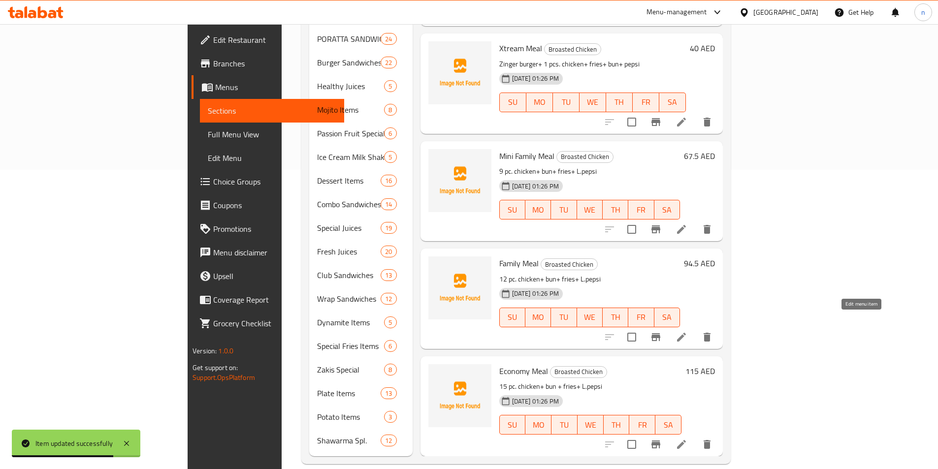
click at [688, 331] on icon at bounding box center [682, 337] width 12 height 12
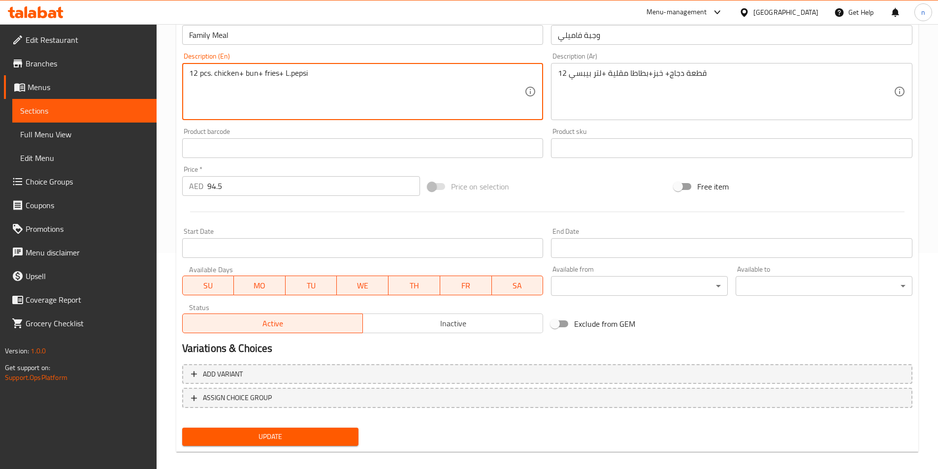
scroll to position [227, 0]
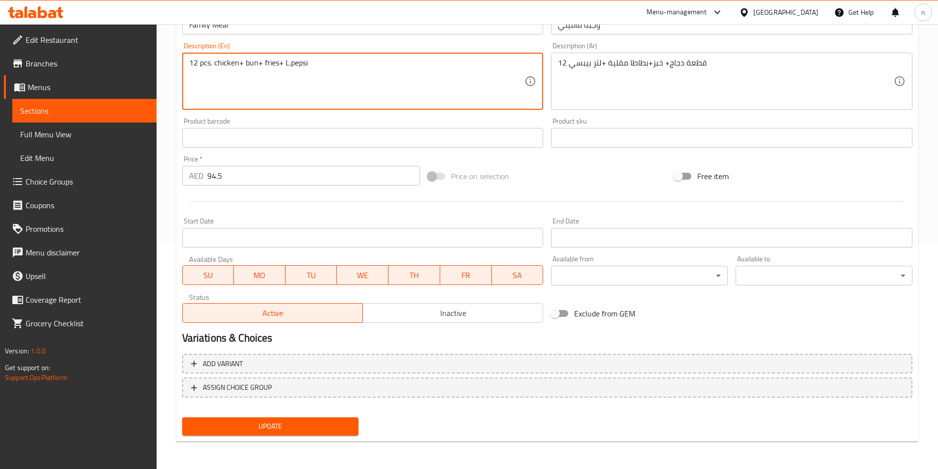
type textarea "12 pcs. chicken+ bun+ fries+ L.pepsi"
click at [226, 427] on span "Update" at bounding box center [270, 427] width 161 height 12
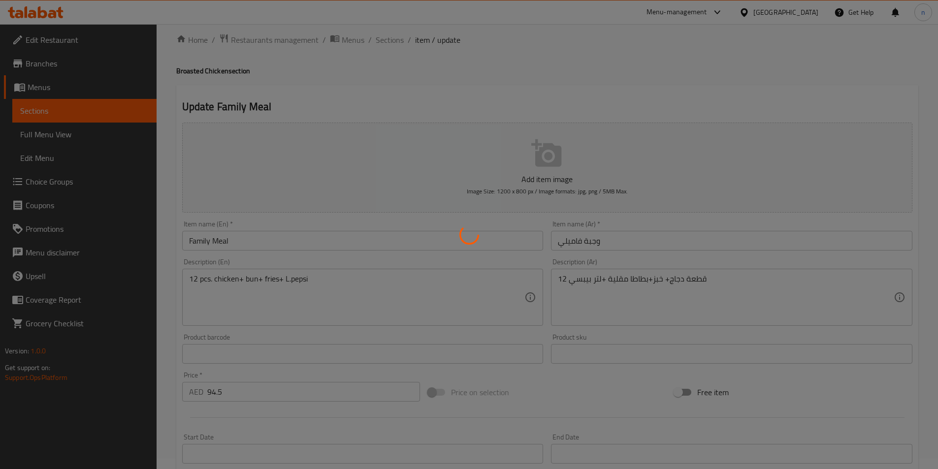
scroll to position [0, 0]
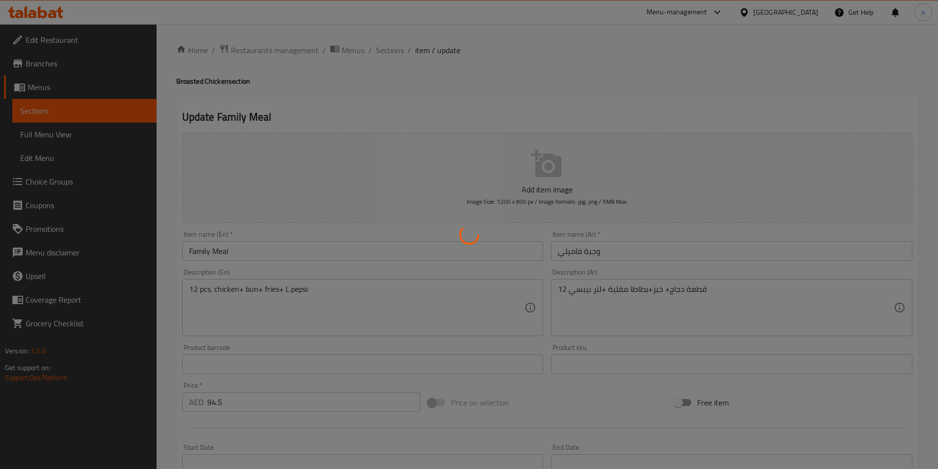
click at [386, 49] on div at bounding box center [469, 234] width 938 height 469
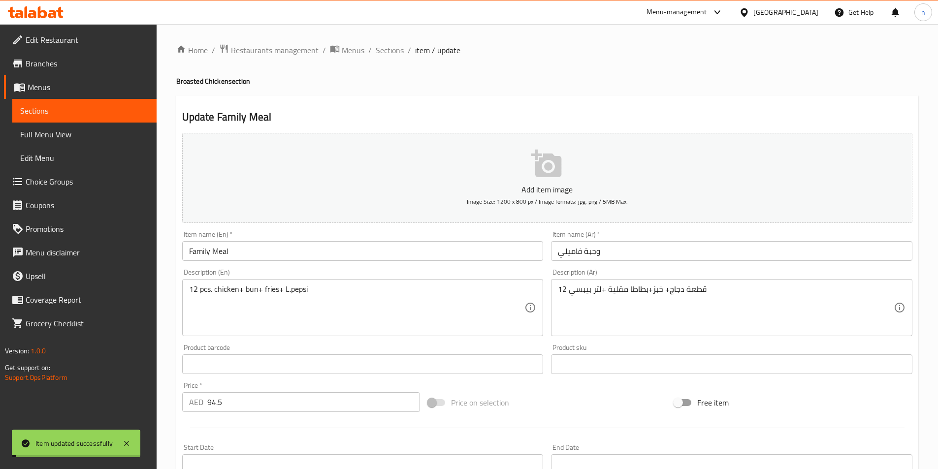
click at [386, 49] on span "Sections" at bounding box center [390, 50] width 28 height 12
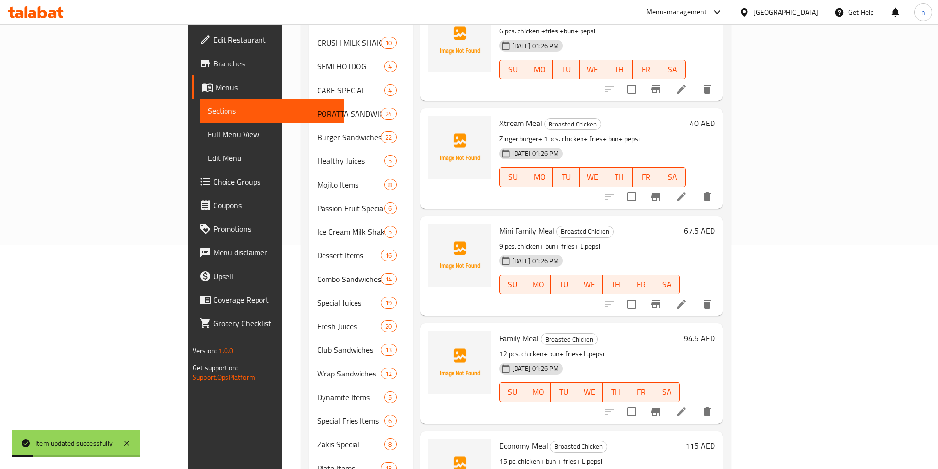
scroll to position [299, 0]
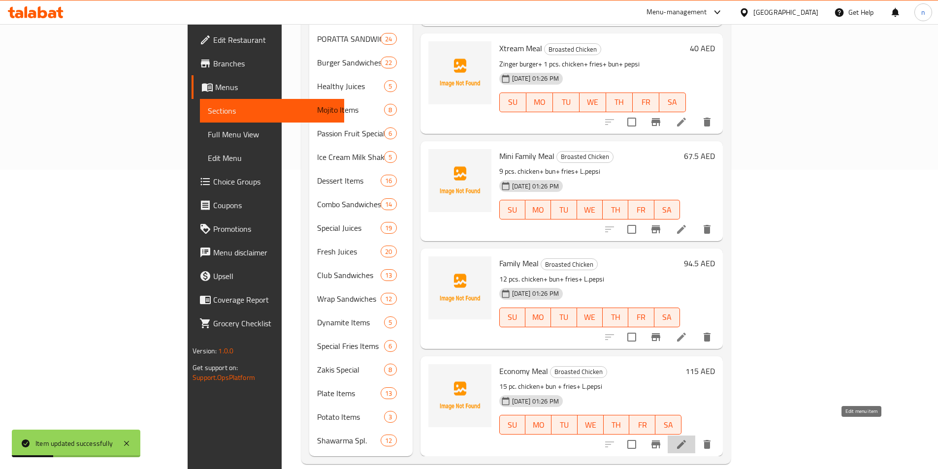
click at [686, 440] on icon at bounding box center [681, 444] width 9 height 9
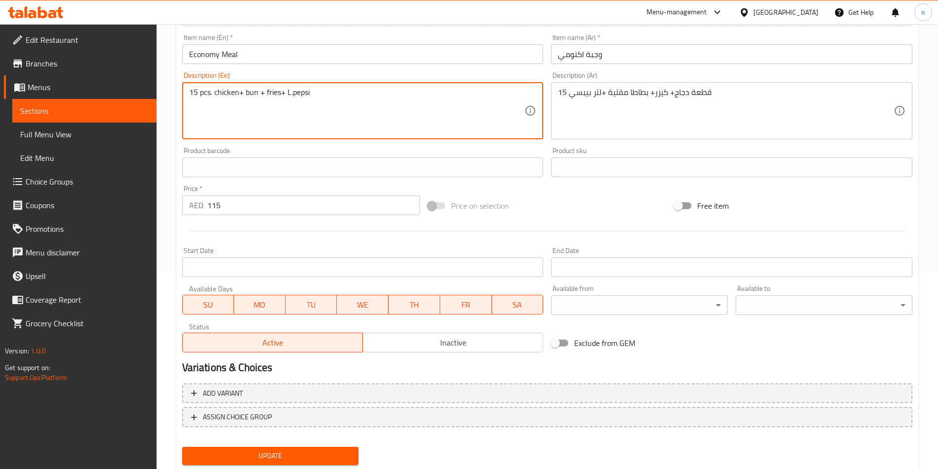
scroll to position [227, 0]
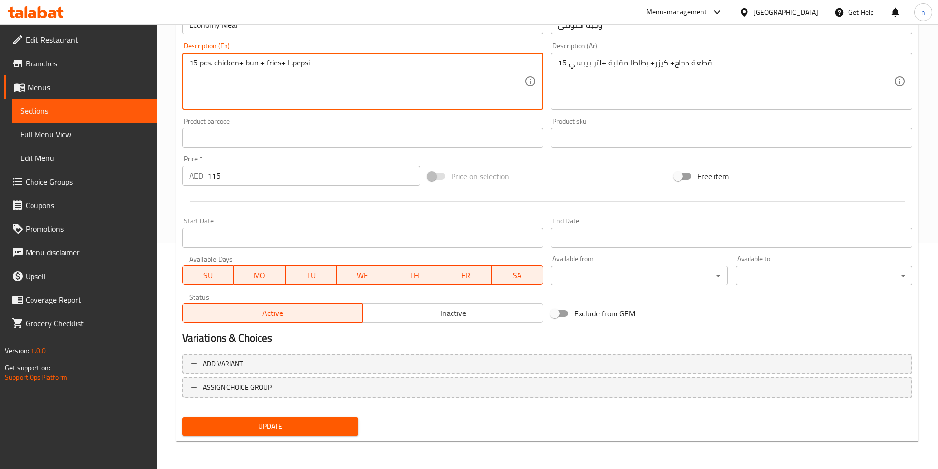
type textarea "15 pcs. chicken+ bun + fries+ L.pepsi"
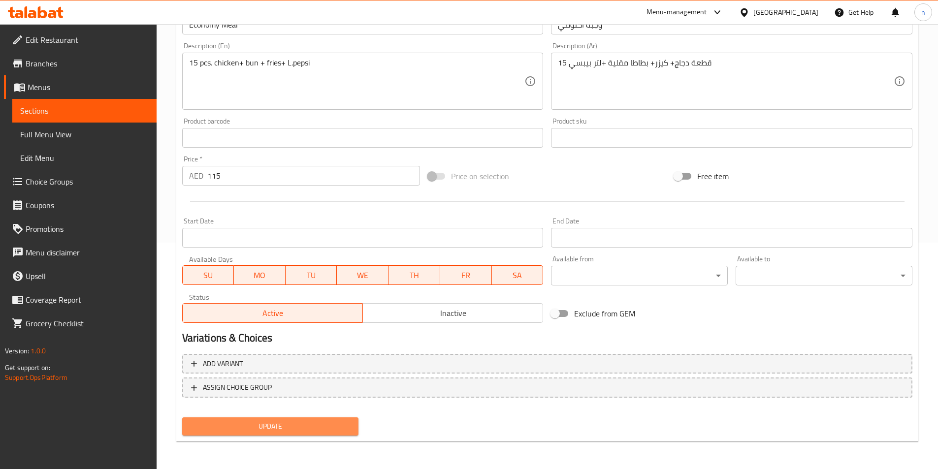
click at [202, 429] on span "Update" at bounding box center [270, 427] width 161 height 12
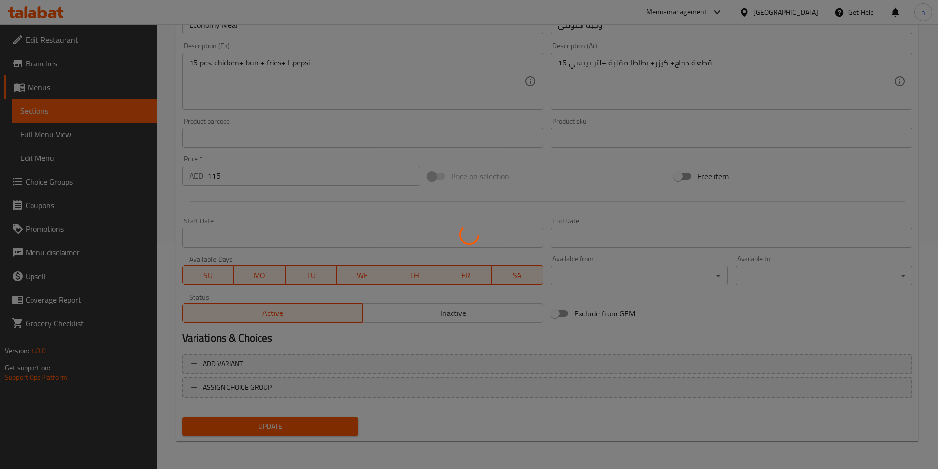
scroll to position [0, 0]
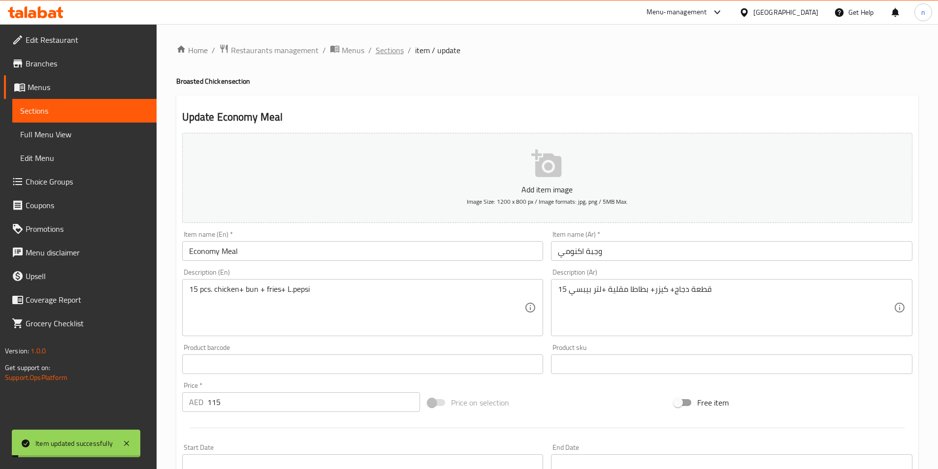
click at [387, 45] on span "Sections" at bounding box center [390, 50] width 28 height 12
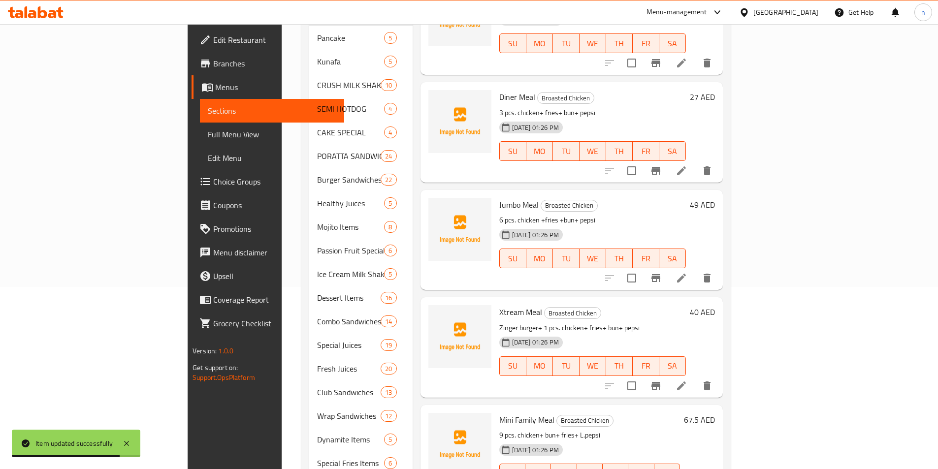
scroll to position [152, 0]
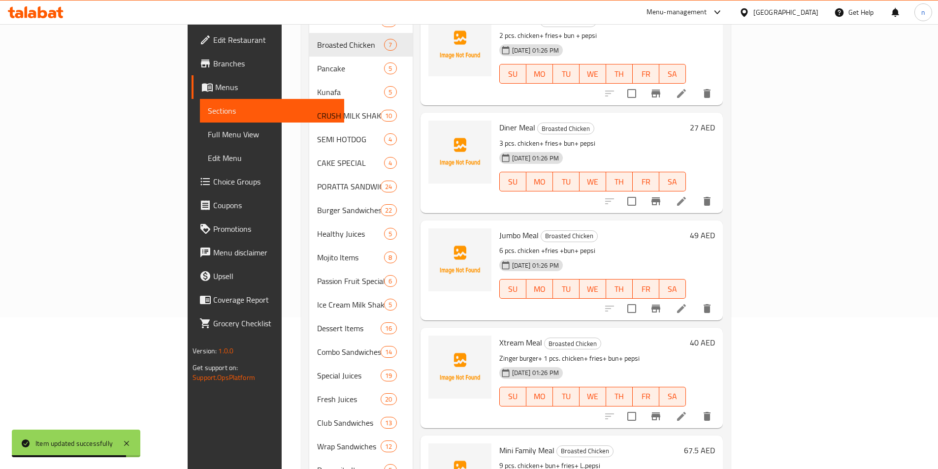
click at [208, 130] on span "Full Menu View" at bounding box center [272, 135] width 129 height 12
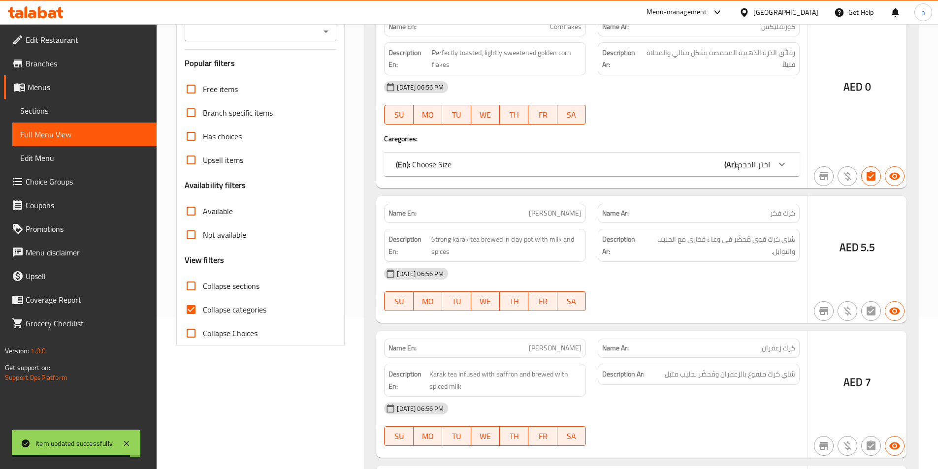
click at [188, 235] on input "Not available" at bounding box center [191, 235] width 24 height 24
checkbox input "true"
click at [189, 172] on input "Upsell items" at bounding box center [191, 160] width 24 height 24
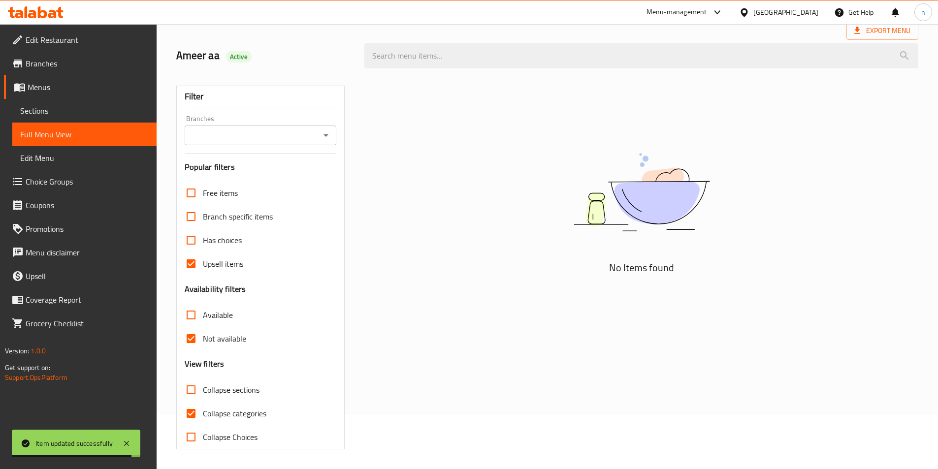
scroll to position [55, 0]
click at [189, 261] on input "Upsell items" at bounding box center [191, 264] width 24 height 24
checkbox input "false"
click at [190, 337] on input "Not available" at bounding box center [191, 339] width 24 height 24
checkbox input "false"
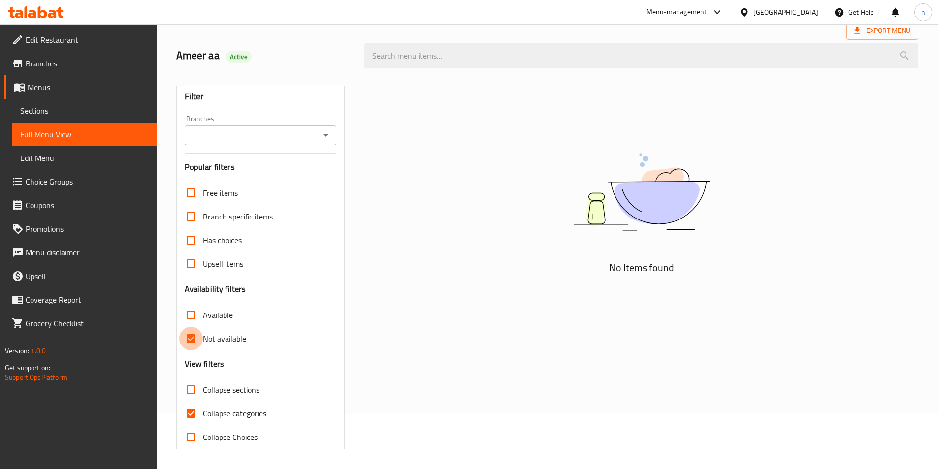
click at [188, 389] on input "Collapse sections" at bounding box center [191, 390] width 24 height 24
checkbox input "true"
click at [192, 412] on input "Collapse categories" at bounding box center [191, 414] width 24 height 24
checkbox input "false"
click at [189, 390] on input "Collapse sections" at bounding box center [191, 390] width 24 height 24
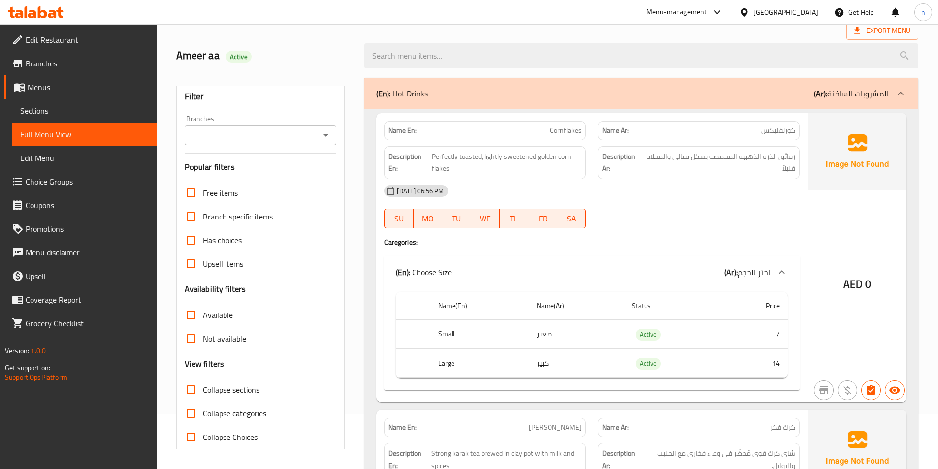
click at [191, 378] on input "Collapse sections" at bounding box center [191, 390] width 24 height 24
checkbox input "true"
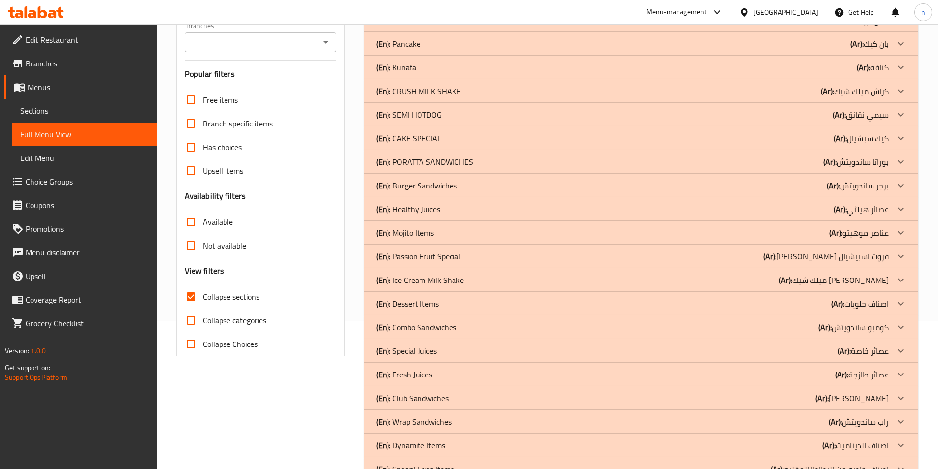
scroll to position [0, 0]
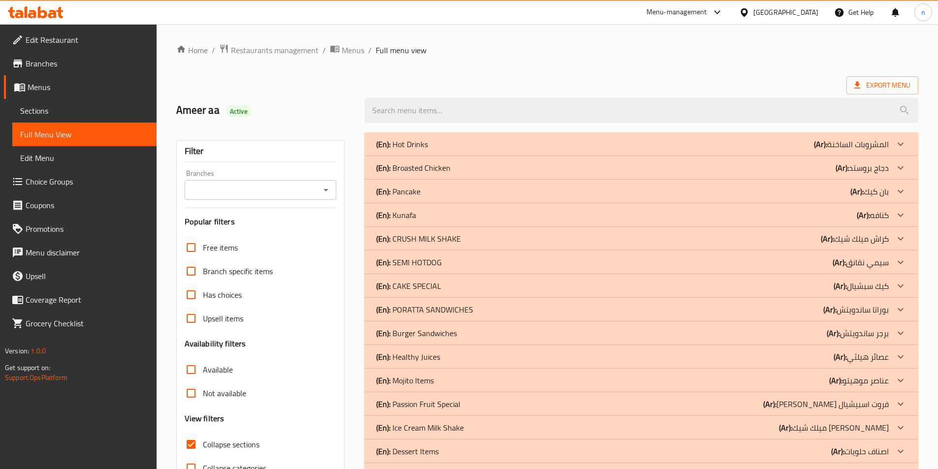
click at [792, 150] on div "(En): Broasted Chicken (Ar): دجاج بروستد" at bounding box center [632, 144] width 513 height 12
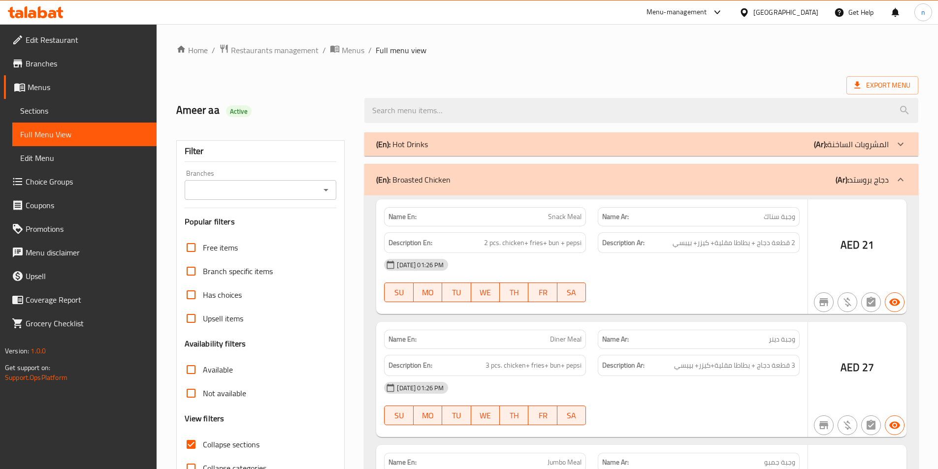
click at [779, 150] on div "(En): Burger Sandwiches (Ar): برجر ساندويتش" at bounding box center [632, 144] width 513 height 12
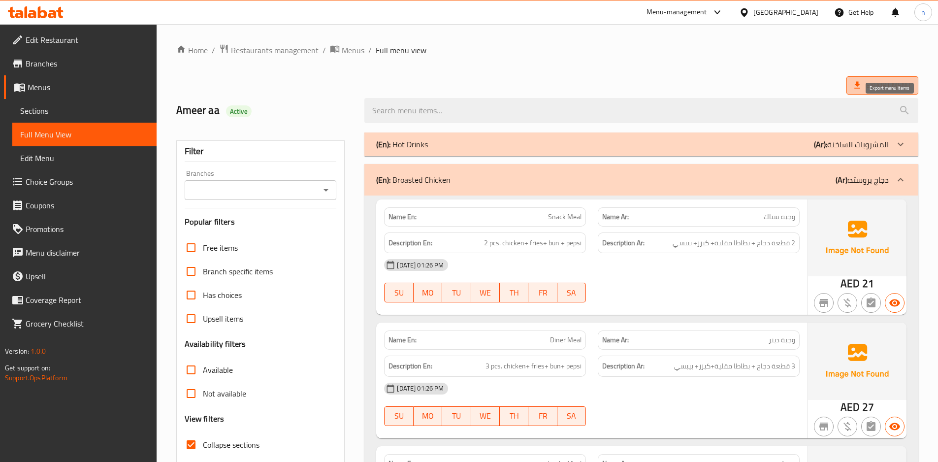
click at [873, 84] on span "Export Menu" at bounding box center [882, 85] width 56 height 12
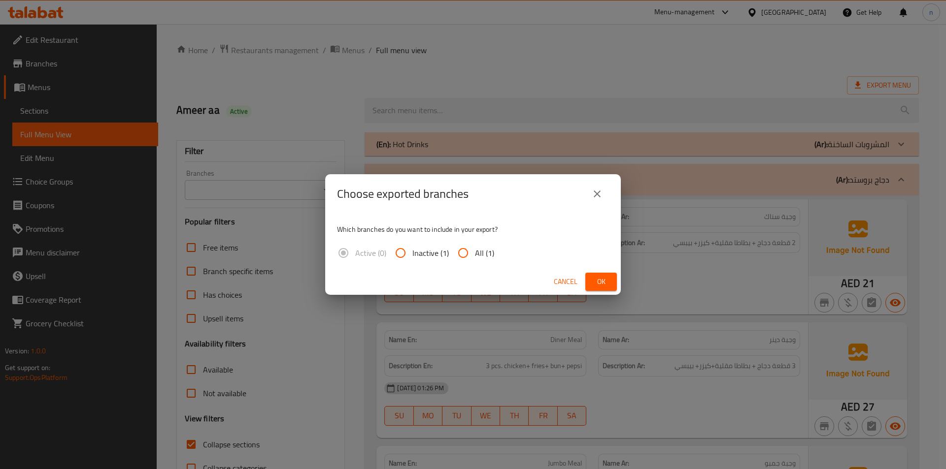
click at [460, 256] on input "All (1)" at bounding box center [463, 253] width 24 height 24
radio input "true"
click at [599, 282] on span "Ok" at bounding box center [601, 282] width 16 height 12
